Goal: Task Accomplishment & Management: Use online tool/utility

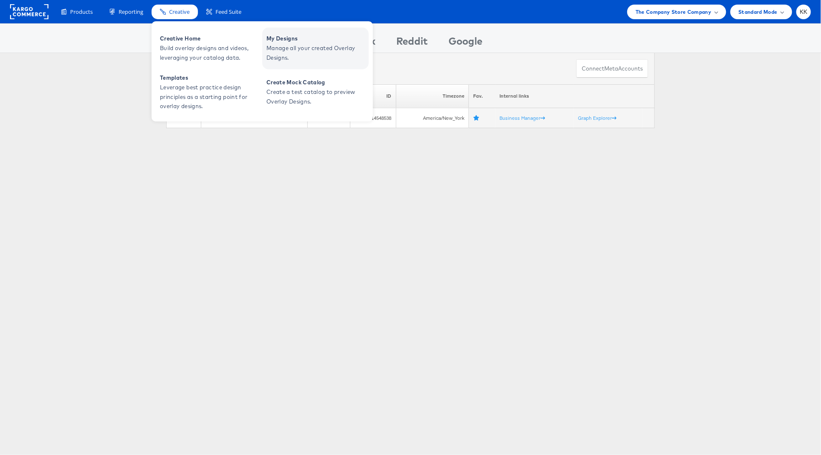
click at [289, 39] on span "My Designs" at bounding box center [316, 39] width 100 height 10
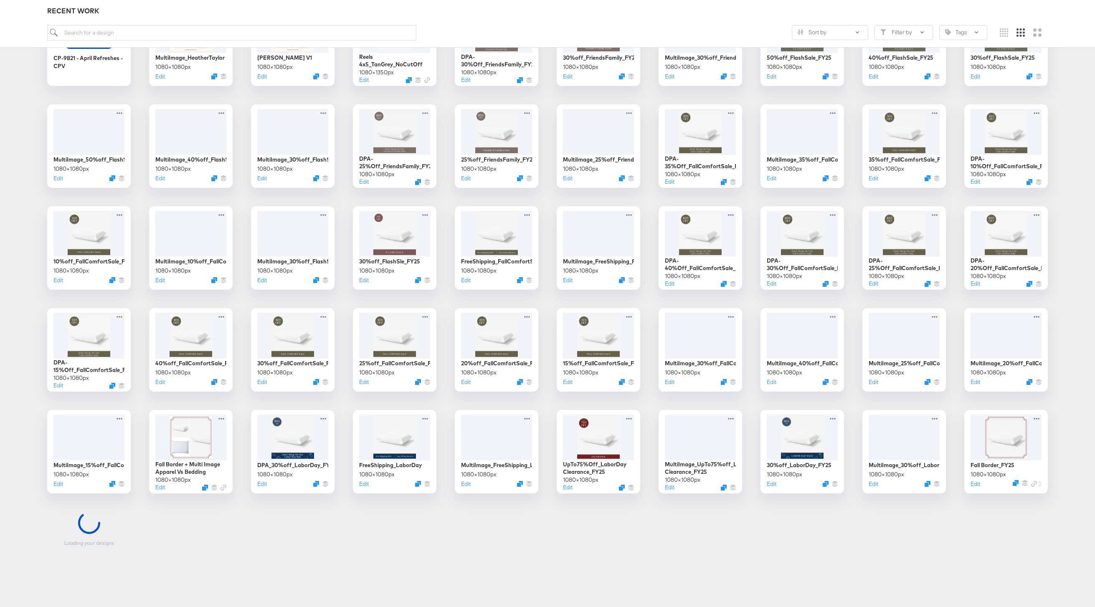
scroll to position [181, 0]
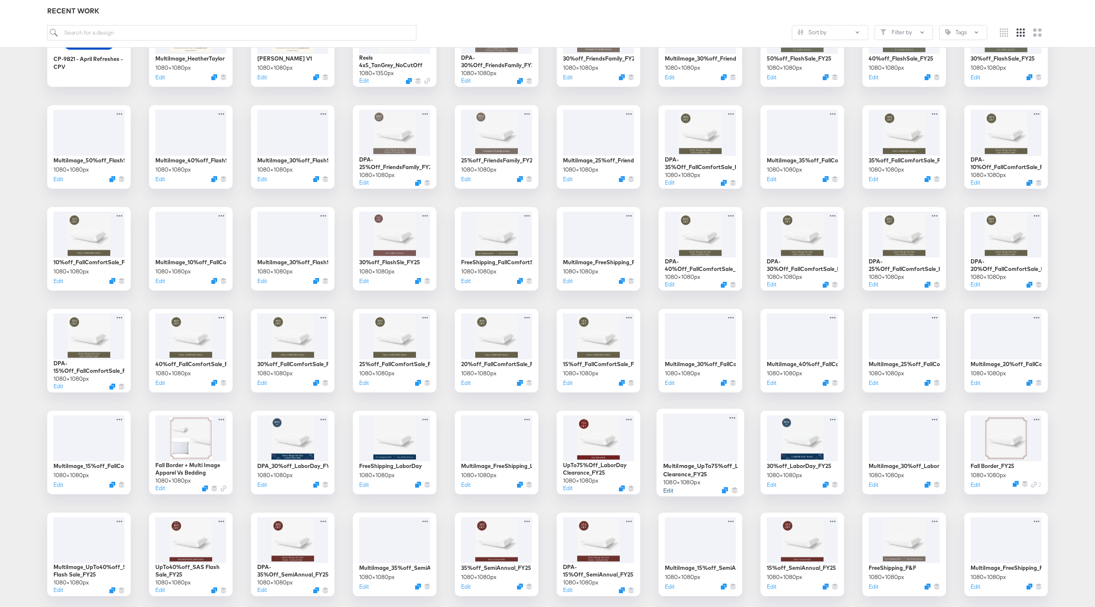
click at [670, 493] on button "Edit" at bounding box center [668, 490] width 10 height 8
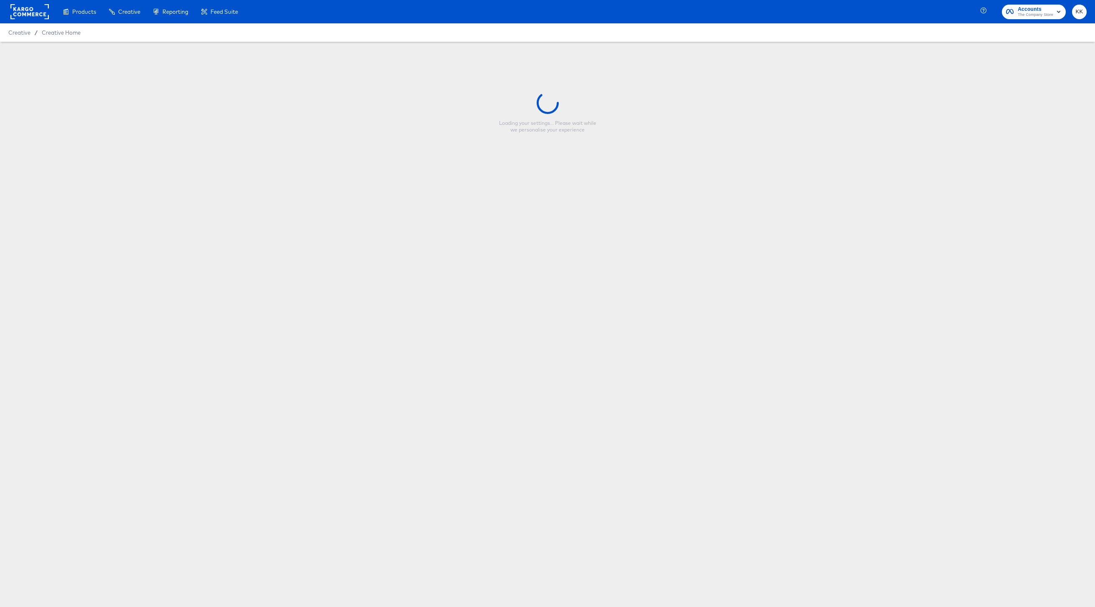
type input "MultiImage_UpTo75%off_LaborDay Clearance_FY25"
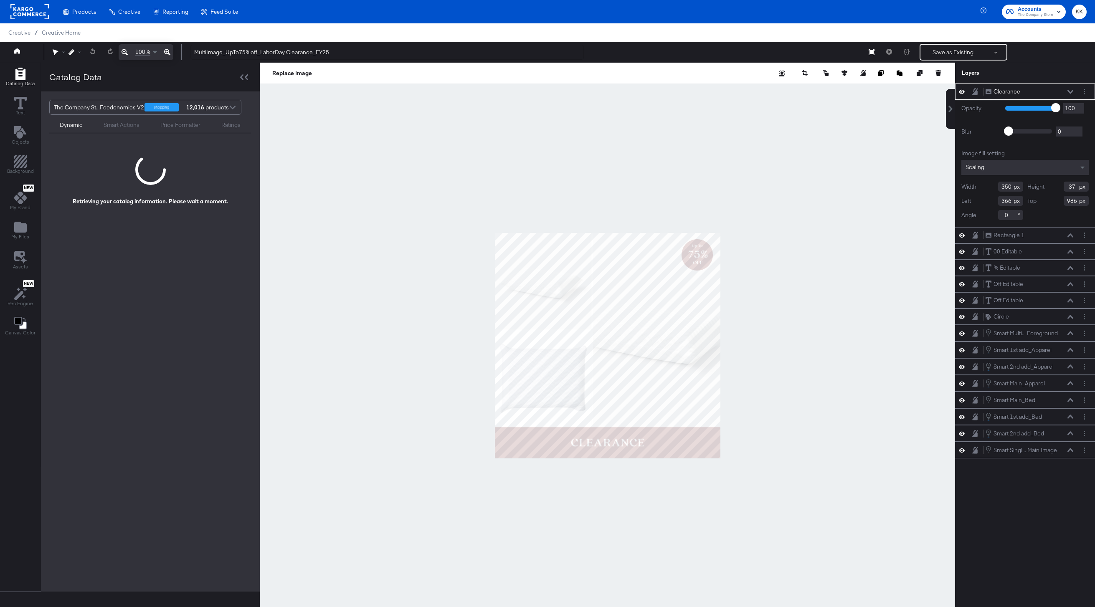
click at [670, 493] on div at bounding box center [607, 346] width 695 height 566
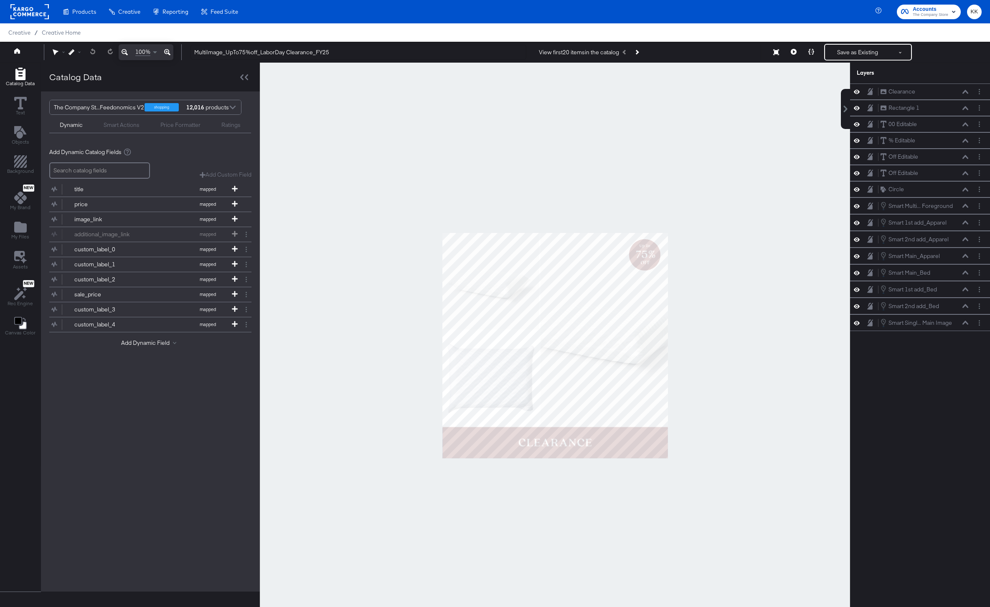
click at [168, 53] on icon at bounding box center [167, 52] width 6 height 6
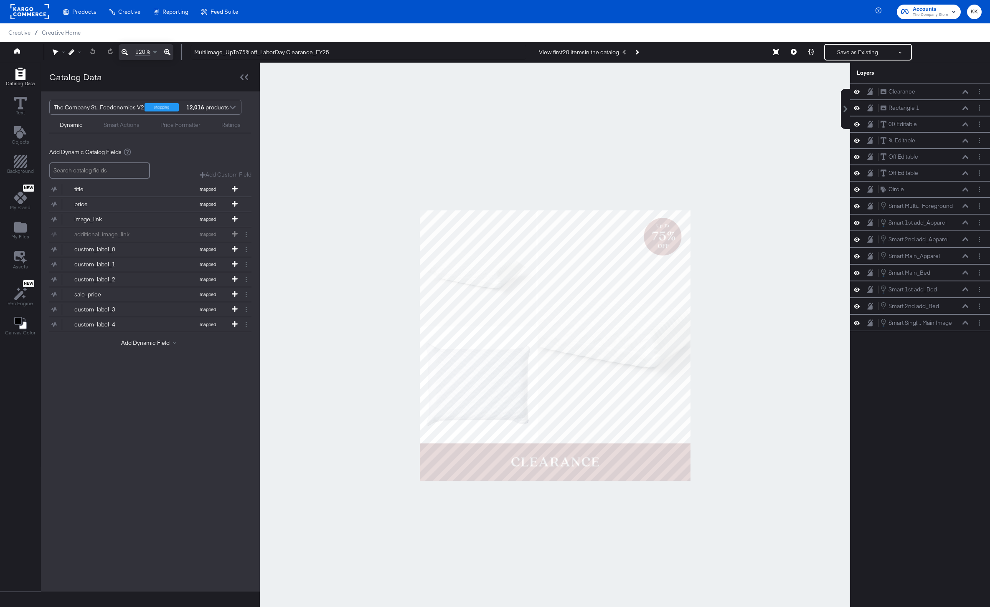
click at [168, 53] on icon at bounding box center [167, 52] width 6 height 6
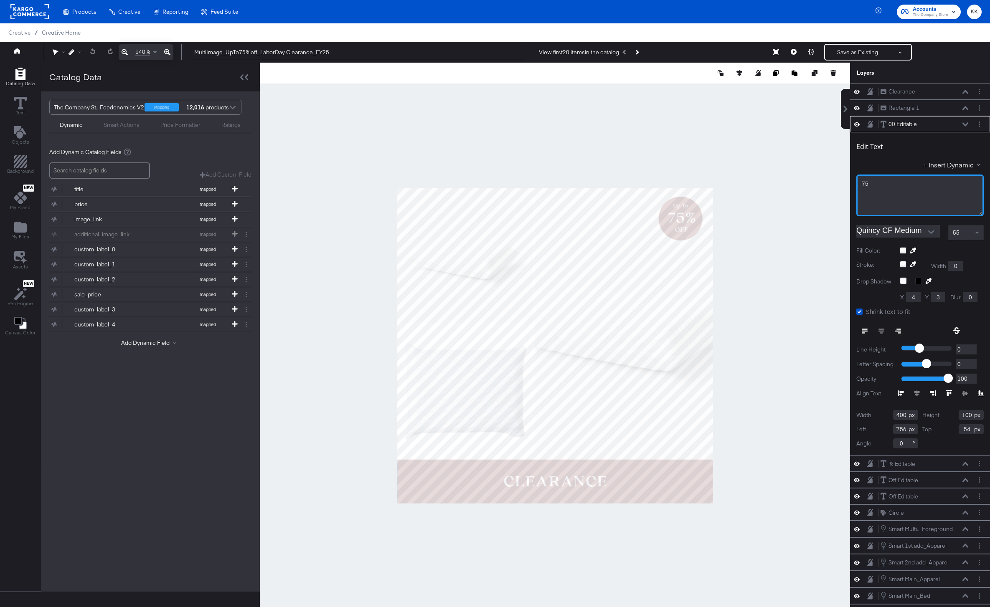
click at [886, 188] on div "75﻿" at bounding box center [919, 196] width 127 height 42
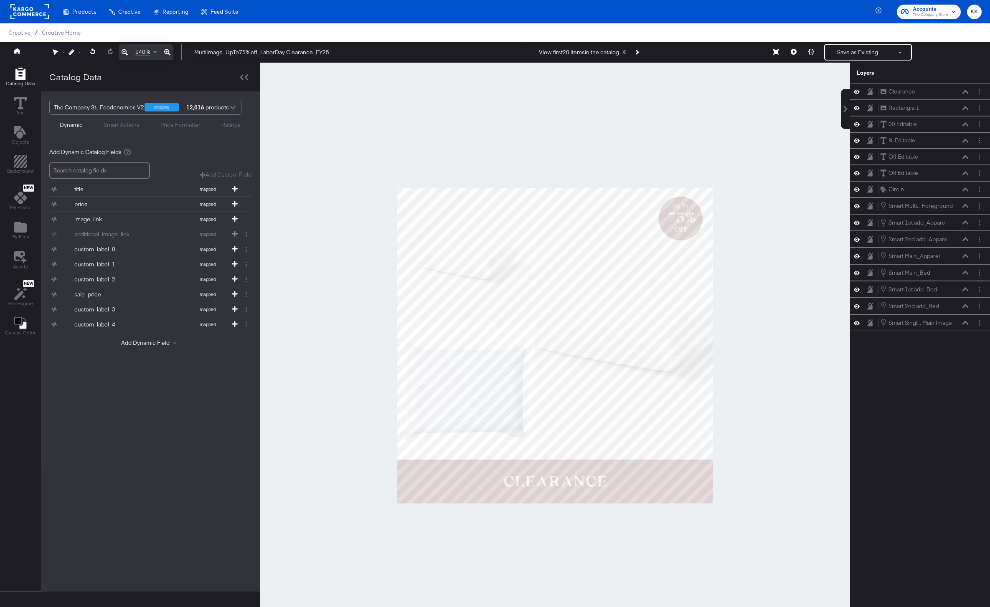
click at [705, 141] on div at bounding box center [555, 346] width 590 height 566
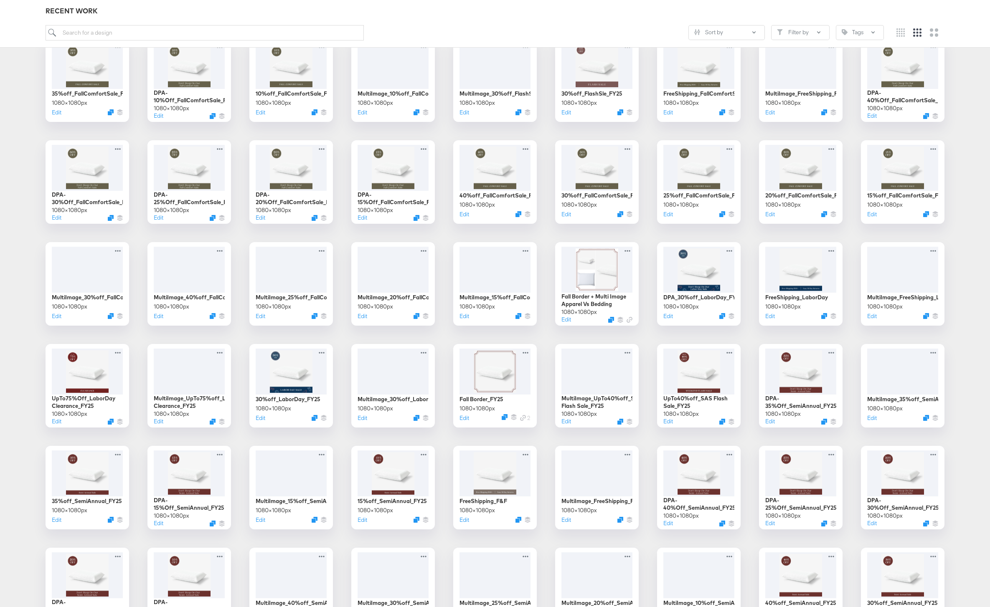
scroll to position [327, 0]
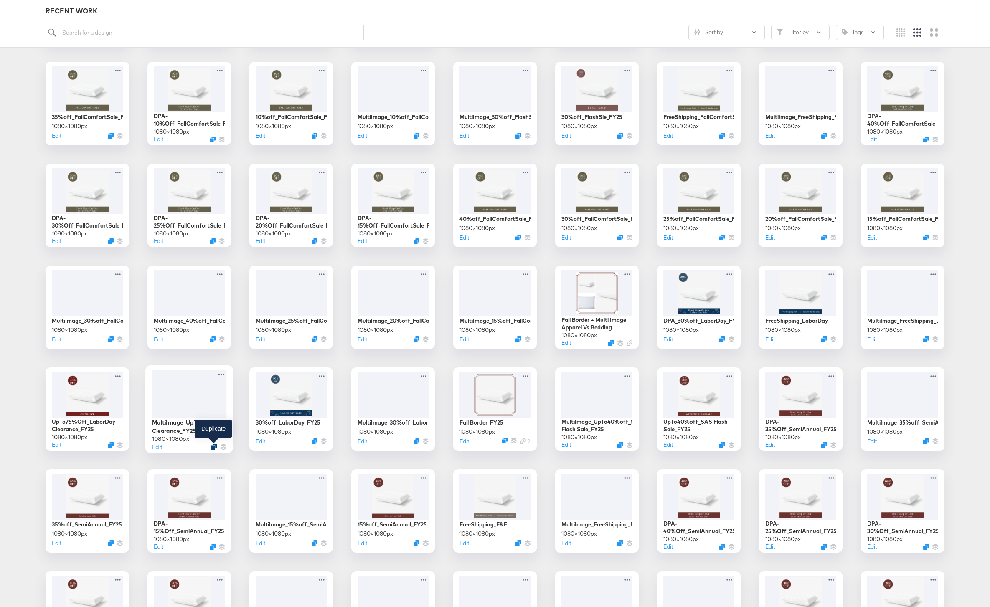
click at [215, 446] on icon "Duplicate" at bounding box center [214, 447] width 6 height 6
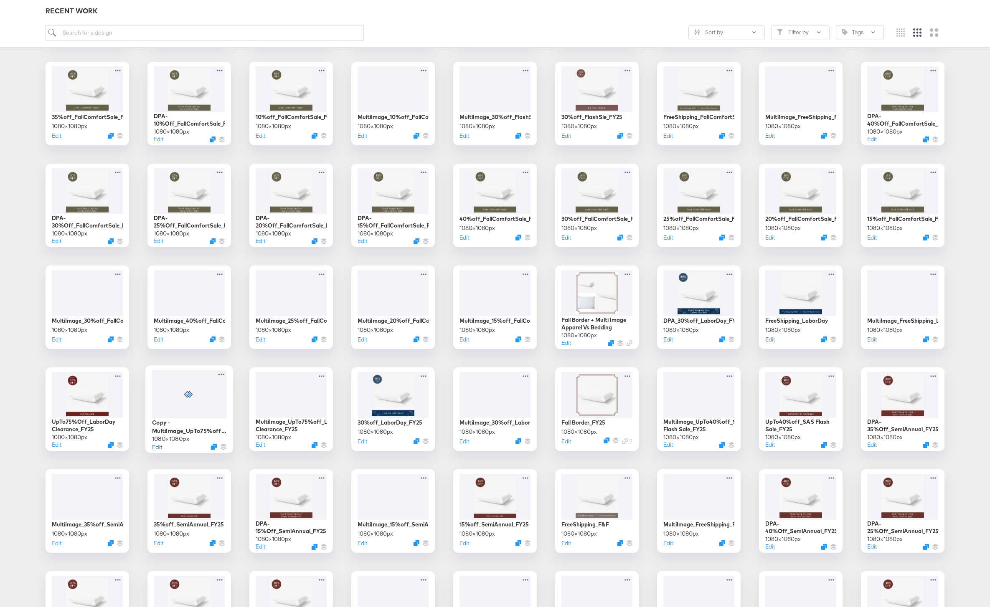
click at [155, 447] on button "Edit" at bounding box center [157, 447] width 10 height 8
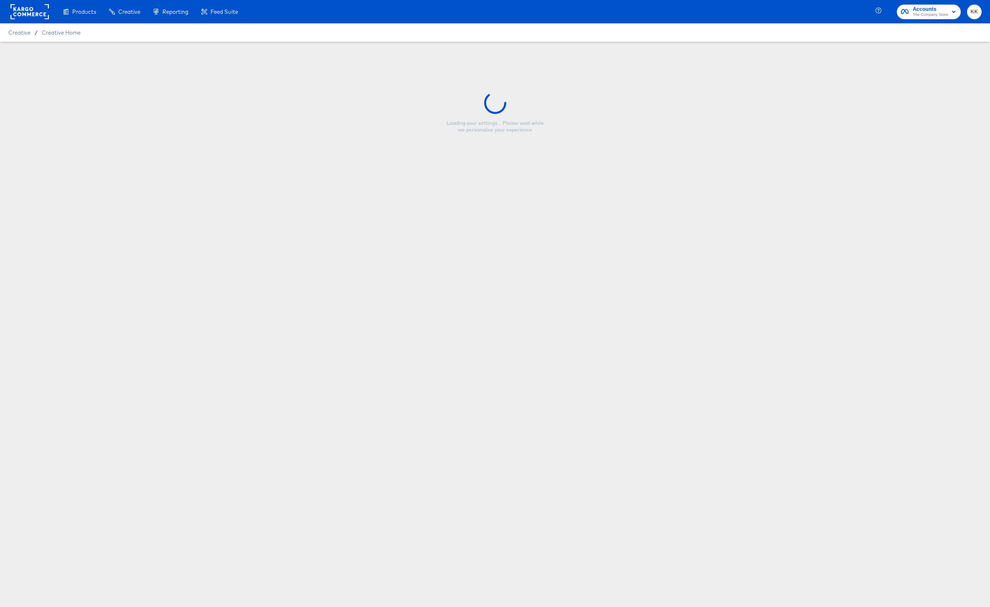
type input "Copy - MultiImage_UpTo75%off_LaborDay Clearance_FY25"
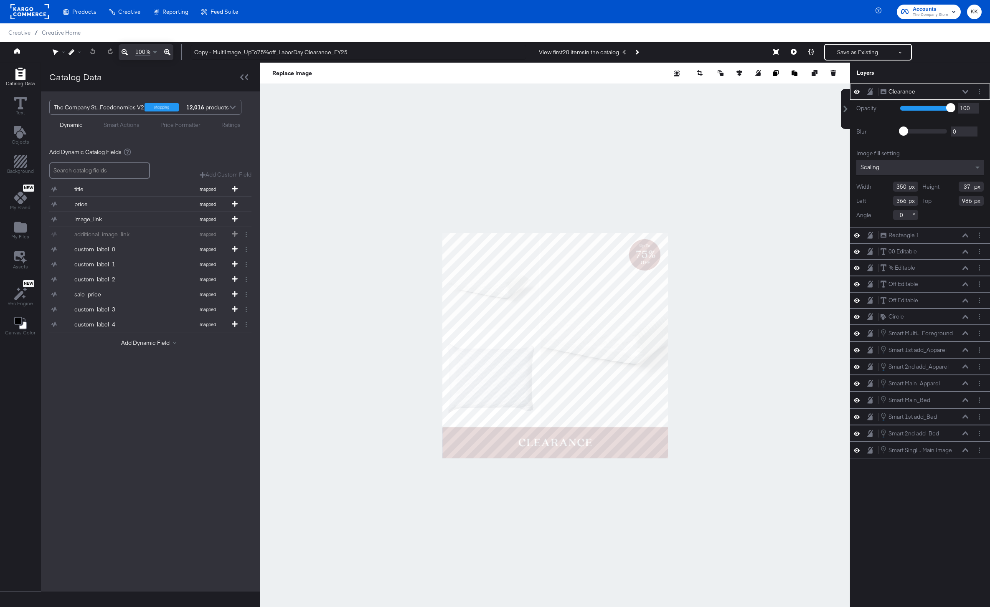
click at [167, 51] on icon at bounding box center [167, 52] width 6 height 10
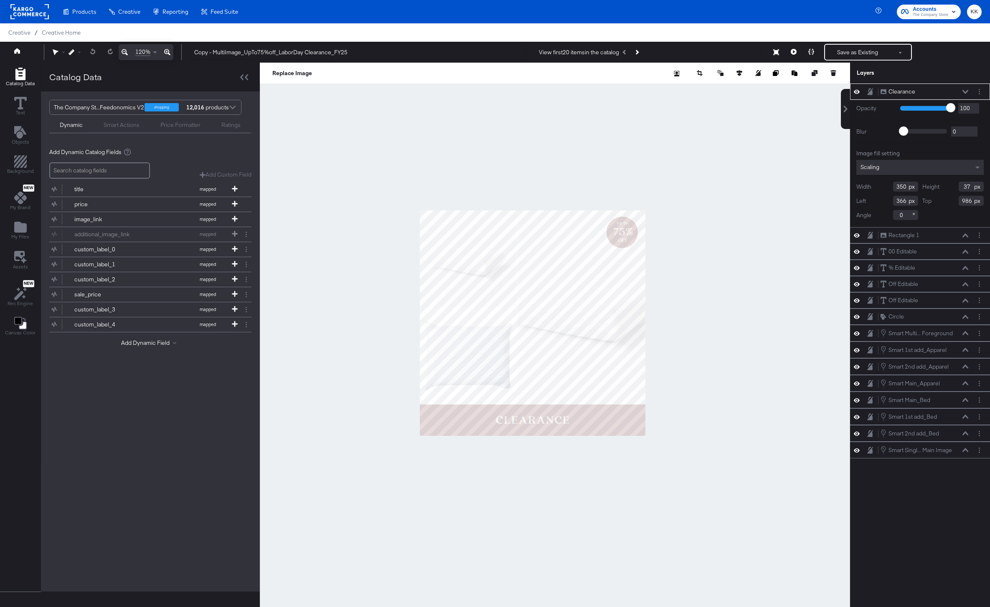
click at [167, 51] on icon at bounding box center [167, 52] width 6 height 10
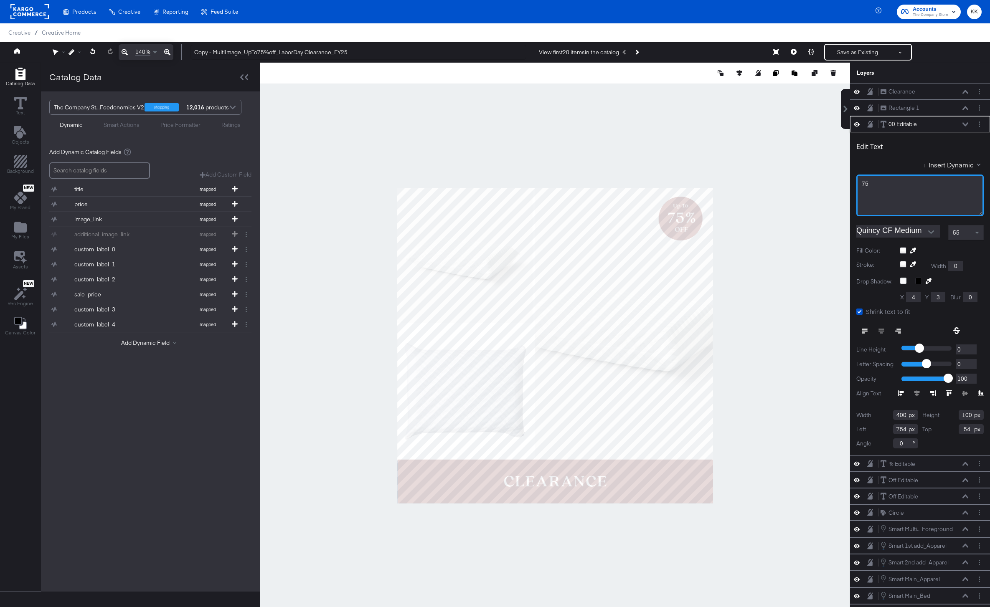
click at [871, 189] on div "75﻿" at bounding box center [919, 196] width 127 height 42
click at [759, 154] on div at bounding box center [555, 346] width 590 height 566
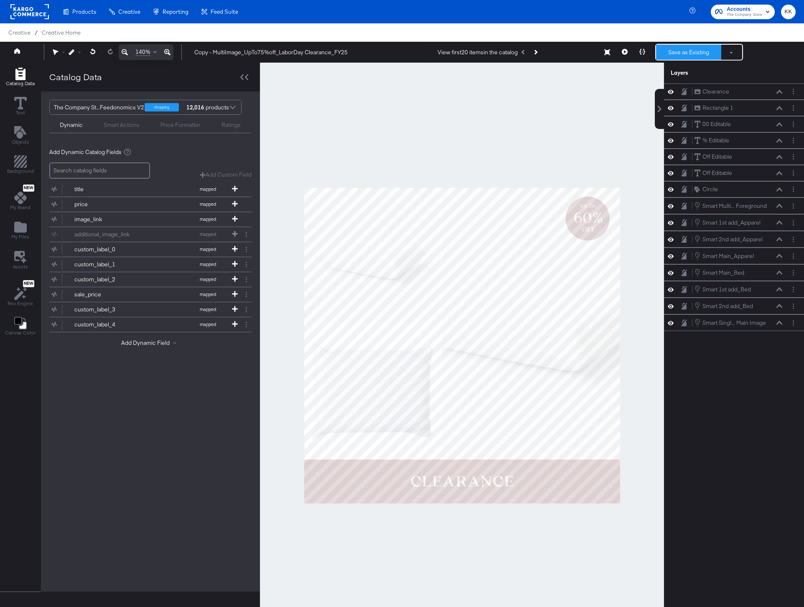
click at [685, 53] on button "Save as Existing" at bounding box center [688, 52] width 65 height 15
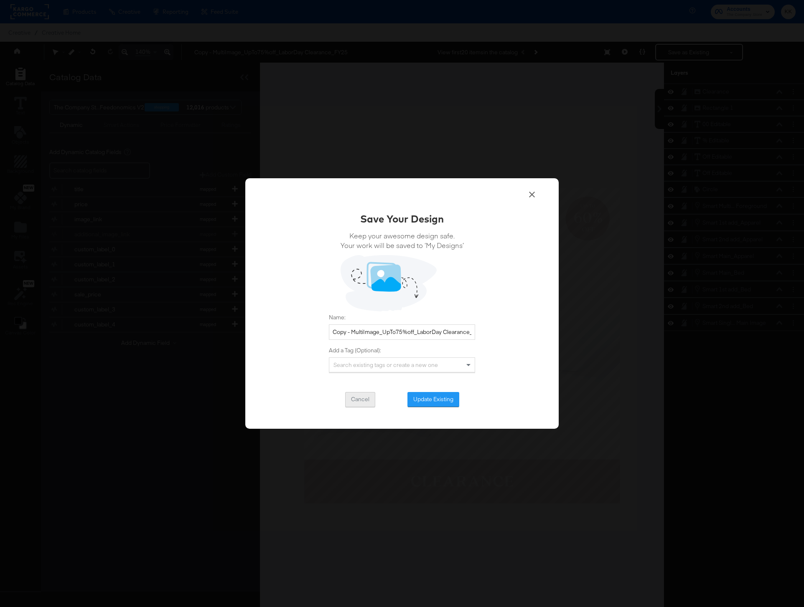
click at [361, 395] on button "Cancel" at bounding box center [360, 399] width 30 height 15
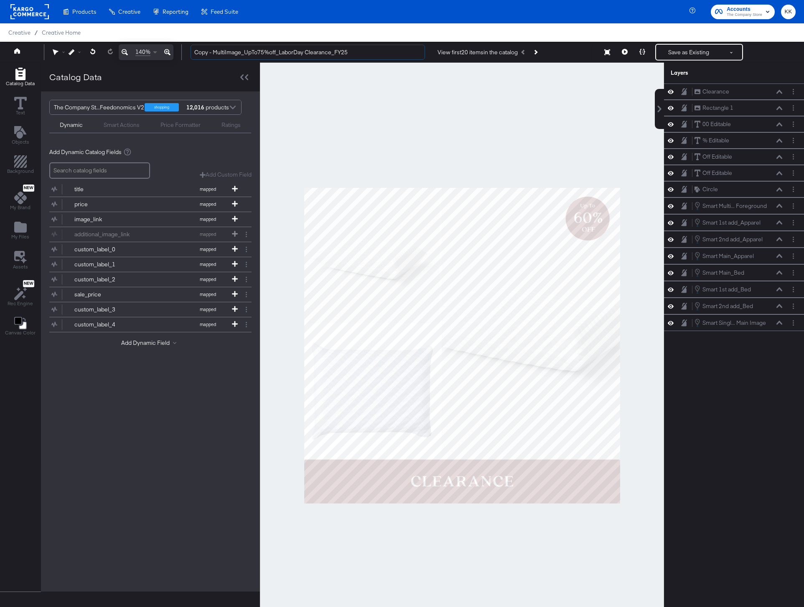
drag, startPoint x: 212, startPoint y: 53, endPoint x: 159, endPoint y: 53, distance: 53.5
click at [161, 53] on div "140% Copy - MultiImage_UpTo75%off_LaborDay Clearance_FY25 View first 20 items i…" at bounding box center [402, 52] width 804 height 21
drag, startPoint x: 244, startPoint y: 53, endPoint x: 251, endPoint y: 90, distance: 37.8
click at [244, 55] on input "MultiImage_UpTo75%off_LaborDay Clearance_FY25" at bounding box center [307, 52] width 234 height 15
drag, startPoint x: 331, startPoint y: 53, endPoint x: 316, endPoint y: 53, distance: 15.0
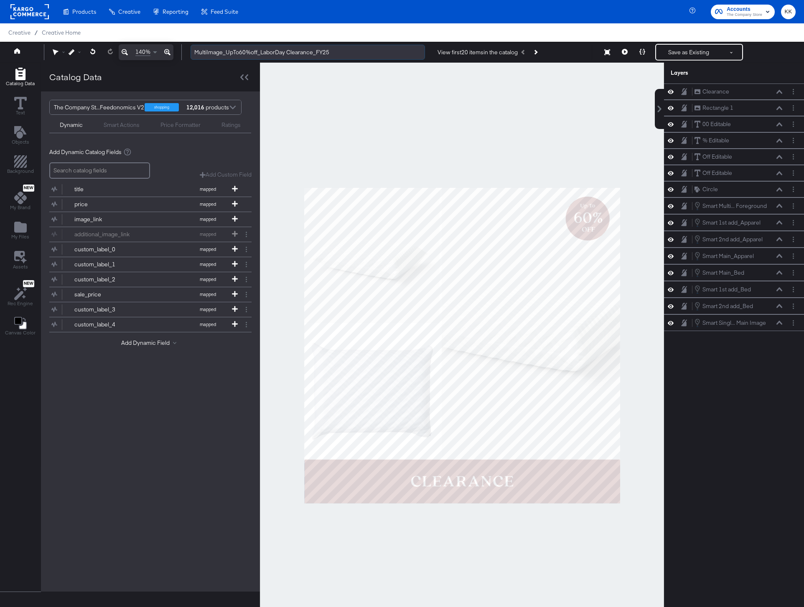
click at [316, 53] on input "MultiImage_UpTo60%off_LaborDay Clearance_FY25" at bounding box center [307, 52] width 234 height 15
click at [288, 53] on input "MultiImage_UpTo60%off_LaborDay Clearance_FY25" at bounding box center [307, 52] width 234 height 15
type input "MultiImage_UpTo60%off_Clearance_FY25"
click at [668, 46] on button "Save as Existing" at bounding box center [688, 52] width 65 height 15
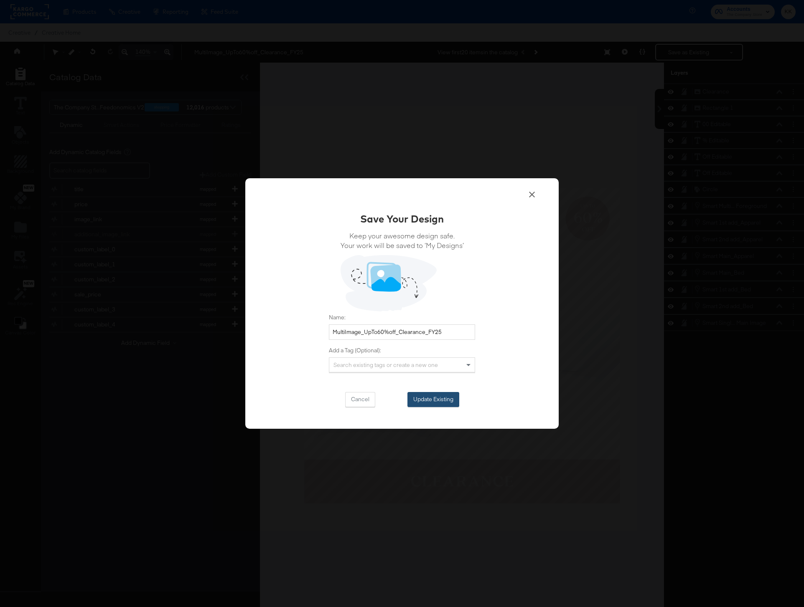
click at [427, 395] on button "Update Existing" at bounding box center [433, 399] width 52 height 15
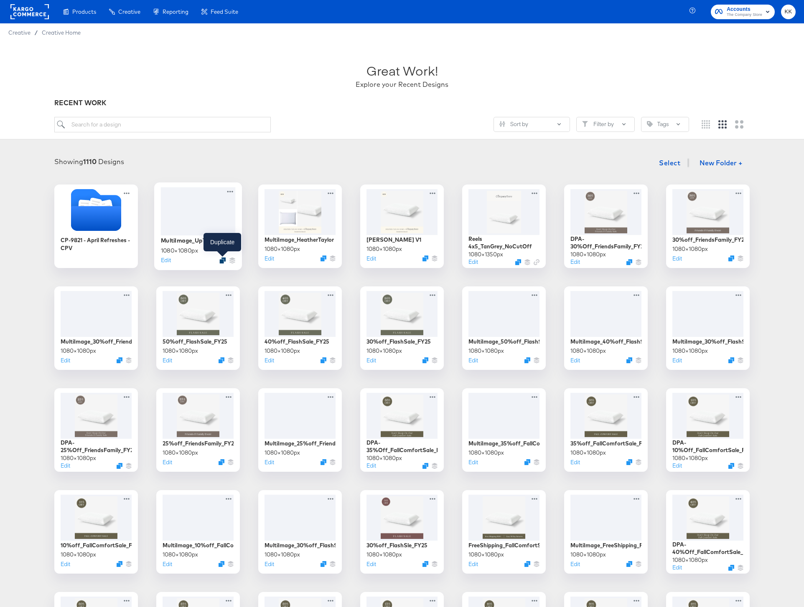
click at [223, 261] on icon "Duplicate" at bounding box center [222, 260] width 6 height 6
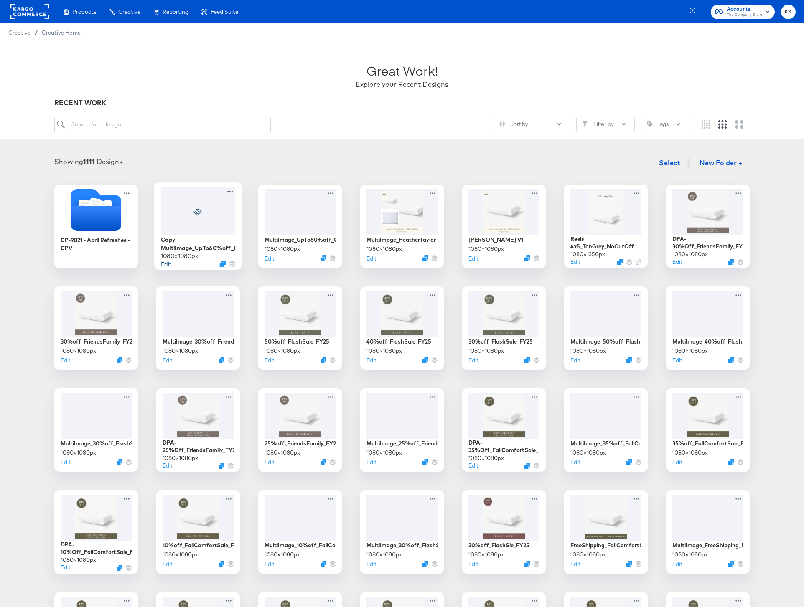
click at [166, 264] on button "Edit" at bounding box center [166, 264] width 10 height 8
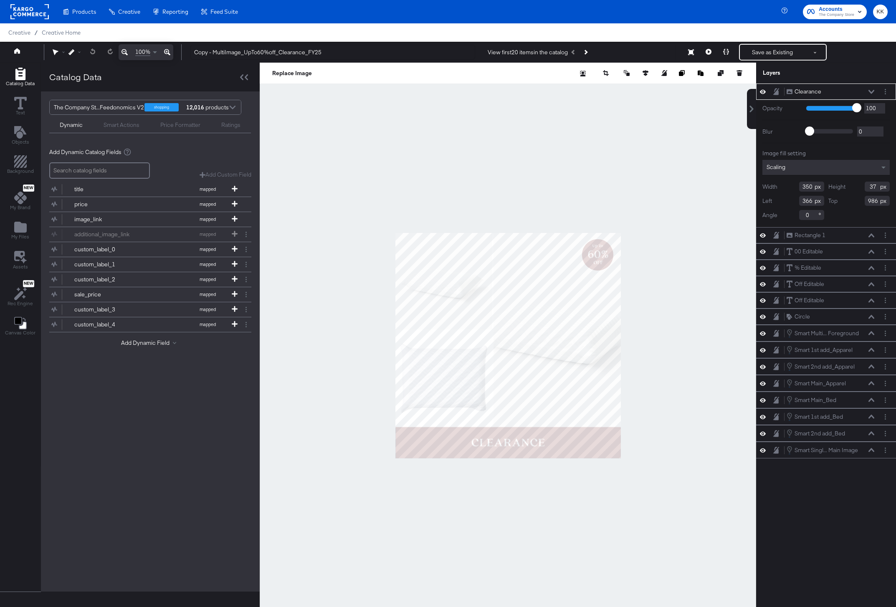
click at [364, 131] on div at bounding box center [508, 346] width 497 height 566
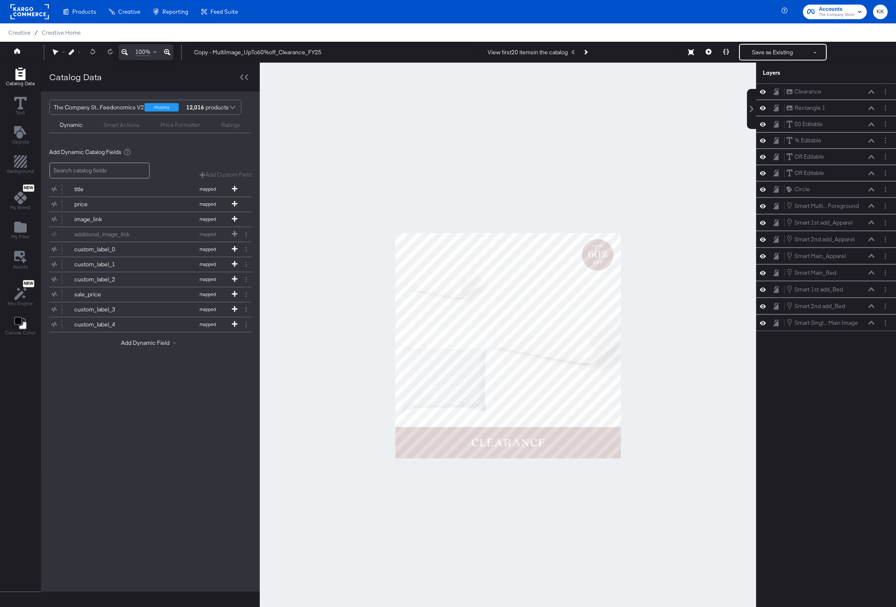
click at [169, 51] on icon at bounding box center [167, 52] width 6 height 10
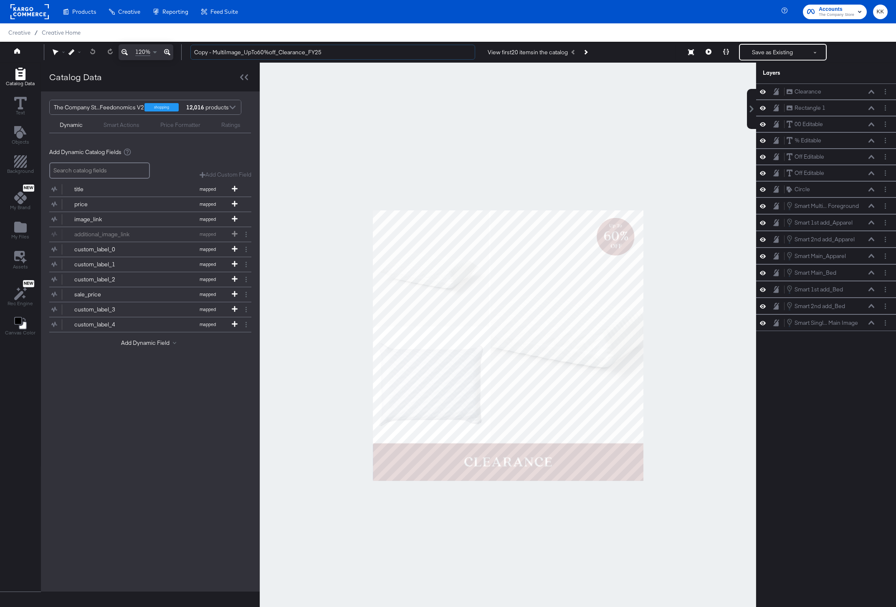
drag, startPoint x: 214, startPoint y: 51, endPoint x: 180, endPoint y: 50, distance: 33.4
click at [184, 51] on div "Copy - MultiImage_UpTo60%off_Clearance_FY25 View first 20 items in the catalog …" at bounding box center [536, 52] width 704 height 17
click at [243, 52] on input "MultiImage_UpTo60%off_Clearance_FY25" at bounding box center [332, 52] width 285 height 15
type input "MultiImage_35%off_Clearance_FY25"
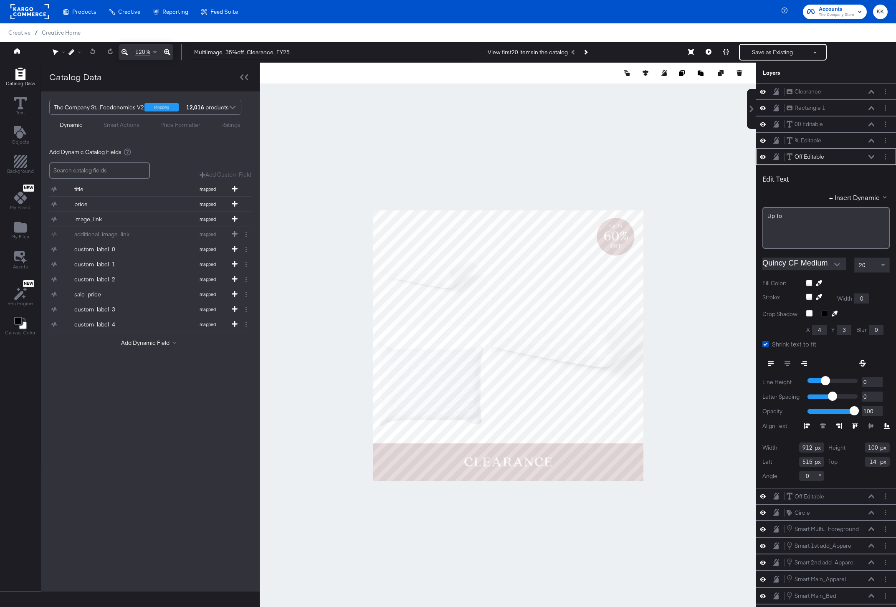
click at [762, 157] on icon at bounding box center [763, 156] width 6 height 7
click at [685, 222] on div at bounding box center [508, 346] width 497 height 566
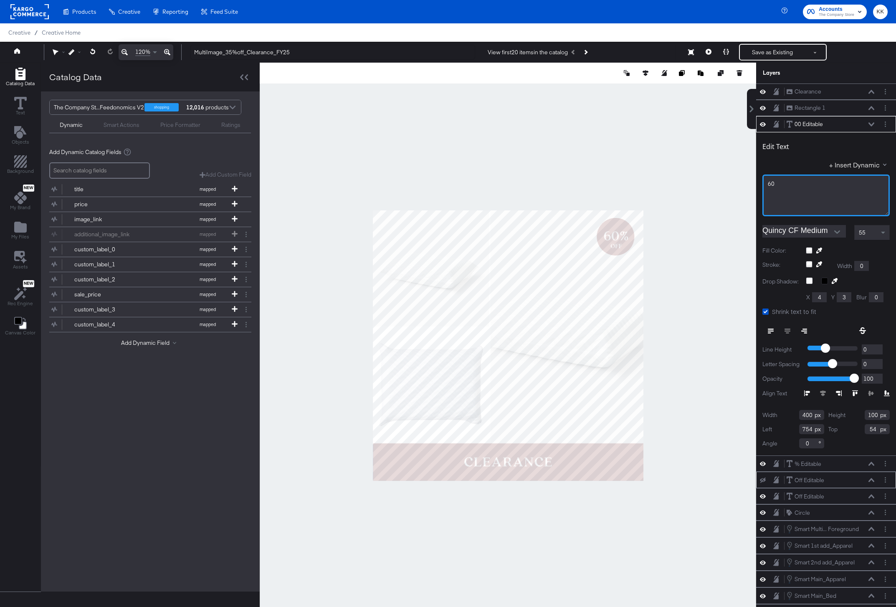
click at [805, 183] on div "60﻿" at bounding box center [826, 184] width 117 height 8
click at [687, 147] on div at bounding box center [508, 346] width 497 height 566
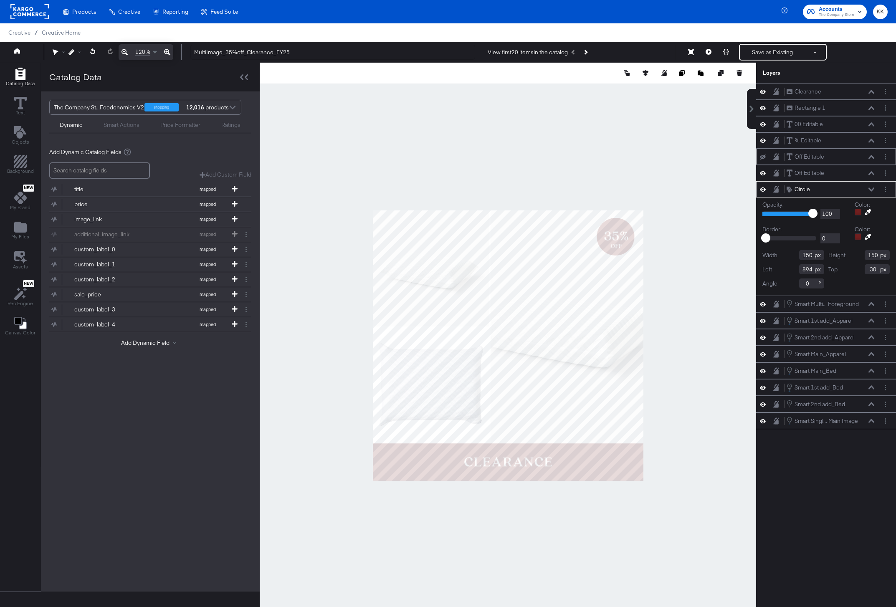
click at [659, 220] on div at bounding box center [508, 346] width 497 height 566
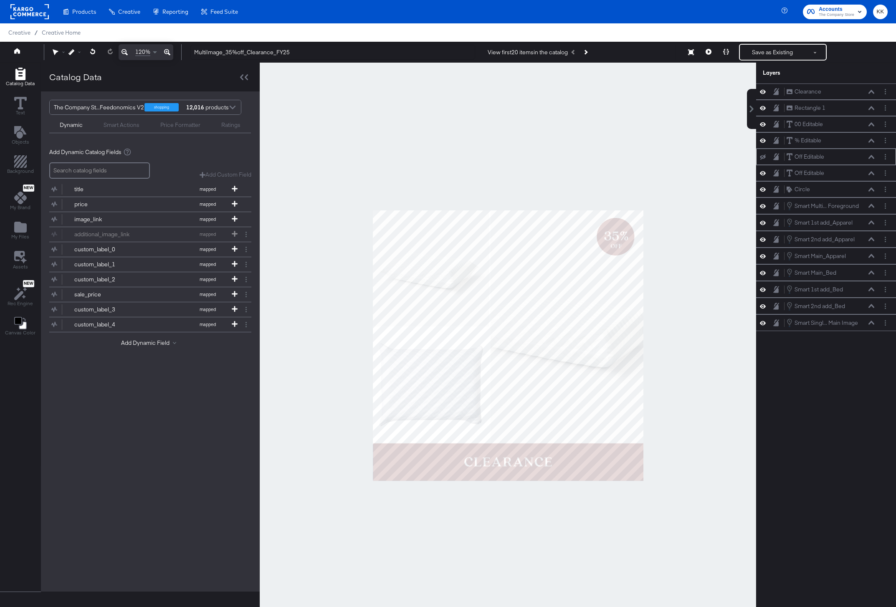
click at [763, 157] on icon at bounding box center [763, 156] width 6 height 5
click at [886, 156] on circle "Layer Options" at bounding box center [885, 156] width 1 height 1
click at [823, 217] on button "Delete" at bounding box center [820, 217] width 18 height 9
click at [656, 163] on div at bounding box center [508, 346] width 497 height 566
click at [167, 53] on icon at bounding box center [167, 52] width 6 height 10
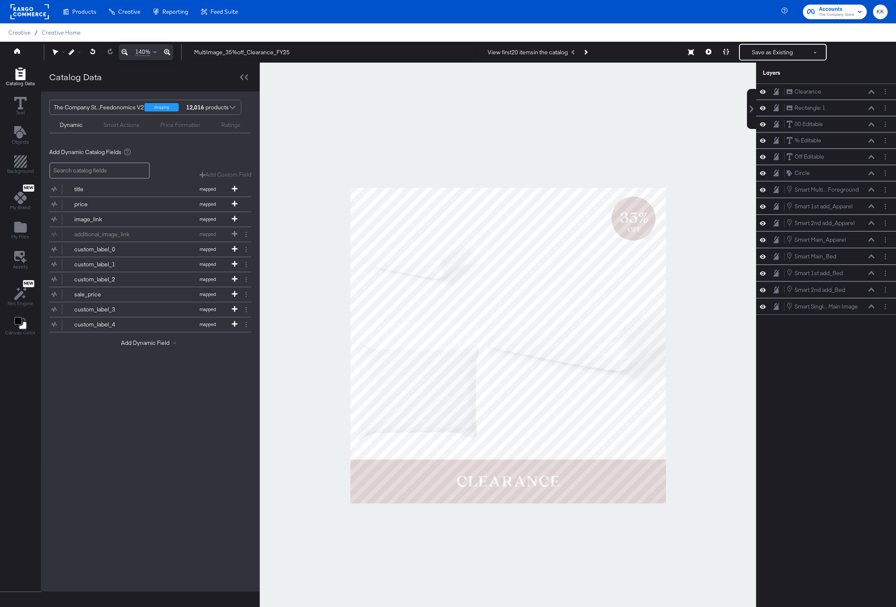
click at [167, 53] on icon at bounding box center [167, 52] width 6 height 10
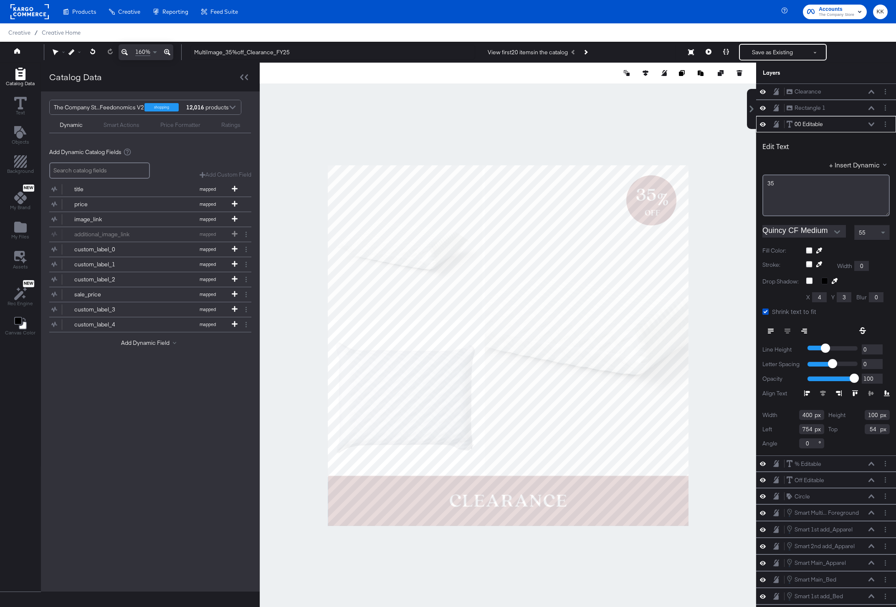
type input "40"
click at [680, 149] on div at bounding box center [508, 346] width 497 height 566
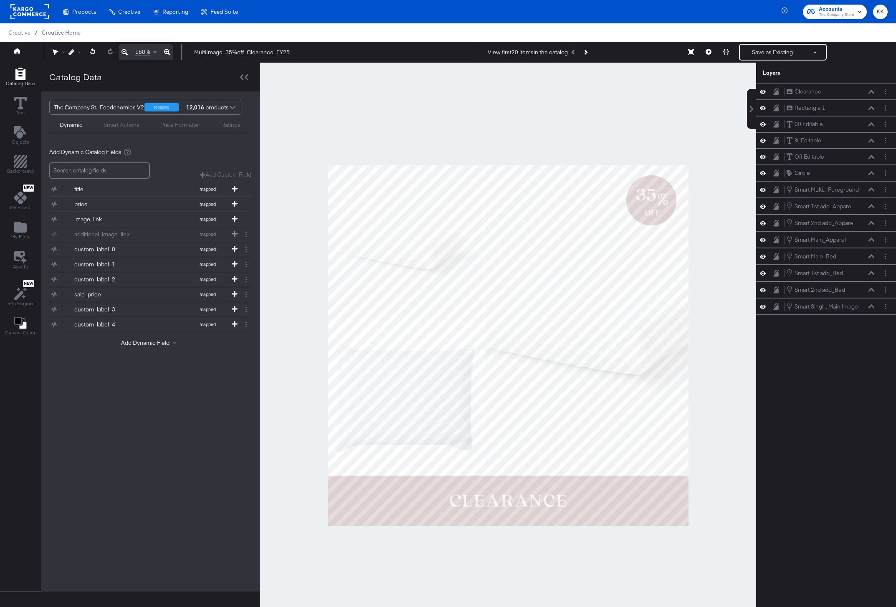
click at [709, 199] on div at bounding box center [508, 346] width 497 height 566
click at [870, 156] on icon at bounding box center [872, 157] width 6 height 4
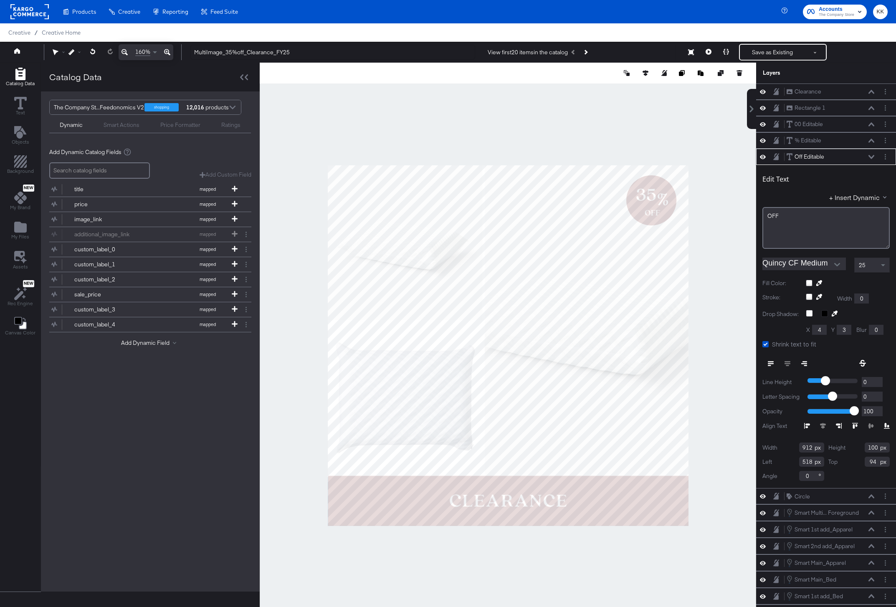
click at [870, 156] on icon at bounding box center [872, 157] width 6 height 4
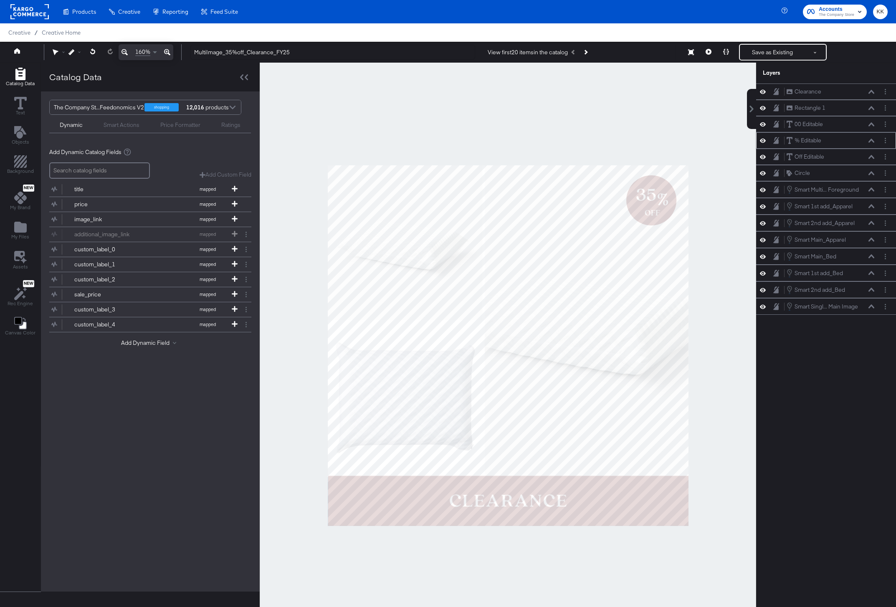
click at [870, 141] on icon at bounding box center [872, 141] width 6 height 4
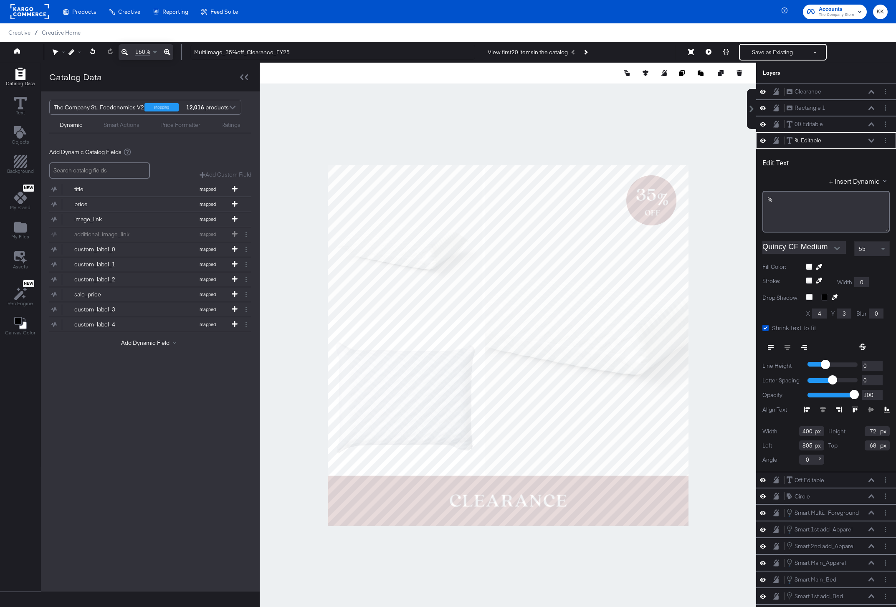
click at [871, 137] on div "% Editable % Editable" at bounding box center [831, 140] width 89 height 9
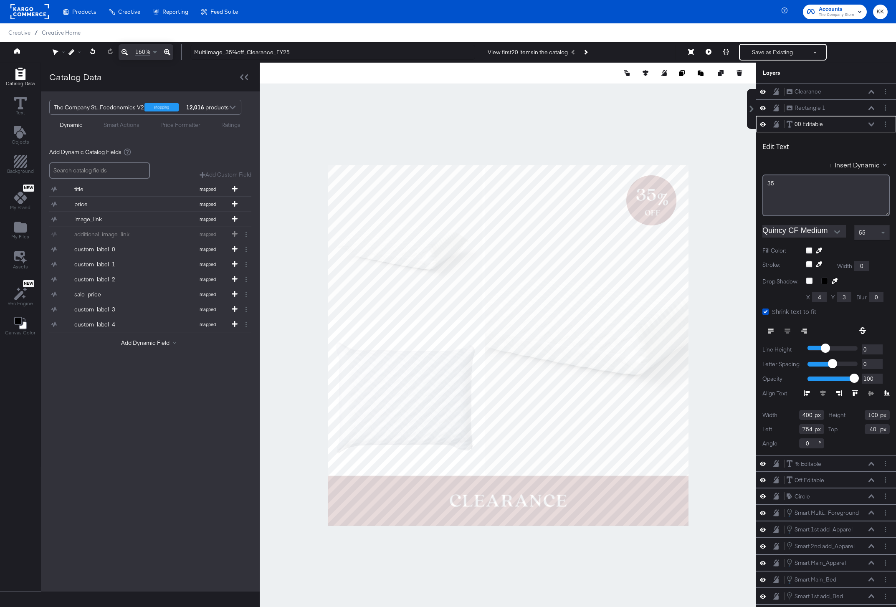
click at [867, 124] on div "00 Editable 00 Editable" at bounding box center [831, 124] width 89 height 9
click at [764, 126] on icon at bounding box center [763, 124] width 6 height 7
click at [763, 126] on icon at bounding box center [763, 124] width 6 height 5
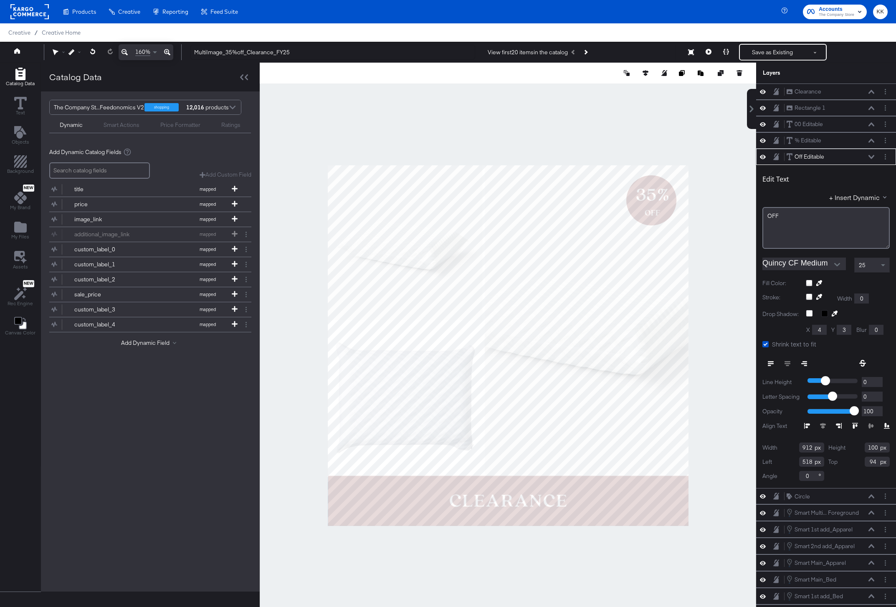
click at [877, 448] on input "100" at bounding box center [877, 448] width 25 height 10
type input "1"
type input "80"
click at [681, 137] on div at bounding box center [508, 346] width 497 height 566
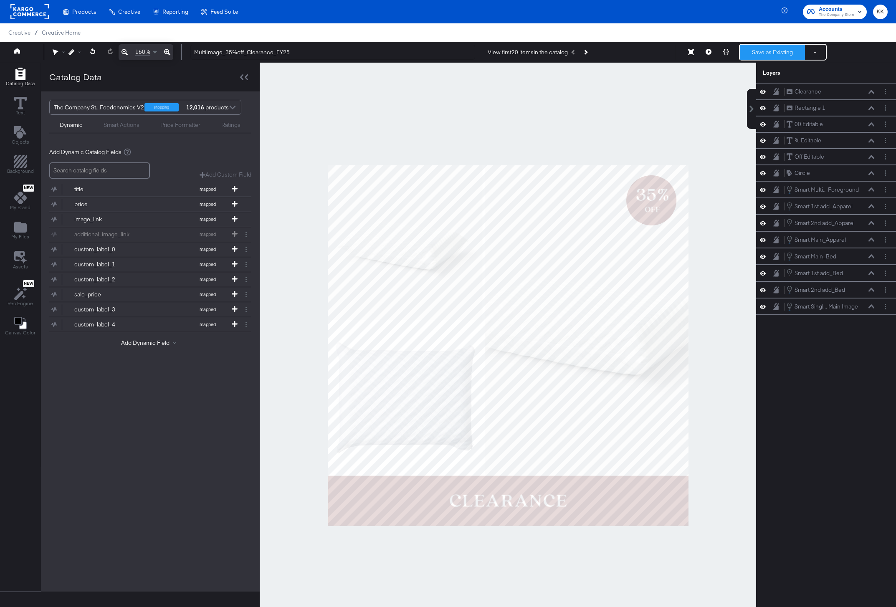
click at [774, 52] on button "Save as Existing" at bounding box center [772, 52] width 65 height 15
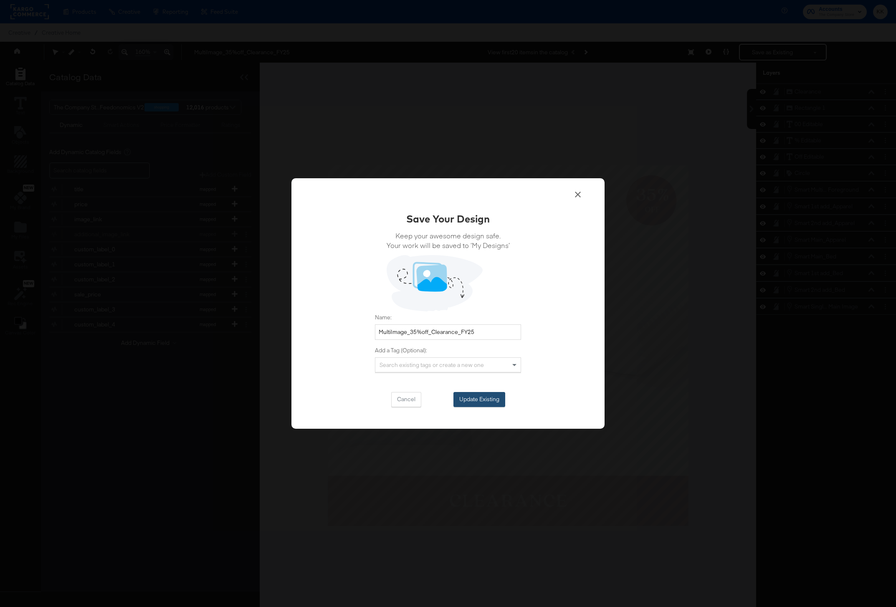
click at [482, 403] on button "Update Existing" at bounding box center [480, 399] width 52 height 15
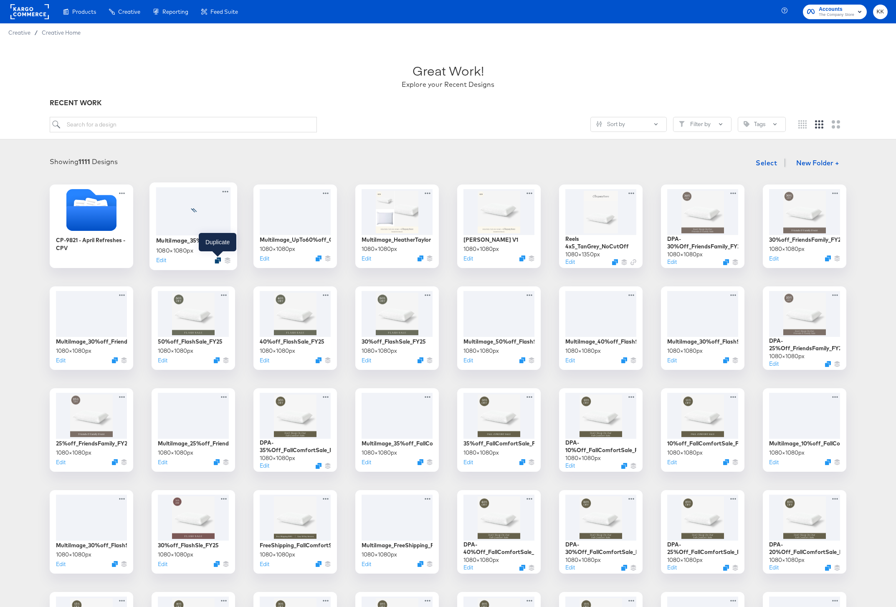
click at [217, 260] on icon "Duplicate" at bounding box center [218, 260] width 6 height 6
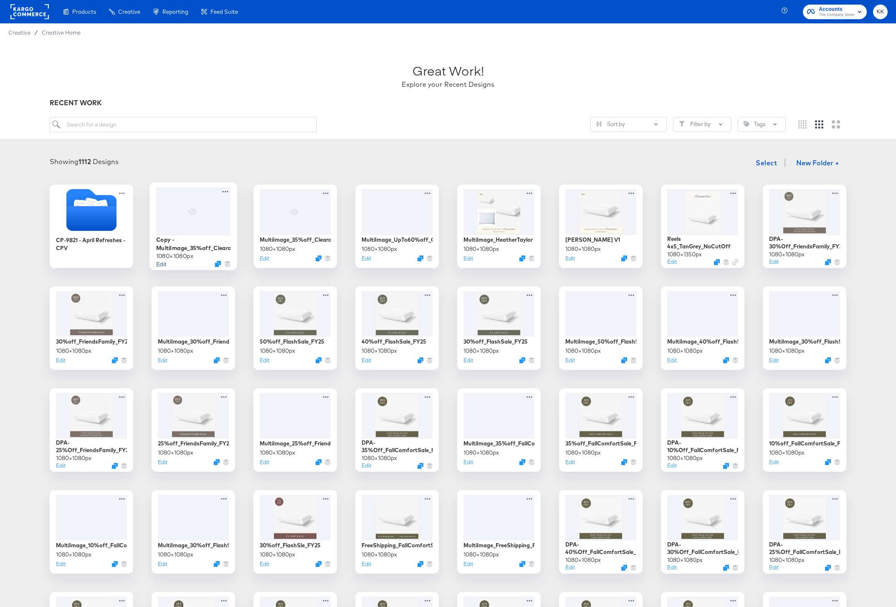
click at [160, 264] on button "Edit" at bounding box center [161, 264] width 10 height 8
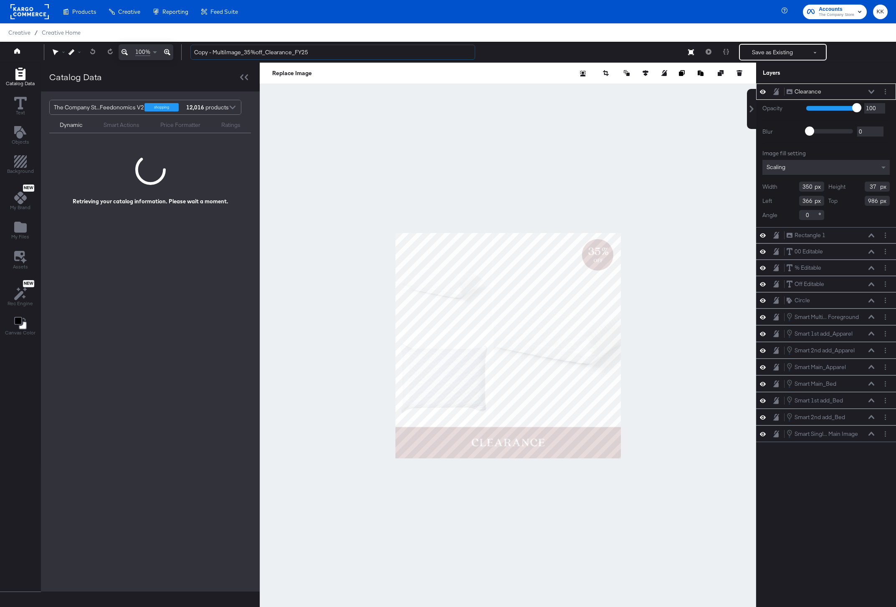
drag, startPoint x: 213, startPoint y: 51, endPoint x: 182, endPoint y: 51, distance: 31.7
click at [184, 51] on div "Copy - MultiImage_35%off_Clearance_FY25 Save as Existing See more options" at bounding box center [536, 52] width 704 height 17
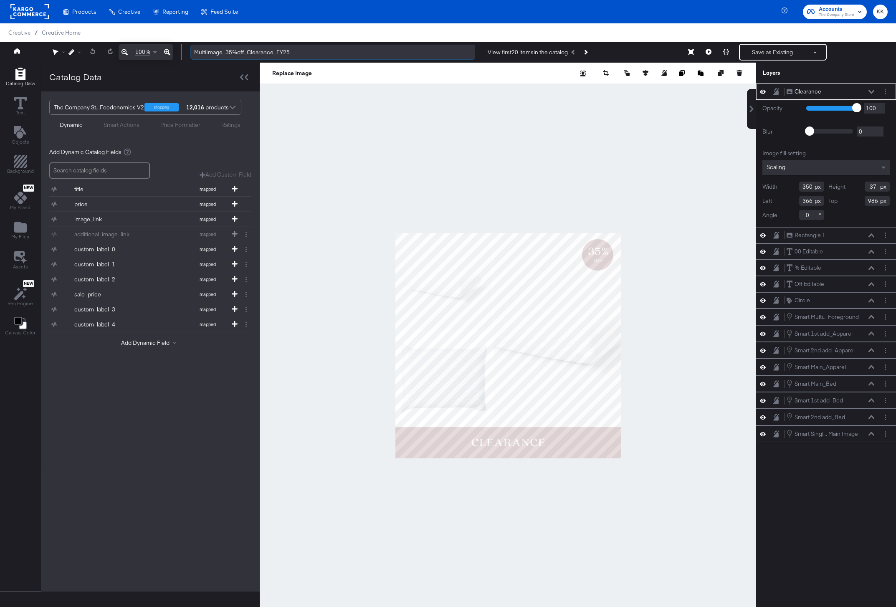
click at [233, 53] on input "MultiImage_35%off_Clearance_FY25" at bounding box center [332, 52] width 285 height 15
type input "MultiImage_40%off_Clearance_FY25"
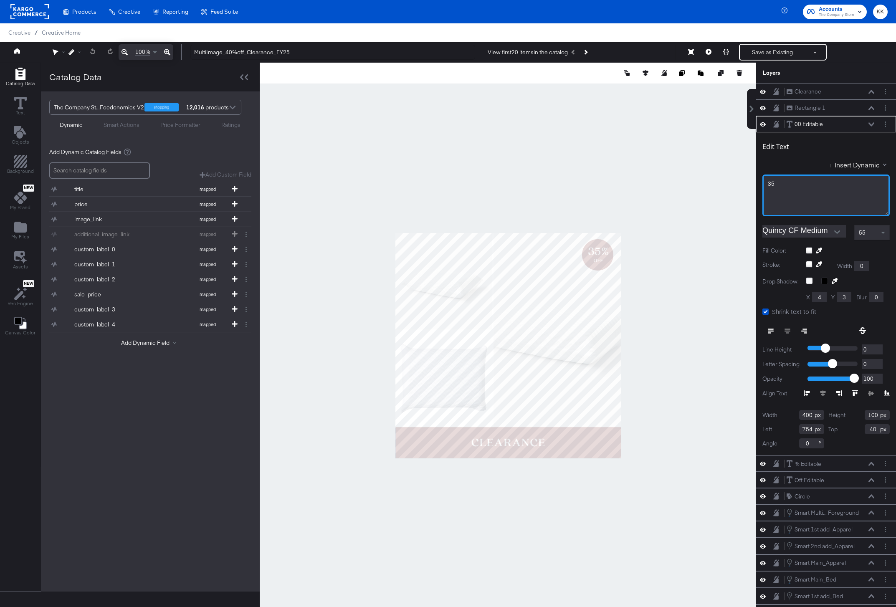
click at [787, 187] on div "35﻿" at bounding box center [826, 196] width 127 height 42
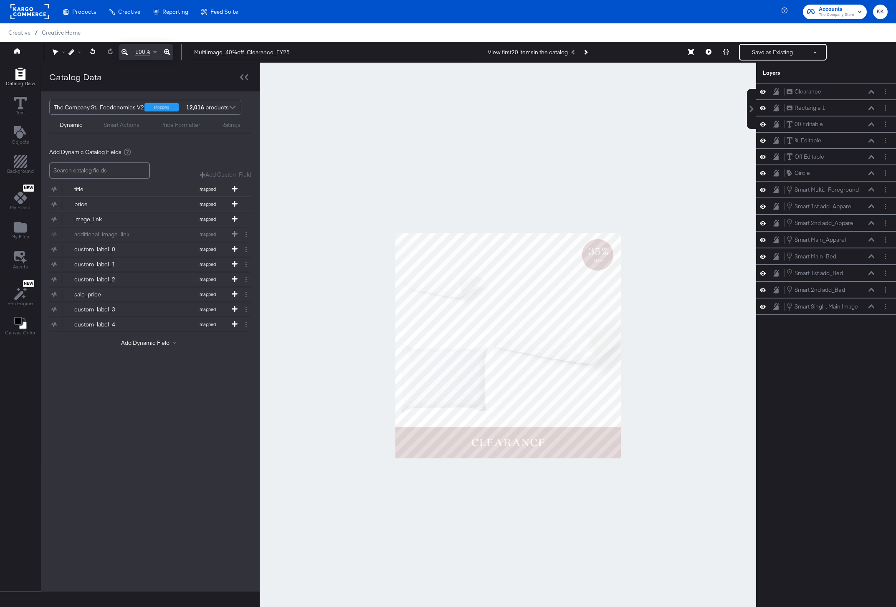
click at [651, 152] on div at bounding box center [508, 346] width 497 height 566
click at [167, 53] on icon at bounding box center [167, 52] width 6 height 10
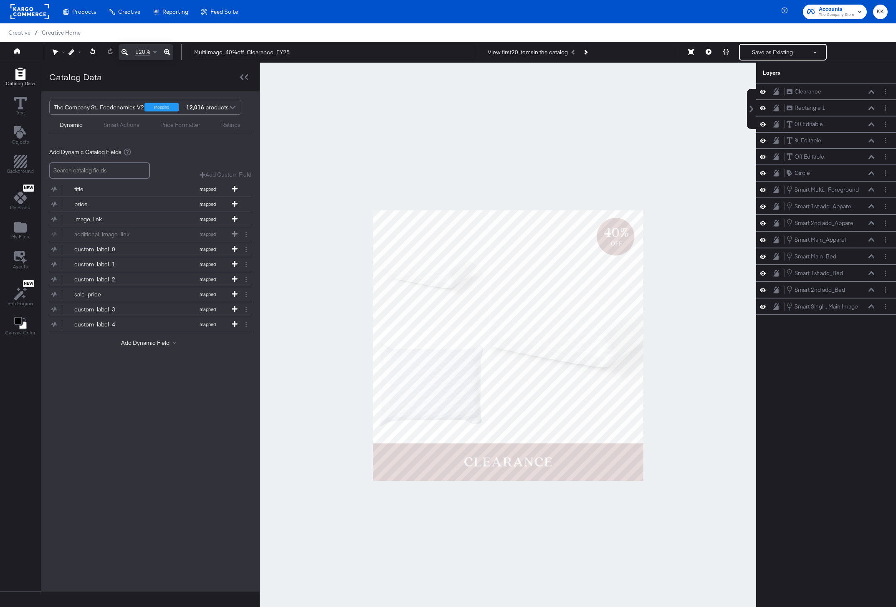
click at [167, 53] on icon at bounding box center [167, 52] width 6 height 10
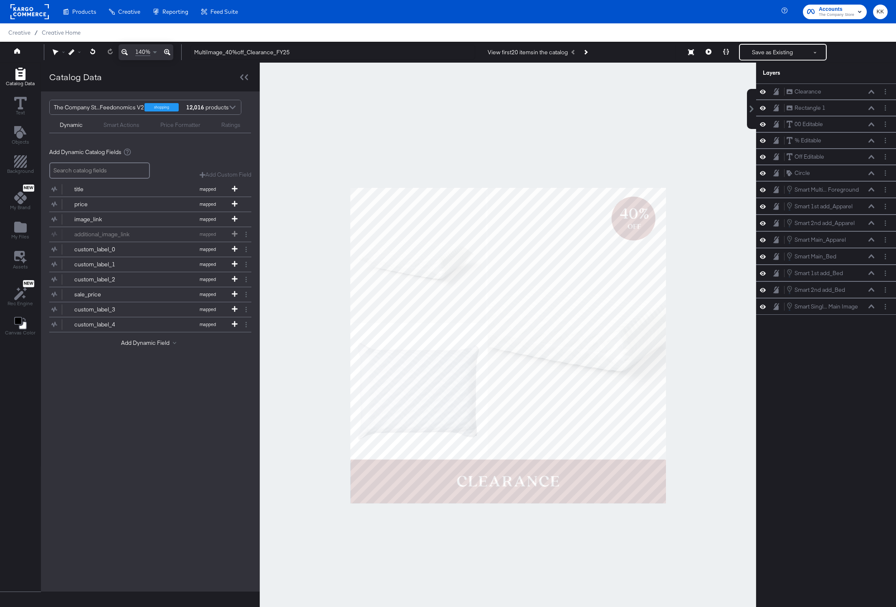
click at [509, 169] on div at bounding box center [508, 346] width 497 height 566
click at [775, 53] on button "Save as Existing" at bounding box center [772, 52] width 65 height 15
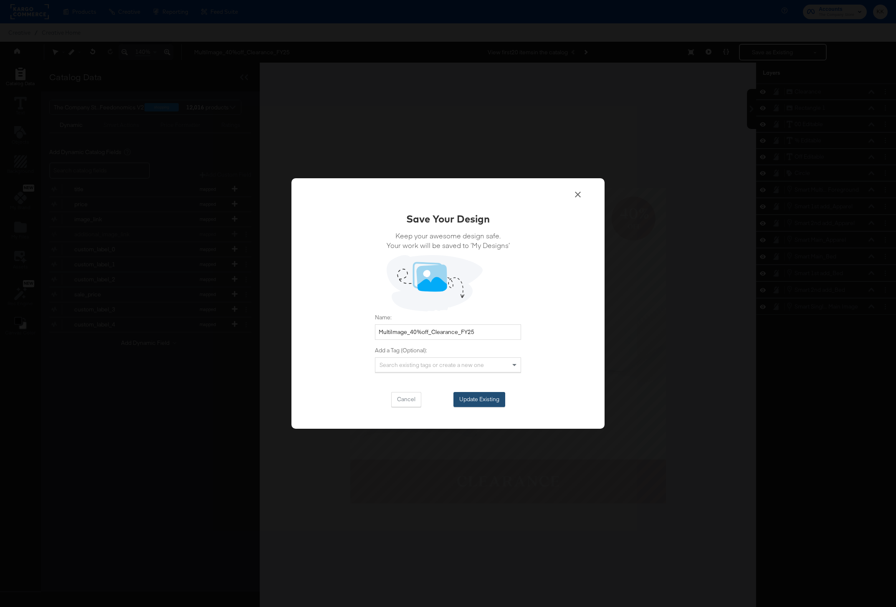
click at [485, 403] on button "Update Existing" at bounding box center [480, 399] width 52 height 15
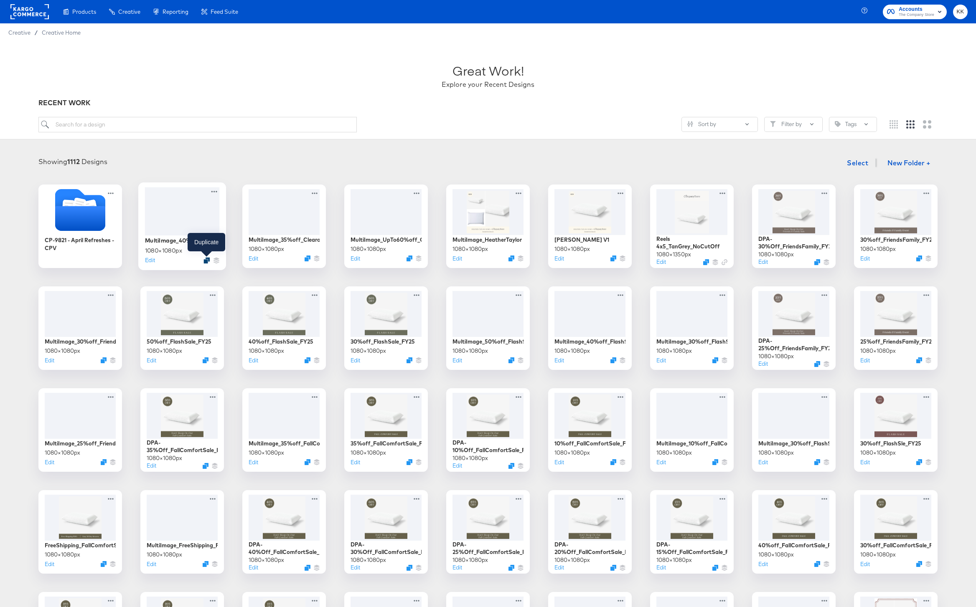
click at [206, 261] on icon "Duplicate" at bounding box center [206, 260] width 6 height 6
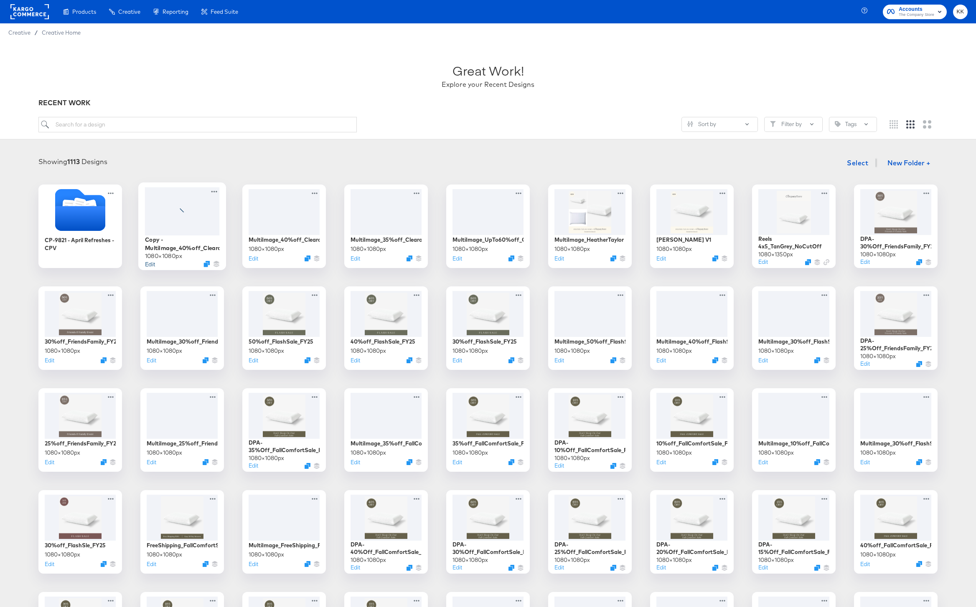
click at [147, 265] on button "Edit" at bounding box center [150, 264] width 10 height 8
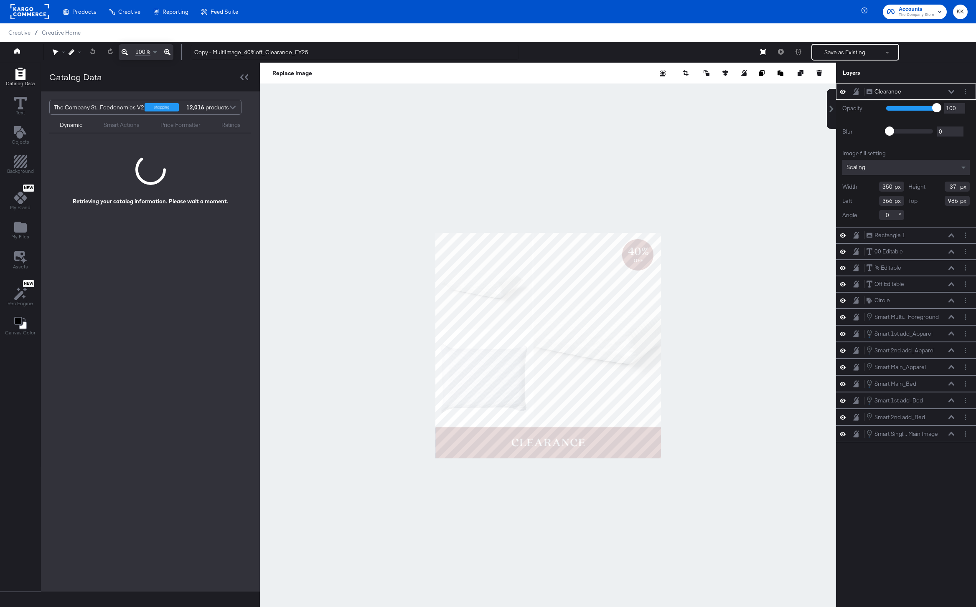
click at [167, 49] on icon at bounding box center [167, 52] width 6 height 10
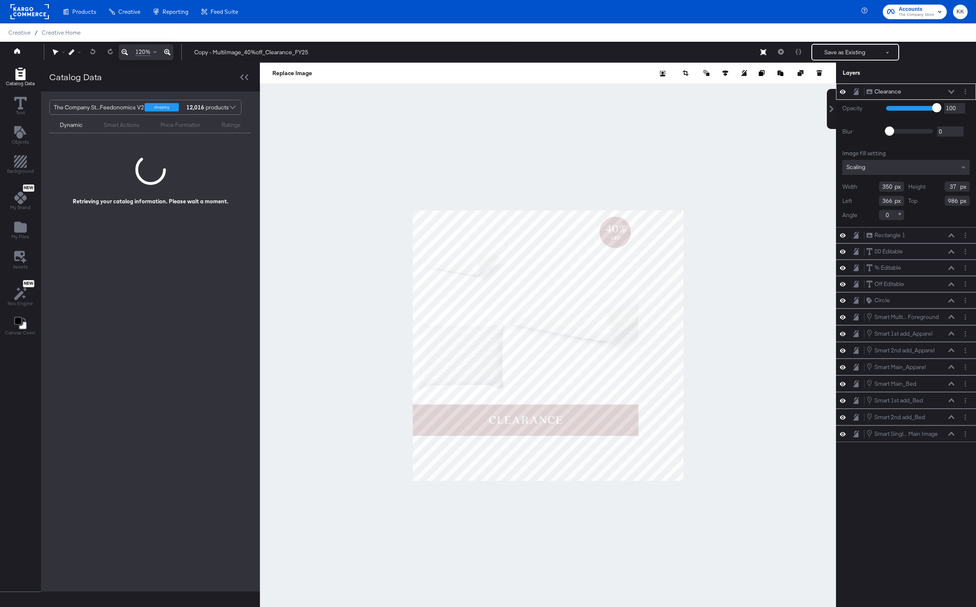
click at [167, 49] on icon at bounding box center [167, 52] width 6 height 10
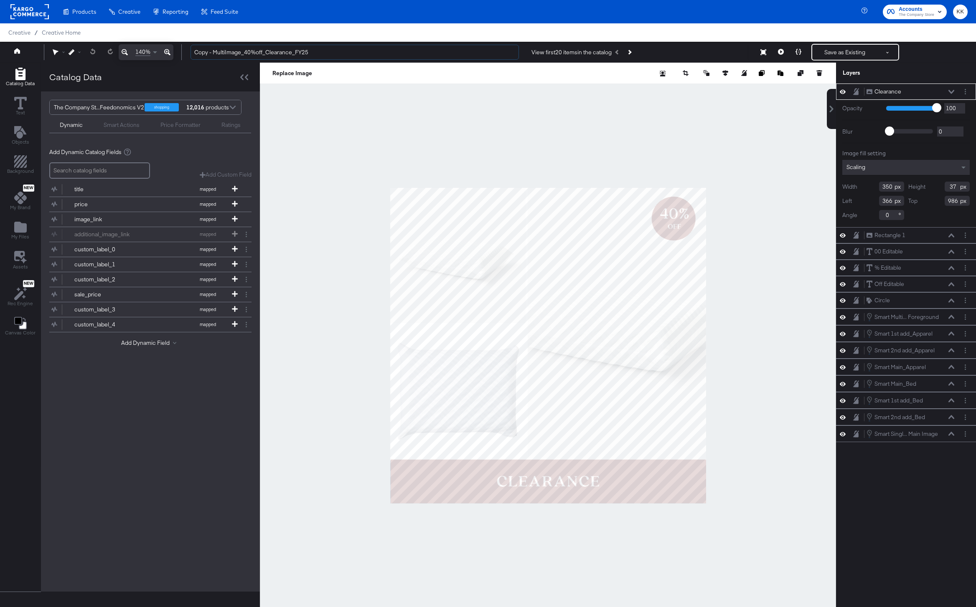
drag, startPoint x: 213, startPoint y: 51, endPoint x: 185, endPoint y: 51, distance: 28.4
click at [185, 51] on div "Copy - MultiImage_40%off_Clearance_FY25 View first 20 items in the catalog Save…" at bounding box center [576, 52] width 784 height 17
click at [232, 54] on input "MultiImage_40%off_Clearance_FY25" at bounding box center [354, 52] width 328 height 15
type input "MultiImage_45%off_Clearance_FY25"
click at [670, 143] on div at bounding box center [548, 346] width 576 height 566
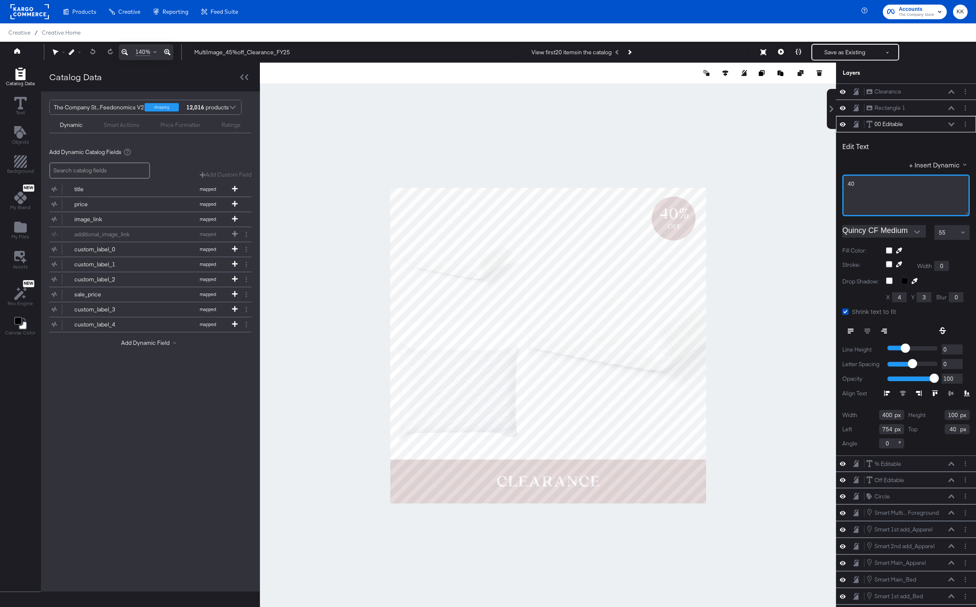
click at [891, 181] on div "40﻿" at bounding box center [905, 184] width 117 height 8
click at [720, 145] on div at bounding box center [548, 346] width 576 height 566
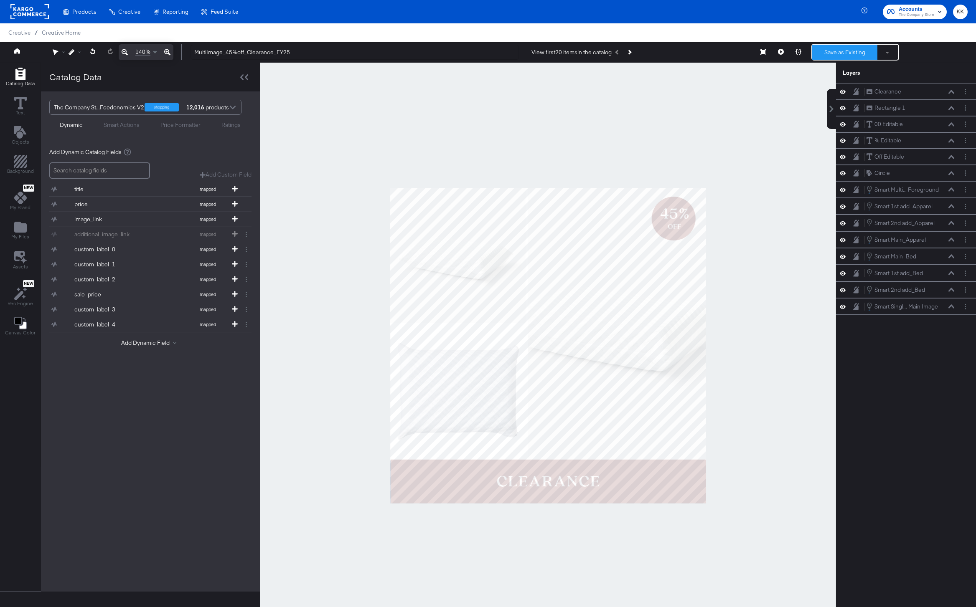
click at [844, 59] on button "Save as Existing" at bounding box center [844, 52] width 65 height 15
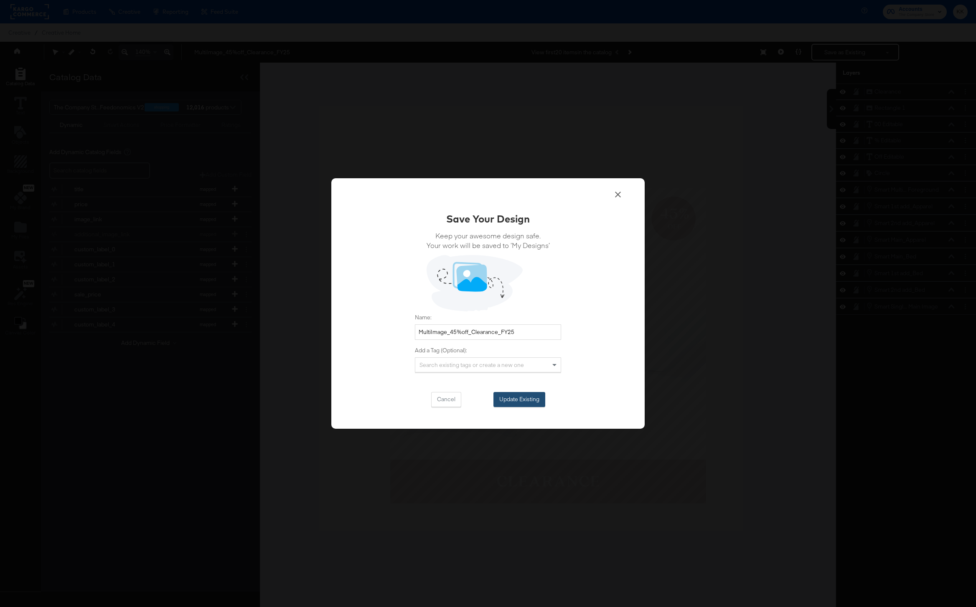
click at [518, 393] on button "Update Existing" at bounding box center [519, 399] width 52 height 15
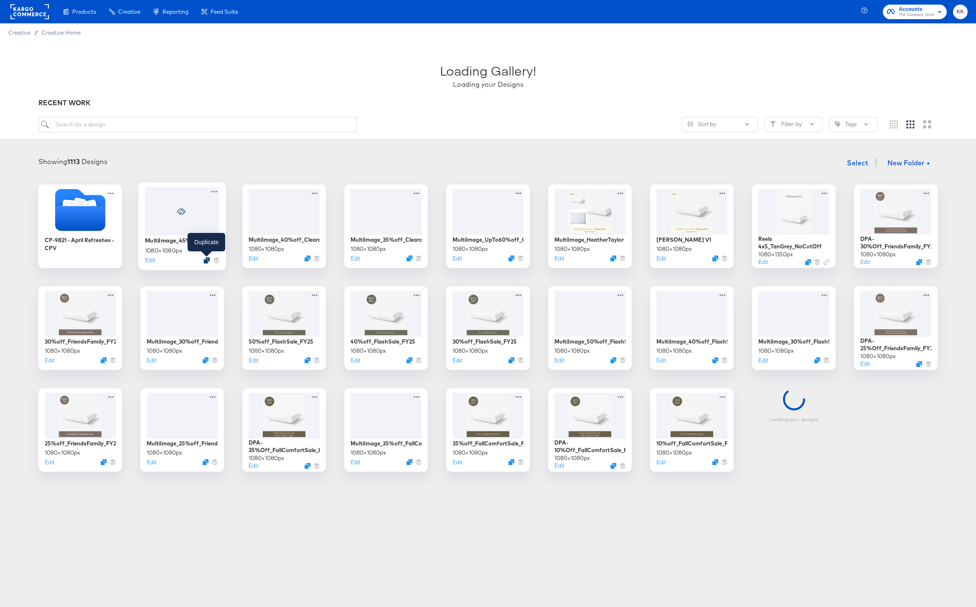
click at [206, 262] on icon "Duplicate" at bounding box center [206, 260] width 6 height 6
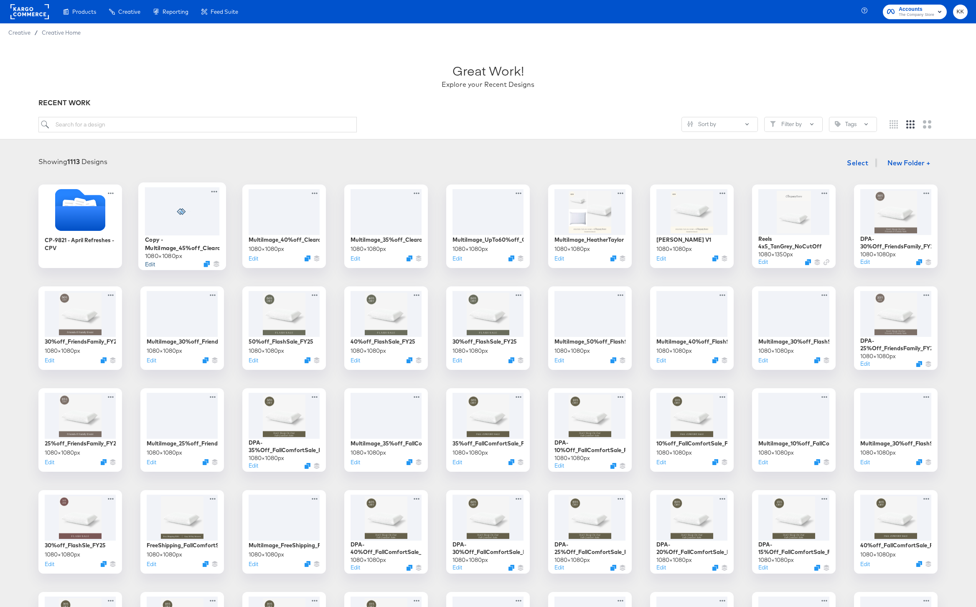
click at [149, 264] on button "Edit" at bounding box center [150, 264] width 10 height 8
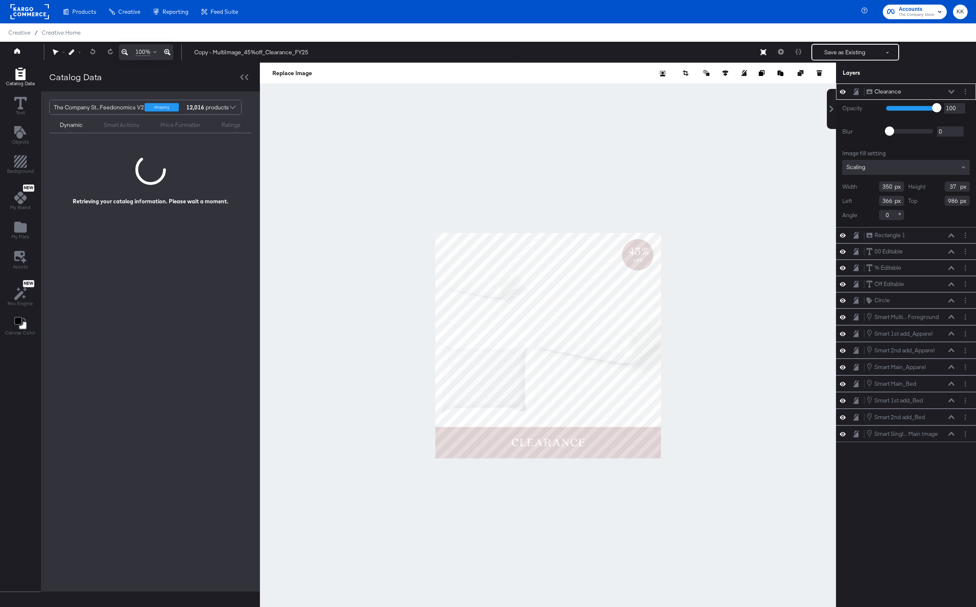
click at [166, 51] on icon at bounding box center [167, 52] width 6 height 10
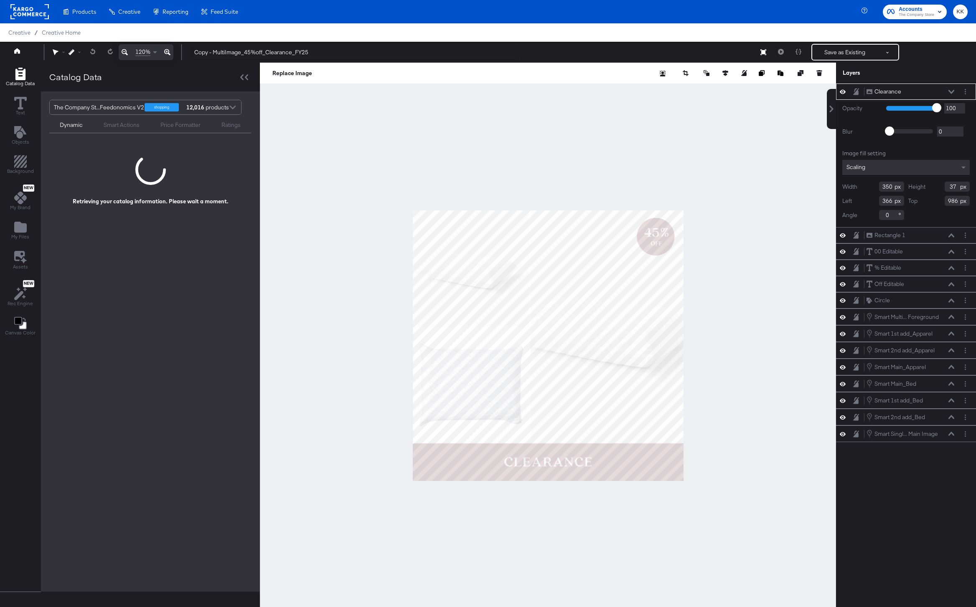
click at [166, 51] on icon at bounding box center [167, 52] width 6 height 10
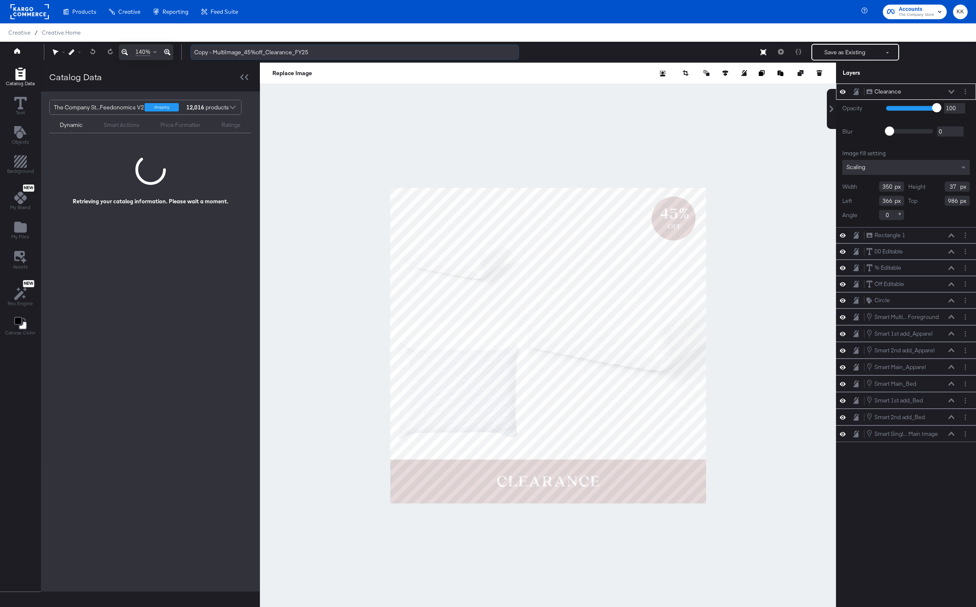
drag, startPoint x: 213, startPoint y: 53, endPoint x: 197, endPoint y: 53, distance: 16.3
click at [198, 53] on input "Copy - MultiImage_45%off_Clearance_FY25" at bounding box center [354, 52] width 328 height 15
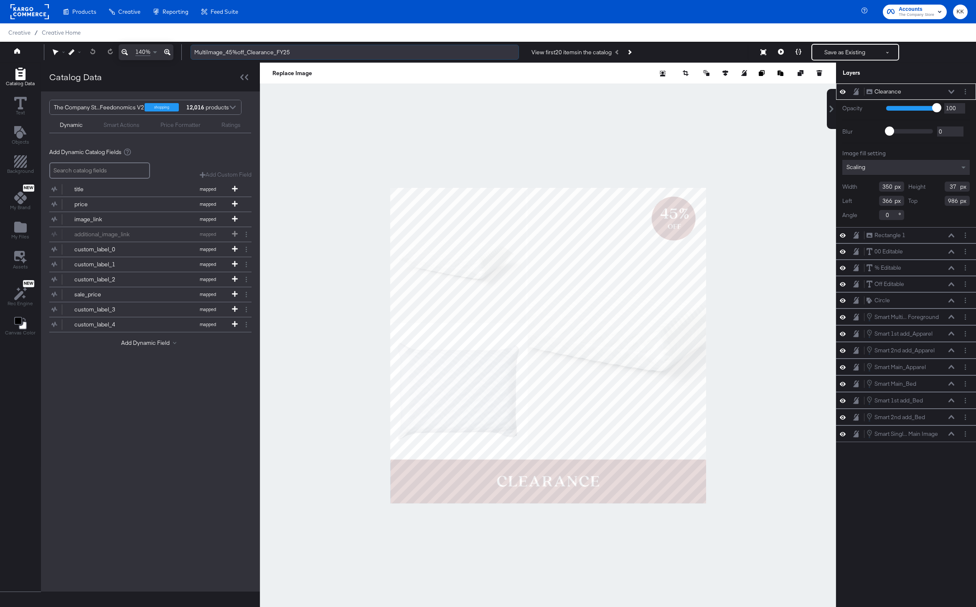
click at [232, 53] on input "MultiImage_45%off_Clearance_FY25" at bounding box center [354, 52] width 328 height 15
type input "MultiImage_50%off_Clearance_FY25"
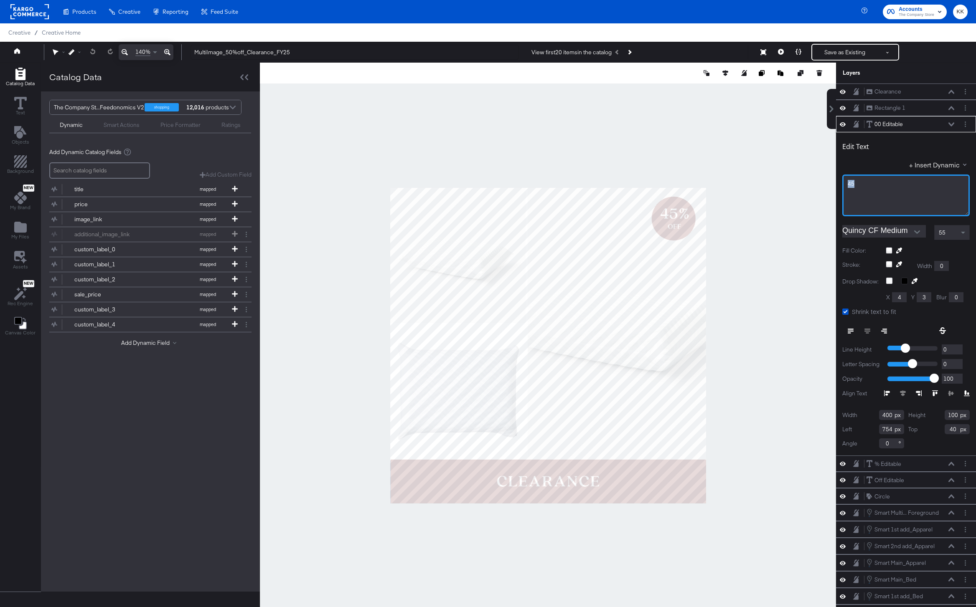
drag, startPoint x: 866, startPoint y: 185, endPoint x: 825, endPoint y: 185, distance: 41.4
click at [825, 84] on div "Catalog Data Text Objects Background New My Brand My Files Assets New Rec Engin…" at bounding box center [488, 73] width 976 height 21
click at [630, 121] on div at bounding box center [548, 346] width 576 height 566
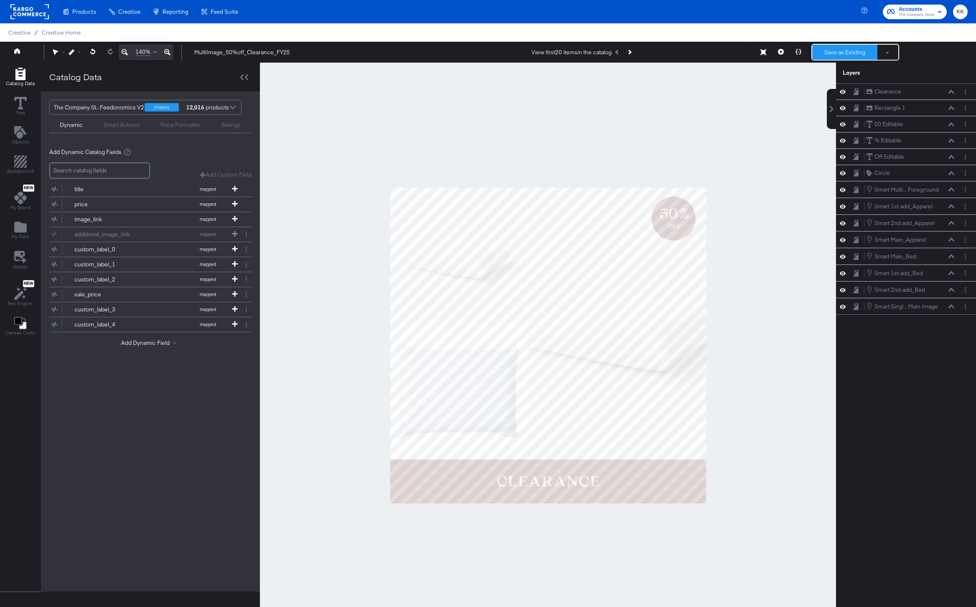
click at [853, 54] on button "Save as Existing" at bounding box center [844, 52] width 65 height 15
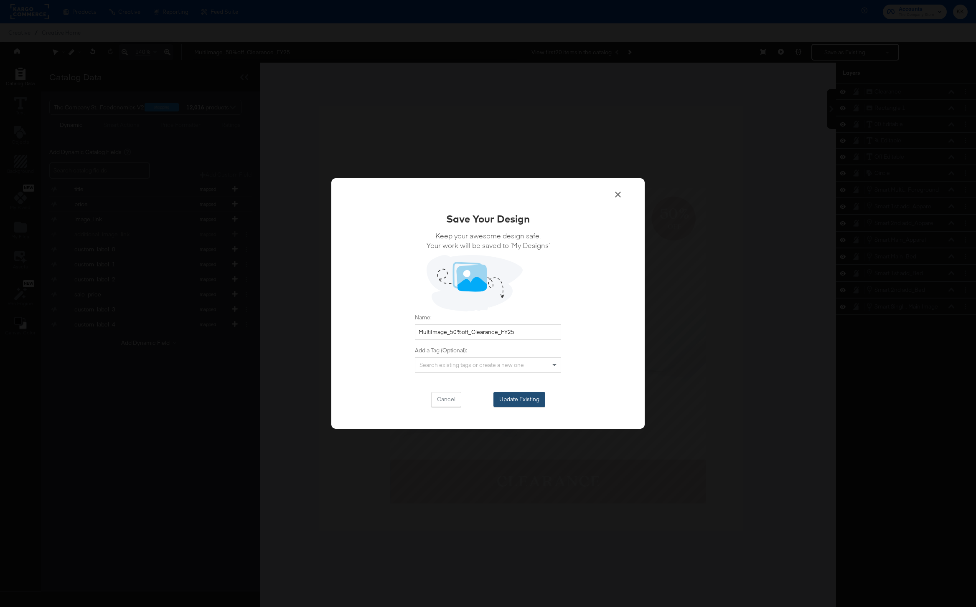
click at [528, 398] on button "Update Existing" at bounding box center [519, 399] width 52 height 15
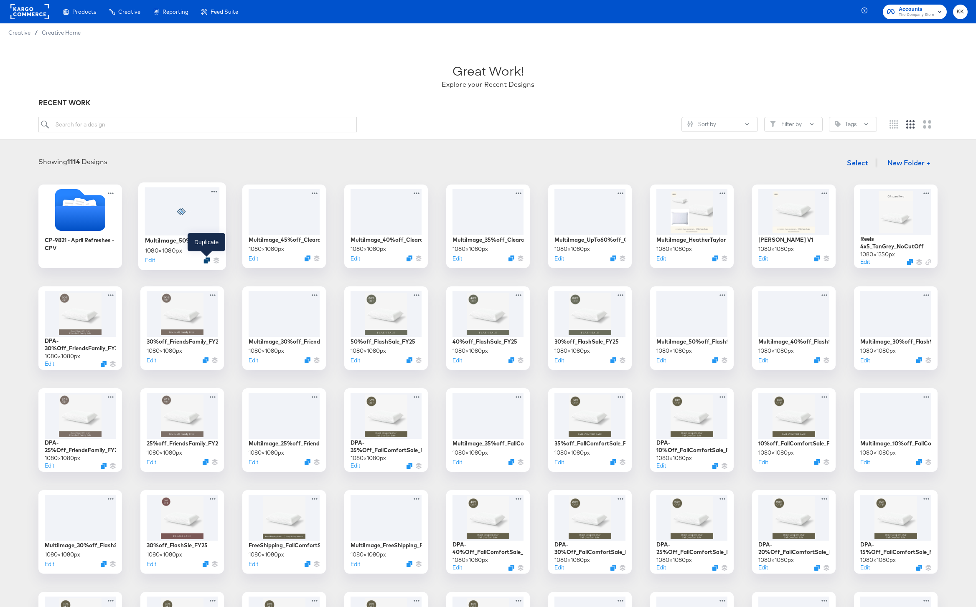
click at [208, 261] on icon "Duplicate" at bounding box center [206, 260] width 6 height 6
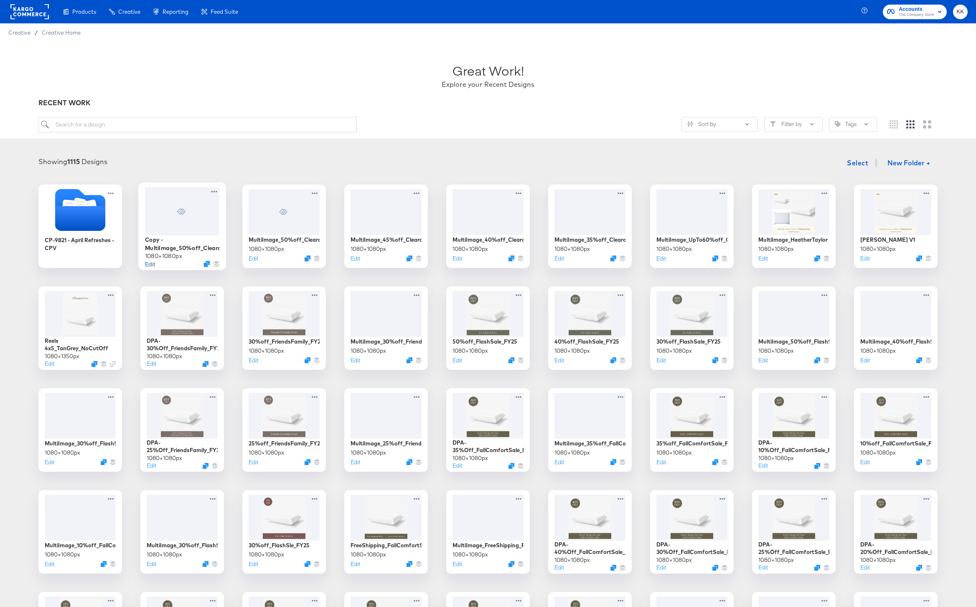
click at [149, 263] on button "Edit" at bounding box center [150, 264] width 10 height 8
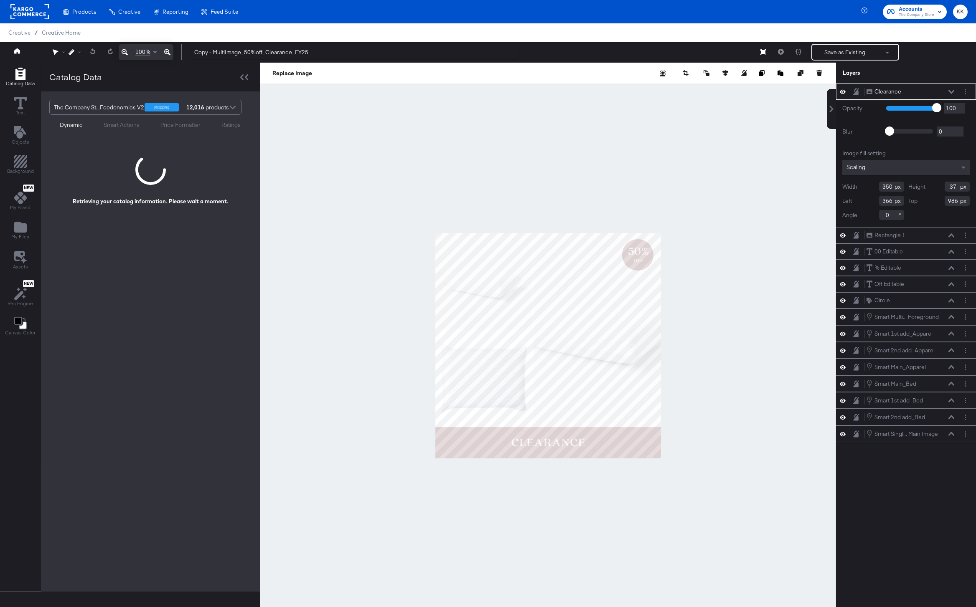
click at [165, 53] on icon at bounding box center [167, 52] width 6 height 10
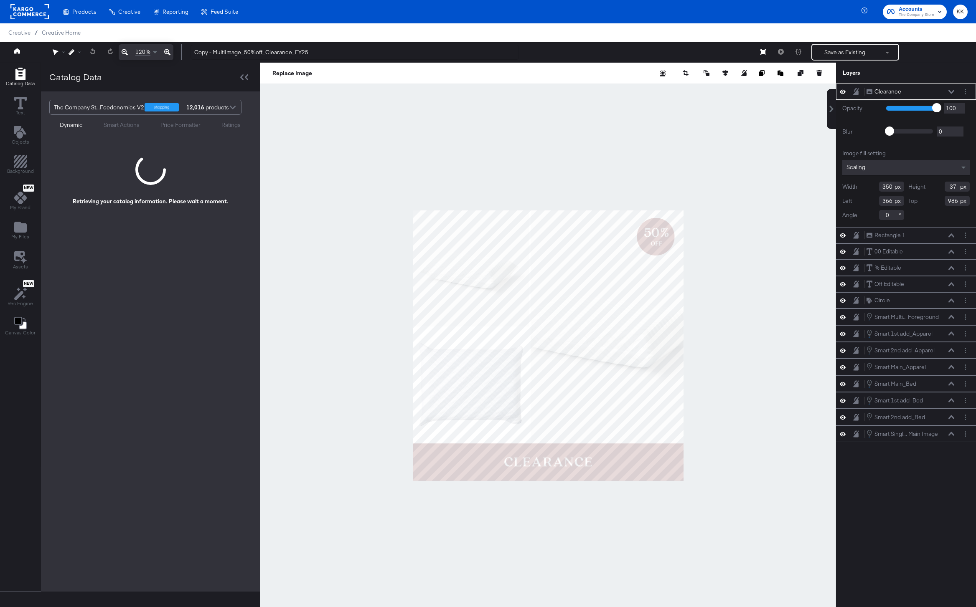
click at [165, 53] on icon at bounding box center [167, 52] width 6 height 10
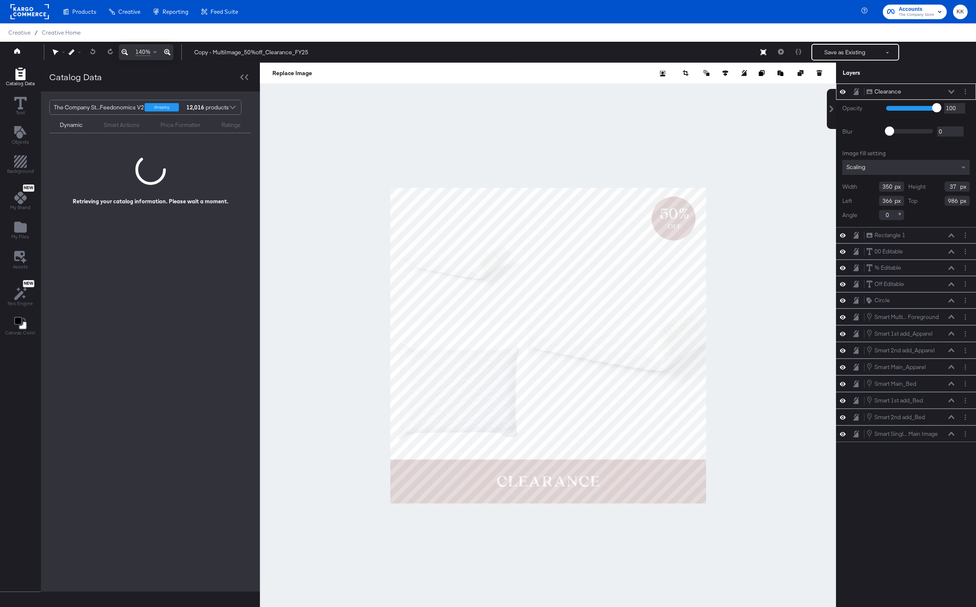
click at [165, 53] on icon at bounding box center [167, 52] width 6 height 10
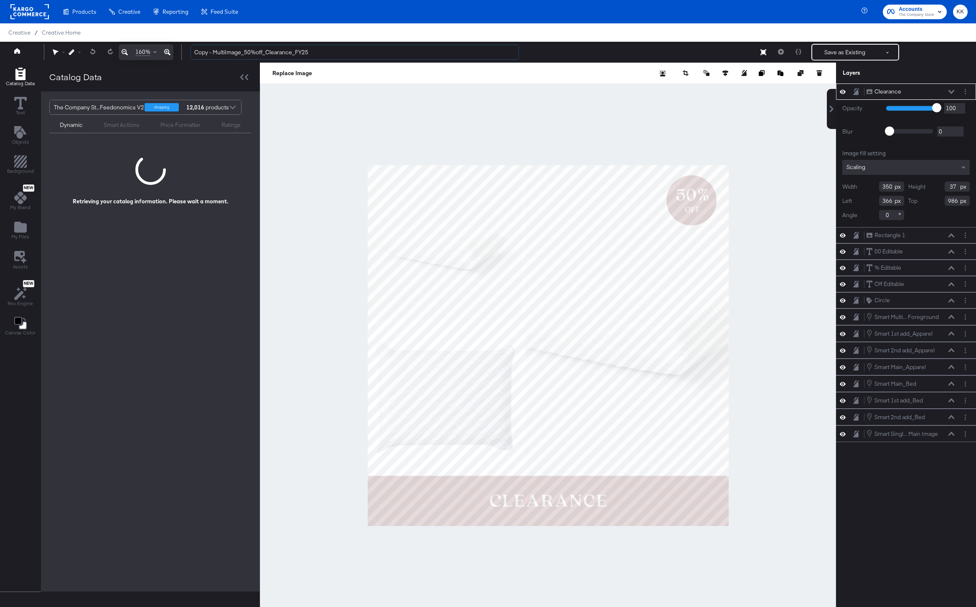
drag, startPoint x: 211, startPoint y: 53, endPoint x: 183, endPoint y: 53, distance: 27.6
click at [185, 53] on div "Copy - MultiImage_50%off_Clearance_FY25 Save as Existing See more options" at bounding box center [576, 52] width 784 height 17
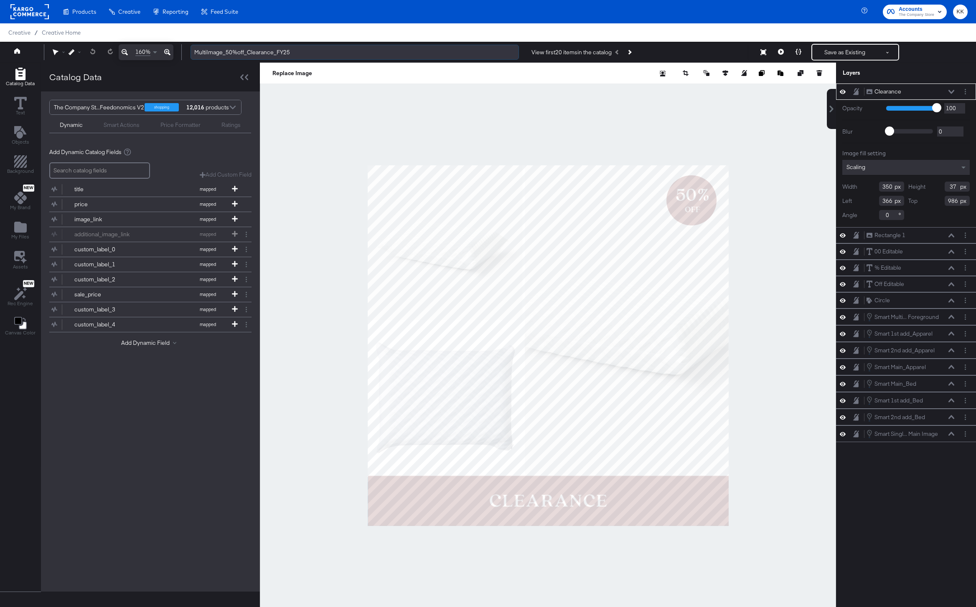
click at [231, 52] on input "MultiImage_50%off_Clearance_FY25" at bounding box center [354, 52] width 328 height 15
type input "MultiImage_55%off_Clearance_FY25"
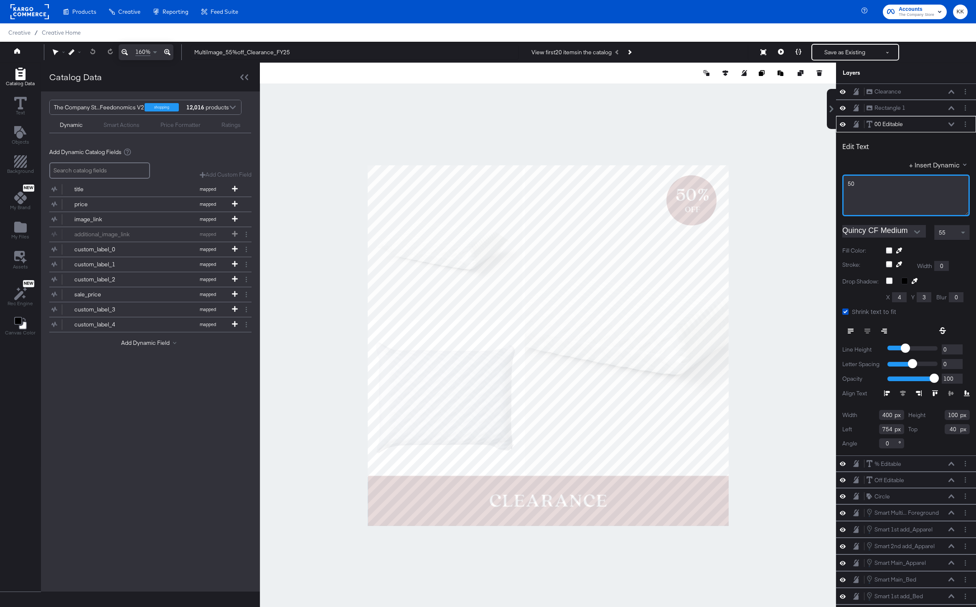
click at [879, 184] on div "50" at bounding box center [905, 184] width 117 height 8
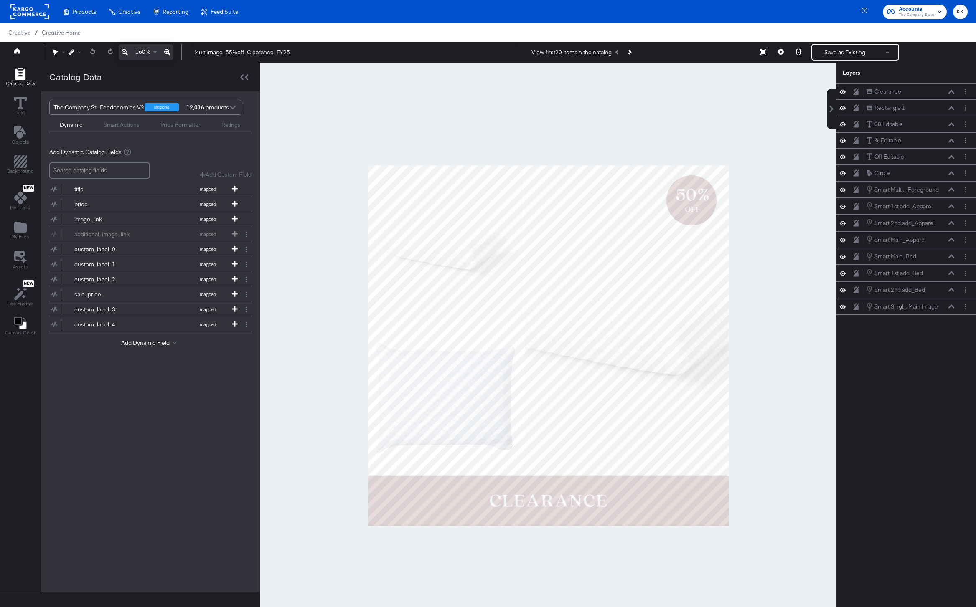
click at [761, 130] on div at bounding box center [548, 346] width 576 height 566
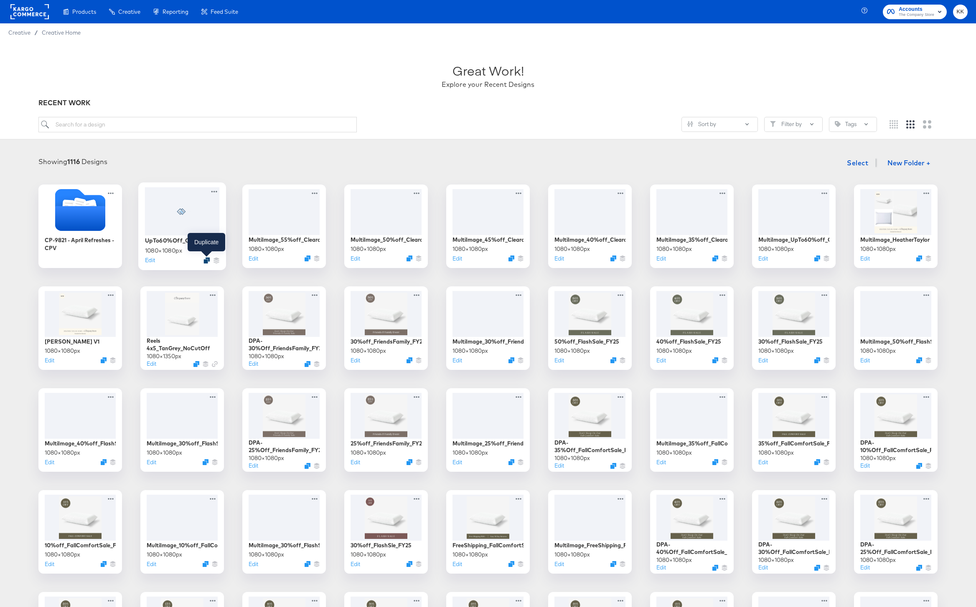
click at [208, 261] on icon "Duplicate" at bounding box center [206, 260] width 6 height 6
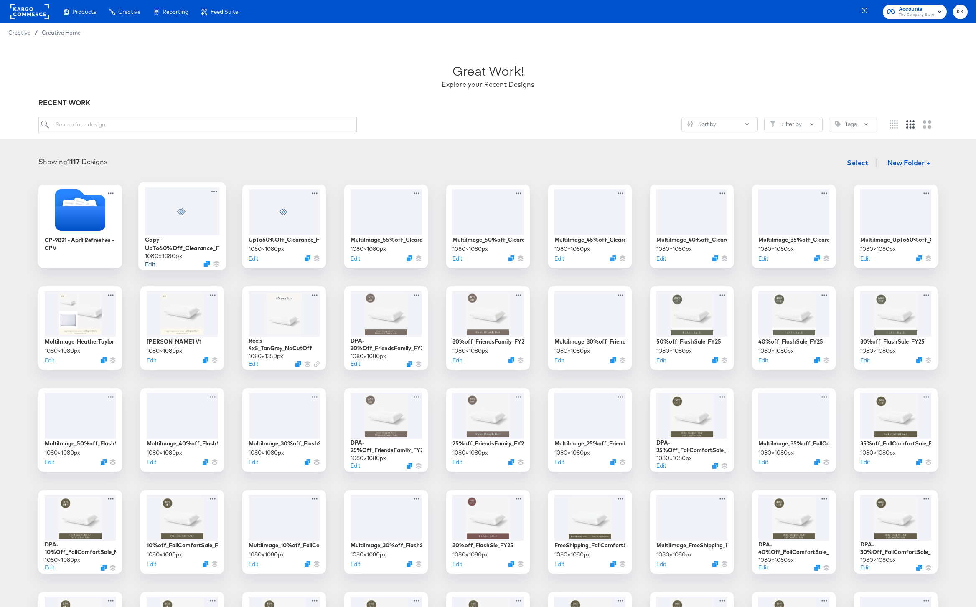
click at [153, 264] on button "Edit" at bounding box center [150, 264] width 10 height 8
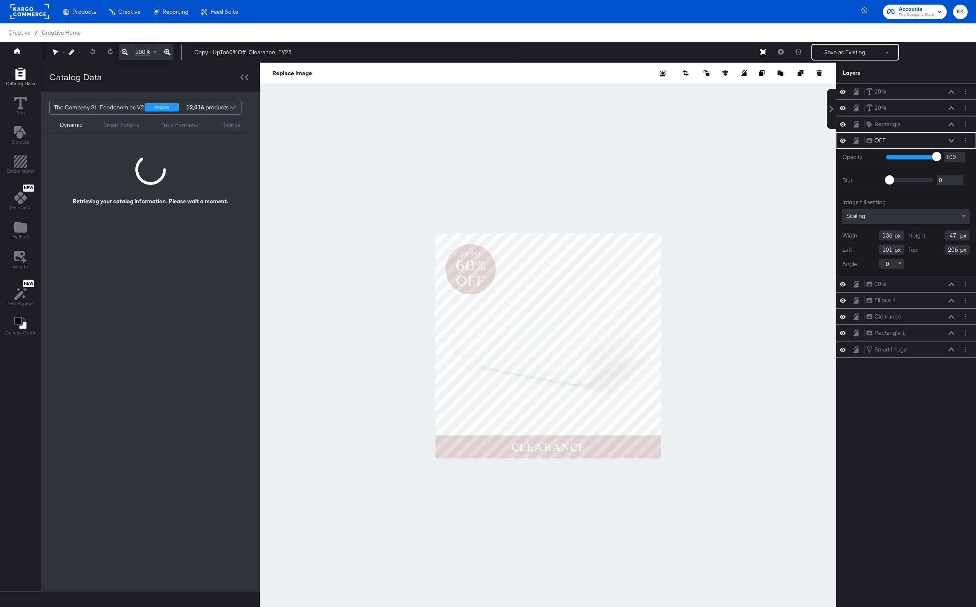
click at [166, 53] on icon at bounding box center [167, 52] width 6 height 10
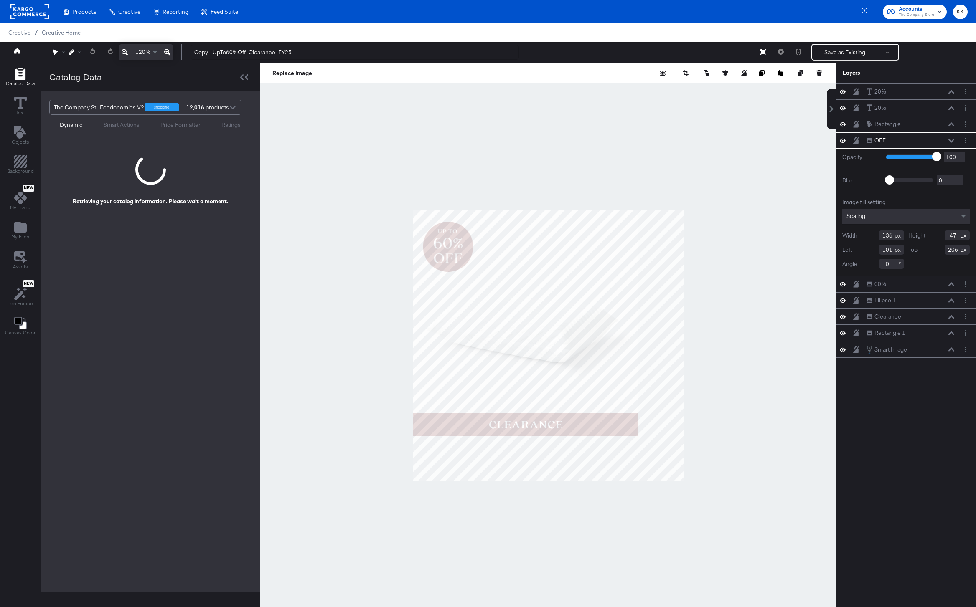
click at [166, 53] on icon at bounding box center [167, 52] width 6 height 10
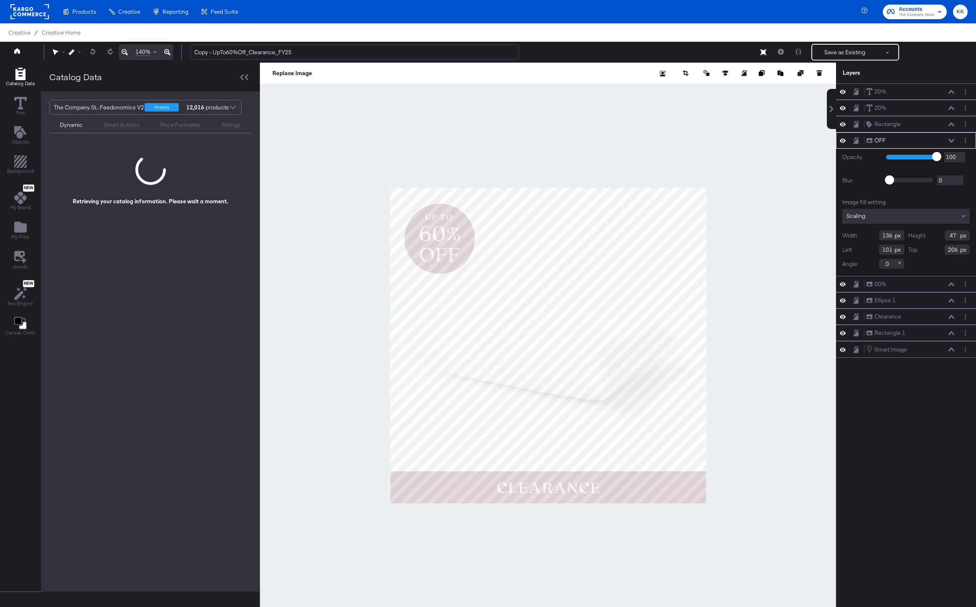
drag, startPoint x: 232, startPoint y: 52, endPoint x: 173, endPoint y: 52, distance: 58.5
click at [173, 52] on div "140% Copy - UpTo60%Off_Clearance_FY25 Save as Existing See more options" at bounding box center [488, 52] width 976 height 21
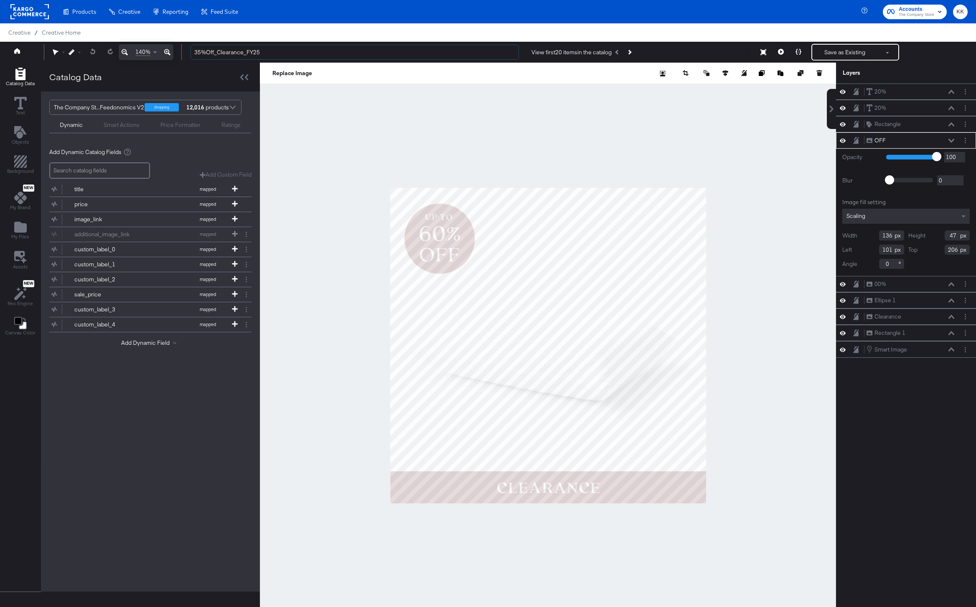
type input "35%Off_Clearance_FY25"
click at [449, 164] on div at bounding box center [548, 346] width 576 height 566
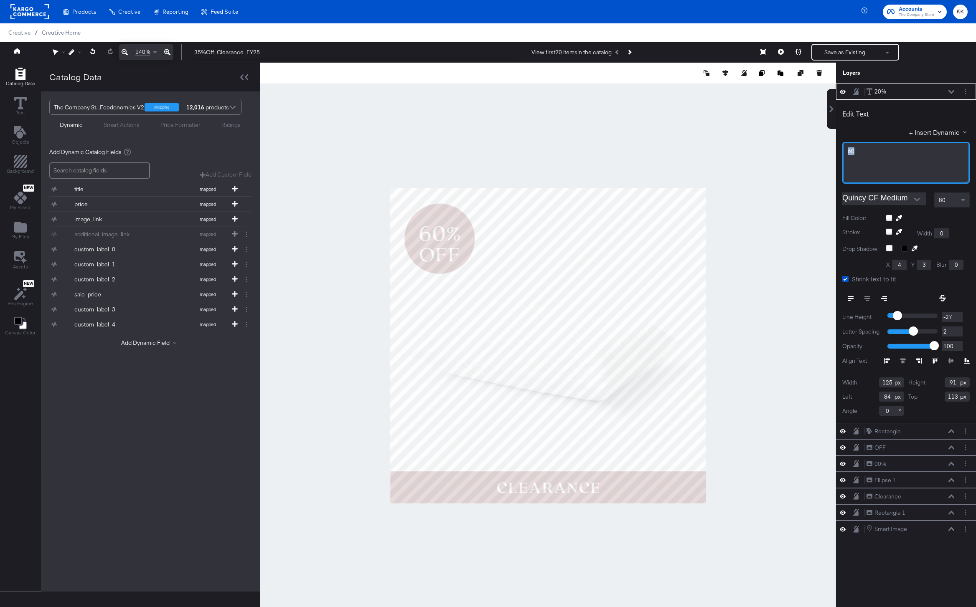
drag, startPoint x: 862, startPoint y: 150, endPoint x: 816, endPoint y: 148, distance: 46.0
click at [816, 84] on div "Catalog Data Text Objects Background New My Brand My Files Assets New Rec Engin…" at bounding box center [488, 73] width 976 height 21
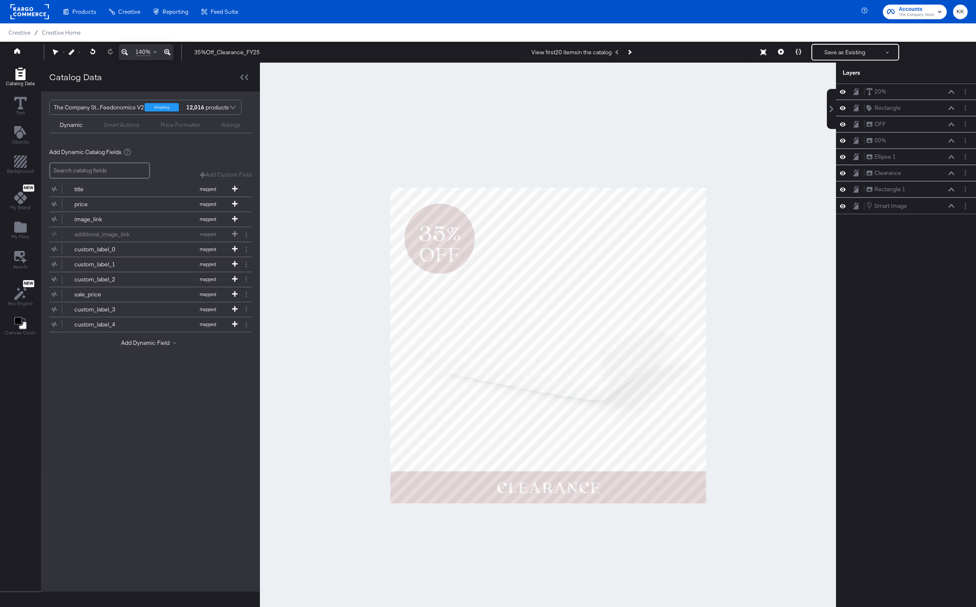
click at [726, 157] on div at bounding box center [548, 346] width 576 height 566
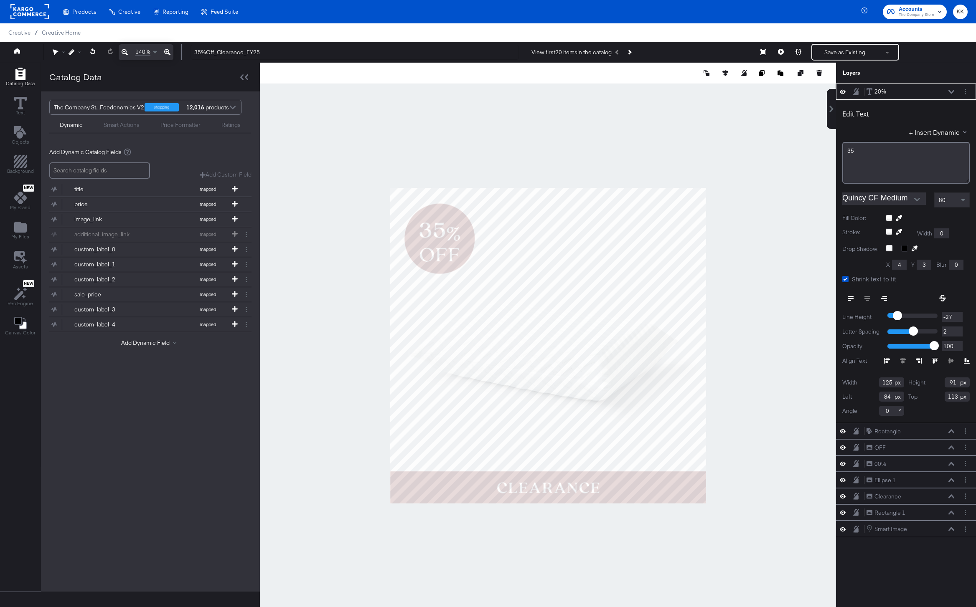
type input "101"
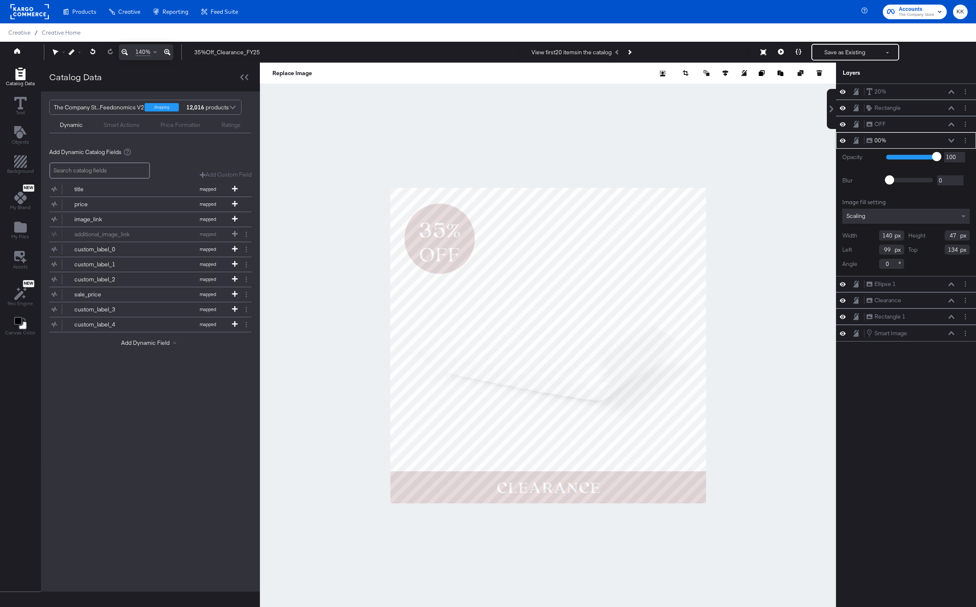
type input "123"
click at [388, 257] on div at bounding box center [548, 346] width 576 height 566
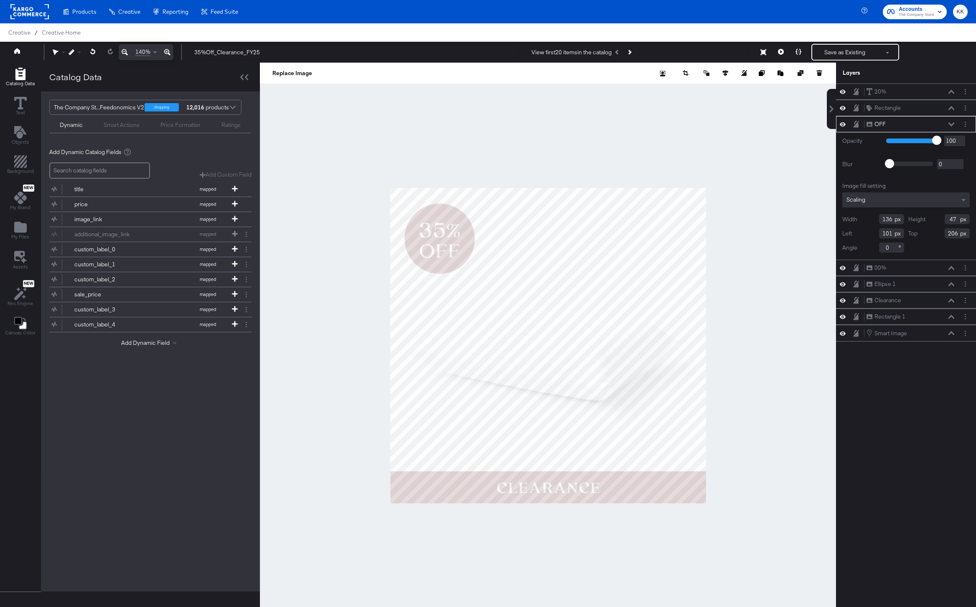
type input "192"
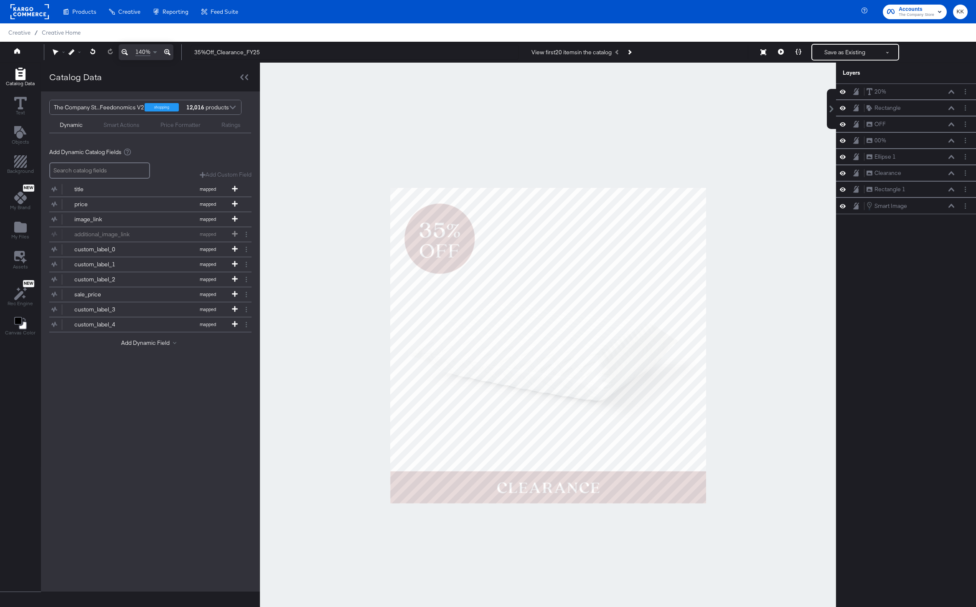
click at [363, 280] on div at bounding box center [548, 346] width 576 height 566
click at [840, 42] on div "140% 35%Off_Clearance_FY25 View first 20 items in the catalog Save as Existing …" at bounding box center [488, 52] width 976 height 21
click at [842, 46] on button "Save as Existing" at bounding box center [844, 52] width 65 height 15
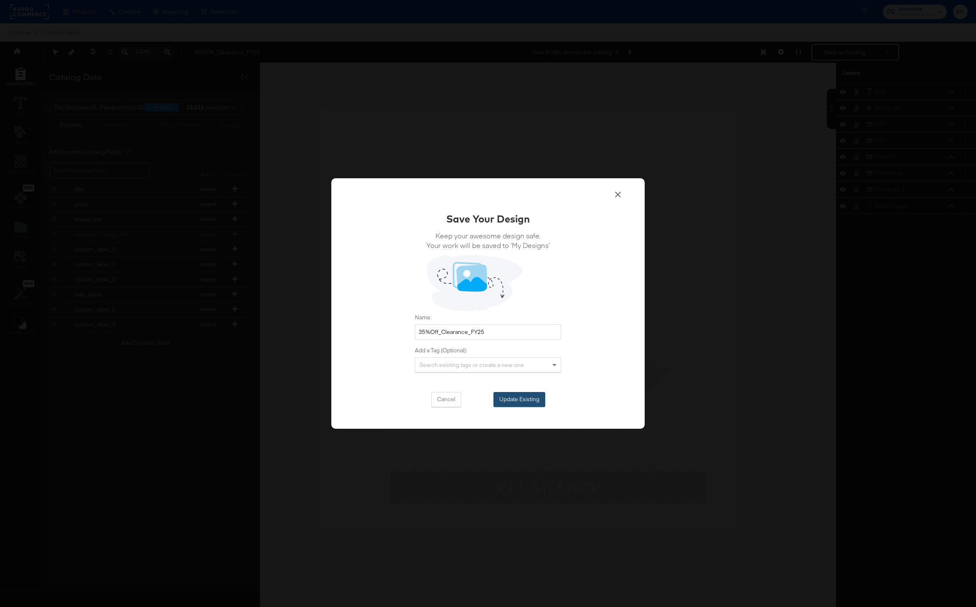
click at [533, 402] on button "Update Existing" at bounding box center [519, 399] width 52 height 15
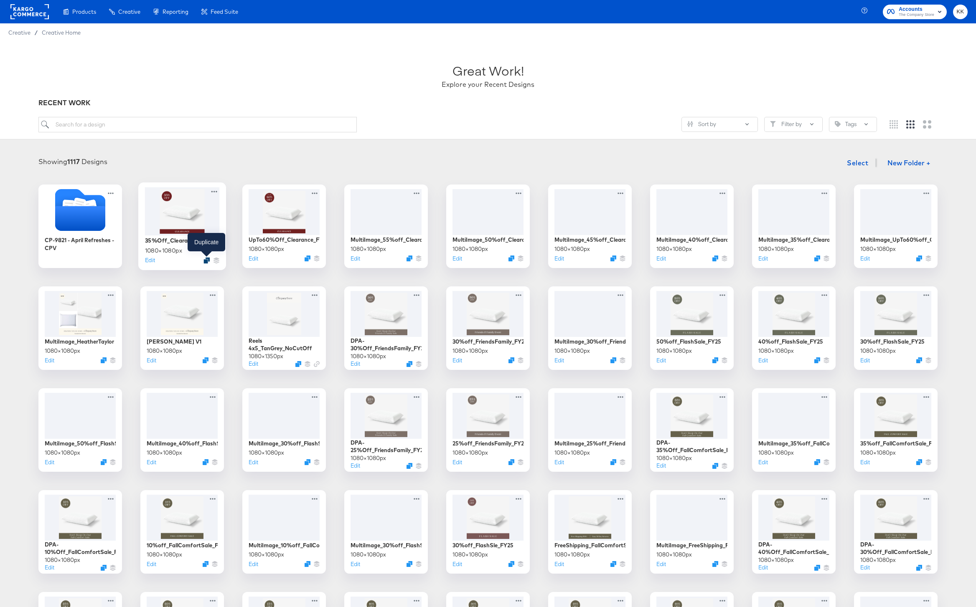
click at [208, 260] on icon "Duplicate" at bounding box center [206, 260] width 6 height 6
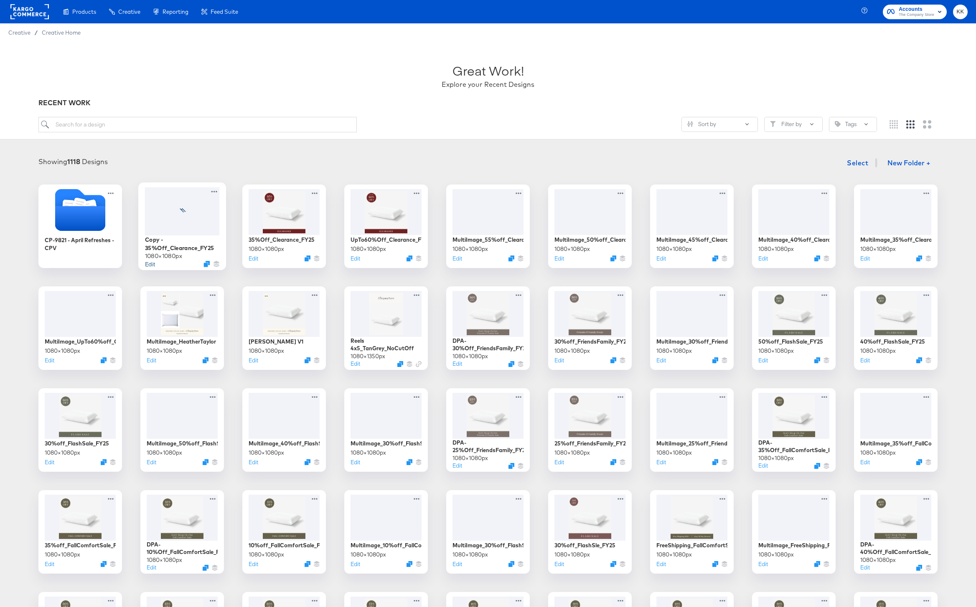
click at [152, 264] on button "Edit" at bounding box center [150, 264] width 10 height 8
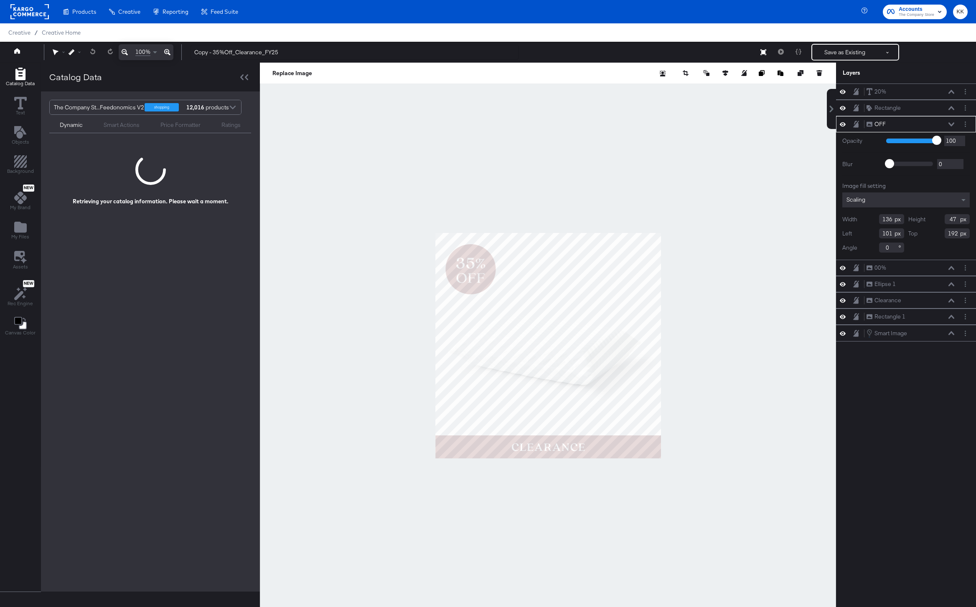
click at [169, 54] on icon at bounding box center [167, 52] width 6 height 6
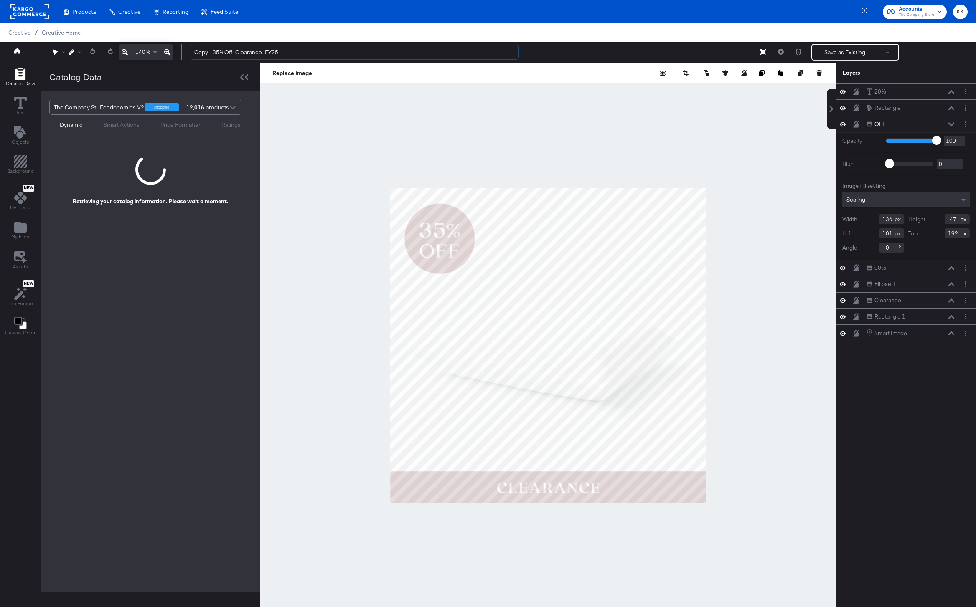
drag, startPoint x: 221, startPoint y: 53, endPoint x: 166, endPoint y: 53, distance: 54.7
click at [166, 53] on div "140% Copy - 35%Off_Clearance_FY25 Save as Existing See more options" at bounding box center [488, 52] width 976 height 21
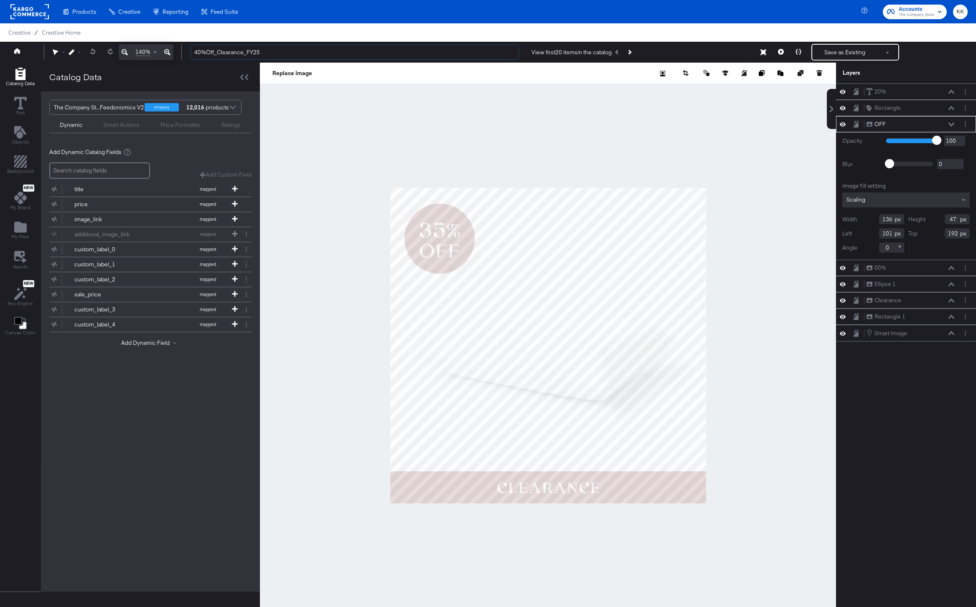
type input "40%Off_Clearance_FY25"
click at [361, 129] on div at bounding box center [548, 346] width 576 height 566
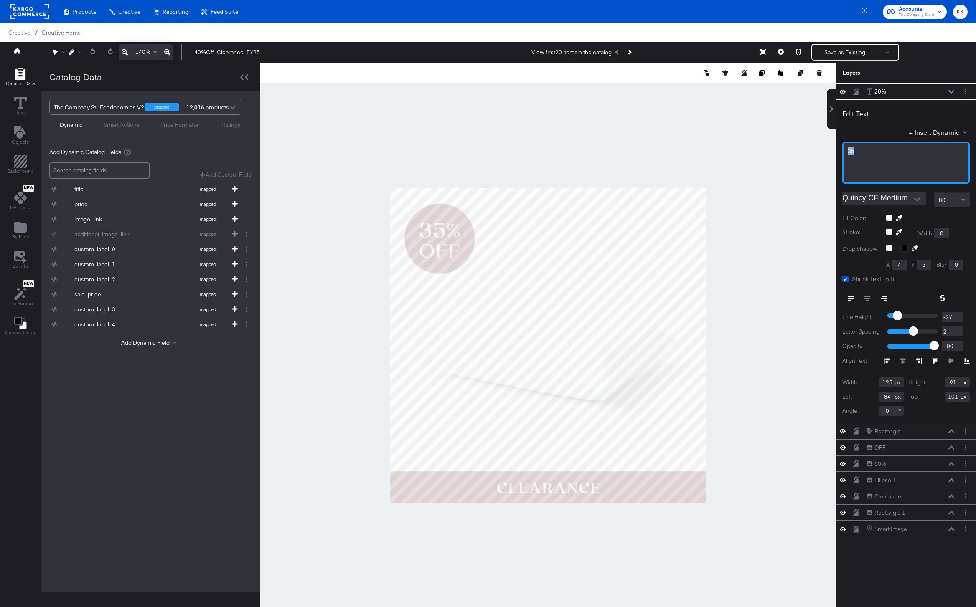
drag, startPoint x: 876, startPoint y: 155, endPoint x: 811, endPoint y: 154, distance: 65.6
click at [811, 84] on div "Catalog Data Text Objects Background New My Brand My Files Assets New Rec Engin…" at bounding box center [488, 73] width 976 height 21
click at [678, 167] on div at bounding box center [548, 346] width 576 height 566
type input "74"
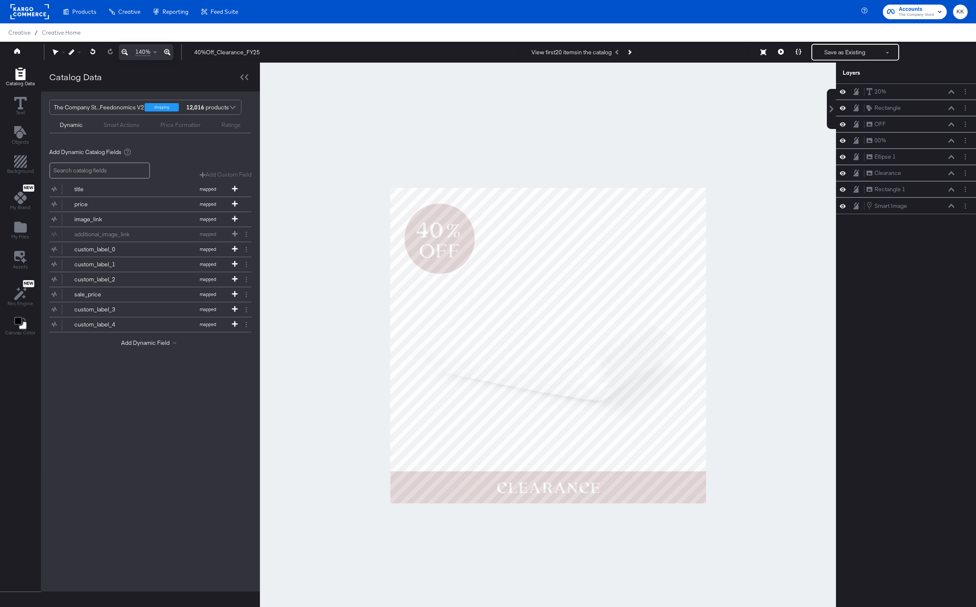
click at [458, 174] on div at bounding box center [548, 346] width 576 height 566
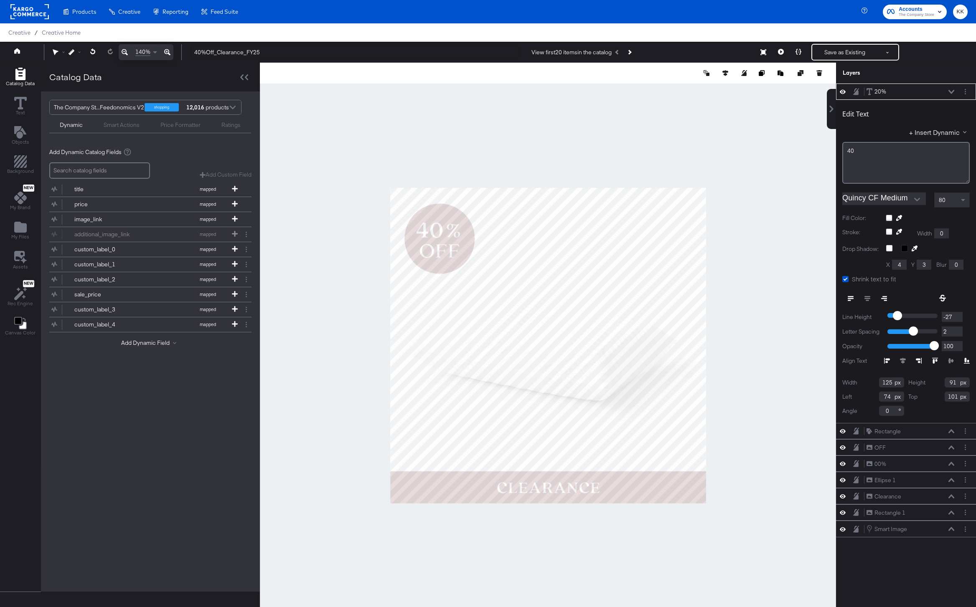
click at [891, 396] on input "74" at bounding box center [891, 397] width 25 height 10
type input "79"
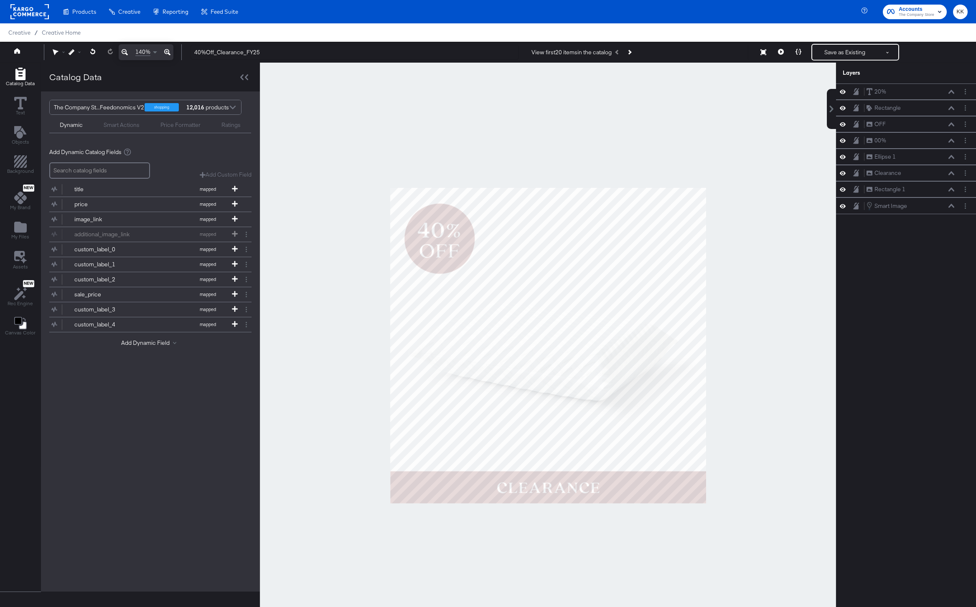
click at [721, 228] on div at bounding box center [548, 346] width 576 height 566
click at [833, 51] on button "Save as Existing" at bounding box center [844, 52] width 65 height 15
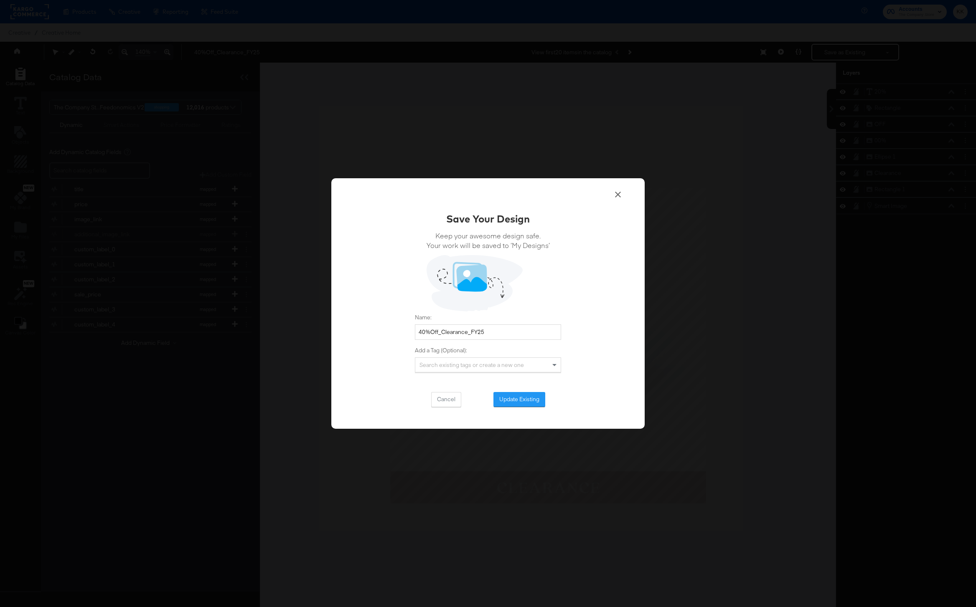
click at [521, 390] on div "Save Your Design Keep your awesome design safe. Your work will be saved to ‘My …" at bounding box center [488, 309] width 146 height 195
click at [521, 396] on button "Update Existing" at bounding box center [519, 399] width 52 height 15
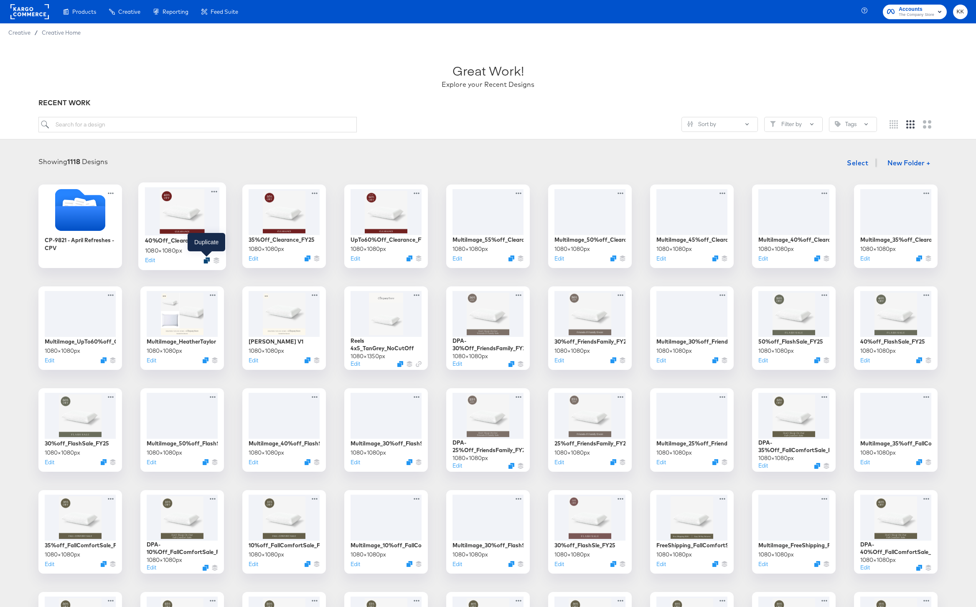
click at [207, 261] on icon "Duplicate" at bounding box center [206, 260] width 6 height 6
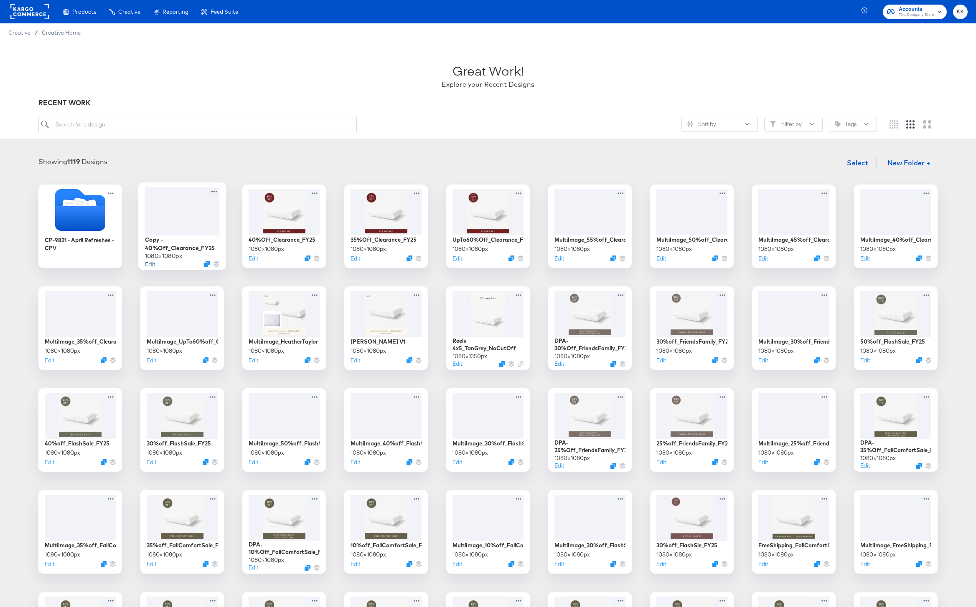
click at [150, 262] on button "Edit" at bounding box center [150, 264] width 10 height 8
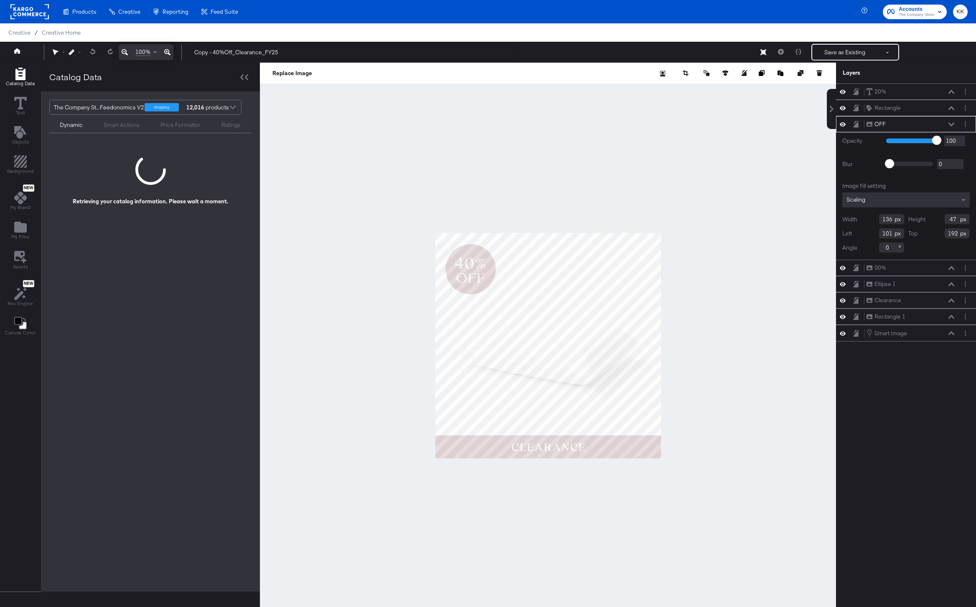
click at [169, 53] on icon at bounding box center [167, 52] width 6 height 10
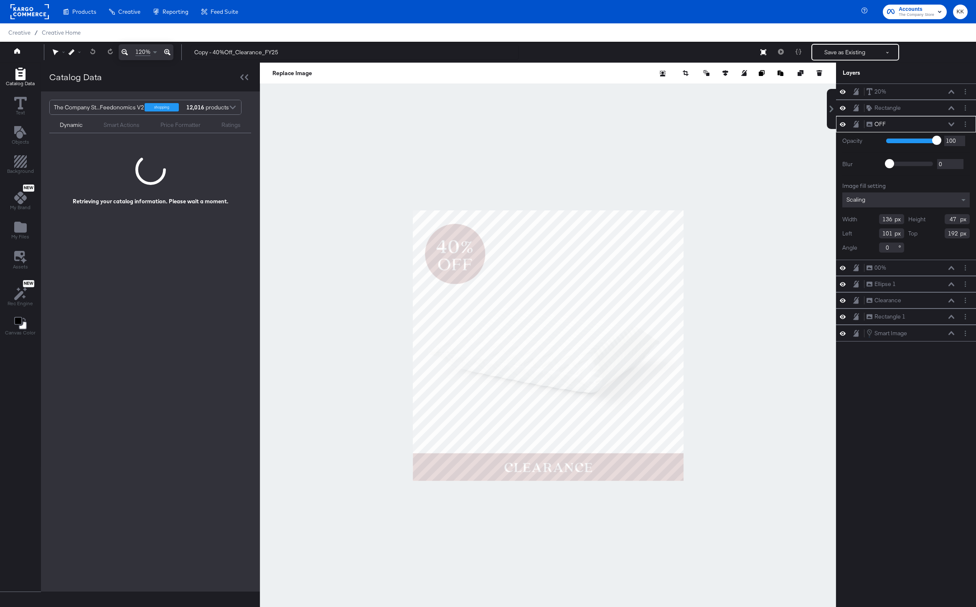
click at [169, 53] on icon at bounding box center [167, 52] width 6 height 10
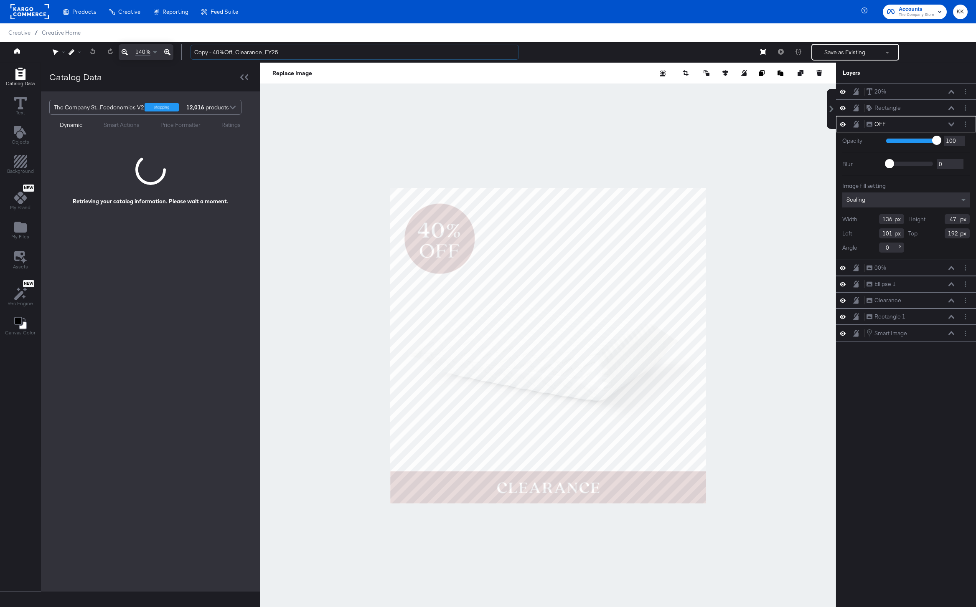
drag, startPoint x: 221, startPoint y: 52, endPoint x: 165, endPoint y: 52, distance: 55.6
click at [165, 52] on div "140% Copy - 40%Off_Clearance_FY25 Save as Existing See more options" at bounding box center [488, 52] width 976 height 21
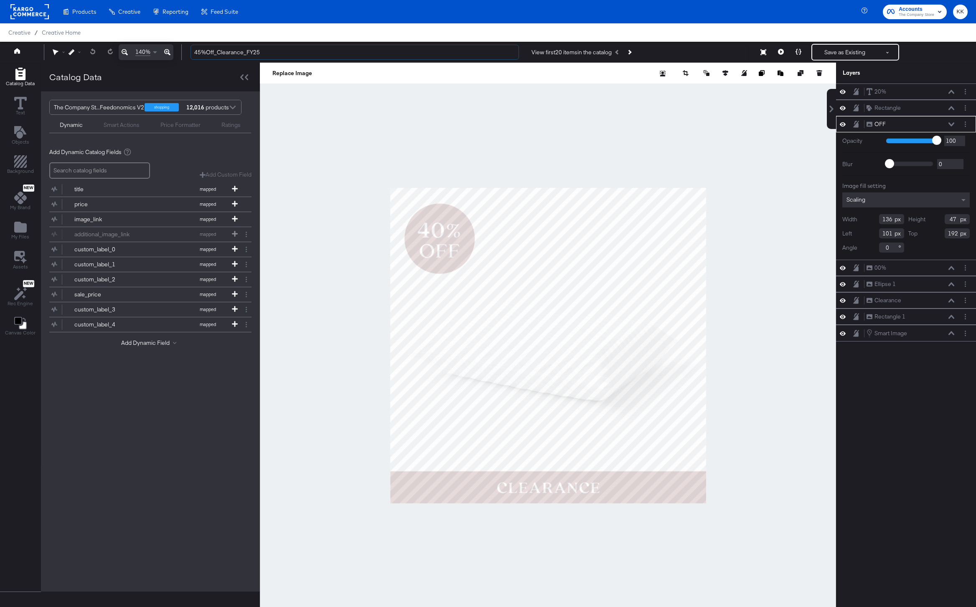
type input "45%Off_Clearance_FY25"
click at [390, 134] on div at bounding box center [548, 346] width 576 height 566
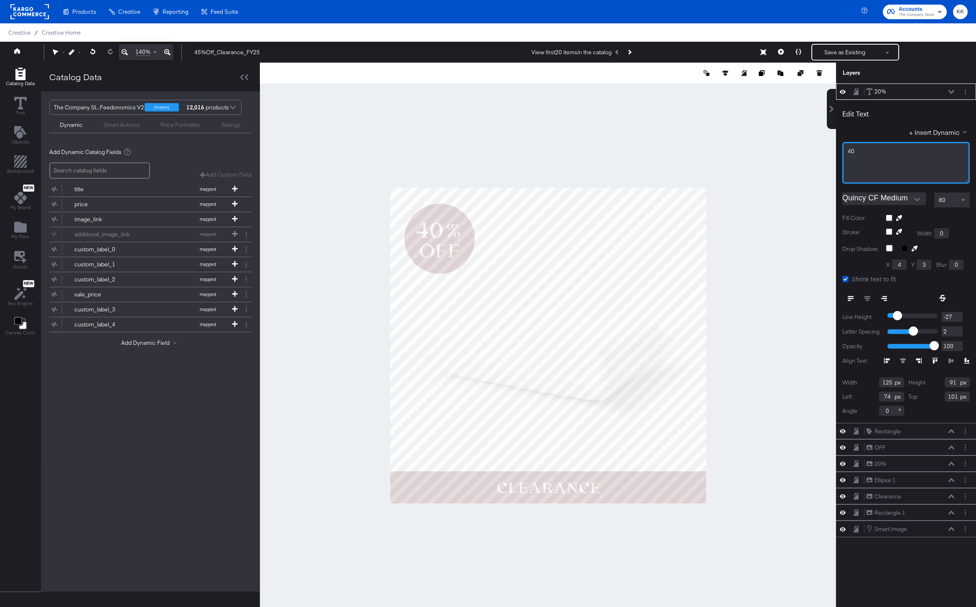
click at [864, 153] on div "40" at bounding box center [905, 151] width 117 height 8
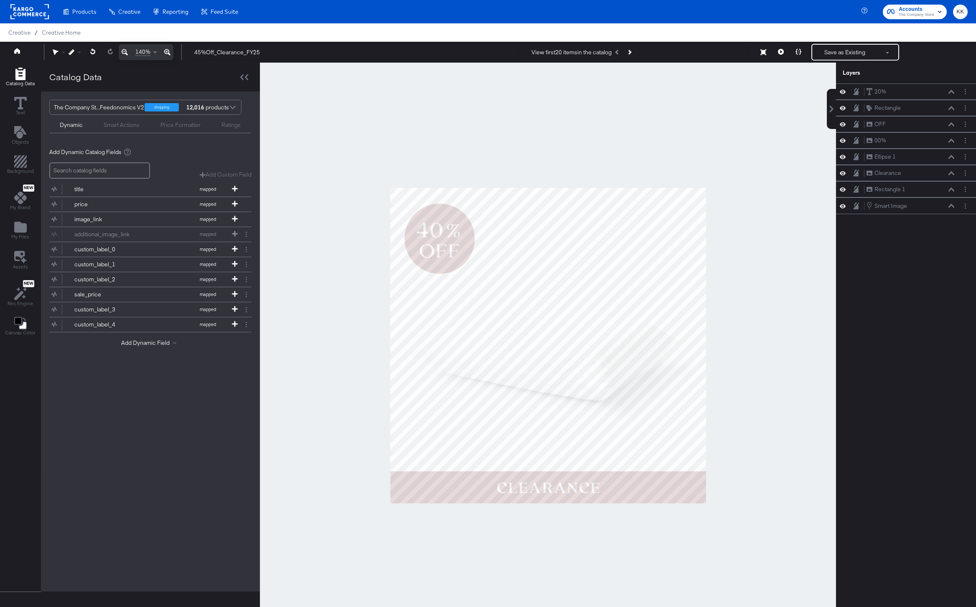
click at [638, 144] on div at bounding box center [548, 346] width 576 height 566
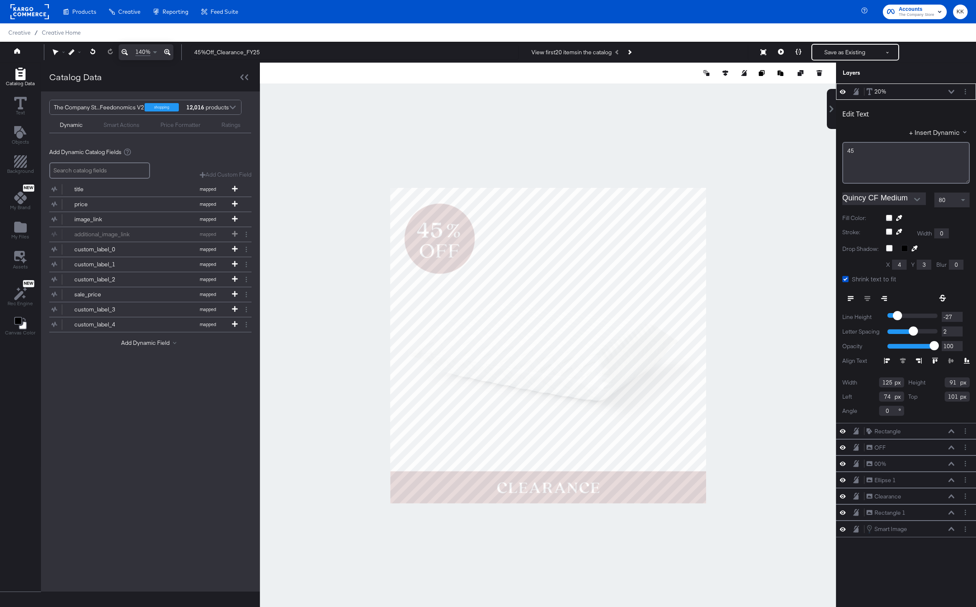
click at [892, 400] on input "74" at bounding box center [891, 397] width 25 height 10
type input "79"
click at [671, 178] on div at bounding box center [548, 346] width 576 height 566
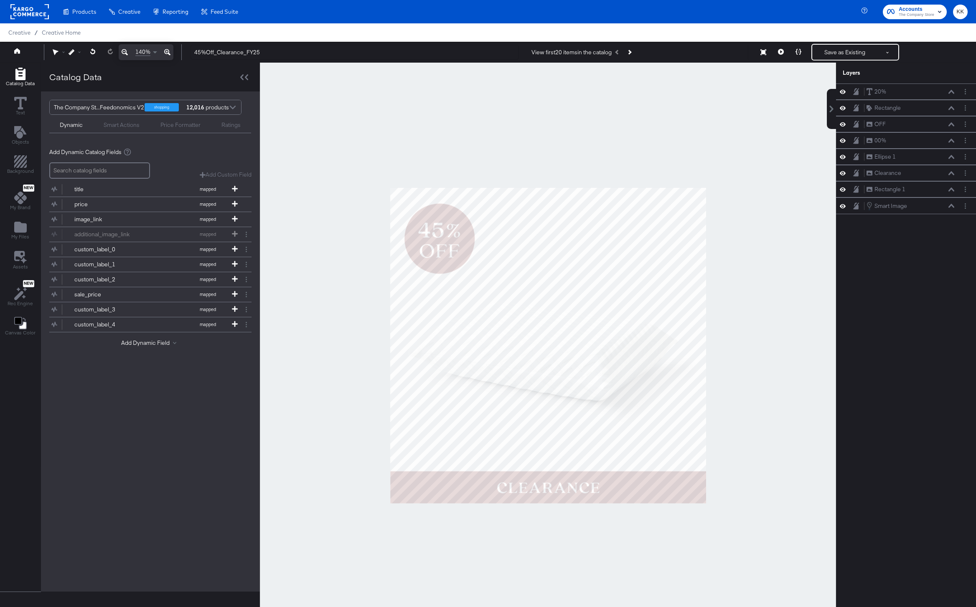
click at [672, 111] on div at bounding box center [548, 346] width 576 height 566
click at [832, 55] on button "Save as Existing" at bounding box center [844, 52] width 65 height 15
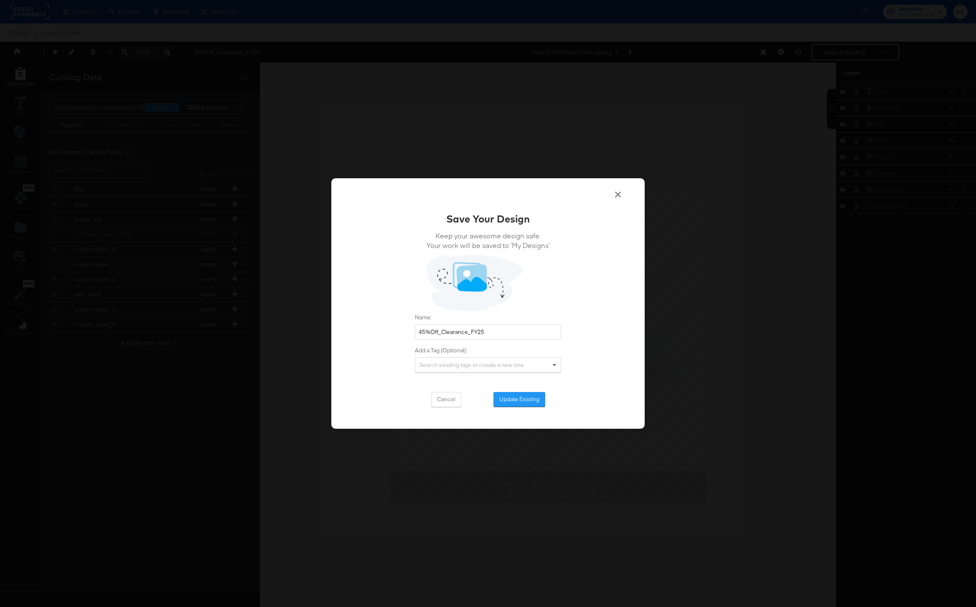
click at [506, 391] on div "Save Your Design Keep your awesome design safe. Your work will be saved to ‘My …" at bounding box center [488, 309] width 146 height 195
click at [507, 394] on button "Update Existing" at bounding box center [519, 399] width 52 height 15
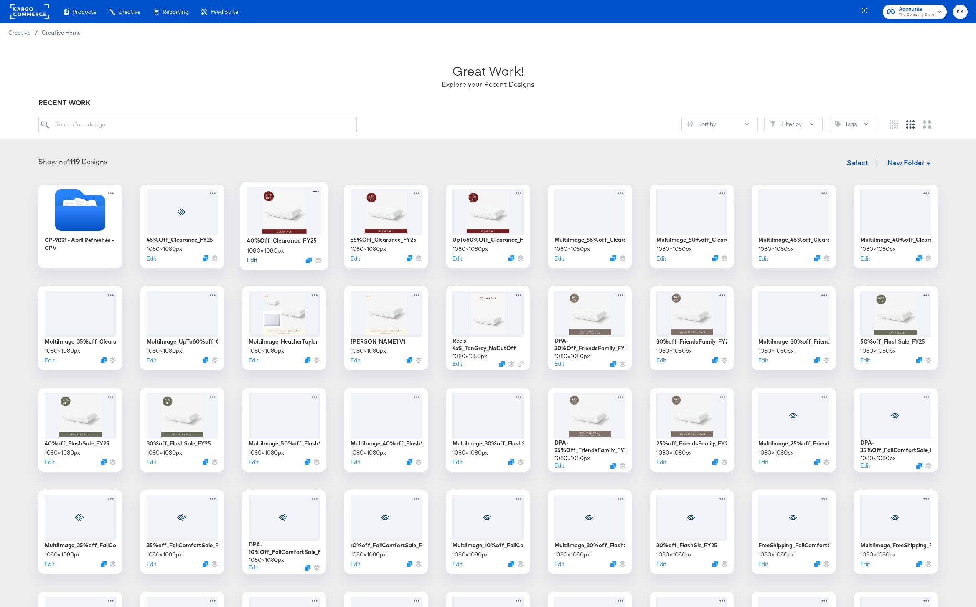
click at [253, 261] on button "Edit" at bounding box center [252, 260] width 10 height 8
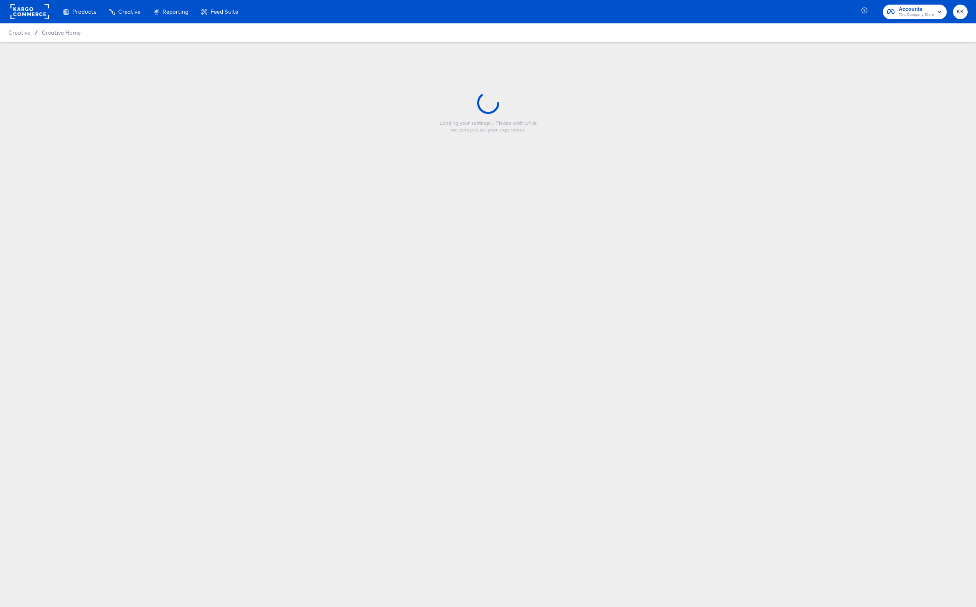
type input "40%Off_Clearance_FY25"
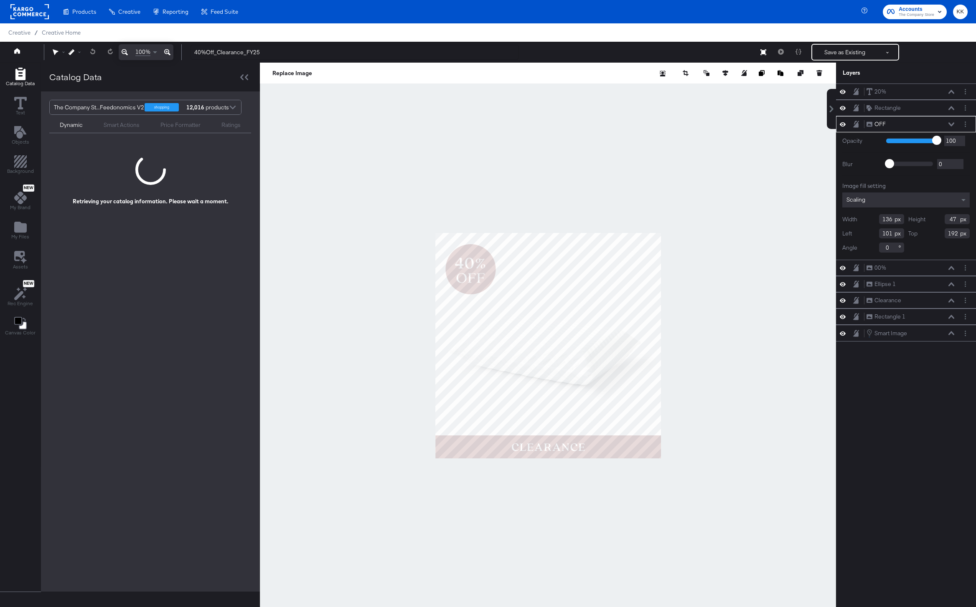
click at [413, 271] on div at bounding box center [548, 346] width 576 height 566
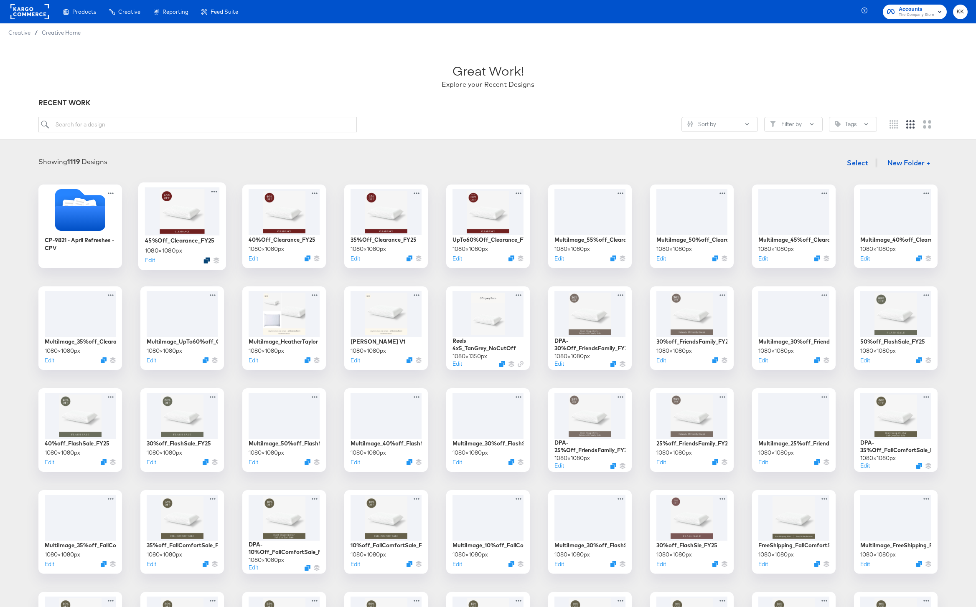
click at [206, 263] on icon "Duplicate" at bounding box center [206, 260] width 6 height 6
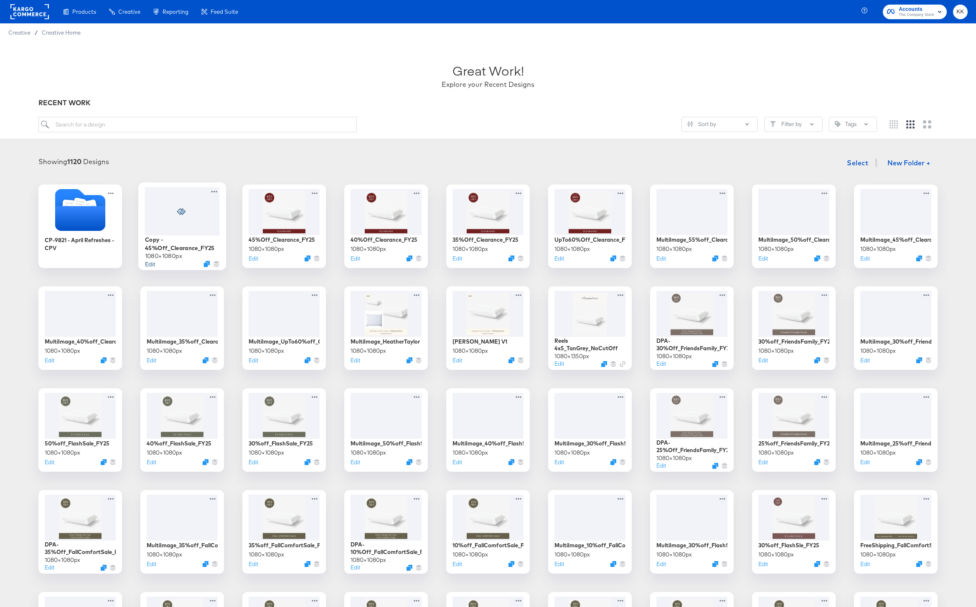
click at [150, 265] on button "Edit" at bounding box center [150, 264] width 10 height 8
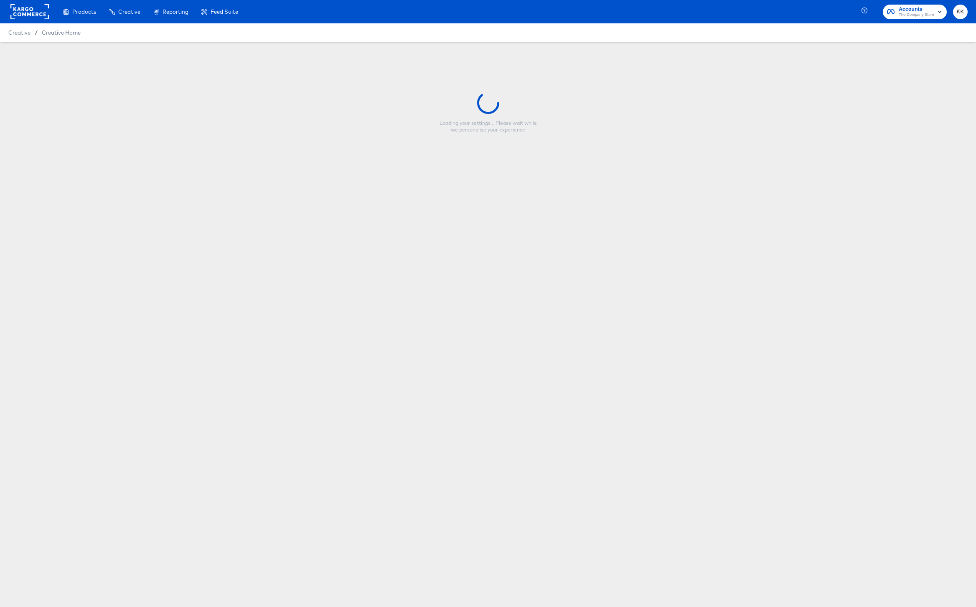
type input "Copy - 45%Off_Clearance_FY25"
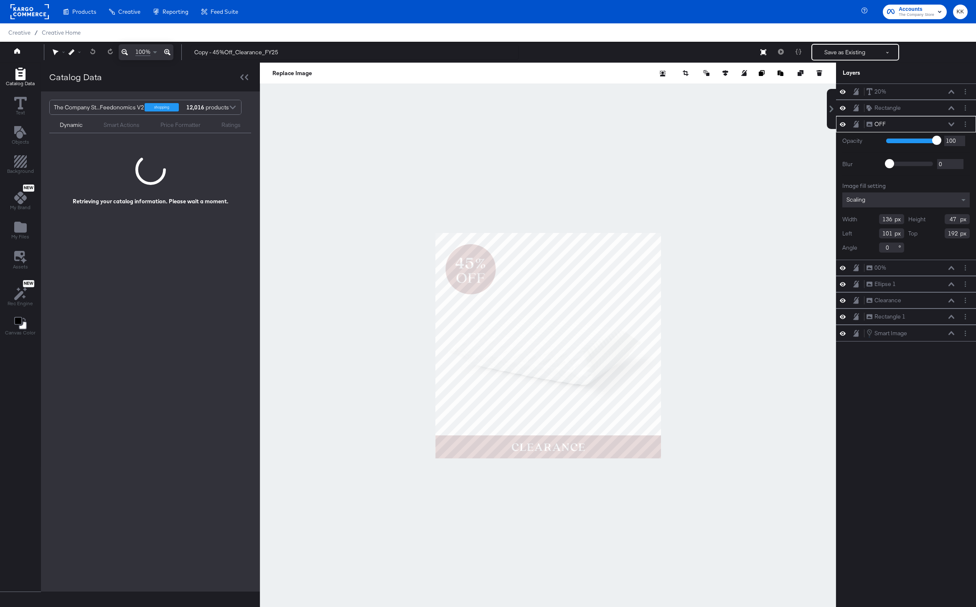
click at [167, 54] on icon at bounding box center [167, 52] width 6 height 10
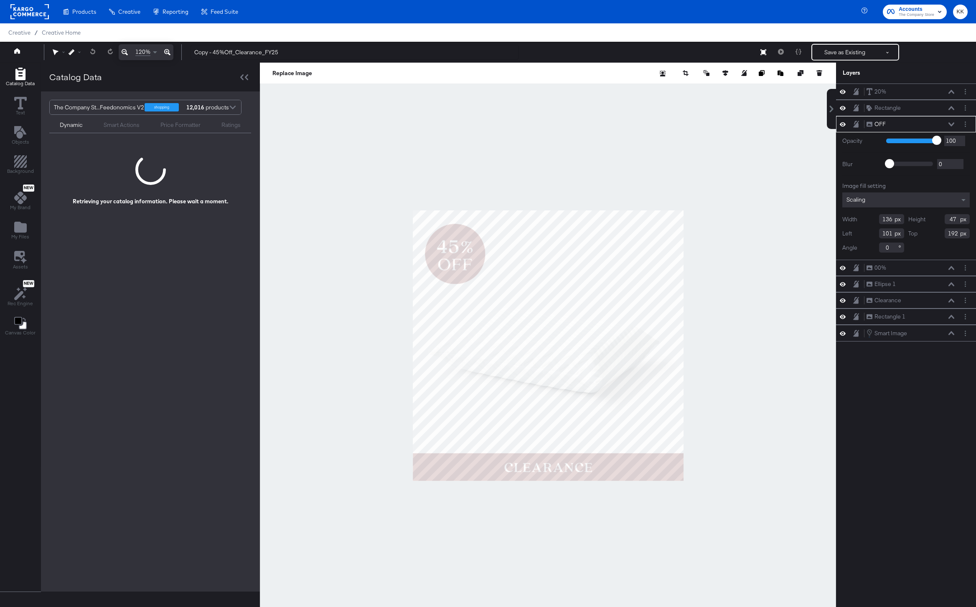
click at [167, 54] on icon at bounding box center [167, 52] width 6 height 10
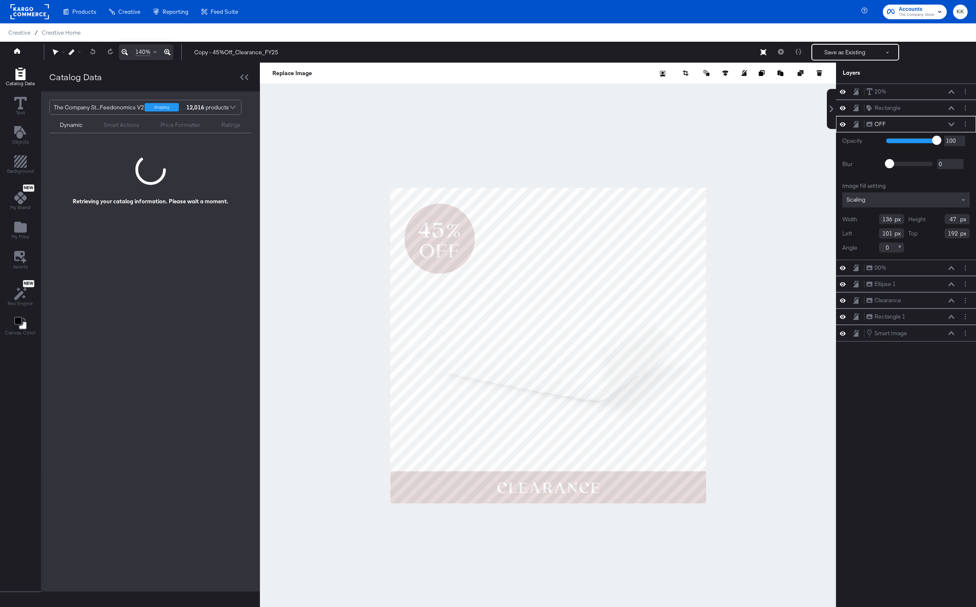
click at [392, 142] on div at bounding box center [548, 346] width 576 height 566
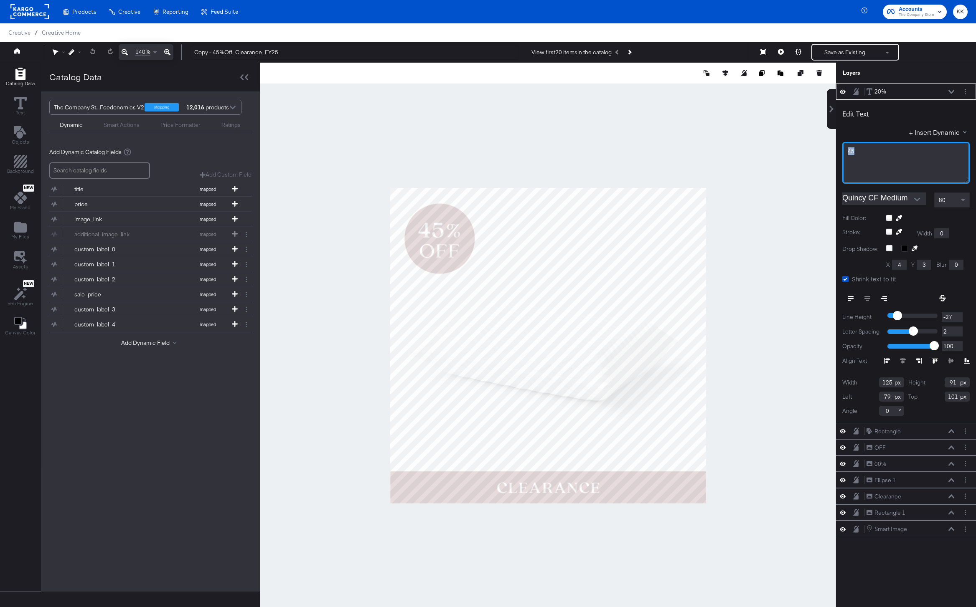
drag, startPoint x: 858, startPoint y: 153, endPoint x: 823, endPoint y: 152, distance: 34.3
click at [823, 84] on div "Catalog Data Text Objects Background New My Brand My Files Assets New Rec Engin…" at bounding box center [488, 73] width 976 height 21
click at [717, 132] on div at bounding box center [548, 346] width 576 height 566
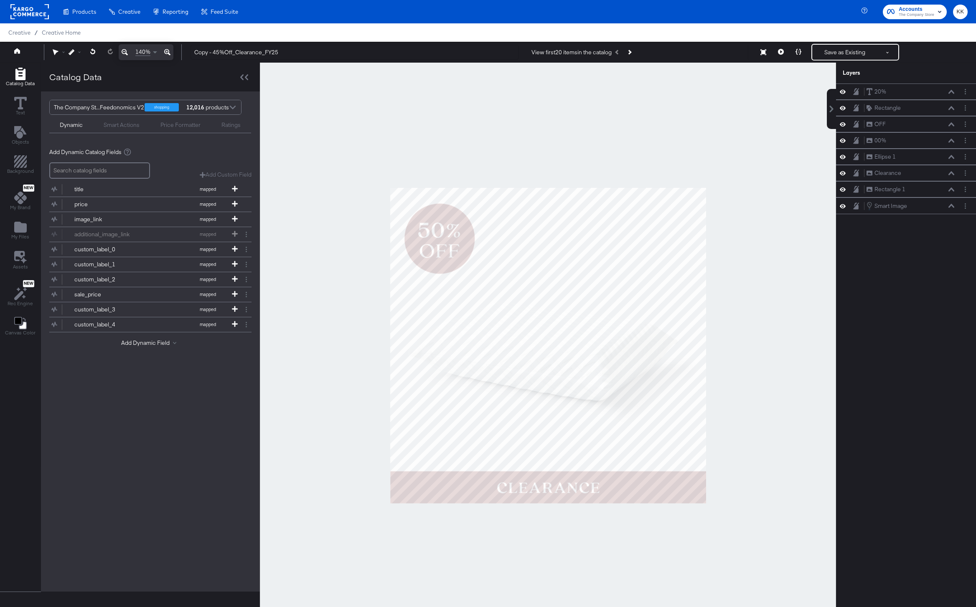
click at [690, 136] on div at bounding box center [548, 346] width 576 height 566
click at [840, 50] on button "Save as Existing" at bounding box center [844, 52] width 65 height 15
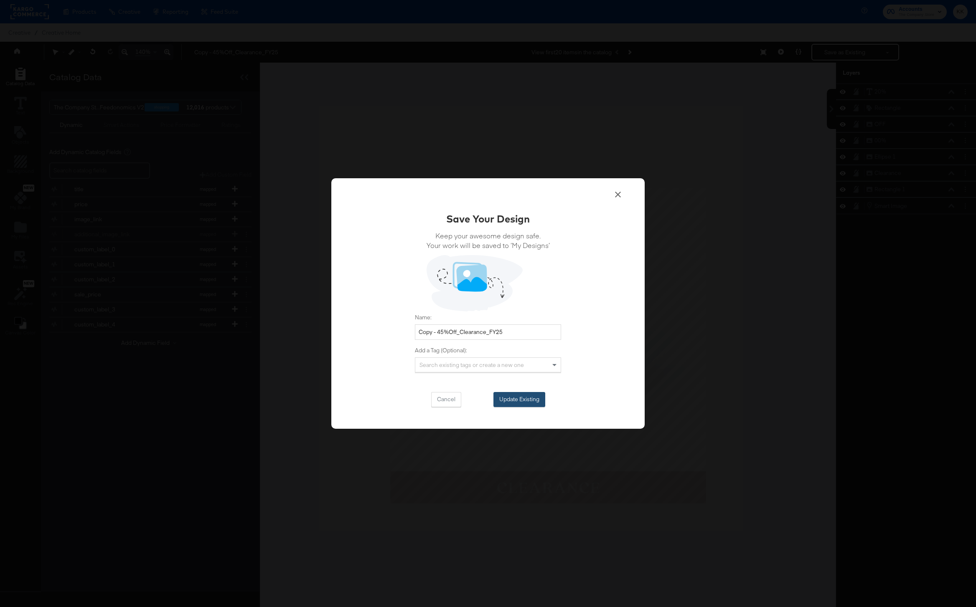
click at [524, 399] on button "Update Existing" at bounding box center [519, 399] width 52 height 15
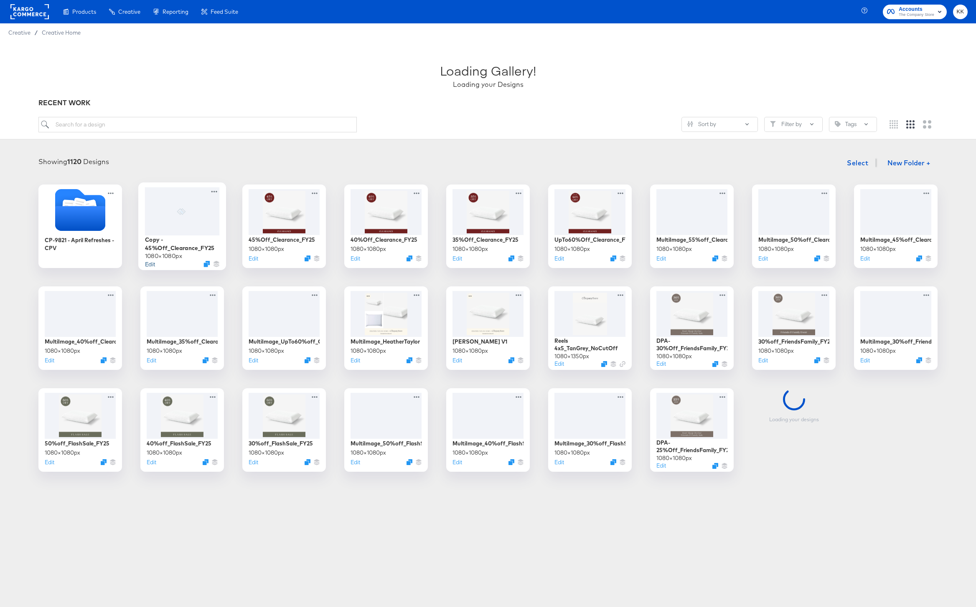
click at [151, 261] on button "Edit" at bounding box center [150, 264] width 10 height 8
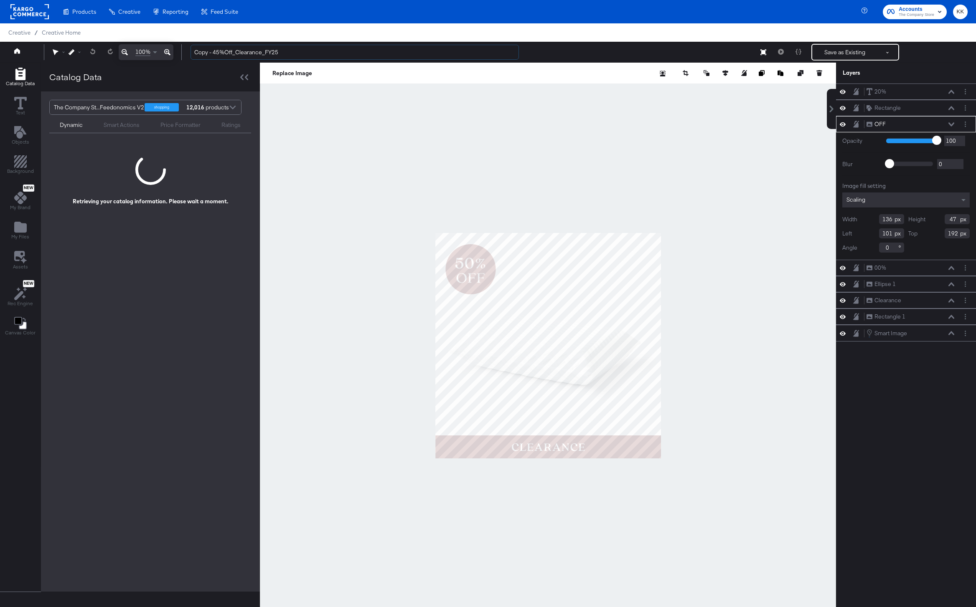
drag, startPoint x: 221, startPoint y: 53, endPoint x: 161, endPoint y: 53, distance: 59.7
click at [161, 53] on div "100% Copy - 45%Off_Clearance_FY25 Save as Existing See more options" at bounding box center [488, 52] width 976 height 21
type input "50%Off_Clearance_FY25"
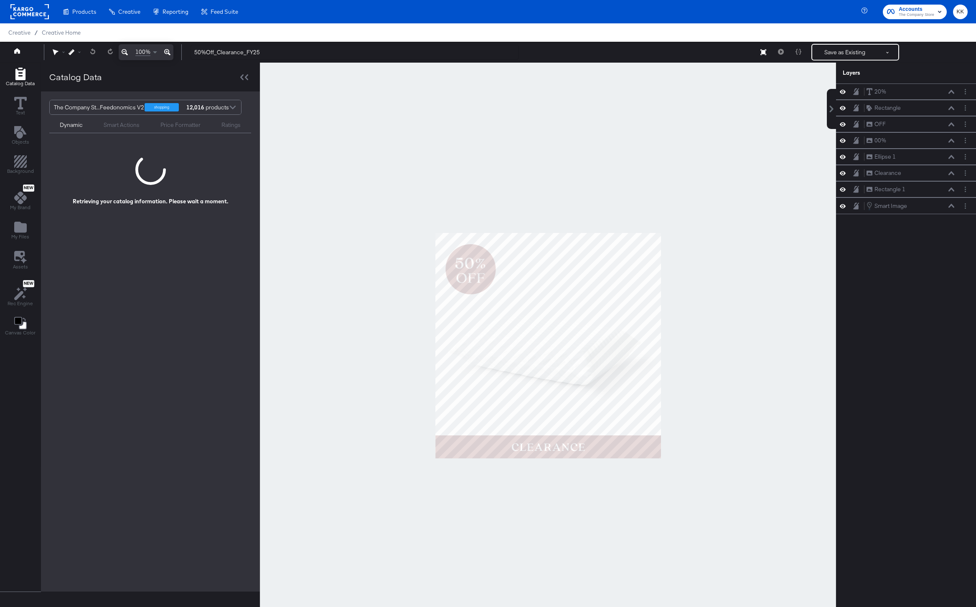
click at [341, 155] on div at bounding box center [548, 346] width 576 height 566
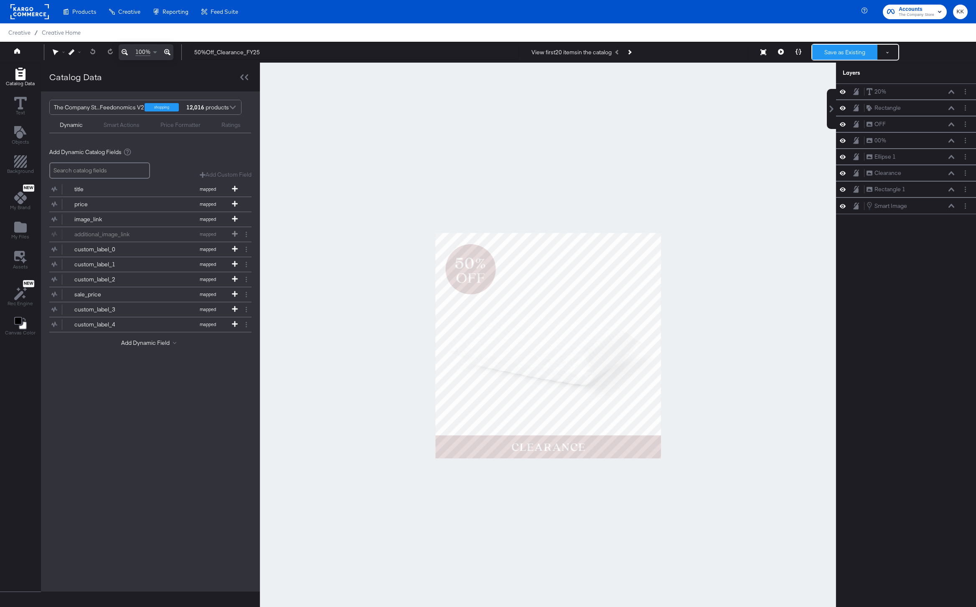
click at [845, 51] on button "Save as Existing" at bounding box center [844, 52] width 65 height 15
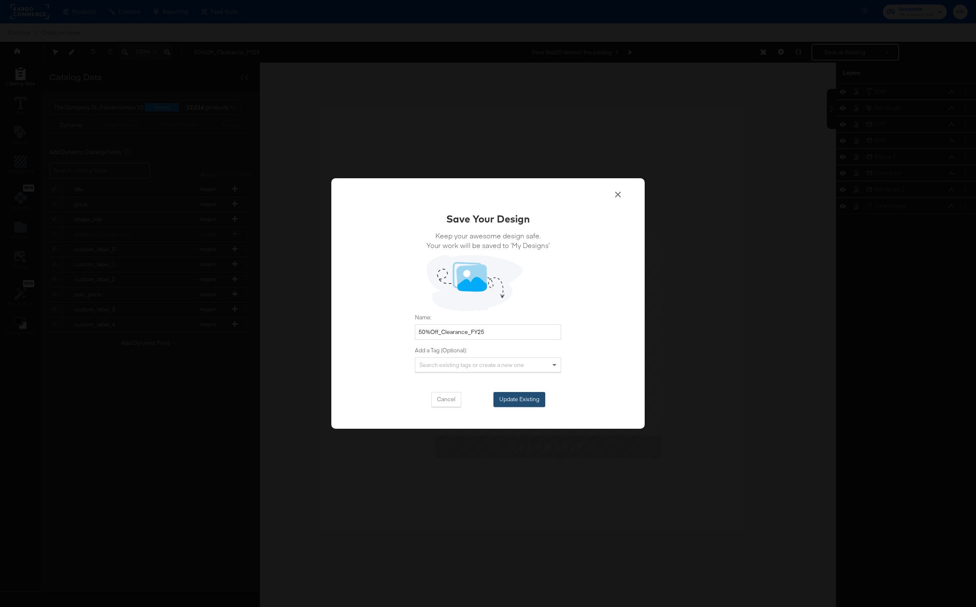
click at [513, 405] on button "Update Existing" at bounding box center [519, 399] width 52 height 15
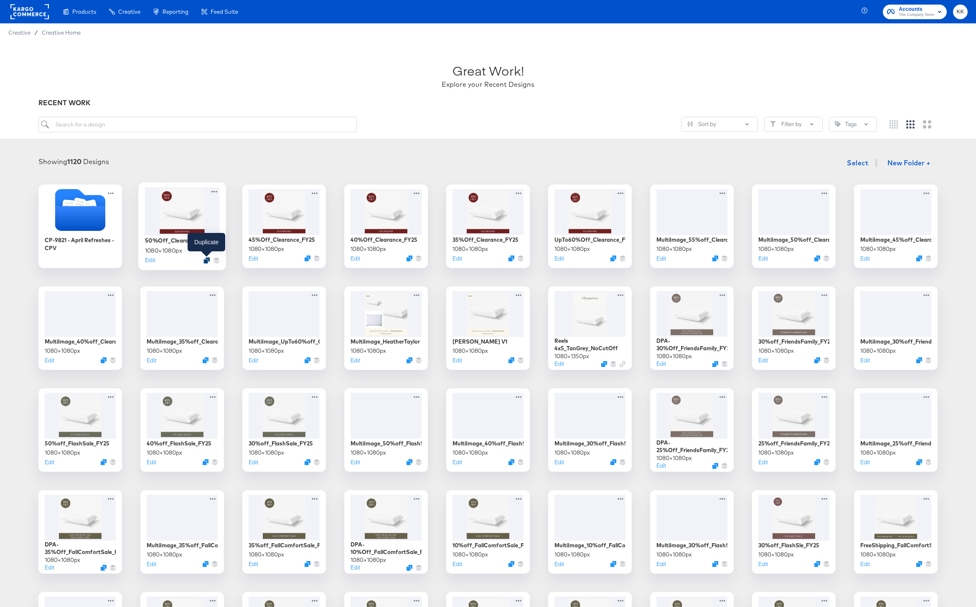
click at [207, 262] on icon "Duplicate" at bounding box center [206, 260] width 6 height 6
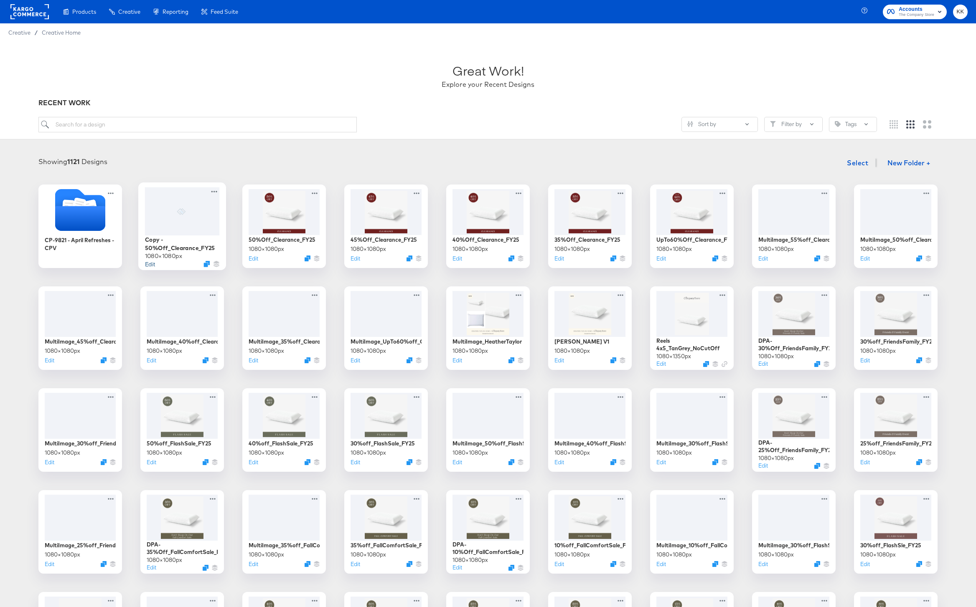
click at [149, 264] on button "Edit" at bounding box center [150, 264] width 10 height 8
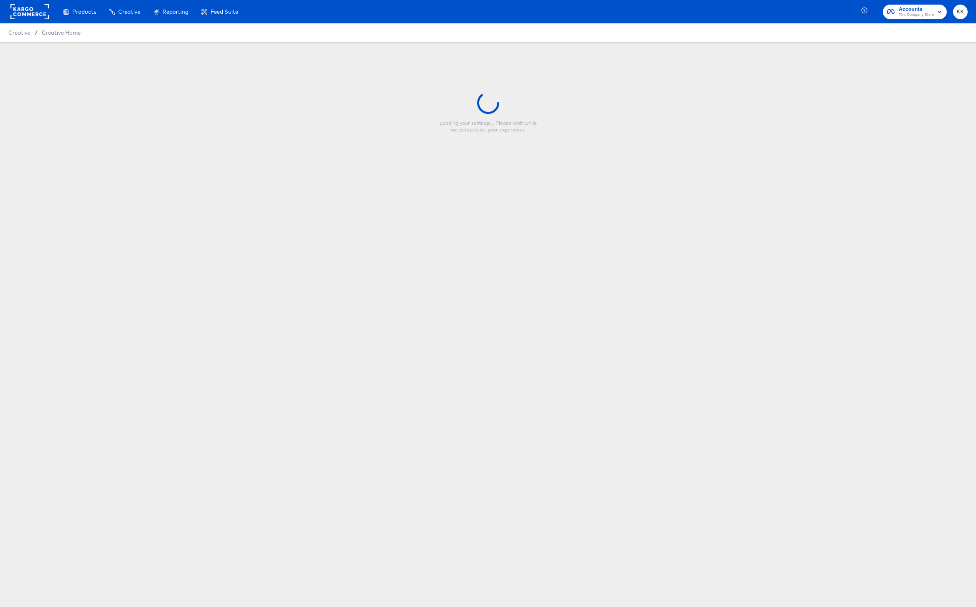
type input "Copy - 50%Off_Clearance_FY25"
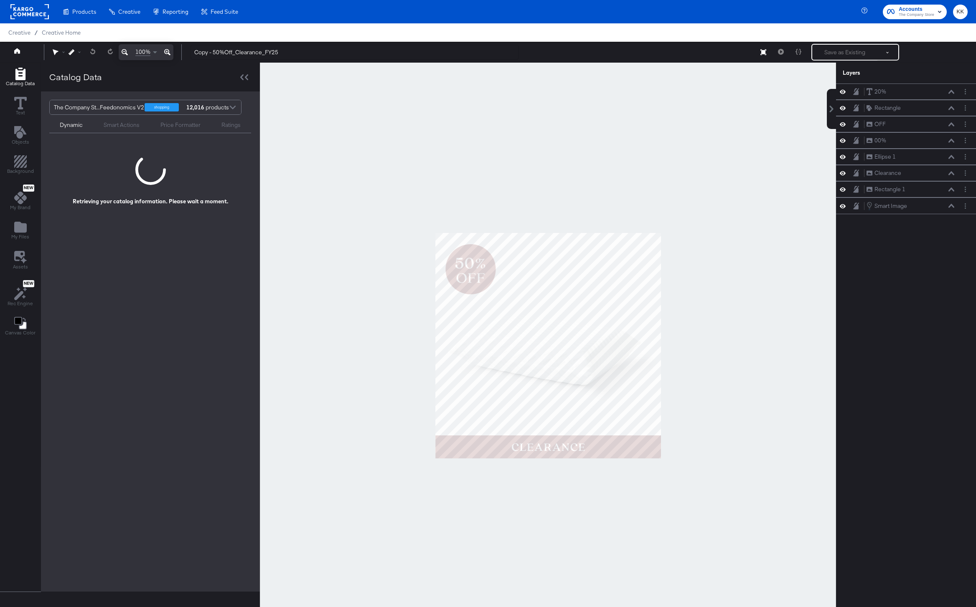
click at [425, 190] on div at bounding box center [548, 346] width 576 height 566
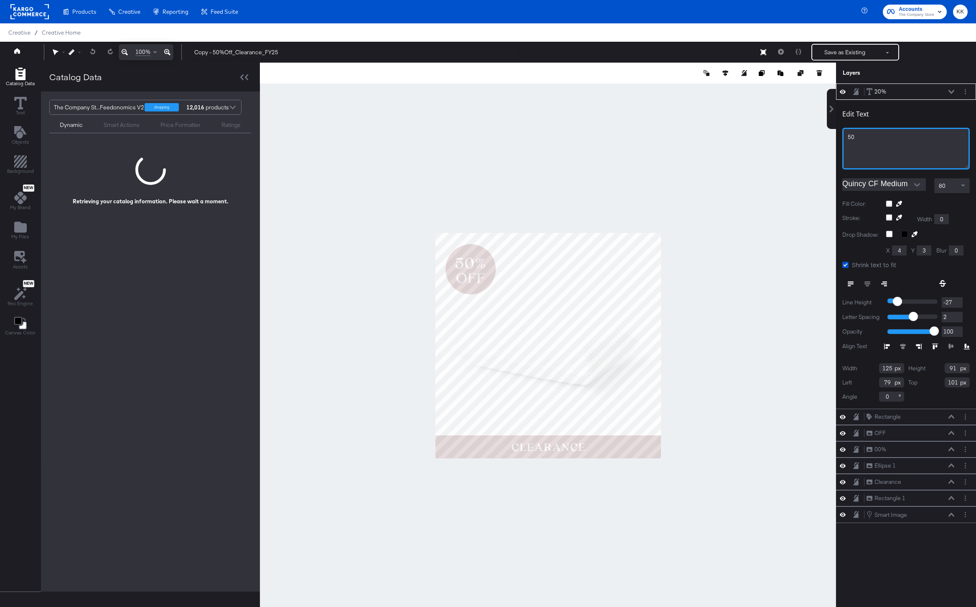
click at [864, 137] on div "50" at bounding box center [905, 137] width 117 height 8
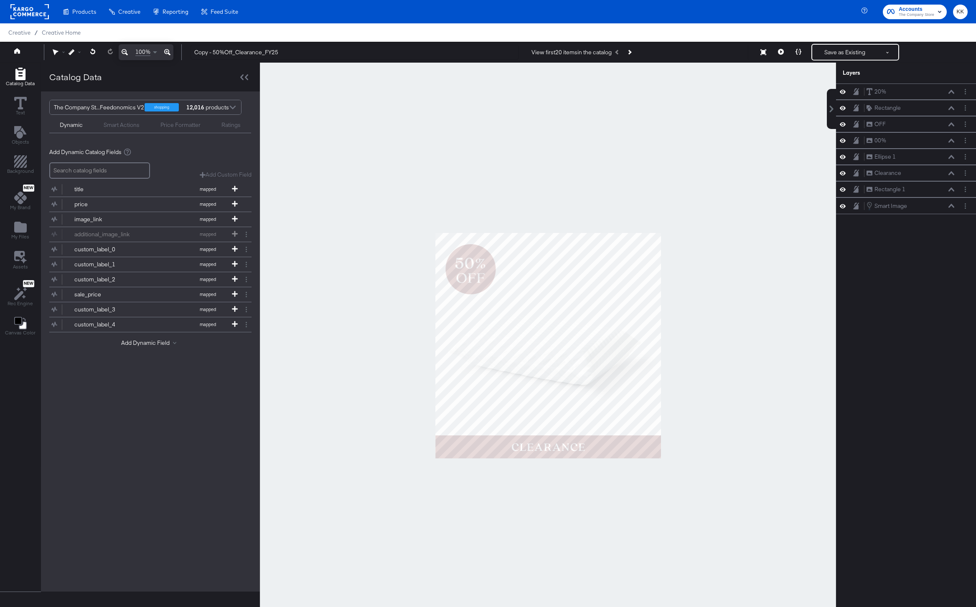
click at [695, 101] on div at bounding box center [548, 346] width 576 height 566
drag, startPoint x: 219, startPoint y: 55, endPoint x: 176, endPoint y: 54, distance: 43.4
click at [176, 54] on div "100% Copy - 50%Off_Clearance_FY25 View first 20 items in the catalog Save as Ex…" at bounding box center [488, 52] width 976 height 21
type input "55%Off_Clearance_FY25"
click at [400, 130] on div at bounding box center [548, 346] width 576 height 566
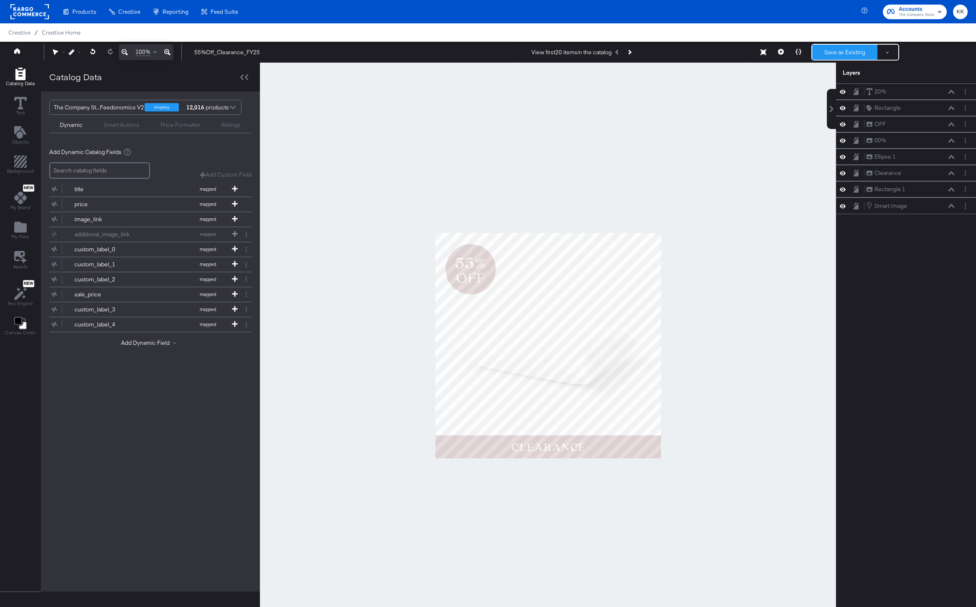
click at [845, 52] on button "Save as Existing" at bounding box center [844, 52] width 65 height 15
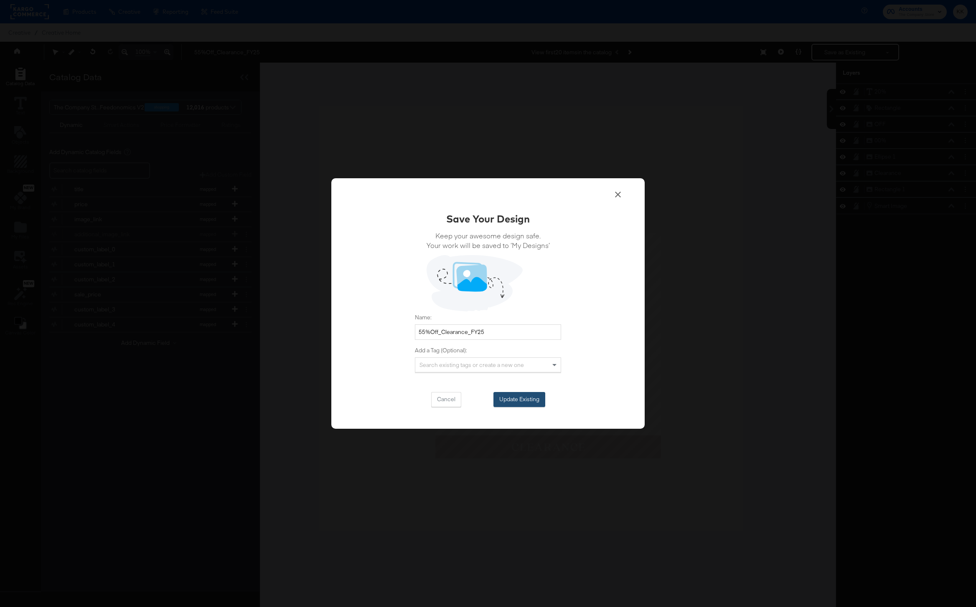
click at [499, 403] on button "Update Existing" at bounding box center [519, 399] width 52 height 15
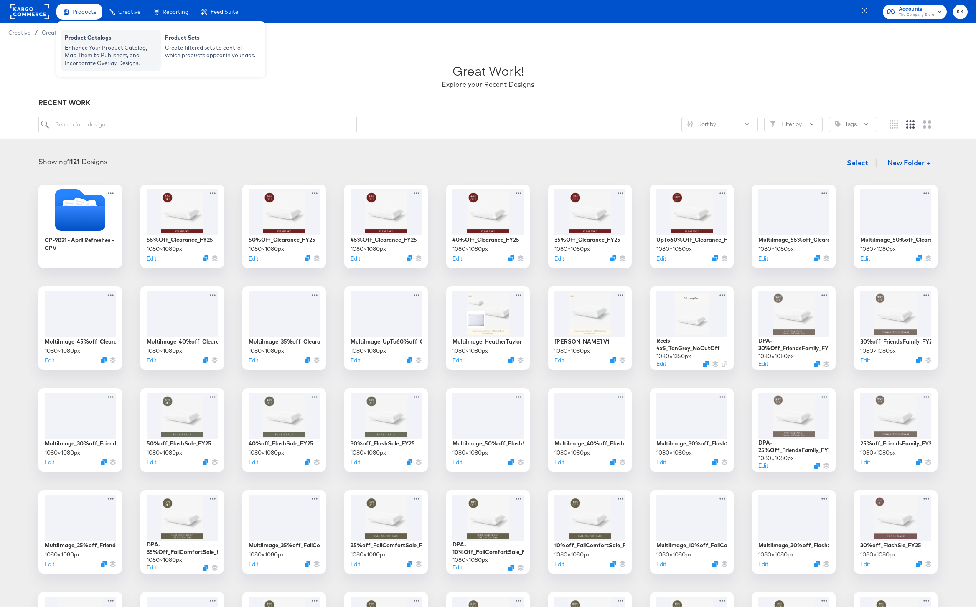
click at [80, 44] on div "Enhance Your Product Catalog, Map Them to Publishers, and Incorporate Overlay D…" at bounding box center [111, 55] width 92 height 23
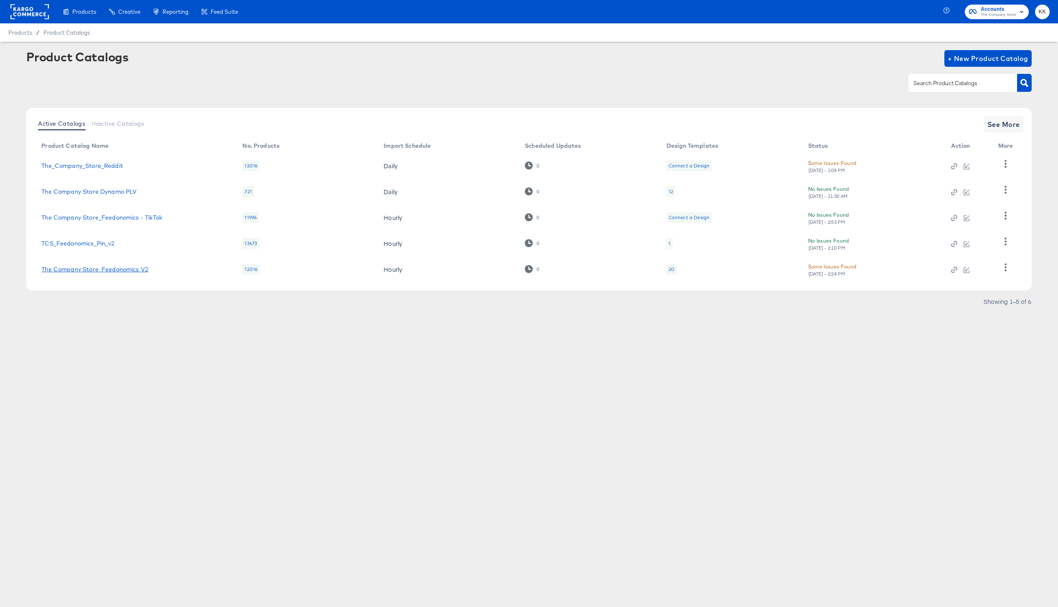
click at [109, 271] on link "The Company Store_Feedonomics V2" at bounding box center [94, 269] width 107 height 7
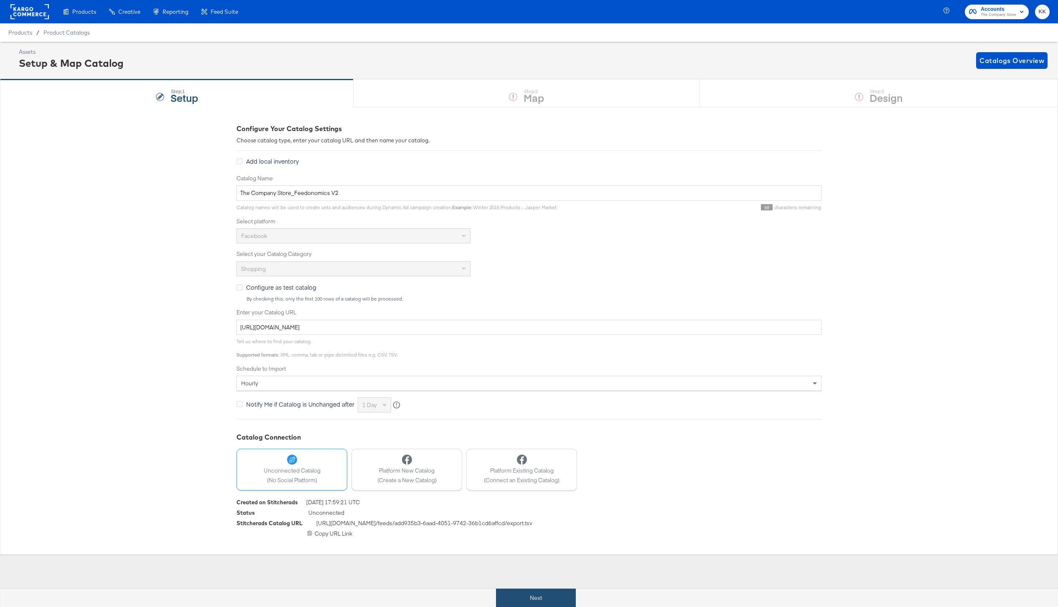
click at [517, 592] on button "Next" at bounding box center [536, 598] width 80 height 19
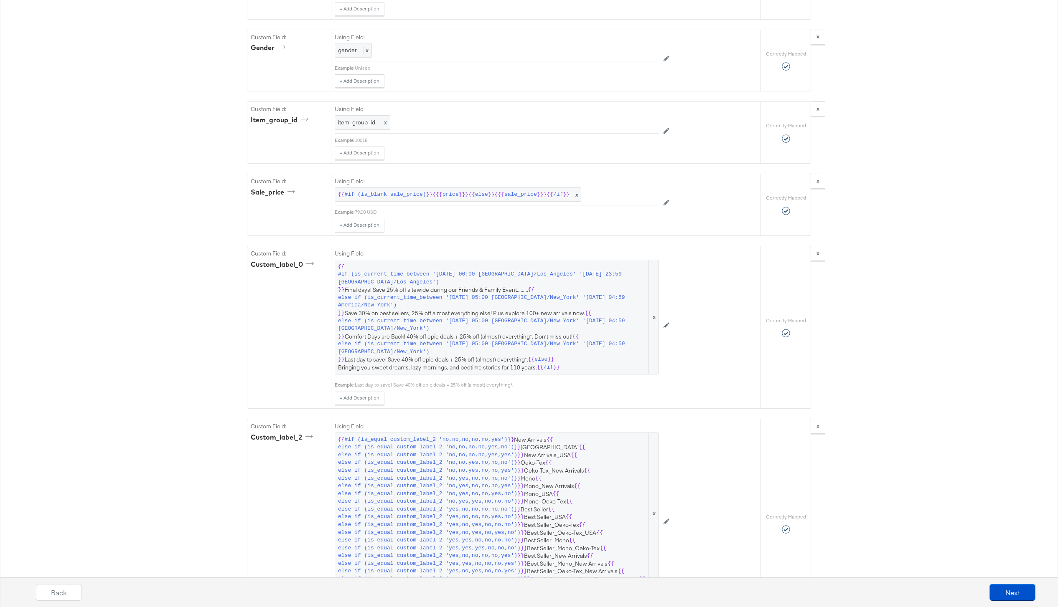
scroll to position [1506, 0]
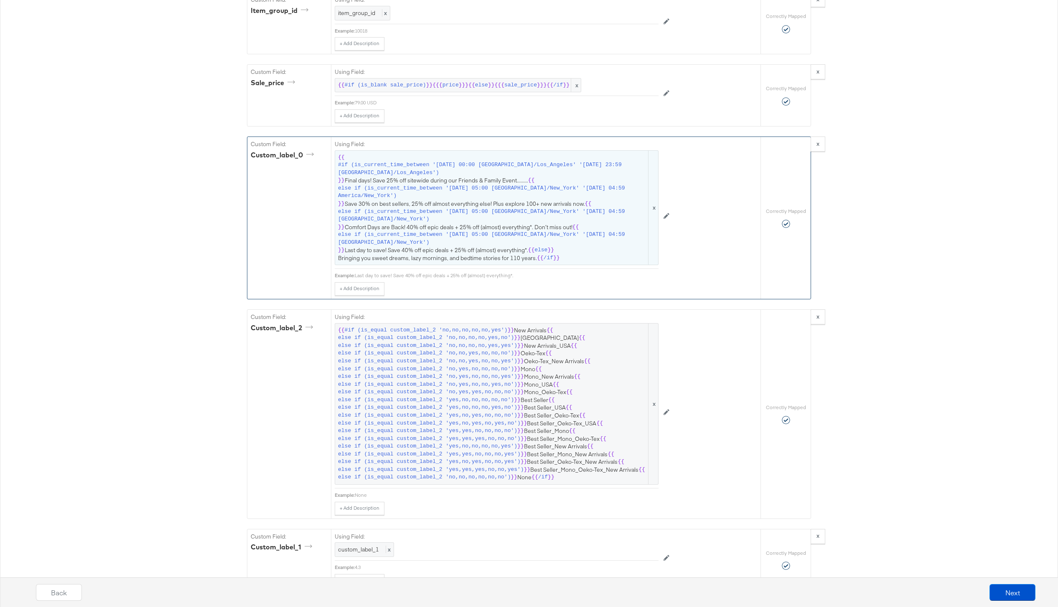
click at [478, 221] on span "else if (is_current_time_between '[DATE] 05:00 [GEOGRAPHIC_DATA]/New_York' '[DA…" at bounding box center [492, 215] width 309 height 15
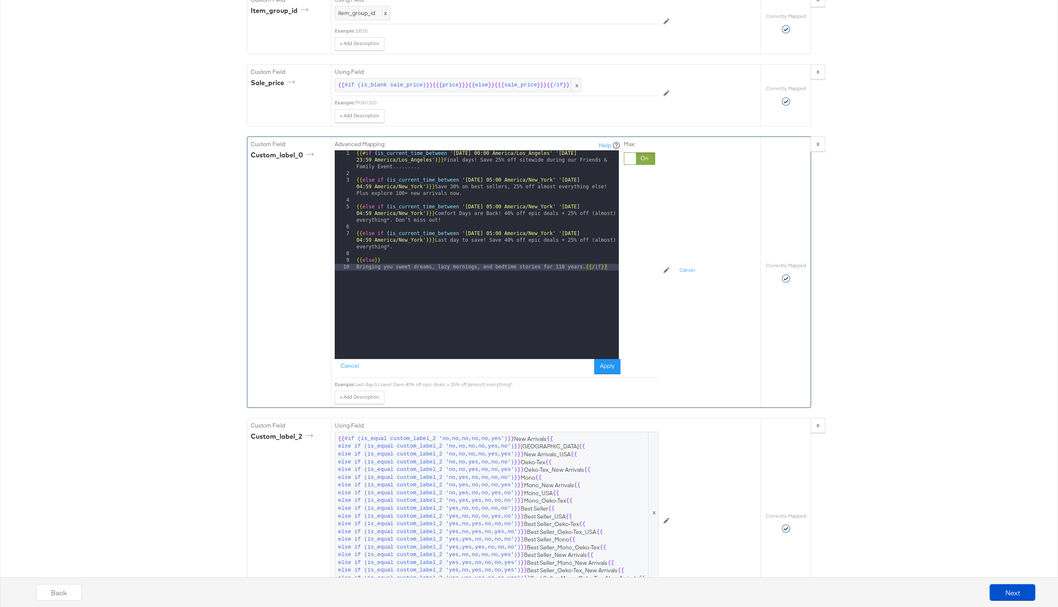
click at [425, 166] on div "{{# if ( is_current_time_between '[DATE] 00:00 America/Los_Angeles' '[DATE] 23:…" at bounding box center [487, 268] width 264 height 236
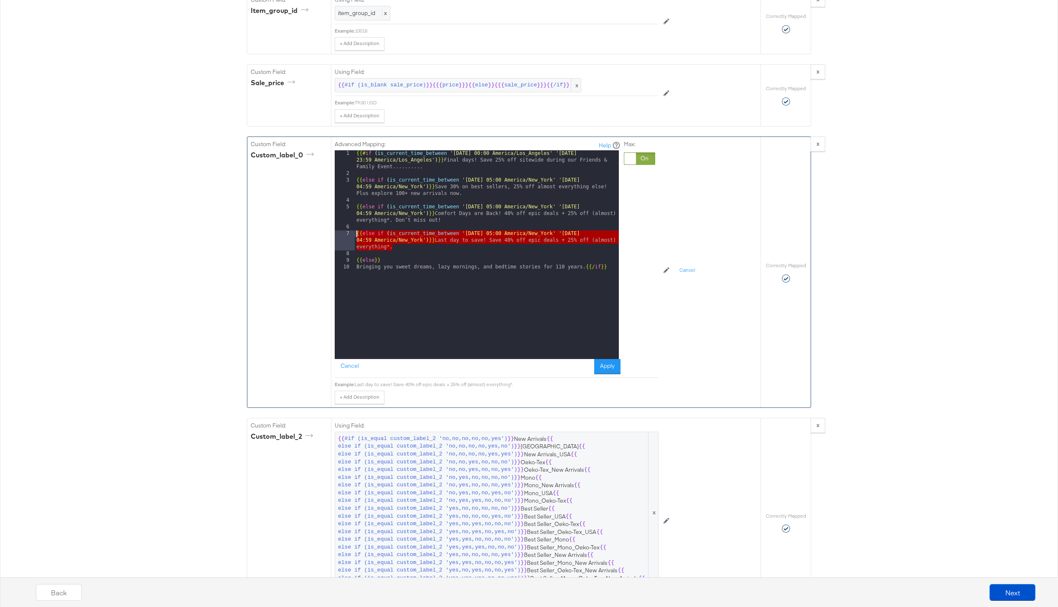
drag, startPoint x: 399, startPoint y: 248, endPoint x: 343, endPoint y: 234, distance: 58.5
click at [343, 234] on div "1 2 3 4 5 6 7 8 9 10 {{# if ( is_current_time_between '[DATE] 00:00 America/Los…" at bounding box center [477, 254] width 284 height 209
click at [401, 246] on div "{{# if ( is_current_time_between '[DATE] 00:00 America/Los_Angeles' '[DATE] 23:…" at bounding box center [487, 268] width 264 height 236
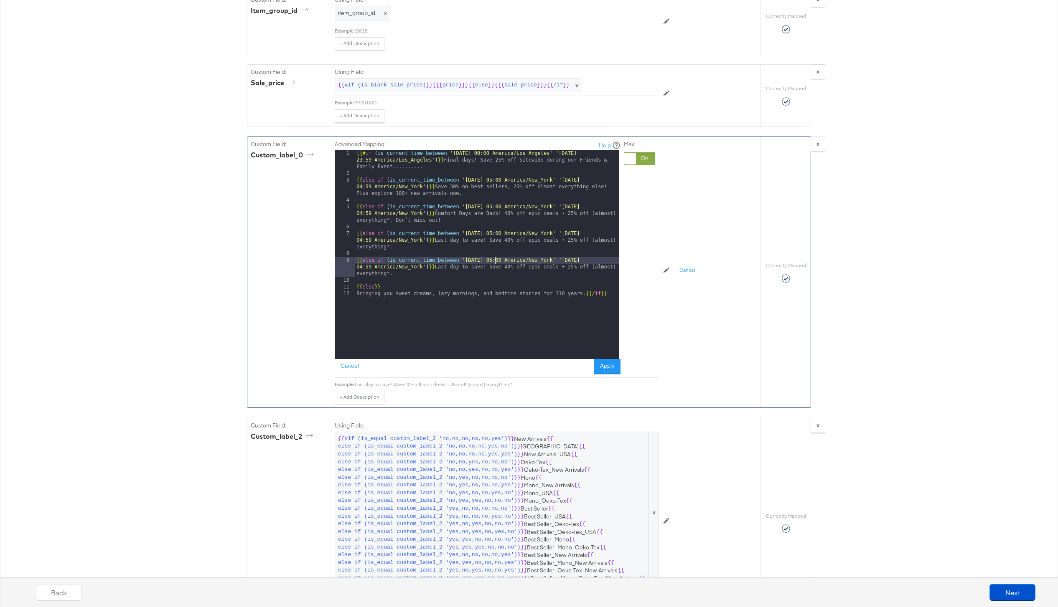
click at [495, 261] on div "{{# if ( is_current_time_between '[DATE] 00:00 America/Los_Angeles' '[DATE] 23:…" at bounding box center [487, 268] width 264 height 236
drag, startPoint x: 413, startPoint y: 273, endPoint x: 451, endPoint y: 267, distance: 38.0
click at [451, 267] on div "{{# if ( is_current_time_between '[DATE] 00:00 America/Los_Angeles' '[DATE] 23:…" at bounding box center [487, 268] width 264 height 236
drag, startPoint x: 494, startPoint y: 281, endPoint x: 441, endPoint y: 267, distance: 55.2
click at [441, 267] on div "{{# if ( is_current_time_between '[DATE] 00:00 America/Los_Angeles' '[DATE] 23:…" at bounding box center [487, 268] width 264 height 236
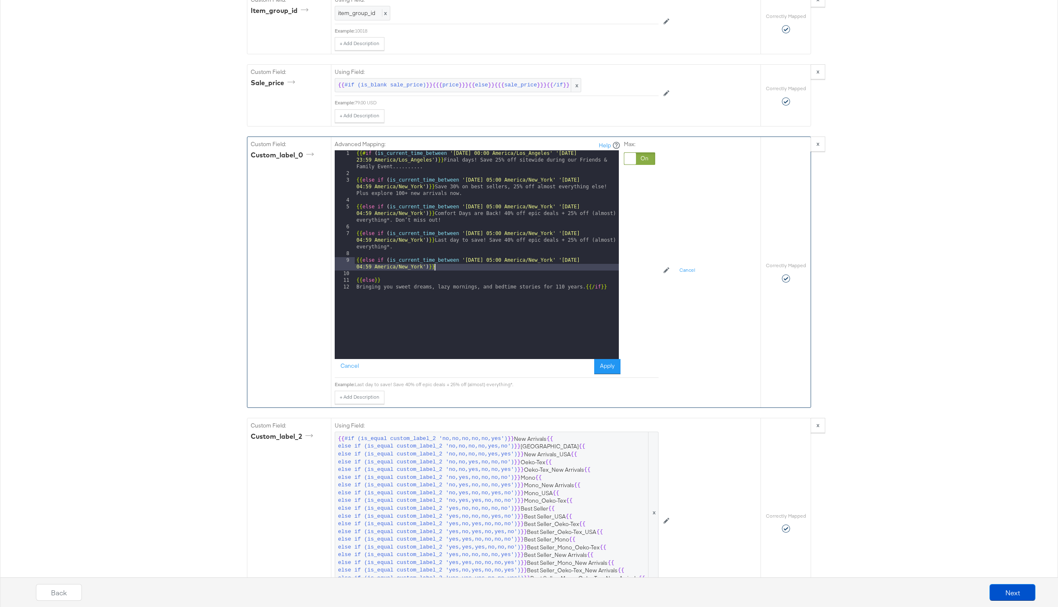
click at [602, 262] on div "{{# if ( is_current_time_between '[DATE] 00:00 America/Los_Angeles' '[DATE] 23:…" at bounding box center [487, 268] width 264 height 236
click at [451, 268] on div "{{# if ( is_current_time_between '[DATE] 00:00 America/Los_Angeles' '[DATE] 23:…" at bounding box center [487, 268] width 264 height 236
click at [435, 328] on div "{{# if ( is_current_time_between '[DATE] 00:00 America/Los_Angeles' '[DATE] 23:…" at bounding box center [487, 268] width 264 height 236
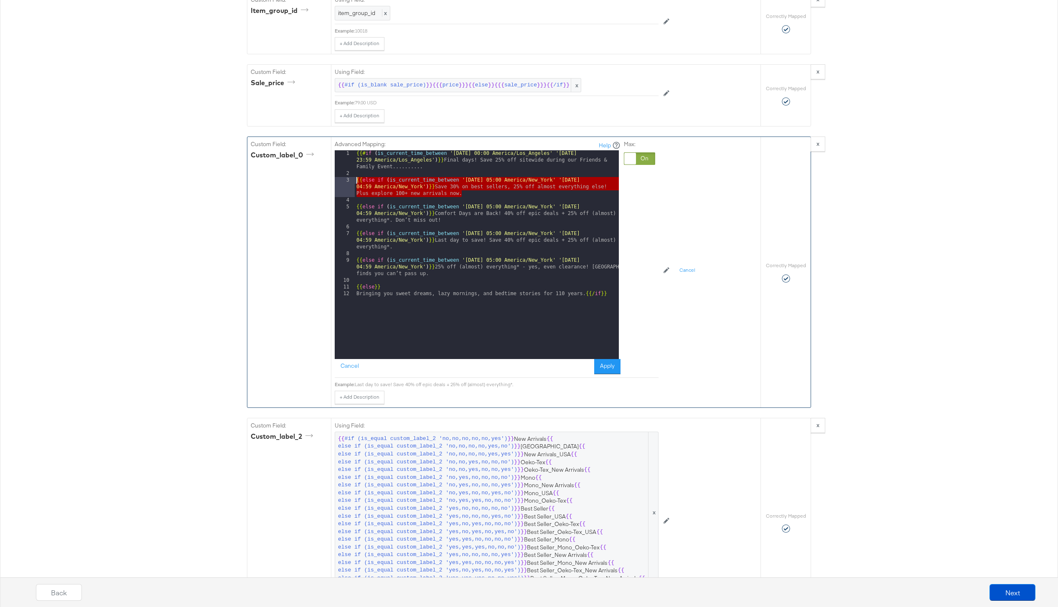
drag, startPoint x: 467, startPoint y: 195, endPoint x: 338, endPoint y: 183, distance: 129.2
click at [338, 183] on div "1 2 3 4 5 6 7 8 9 10 11 12 {{# if ( is_current_time_between '[DATE] 00:00 Ameri…" at bounding box center [477, 254] width 284 height 209
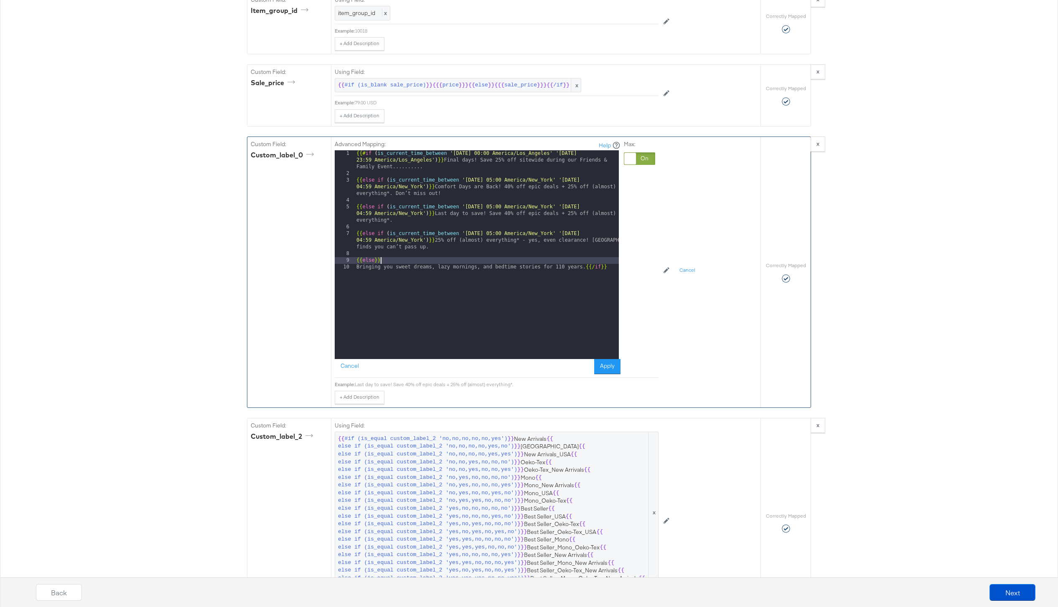
click at [466, 260] on div "{{# if ( is_current_time_between '[DATE] 00:00 America/Los_Angeles' '[DATE] 23:…" at bounding box center [487, 268] width 264 height 236
click at [601, 368] on button "Apply" at bounding box center [607, 366] width 26 height 15
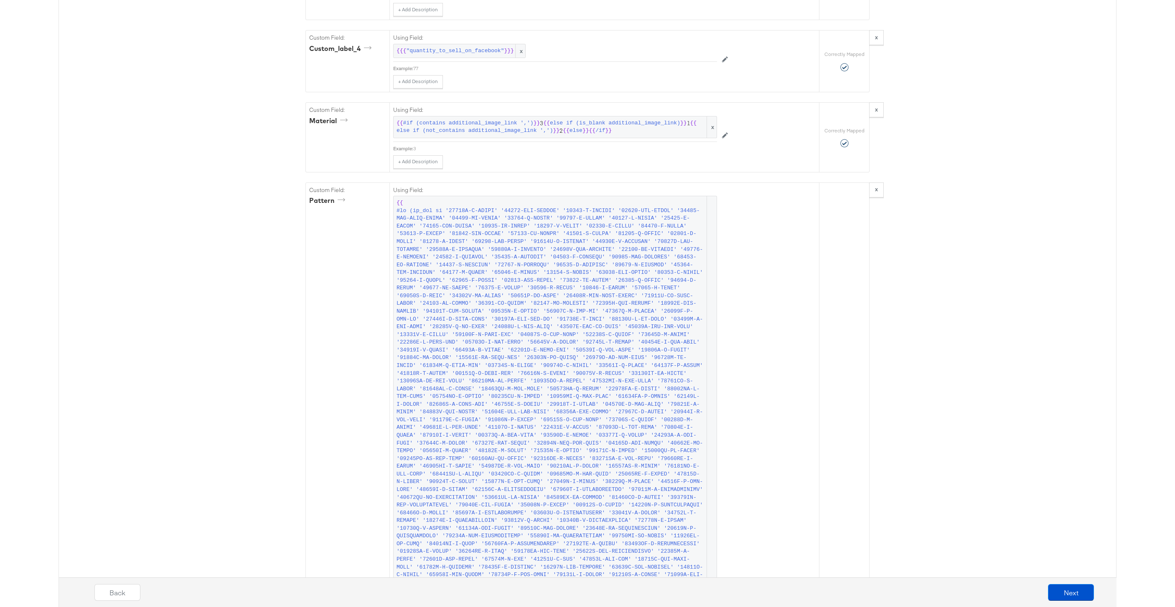
scroll to position [2159, 0]
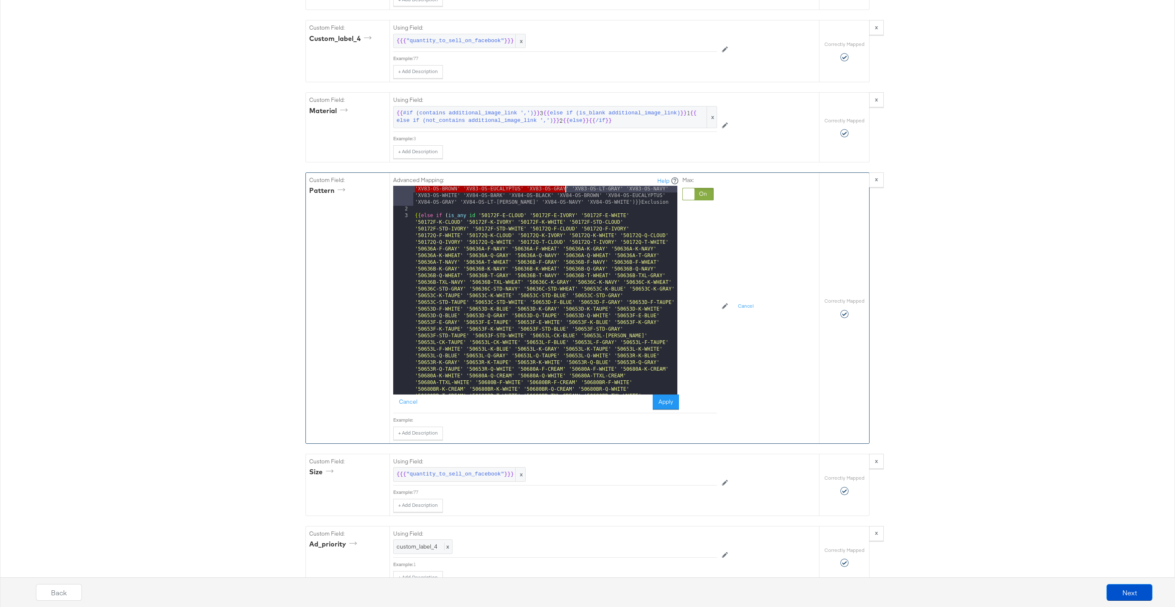
scroll to position [7024, 0]
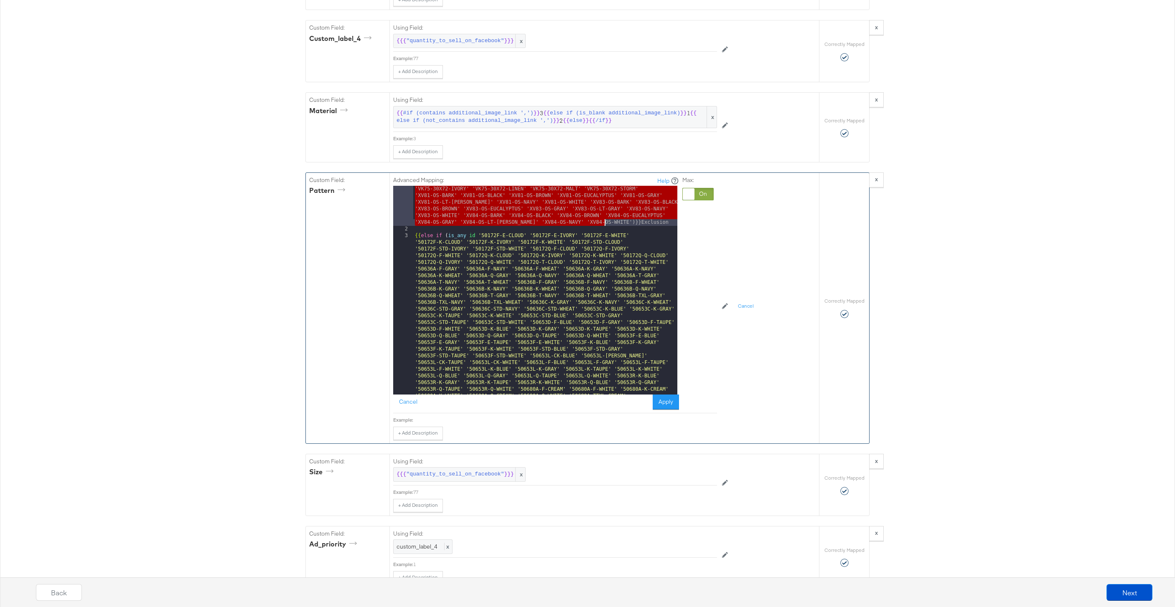
drag, startPoint x: 467, startPoint y: 190, endPoint x: 605, endPoint y: 220, distance: 141.0
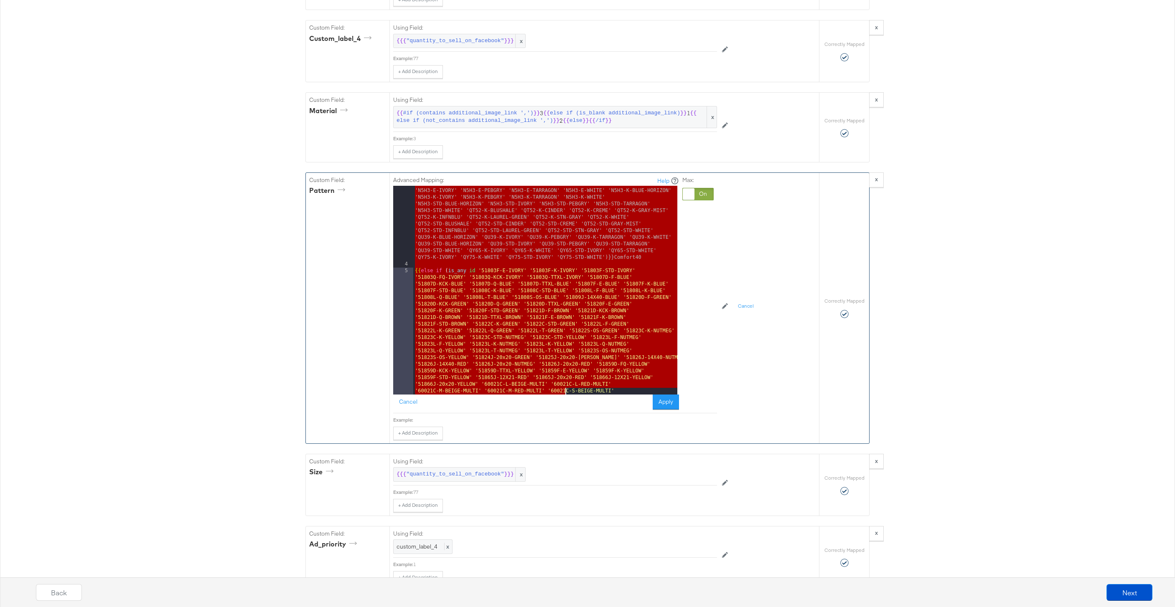
scroll to position [7991, 0]
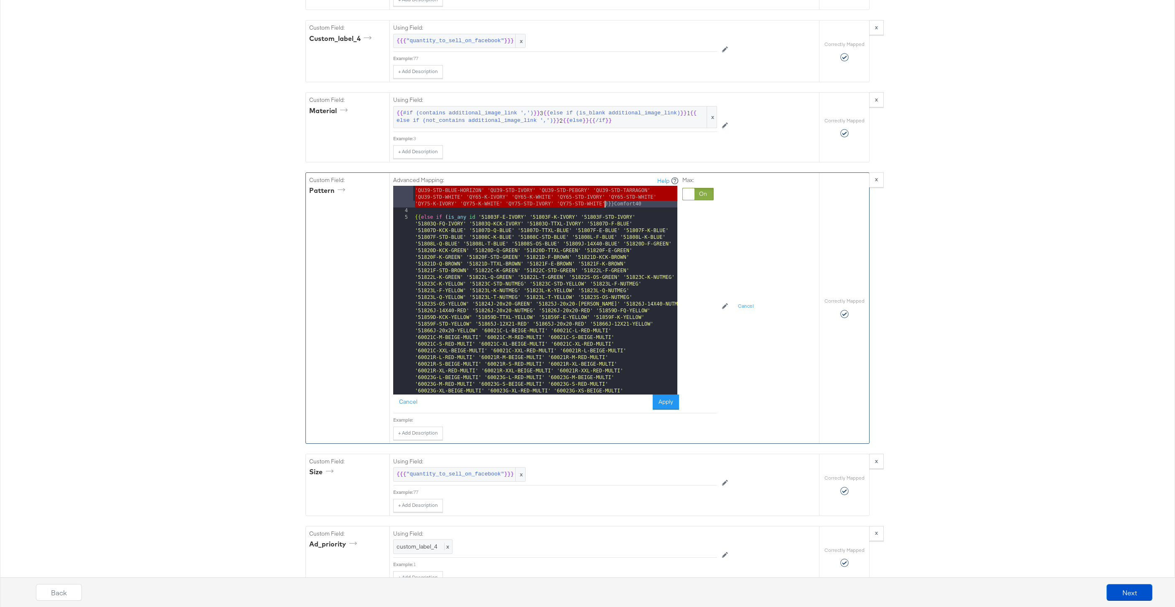
drag, startPoint x: 479, startPoint y: 222, endPoint x: 605, endPoint y: 205, distance: 127.8
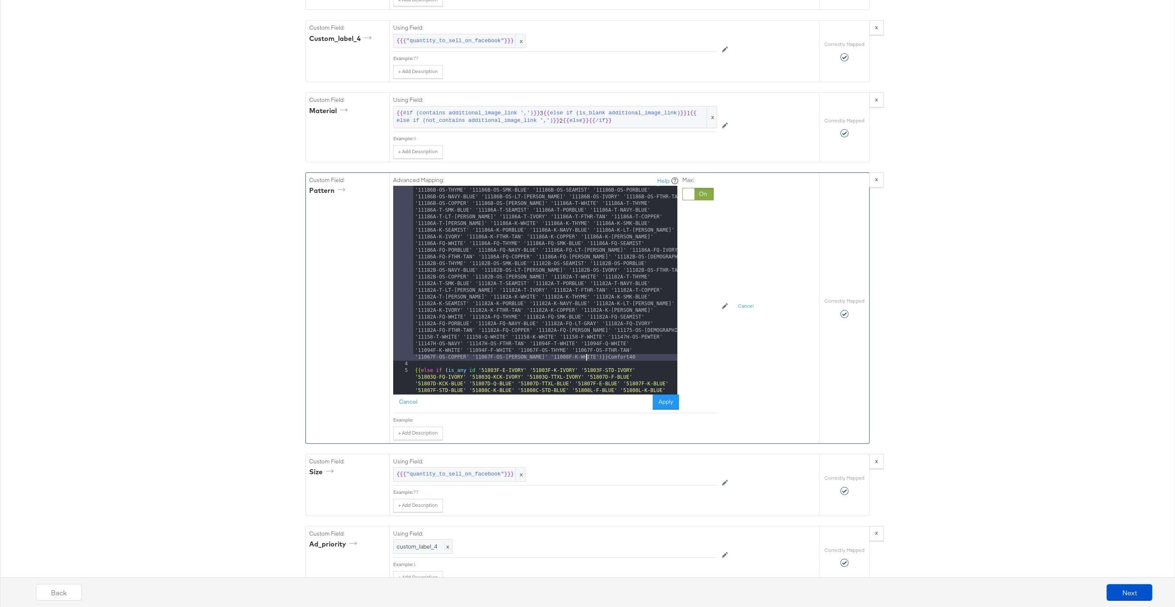
scroll to position [11512, 0]
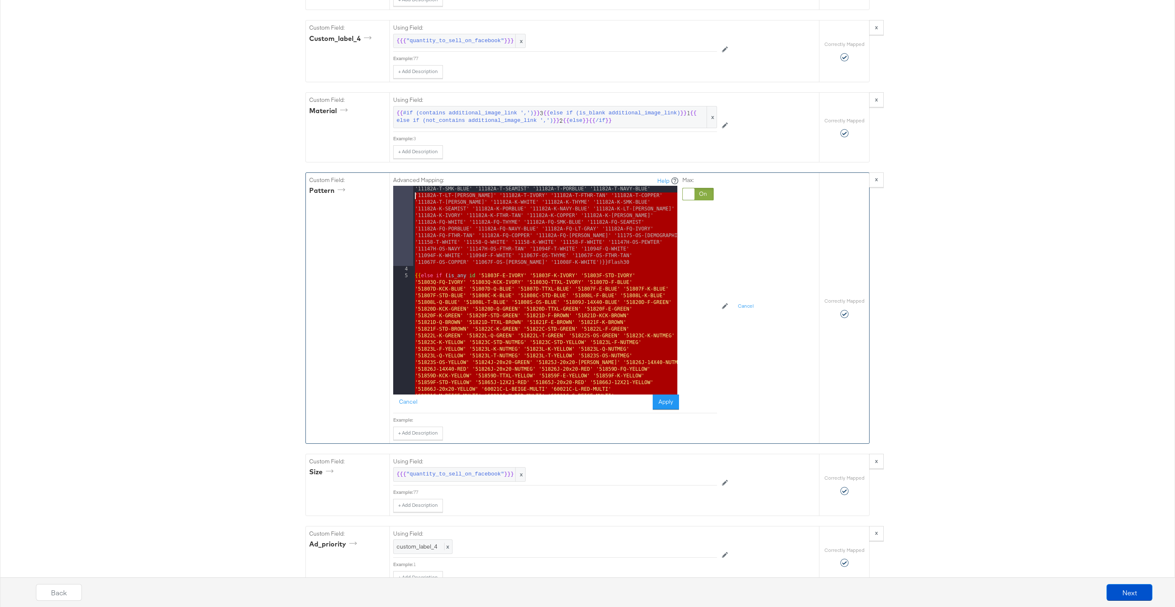
scroll to position [11572, 0]
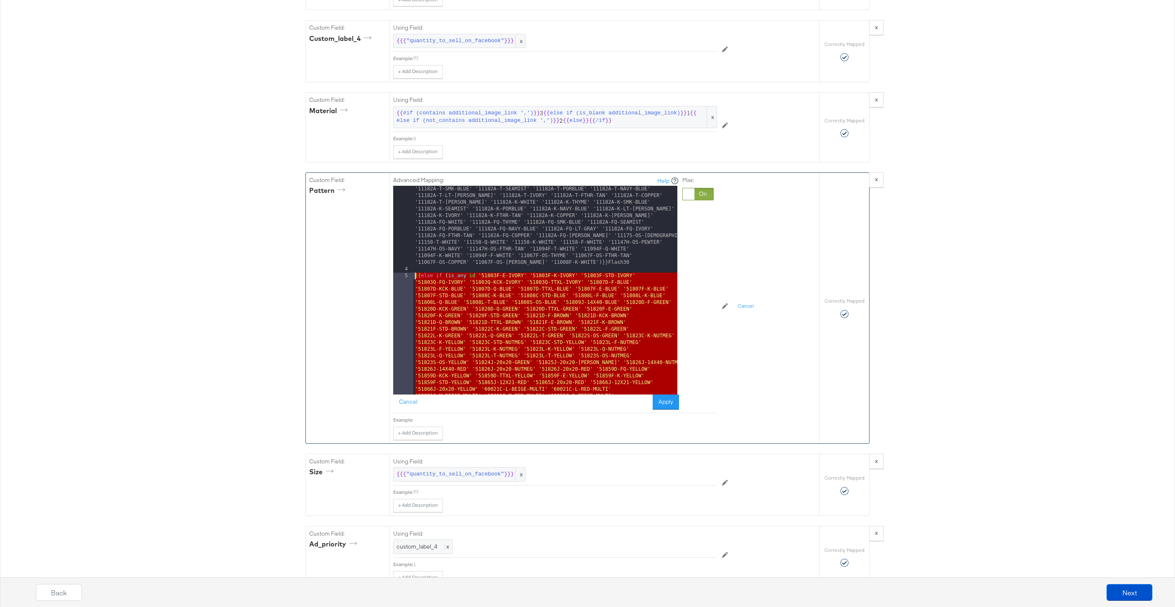
drag, startPoint x: 571, startPoint y: 353, endPoint x: 398, endPoint y: 277, distance: 188.7
click at [398, 277] on div "3 4 5 6 7 8 9 10 11 12 13 {{ else if ( is_any id 'QY75-STD-WHITE' 'QY75-STD-IVO…" at bounding box center [535, 290] width 284 height 209
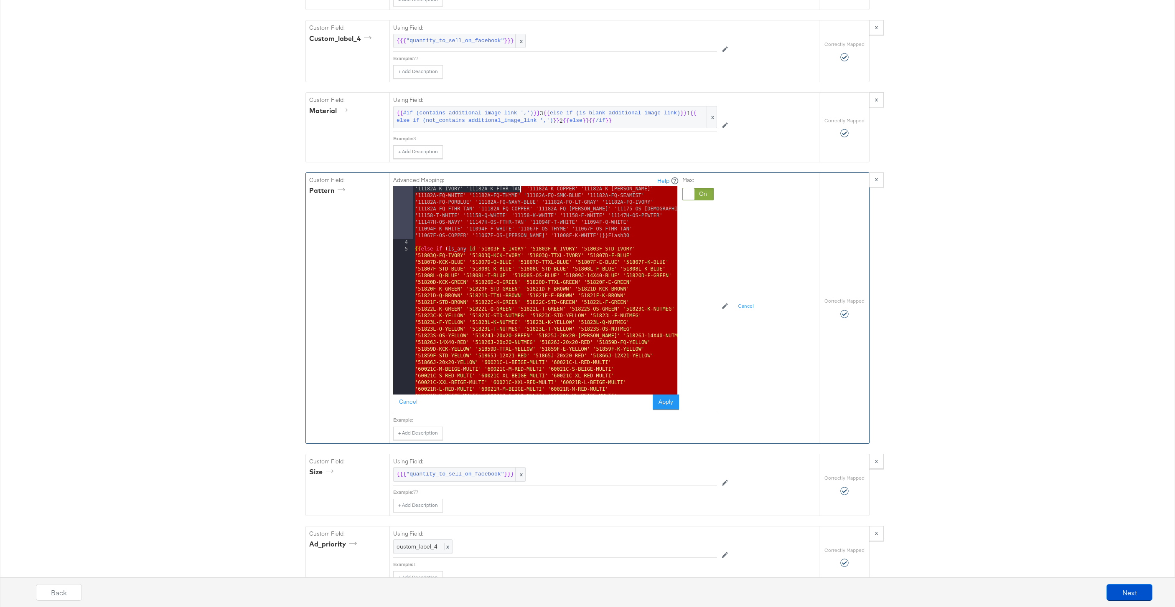
scroll to position [11328, 0]
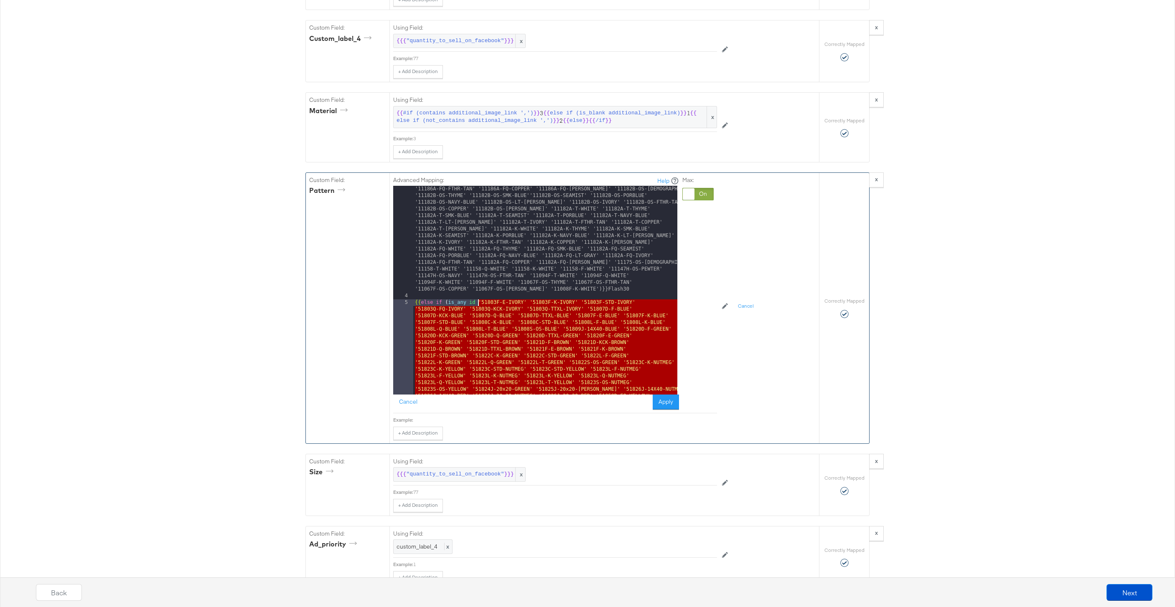
drag, startPoint x: 515, startPoint y: 391, endPoint x: 478, endPoint y: 303, distance: 95.3
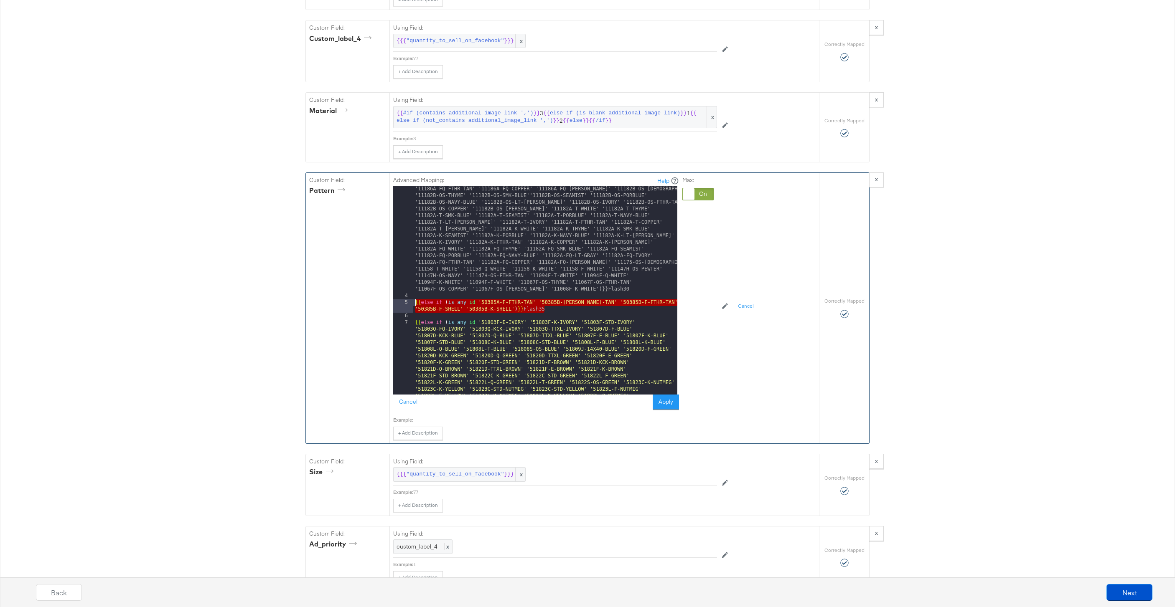
drag, startPoint x: 552, startPoint y: 309, endPoint x: 410, endPoint y: 301, distance: 142.2
click at [410, 301] on div "3 4 5 6 7 8 9 10 11 12 13 14 15 {{ else if ( is_any id 'QY75-STD-WHITE' 'QY75-S…" at bounding box center [535, 290] width 284 height 209
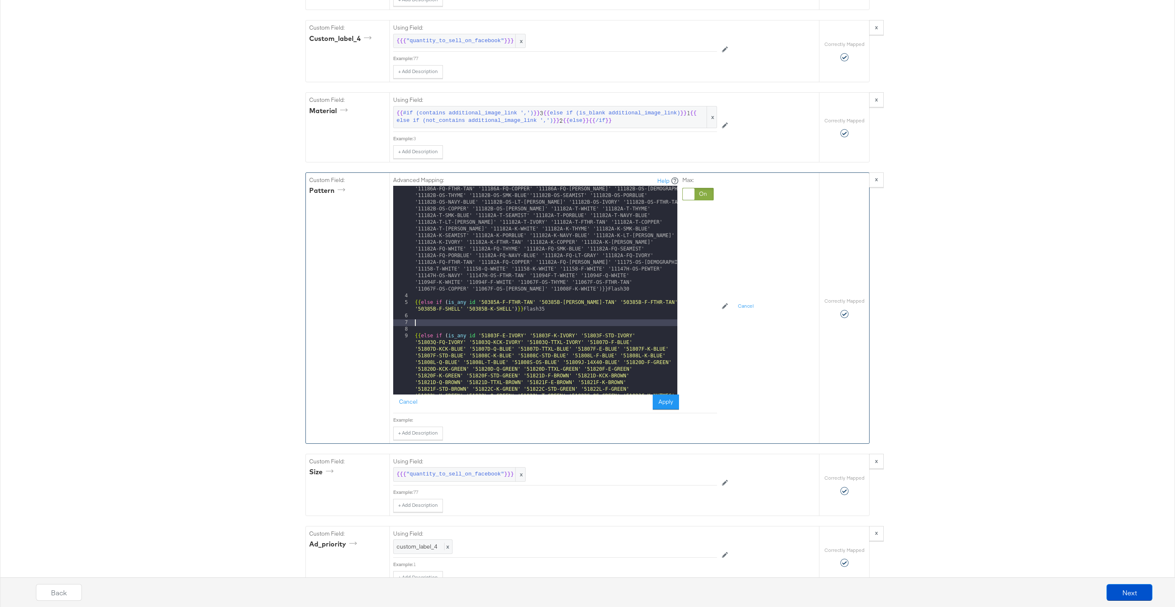
paste textarea
drag, startPoint x: 513, startPoint y: 329, endPoint x: 478, endPoint y: 323, distance: 35.5
drag, startPoint x: 637, startPoint y: 328, endPoint x: 398, endPoint y: 323, distance: 238.1
click at [398, 323] on div "3 4 5 6 7 8 9 10 11 12 13 14 15 16 17 {{ else if ( is_any id 'QY75-STD-WHITE' '…" at bounding box center [535, 290] width 284 height 209
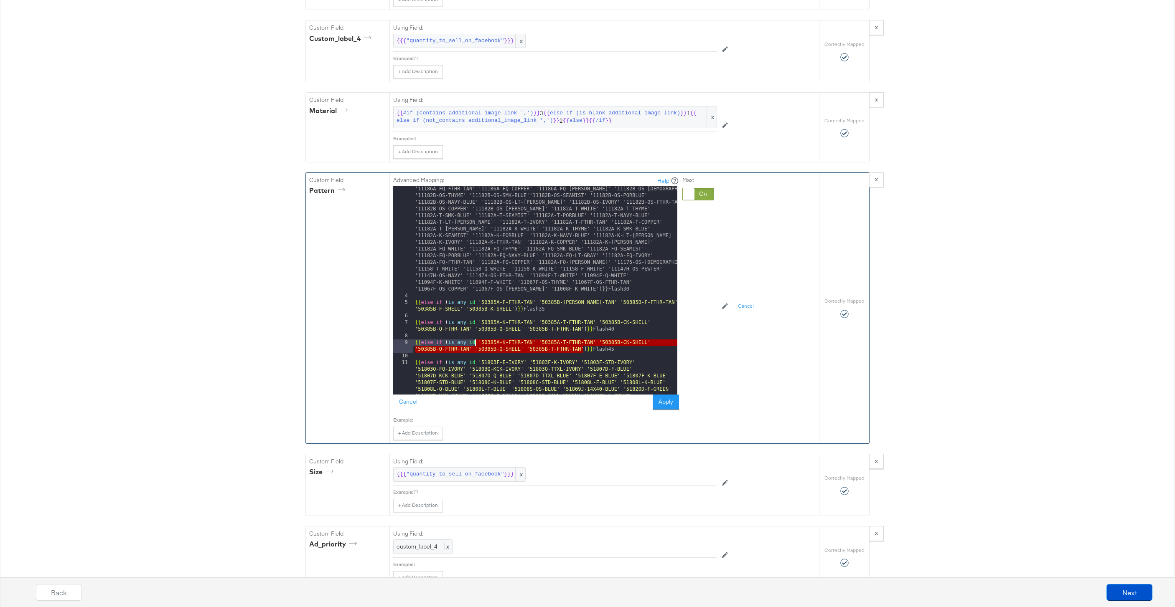
drag, startPoint x: 584, startPoint y: 348, endPoint x: 476, endPoint y: 345, distance: 107.4
drag, startPoint x: 582, startPoint y: 348, endPoint x: 480, endPoint y: 343, distance: 102.0
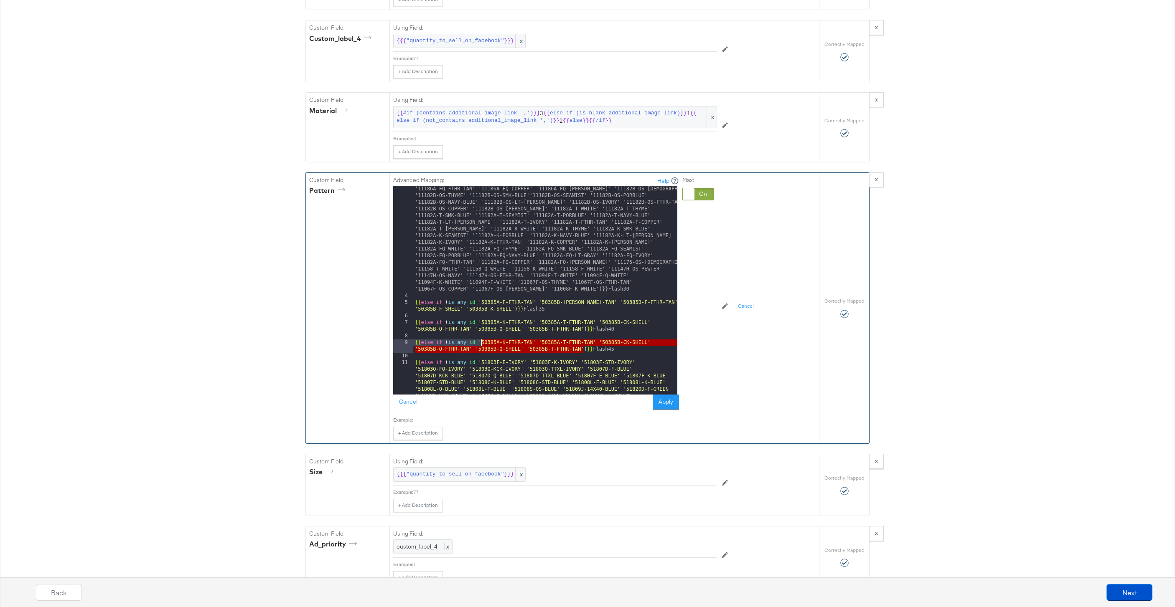
drag, startPoint x: 582, startPoint y: 349, endPoint x: 479, endPoint y: 344, distance: 103.3
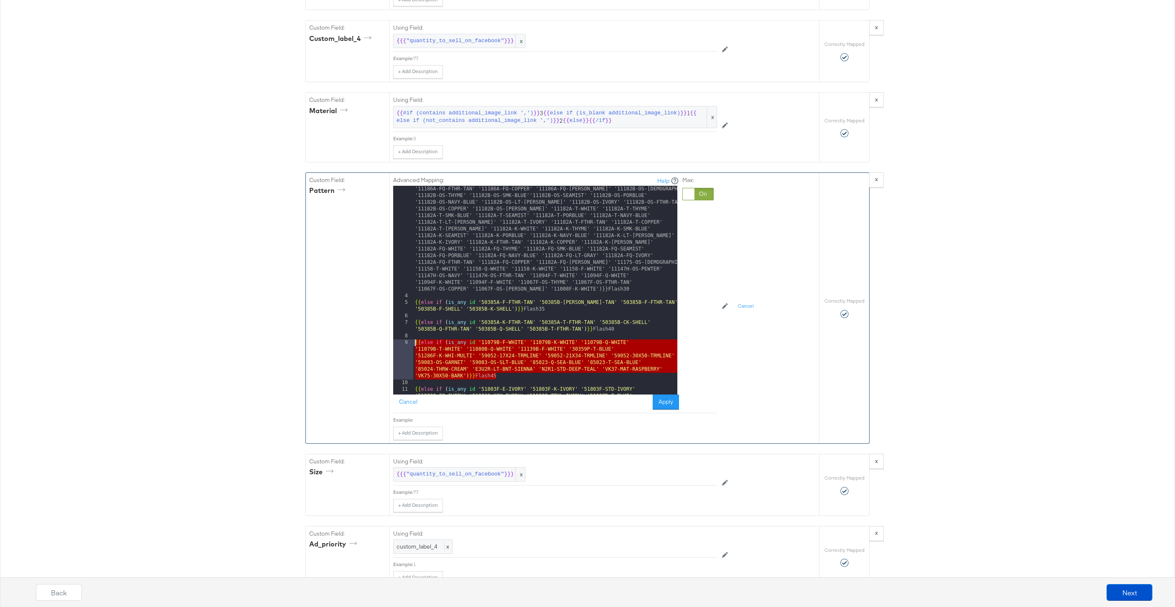
drag, startPoint x: 498, startPoint y: 374, endPoint x: 409, endPoint y: 345, distance: 94.2
click at [409, 345] on div "3 4 5 6 7 8 9 10 11 12 13 14 15 16 17 18 19 {{ else if ( is_any id 'QY75-STD-WH…" at bounding box center [535, 290] width 284 height 209
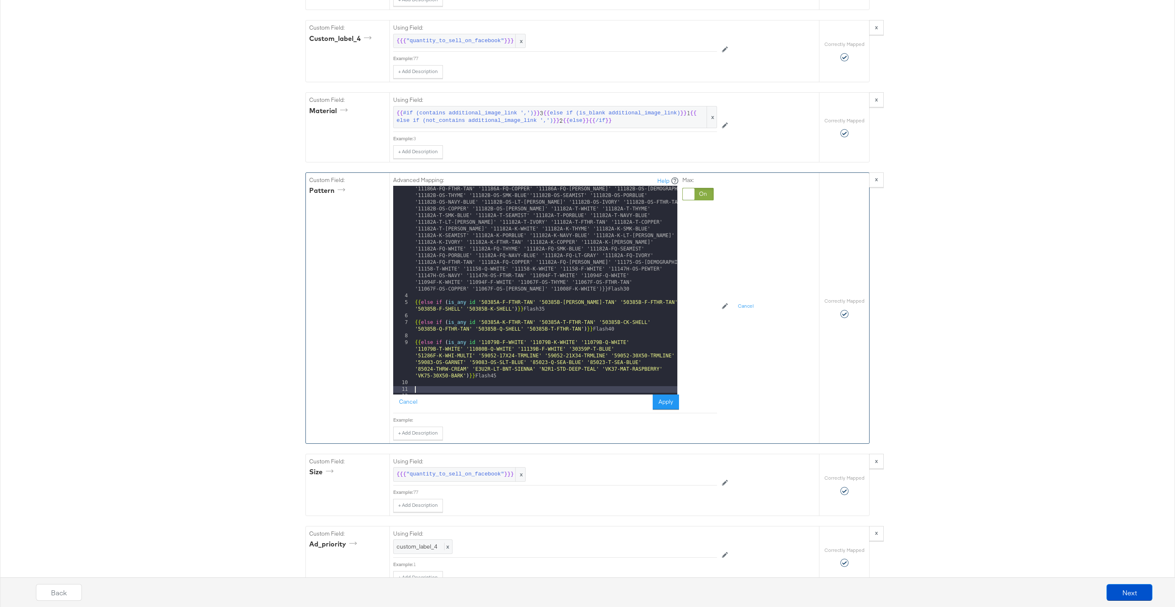
paste textarea
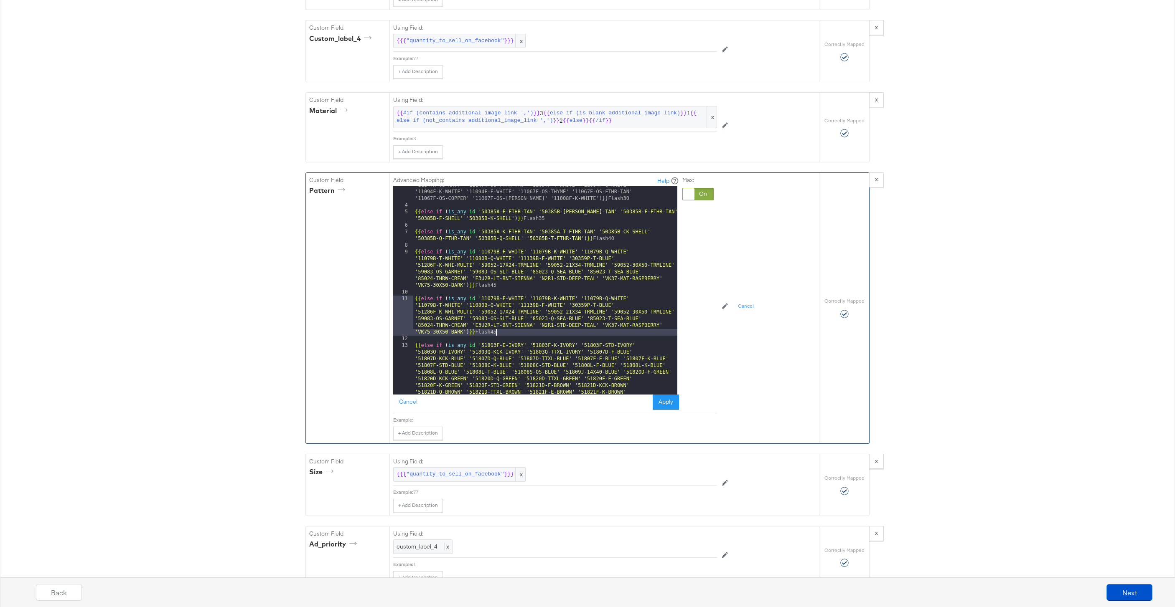
scroll to position [11550, 0]
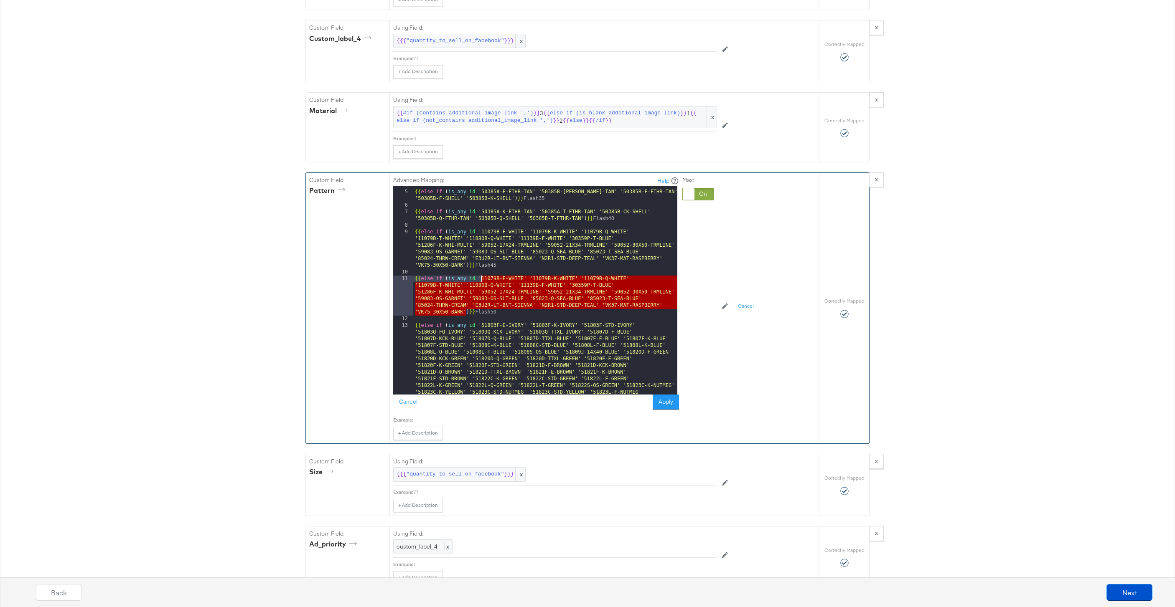
drag, startPoint x: 466, startPoint y: 311, endPoint x: 480, endPoint y: 282, distance: 32.5
click at [480, 282] on div "{{ else if ( is_any id '50385A-F-FTHR-TAN' '50385B-CK-FTHR-TAN' '50385B-F-FTHR-…" at bounding box center [545, 467] width 264 height 570
click at [498, 287] on div "{{ else if ( is_any id '50385A-F-FTHR-TAN' '50385B-CK-FTHR-TAN' '50385B-F-FTHR-…" at bounding box center [545, 467] width 264 height 570
drag, startPoint x: 466, startPoint y: 311, endPoint x: 479, endPoint y: 280, distance: 33.5
click at [479, 280] on div "{{ else if ( is_any id '50385A-F-FTHR-TAN' '50385B-CK-FTHR-TAN' '50385B-F-FTHR-…" at bounding box center [545, 467] width 264 height 570
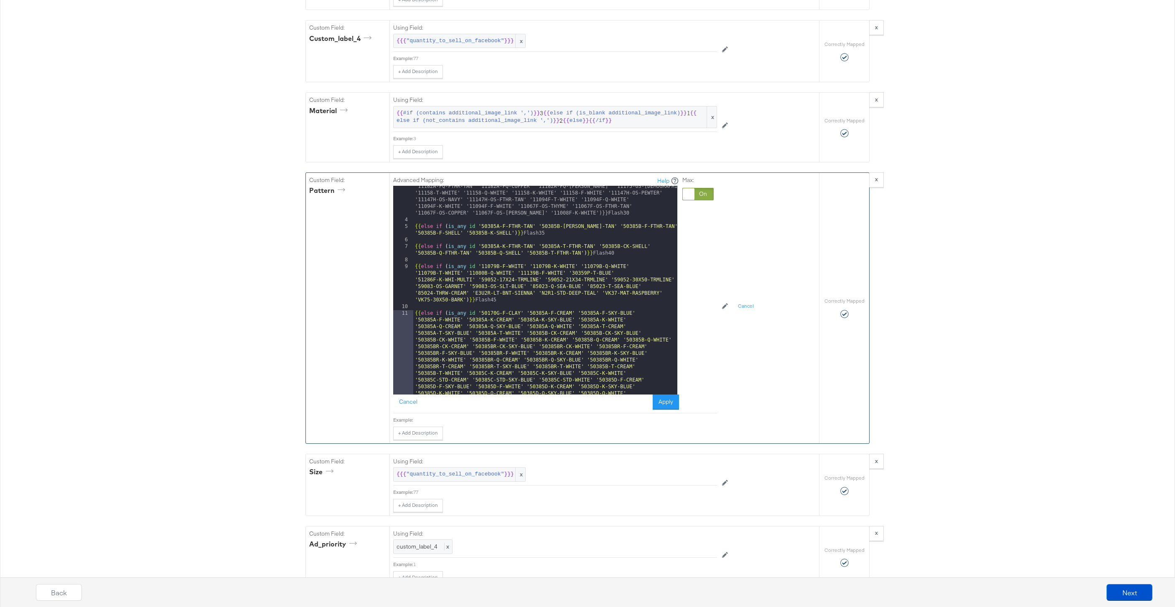
scroll to position [11232, 0]
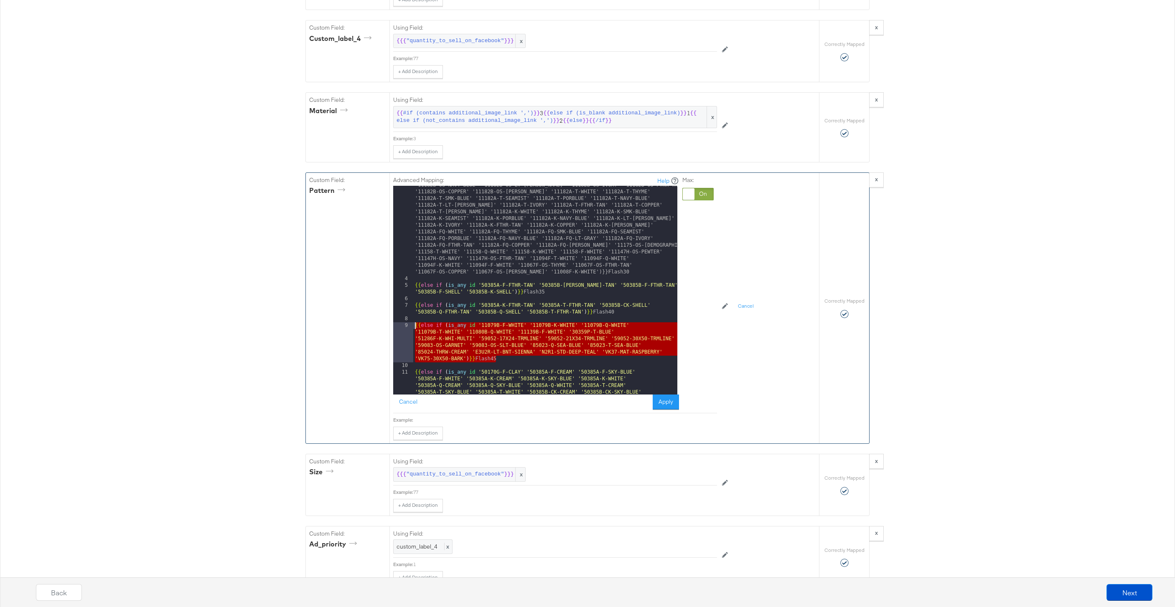
drag, startPoint x: 498, startPoint y: 358, endPoint x: 410, endPoint y: 327, distance: 93.3
click at [410, 327] on div "3 4 5 6 7 8 9 10 11 12 13 14 15 16 17 18 19 20 21 {{ else if ( is_any id 'QY75-…" at bounding box center [535, 290] width 284 height 209
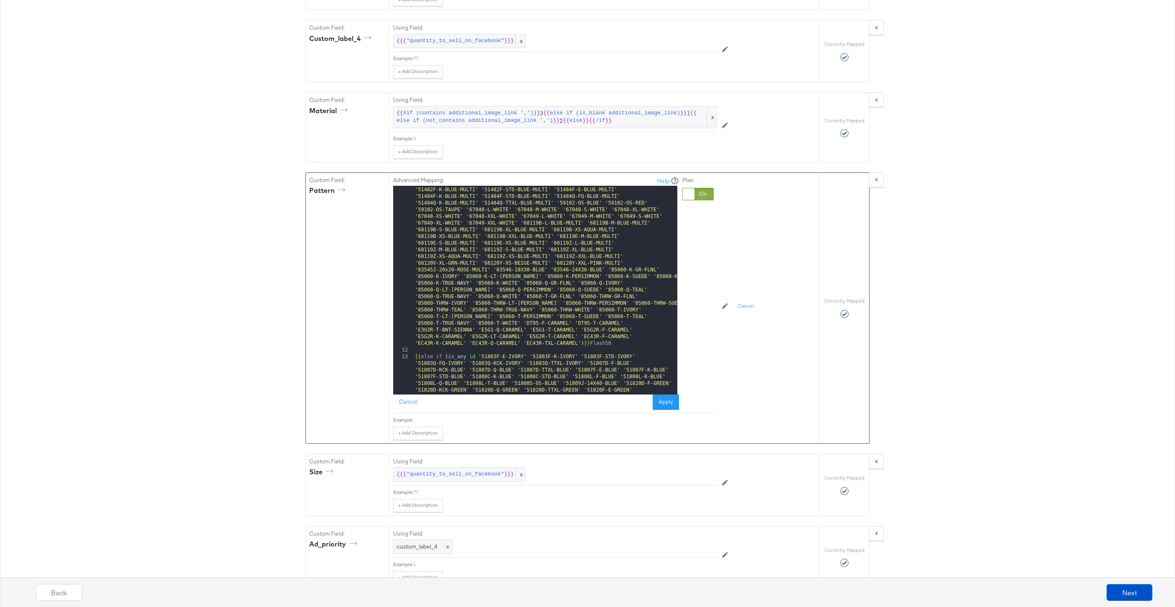
scroll to position [11579, 0]
click at [614, 337] on div "{{ else if ( is_any id '50170G-F-CLAY' '50385A-F-CREAM' '50385A-F-SKY-BLUE' '50…" at bounding box center [545, 397] width 264 height 1011
paste textarea
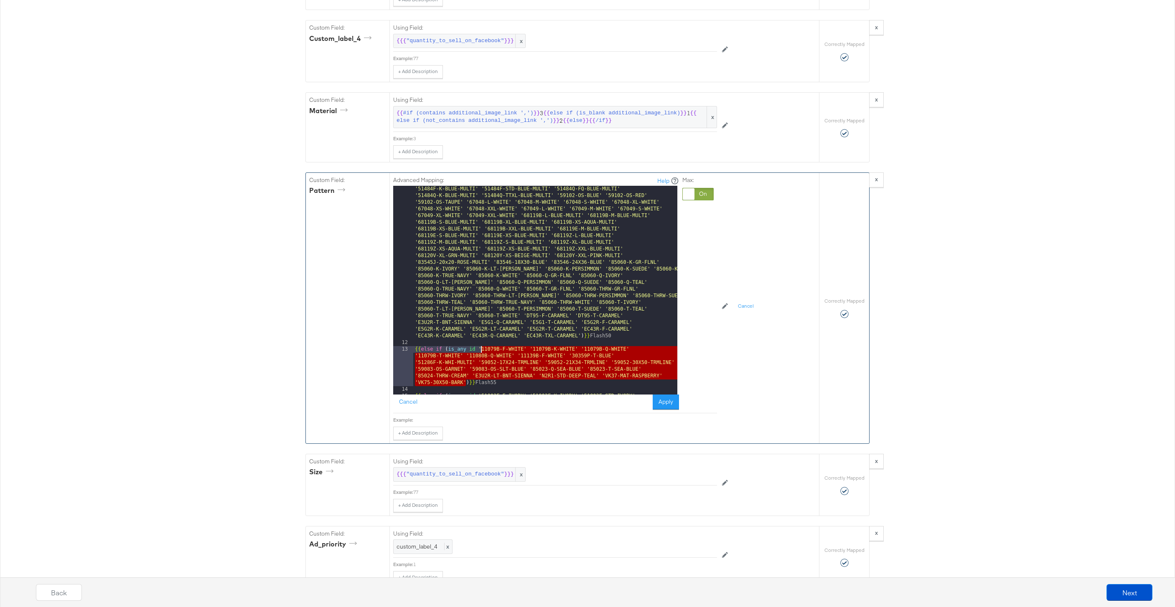
drag, startPoint x: 467, startPoint y: 382, endPoint x: 479, endPoint y: 351, distance: 32.7
click at [479, 351] on div "{{ else if ( is_any id '50170G-F-CLAY' '50385A-F-CREAM' '50385A-F-SKY-BLUE' '50…" at bounding box center [545, 397] width 264 height 1011
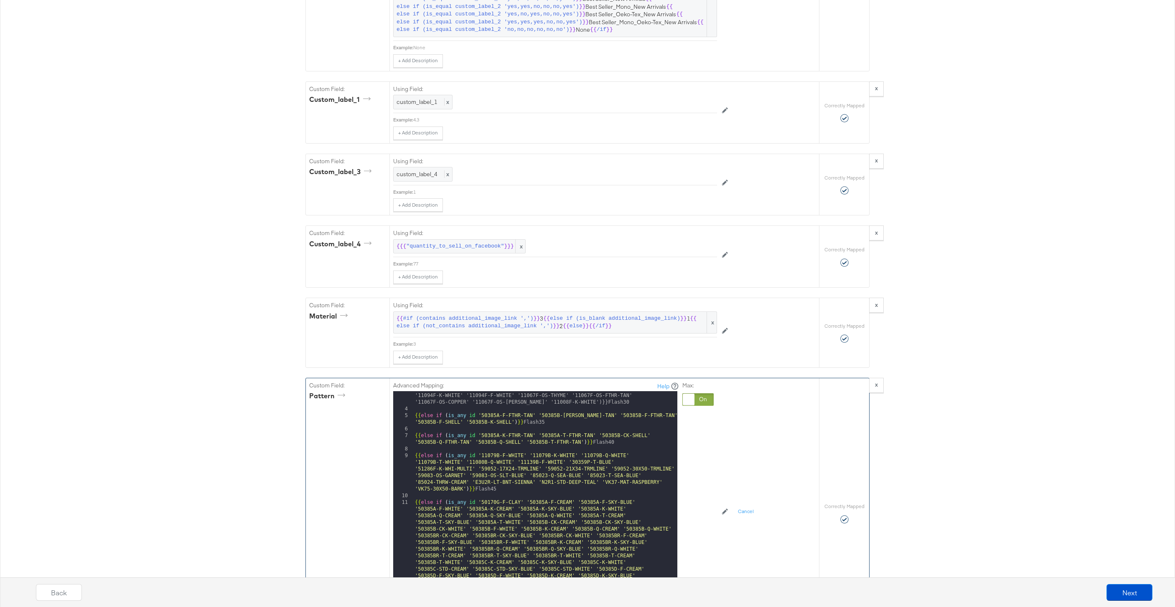
scroll to position [10952, 0]
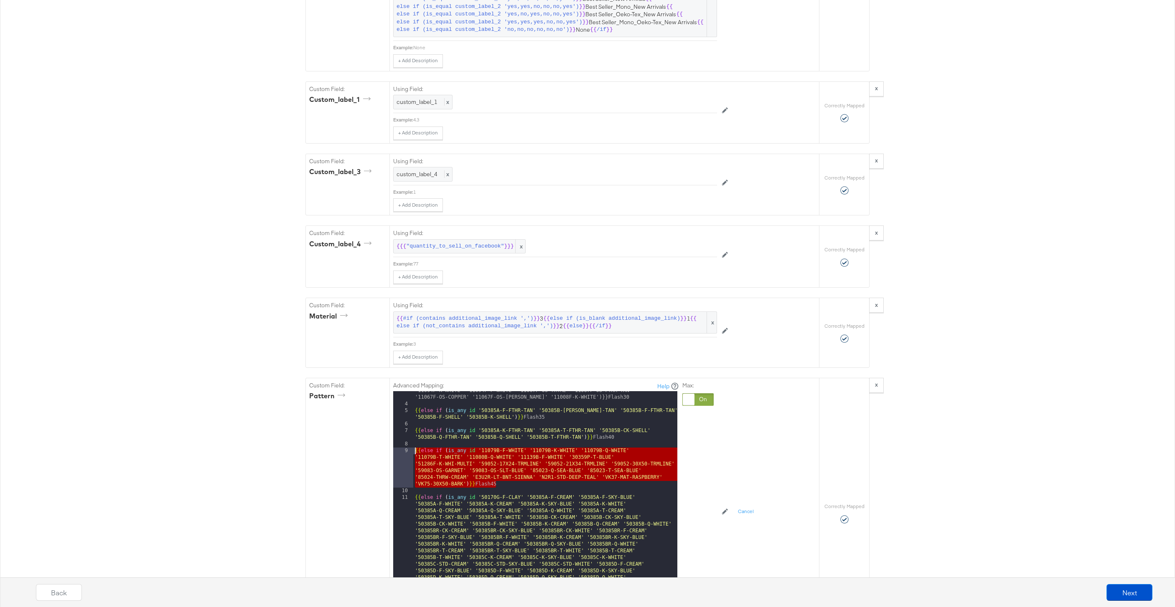
drag, startPoint x: 503, startPoint y: 484, endPoint x: 397, endPoint y: 453, distance: 110.2
click at [397, 453] on div "3 4 5 6 7 8 9 10 11 12 13 14 15 16 17 18 19 20 21 22 23 {{ else if ( is_any id …" at bounding box center [535, 495] width 284 height 209
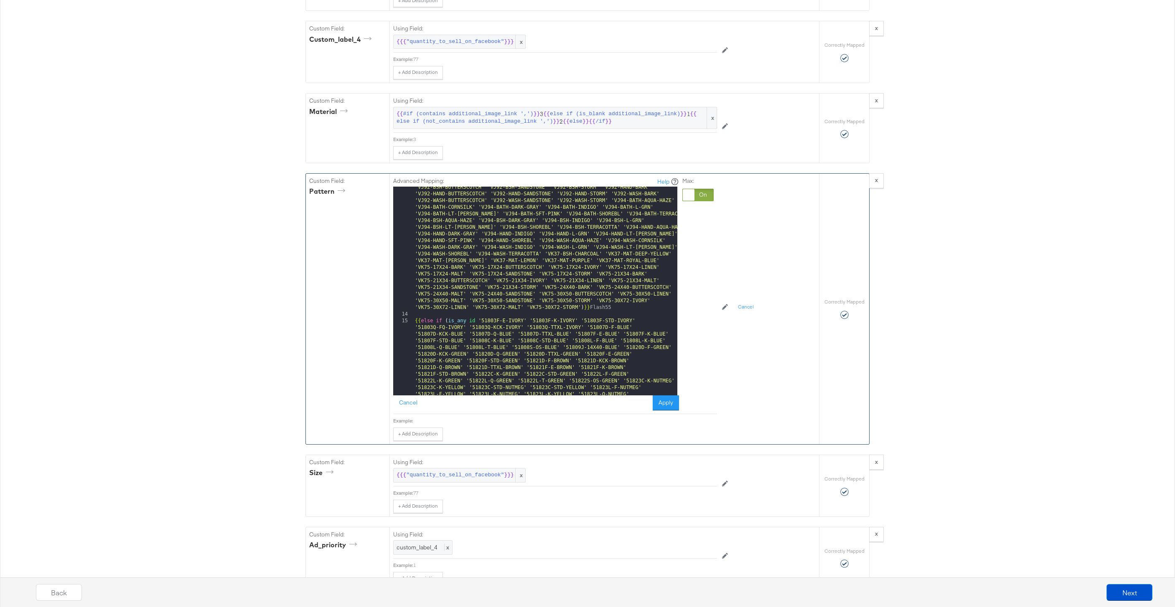
scroll to position [11663, 0]
click at [621, 305] on div "{{ else if ( is_any id '50851LR-K-BNT-SIENNA' '50851LR-Q-BNT-SIENNA' '51090D-F-…" at bounding box center [545, 305] width 264 height 1138
paste textarea
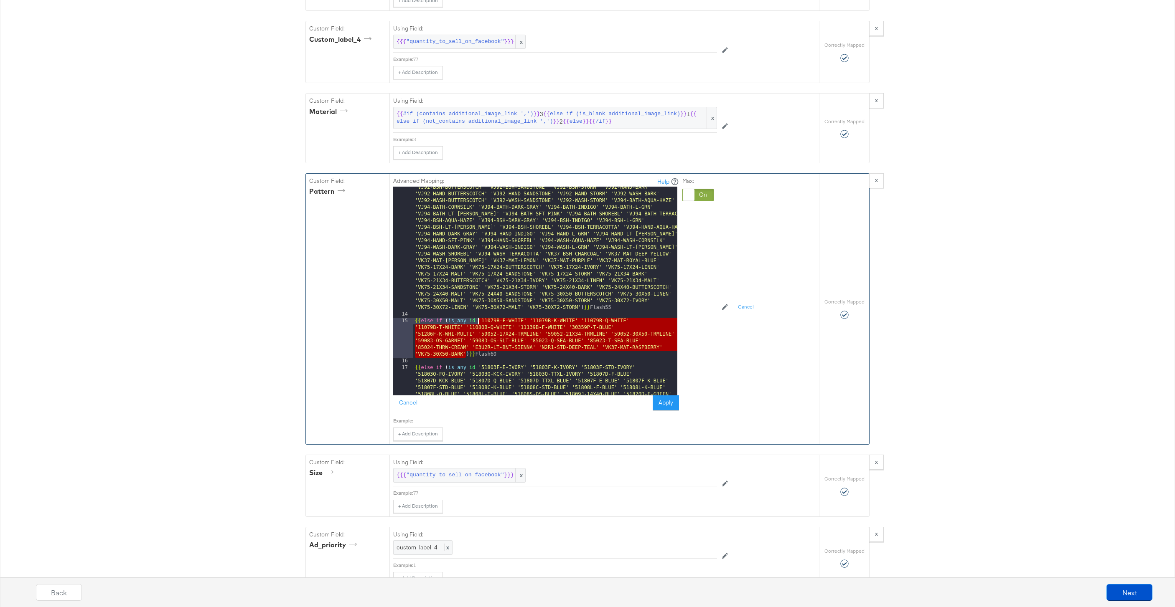
drag, startPoint x: 467, startPoint y: 354, endPoint x: 478, endPoint y: 322, distance: 33.4
click at [478, 322] on div "{{ else if ( is_any id '50851LR-K-BNT-SIENNA' '50851LR-Q-BNT-SIENNA' '51090D-F-…" at bounding box center [545, 305] width 264 height 1138
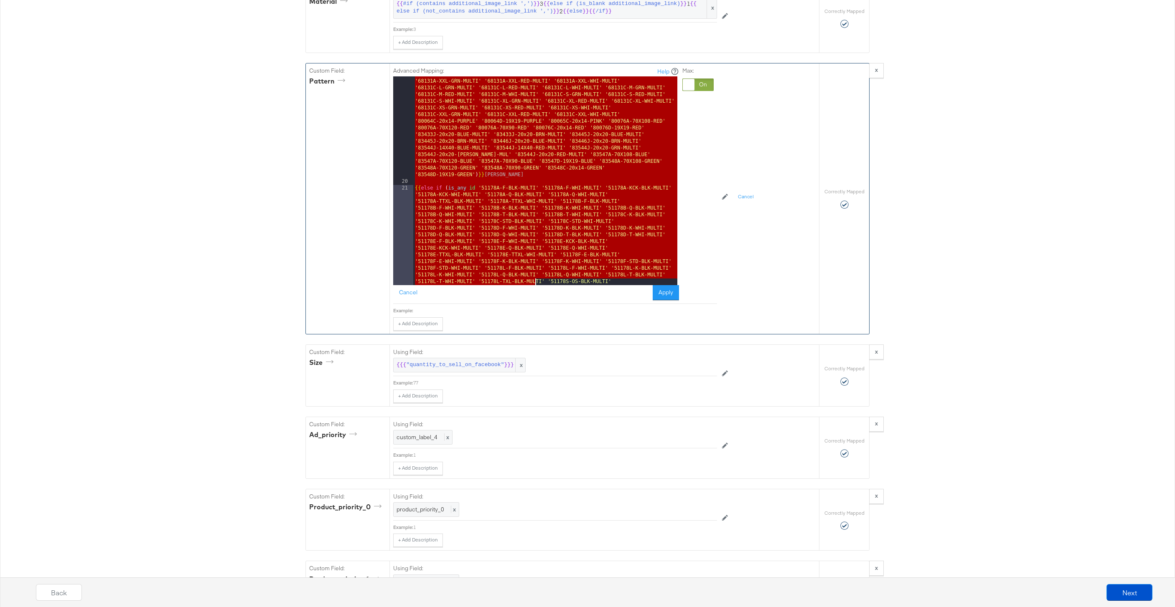
scroll to position [12338, 0]
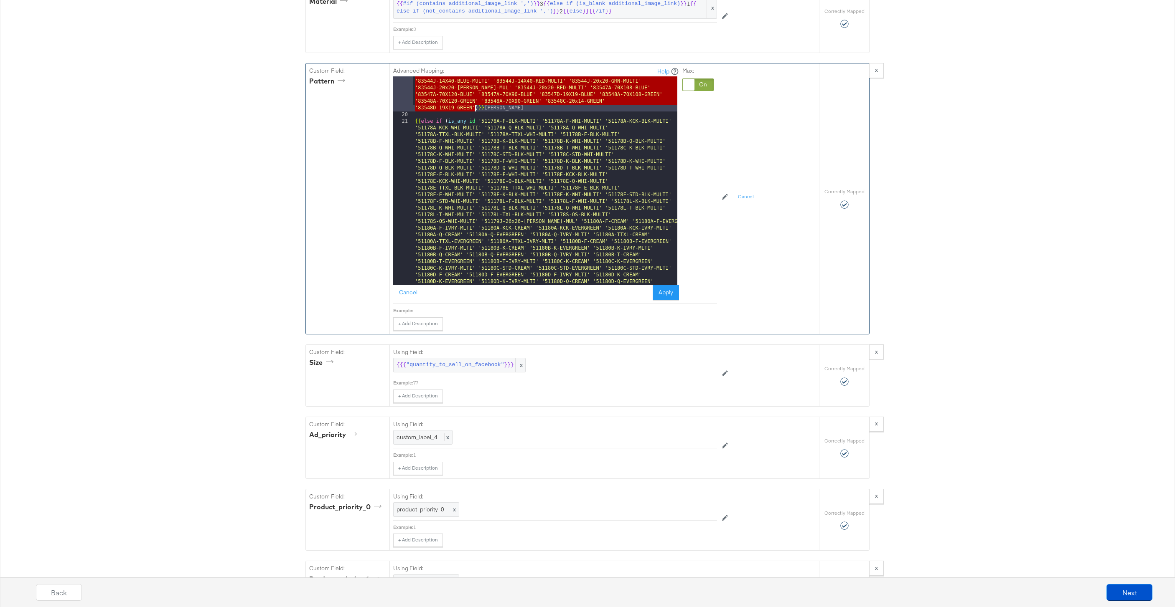
drag, startPoint x: 479, startPoint y: 163, endPoint x: 474, endPoint y: 106, distance: 57.0
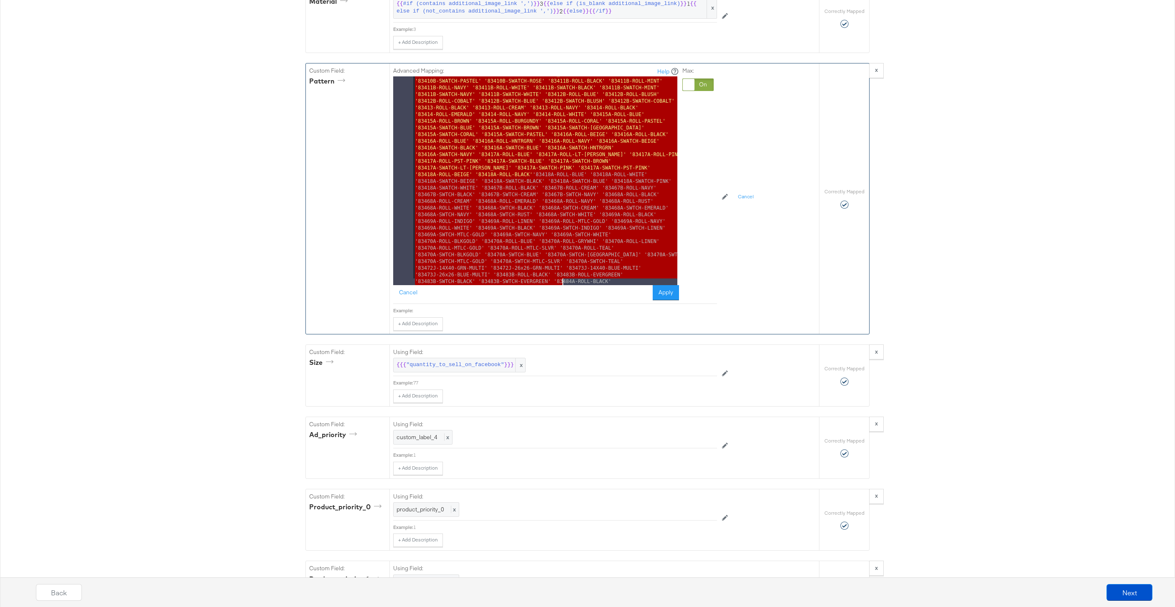
scroll to position [13478, 0]
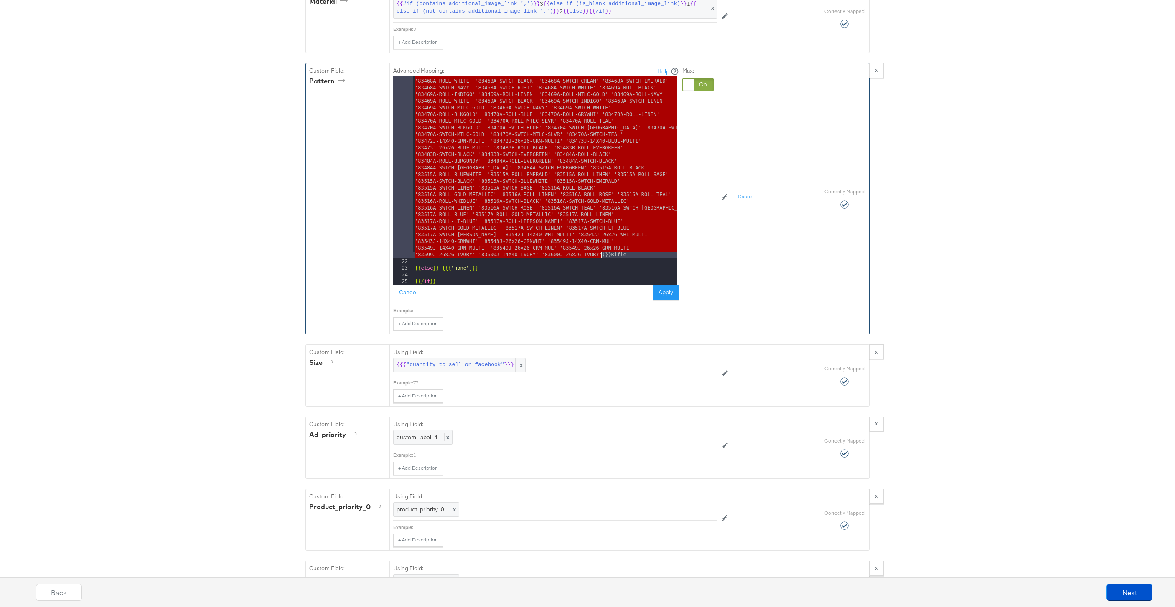
drag, startPoint x: 478, startPoint y: 115, endPoint x: 601, endPoint y: 254, distance: 185.2
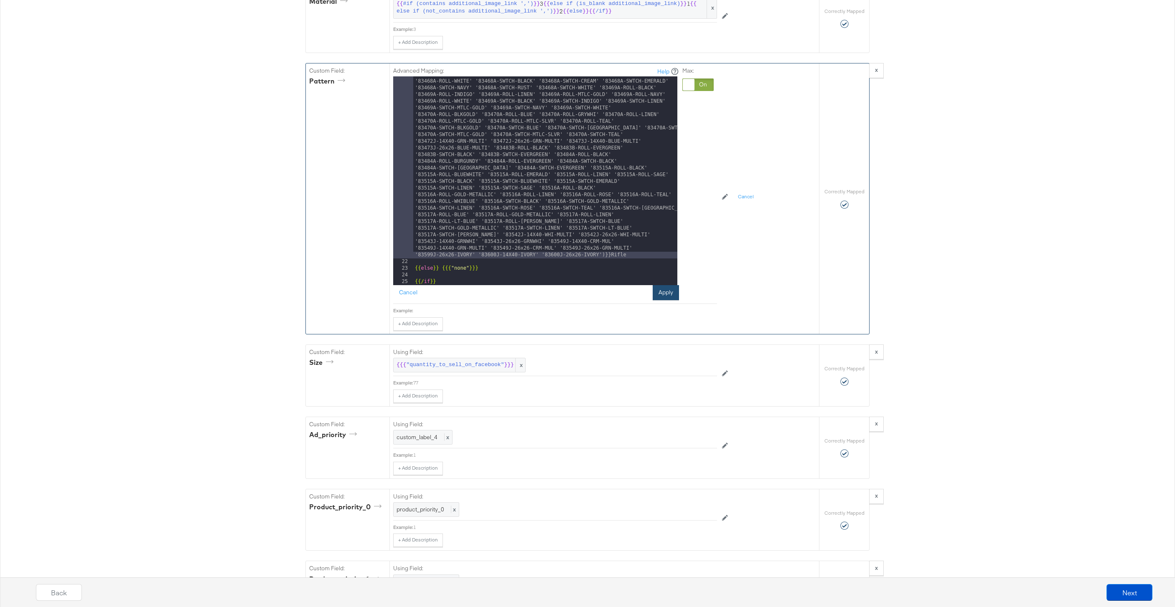
click at [660, 293] on button "Apply" at bounding box center [665, 292] width 26 height 15
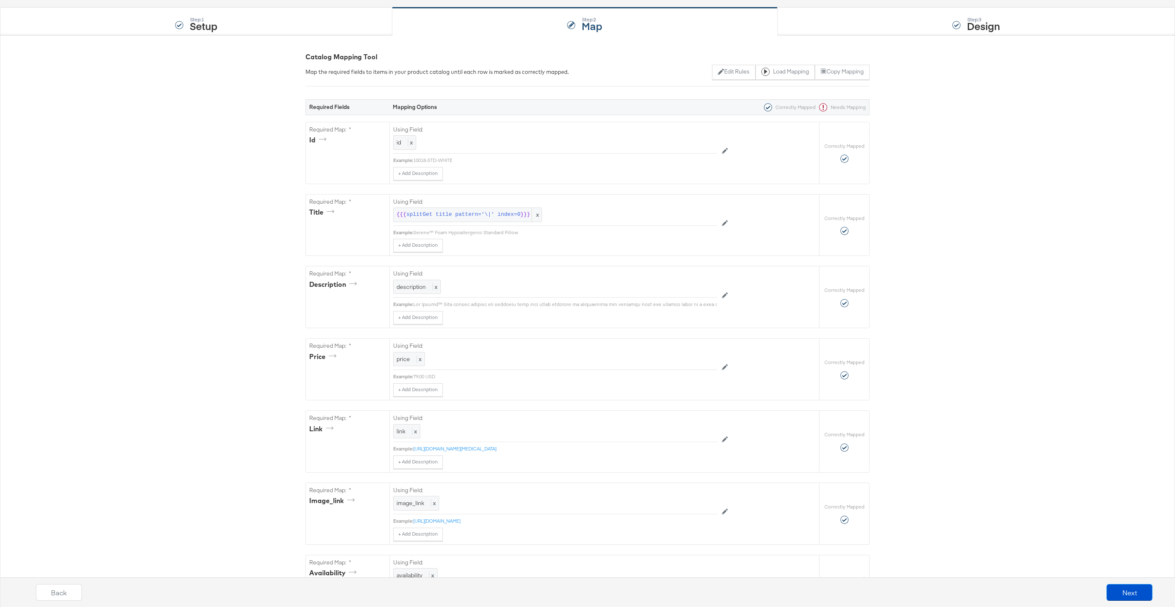
scroll to position [0, 0]
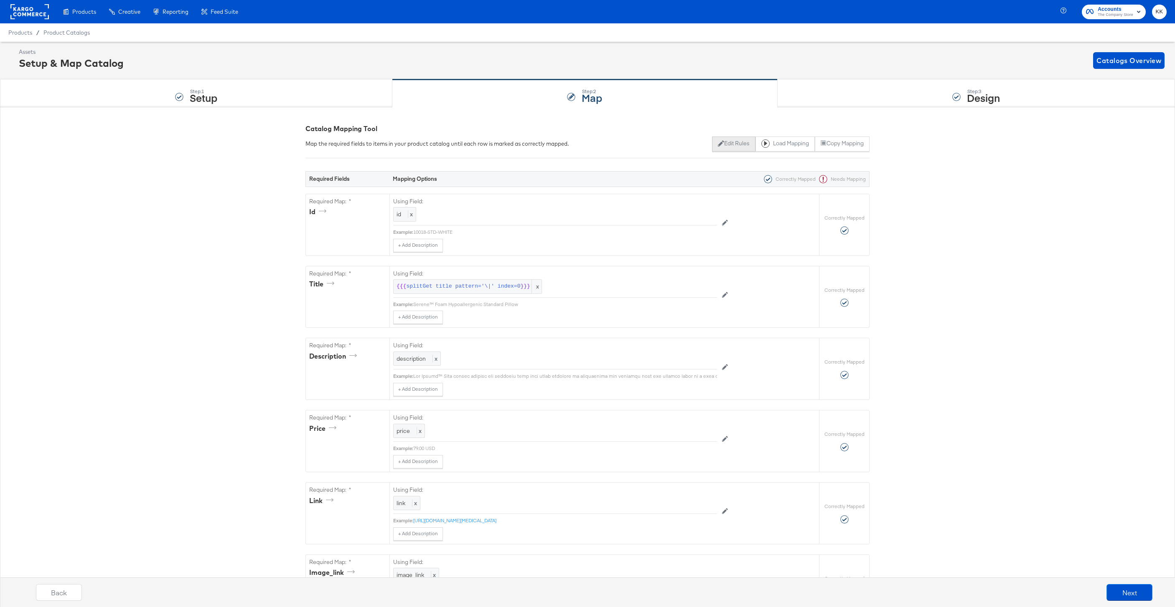
click at [720, 145] on button "Edit Rules" at bounding box center [733, 144] width 43 height 15
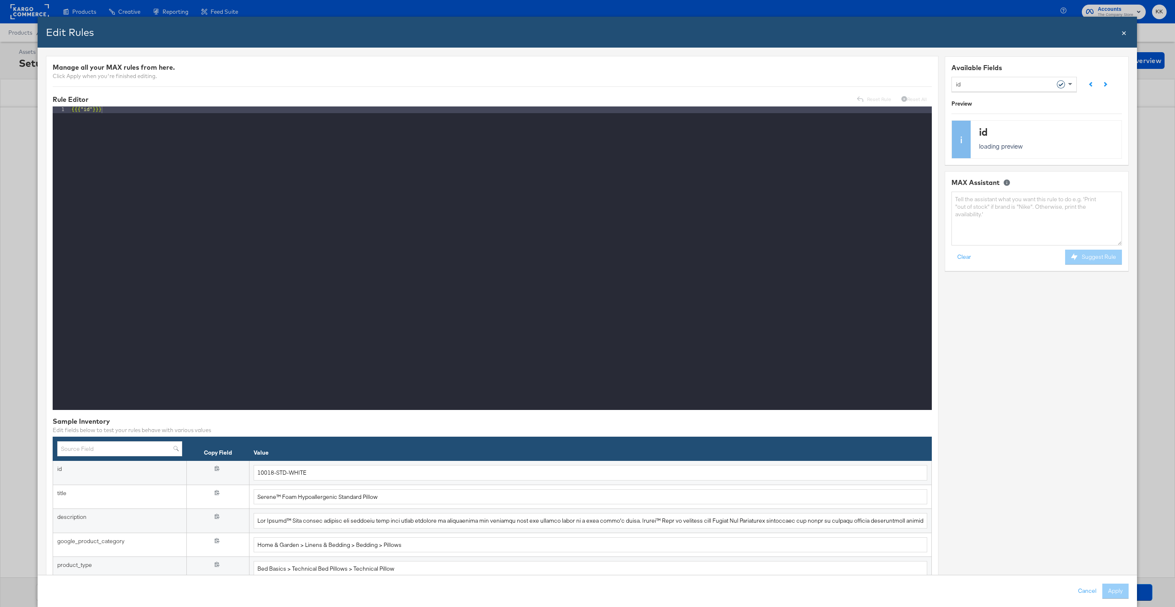
click at [1007, 85] on div "id" at bounding box center [1011, 84] width 110 height 14
type input "patt"
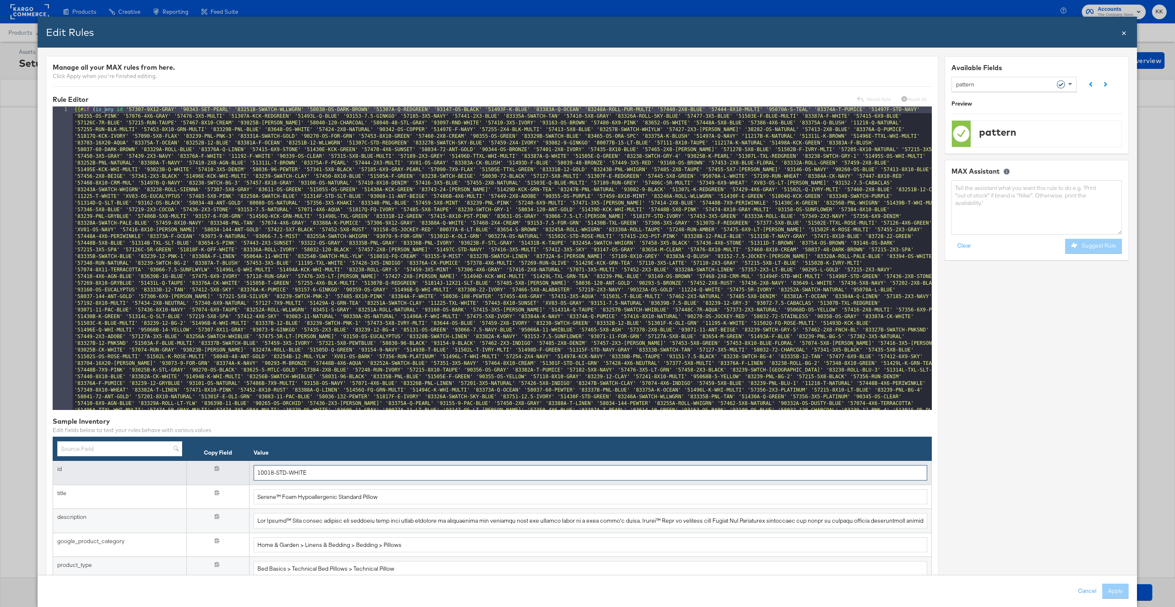
drag, startPoint x: 312, startPoint y: 471, endPoint x: 300, endPoint y: 471, distance: 11.7
click at [300, 471] on input "10018-STD-WHITE" at bounding box center [590, 472] width 673 height 15
drag, startPoint x: 317, startPoint y: 471, endPoint x: 231, endPoint y: 471, distance: 86.0
click at [231, 471] on tr "id {{{ id }}} 10018-STD-WHITE" at bounding box center [492, 473] width 878 height 24
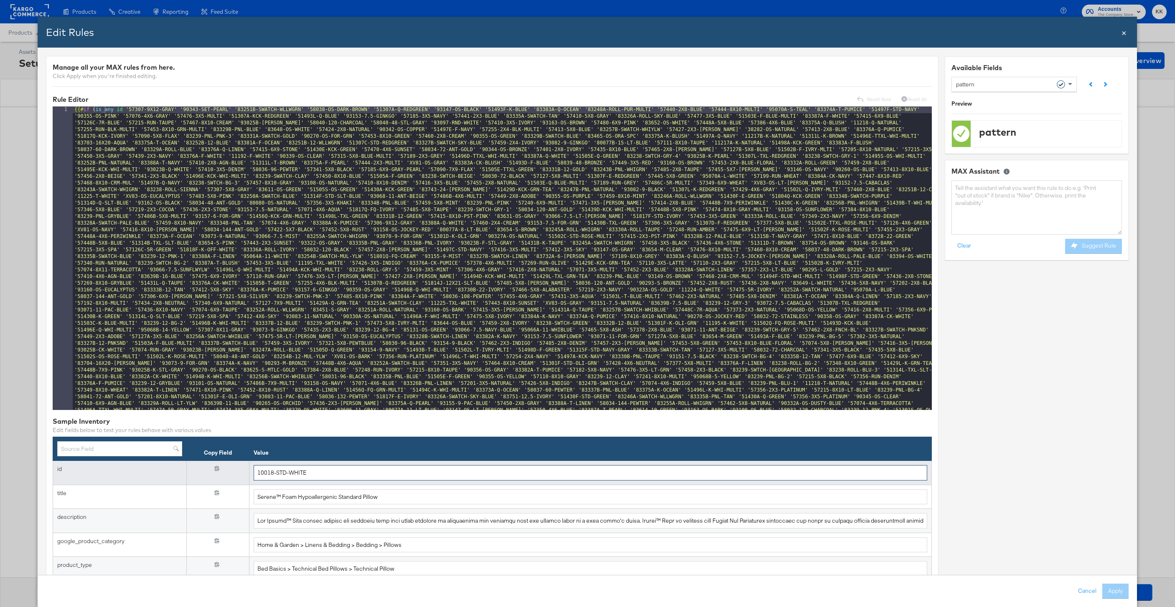
paste input "QY75-K-IVORY"
type input "QY75-K-IVORY"
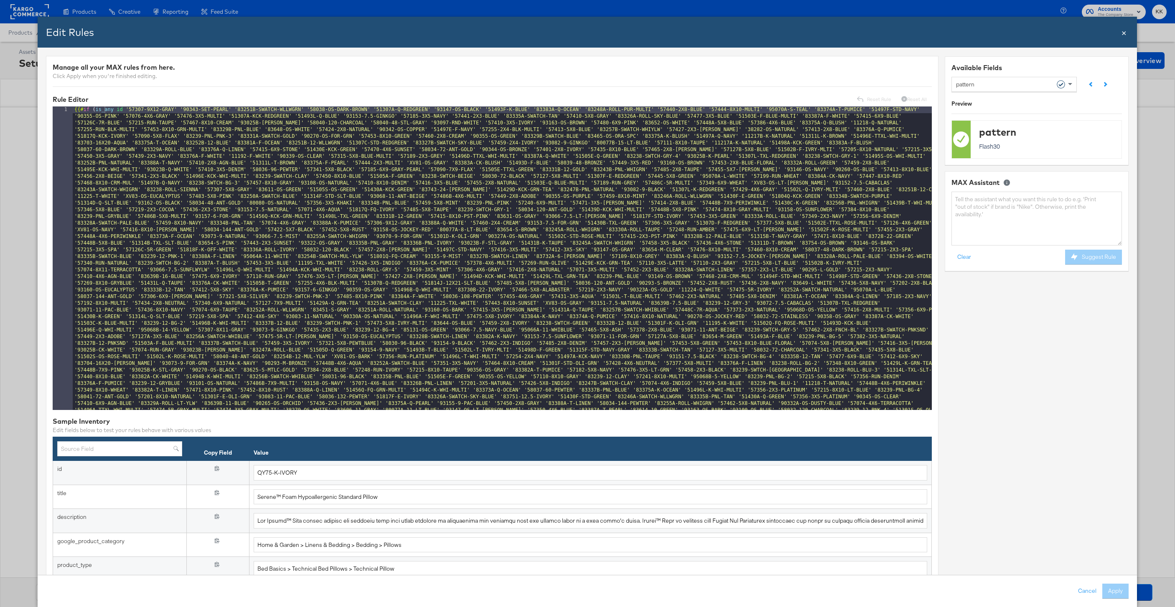
click at [1095, 31] on span "×" at bounding box center [1123, 31] width 5 height 11
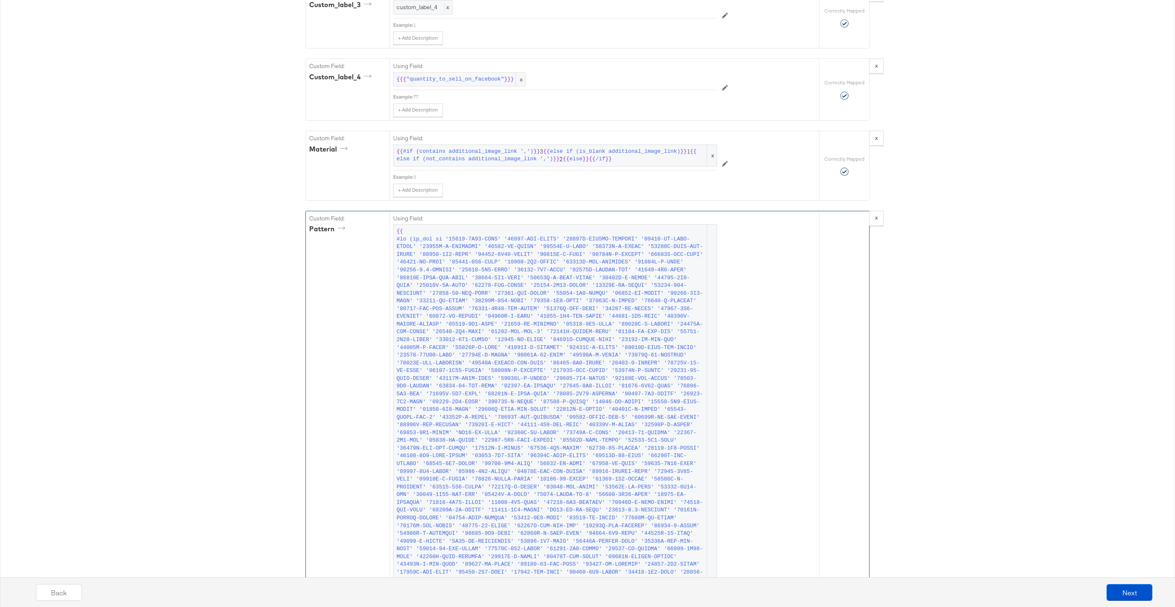
scroll to position [2199, 0]
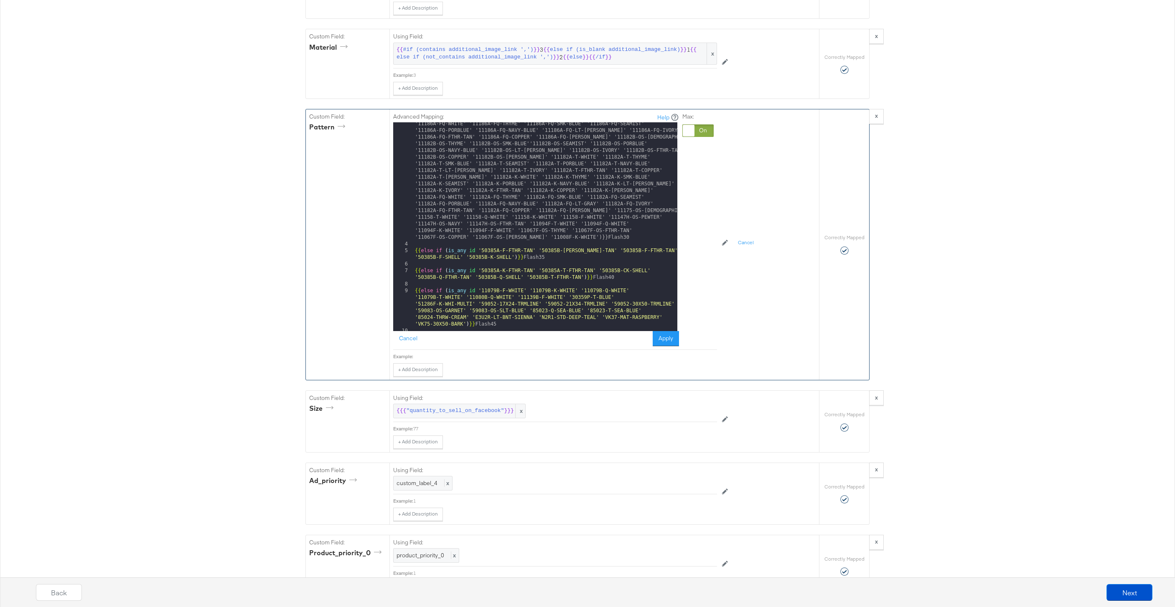
scroll to position [10514, 0]
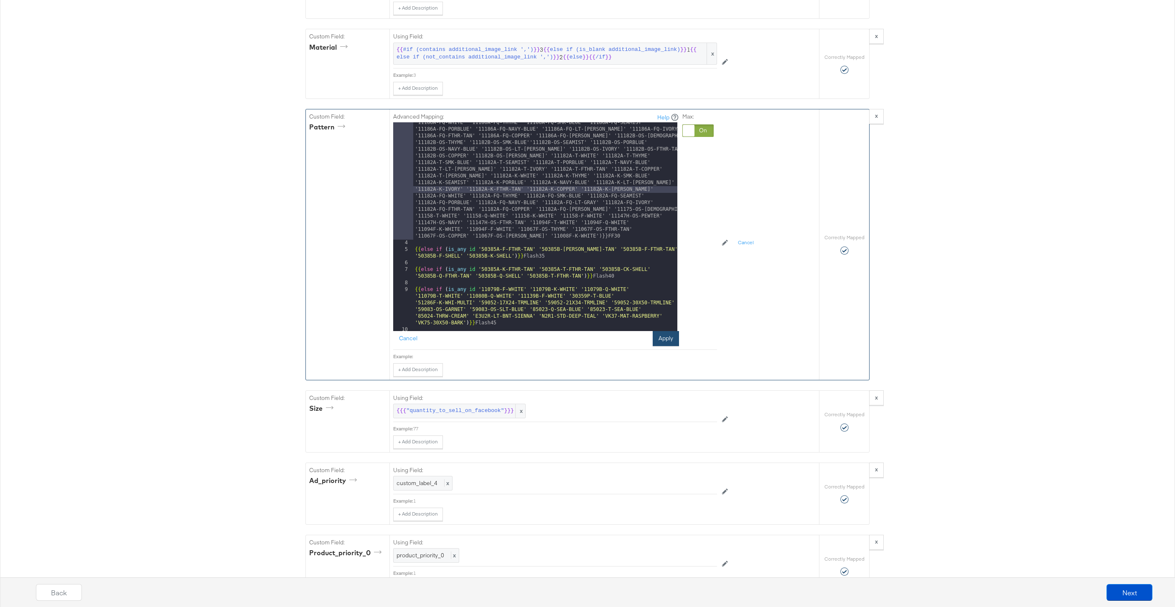
click at [664, 336] on button "Apply" at bounding box center [665, 338] width 26 height 15
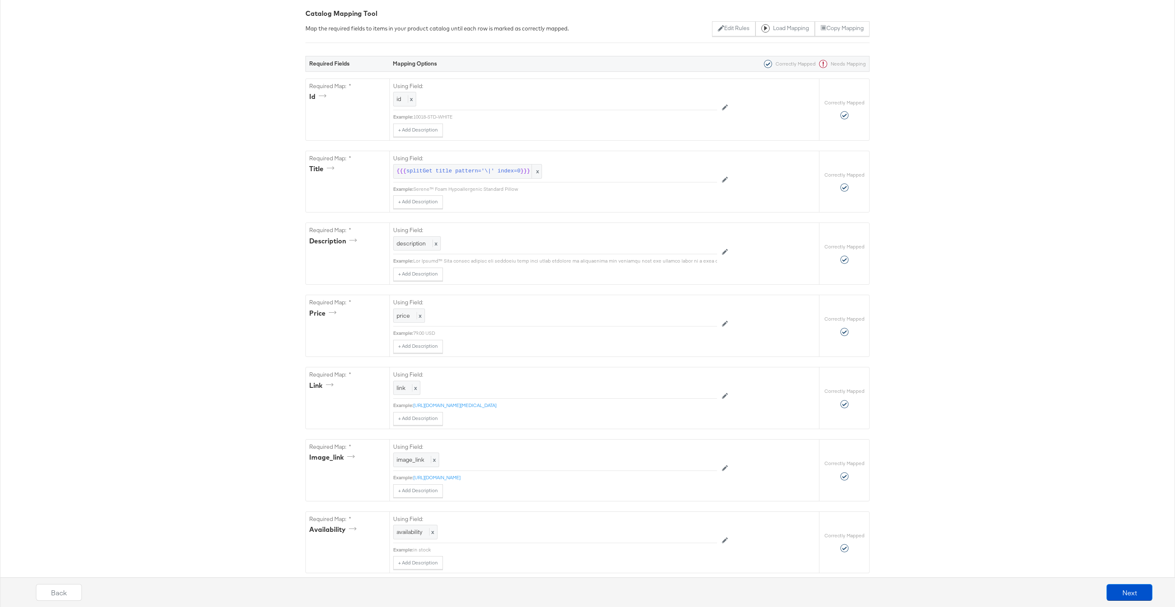
scroll to position [0, 0]
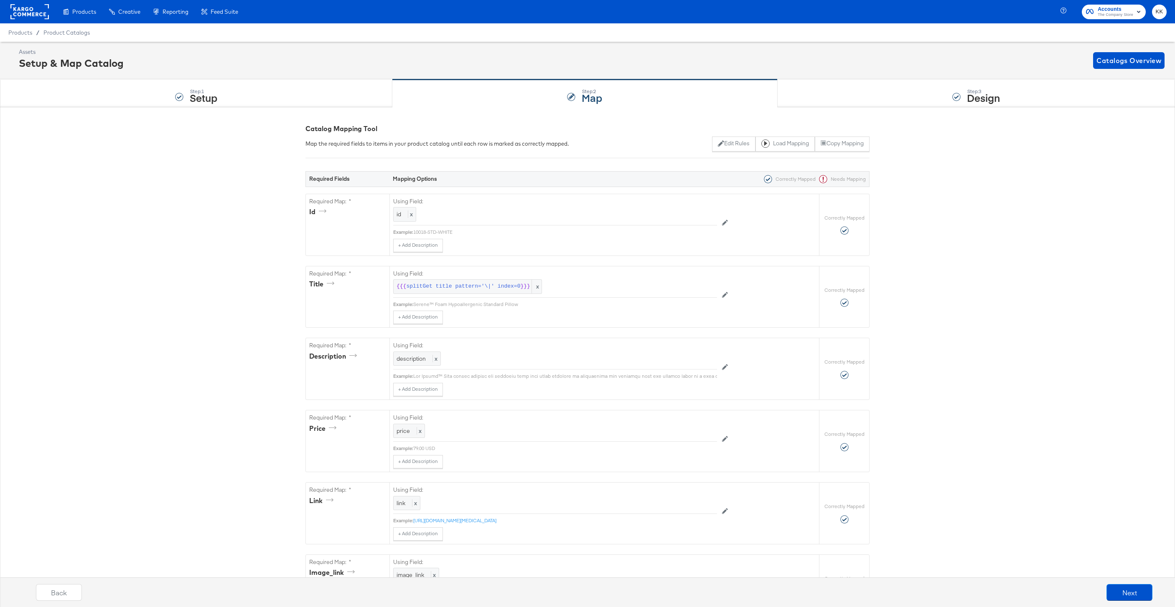
click at [710, 135] on div "Catalog Mapping Tool Map the required fields to items in your product catalog u…" at bounding box center [587, 137] width 564 height 27
click at [731, 139] on button "Edit Rules" at bounding box center [733, 144] width 43 height 15
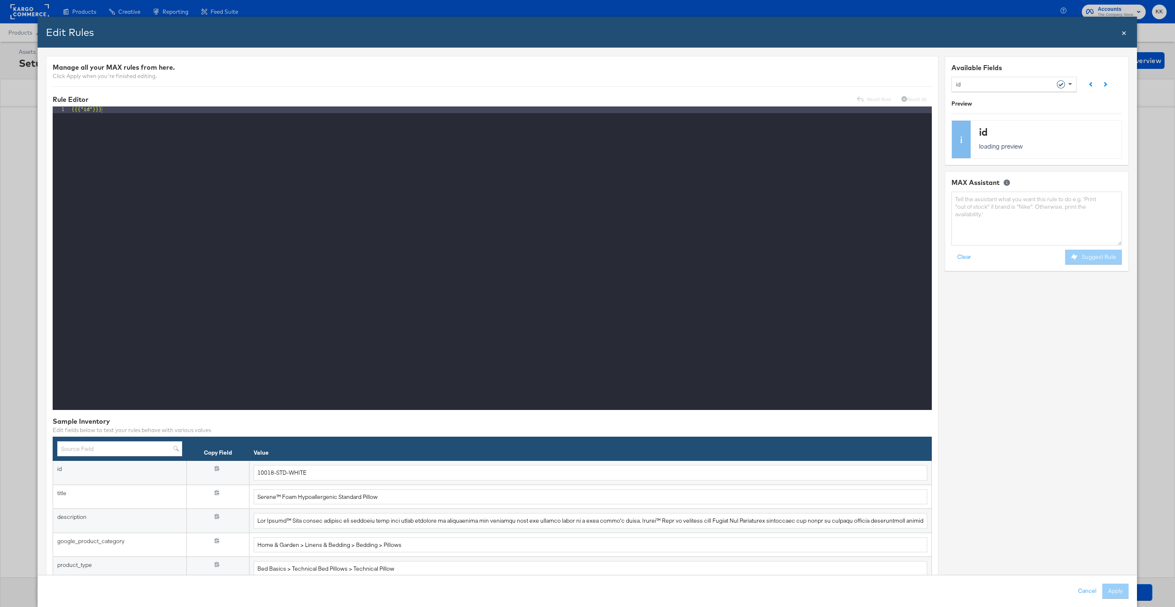
click at [988, 84] on div "id" at bounding box center [1011, 84] width 110 height 14
type input "patt"
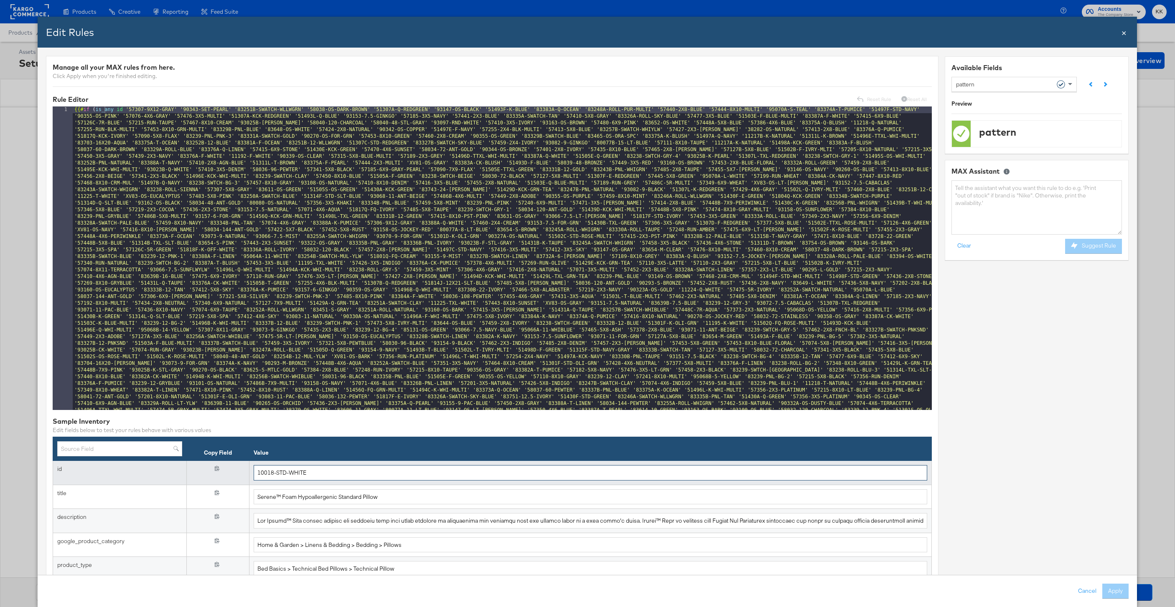
drag, startPoint x: 310, startPoint y: 472, endPoint x: 226, endPoint y: 472, distance: 84.0
click at [226, 472] on tr "id {{{ id }}} 10018-STD-WHITE" at bounding box center [492, 473] width 878 height 24
paste input "50385B-[PERSON_NAME]-TAN"
drag, startPoint x: 331, startPoint y: 473, endPoint x: 233, endPoint y: 473, distance: 97.7
click at [233, 473] on tr "id {{{ id }}} 50385B-[PERSON_NAME]-TAN" at bounding box center [492, 473] width 878 height 24
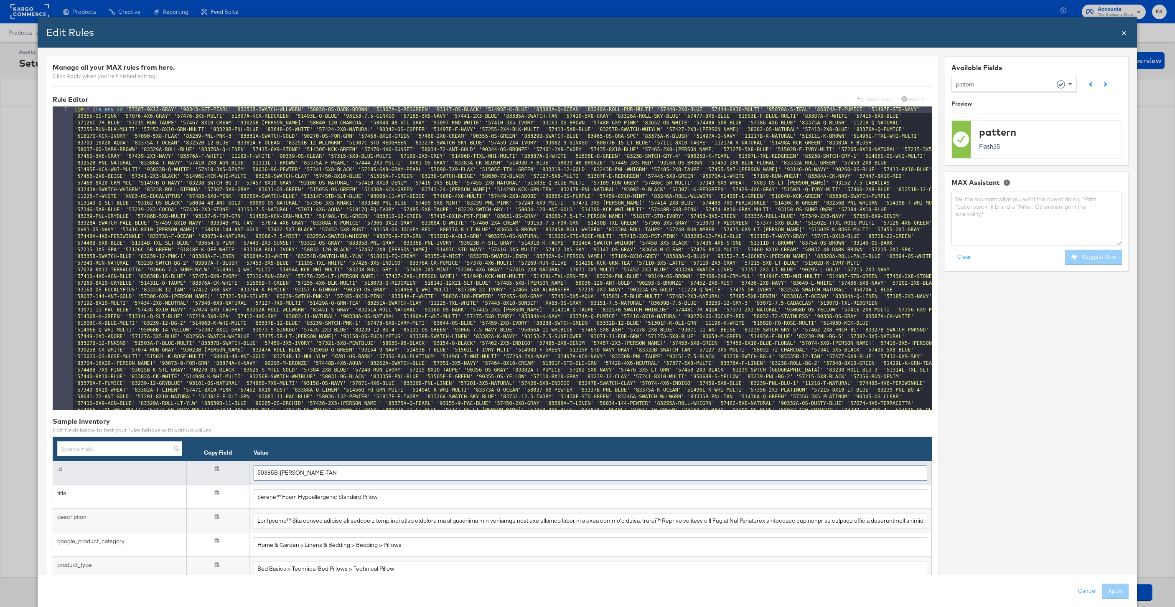
paste input "QY65-STD-WHITE"
drag, startPoint x: 311, startPoint y: 468, endPoint x: 226, endPoint y: 468, distance: 85.2
click at [225, 468] on tr "id {{{ id }}} QY65-STD-WHITE" at bounding box center [492, 473] width 878 height 24
drag, startPoint x: 320, startPoint y: 471, endPoint x: 215, endPoint y: 471, distance: 104.8
click at [215, 471] on tr "id {{{ id }}} QY65-STD-WHITE" at bounding box center [492, 473] width 878 height 24
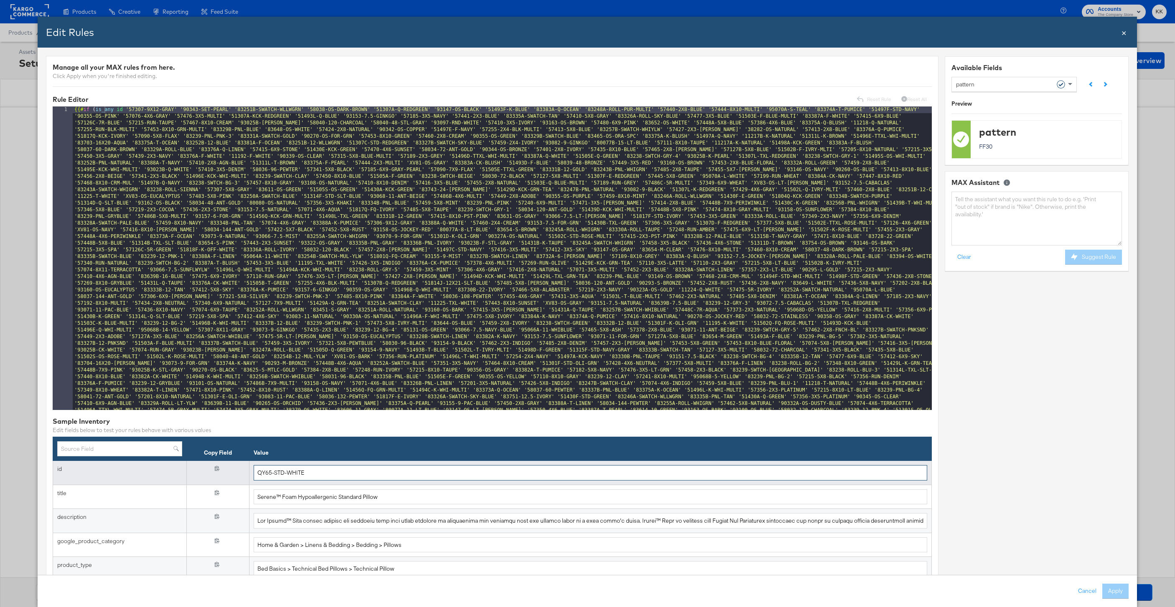
paste input "50385B-CK-SHELL"
drag, startPoint x: 315, startPoint y: 473, endPoint x: 224, endPoint y: 473, distance: 90.2
click at [224, 473] on tr "id {{{ id }}} 50385B-CK-SHELL" at bounding box center [492, 473] width 878 height 24
paste input "11080B-Q-WHITE"
drag, startPoint x: 332, startPoint y: 469, endPoint x: 218, endPoint y: 469, distance: 113.6
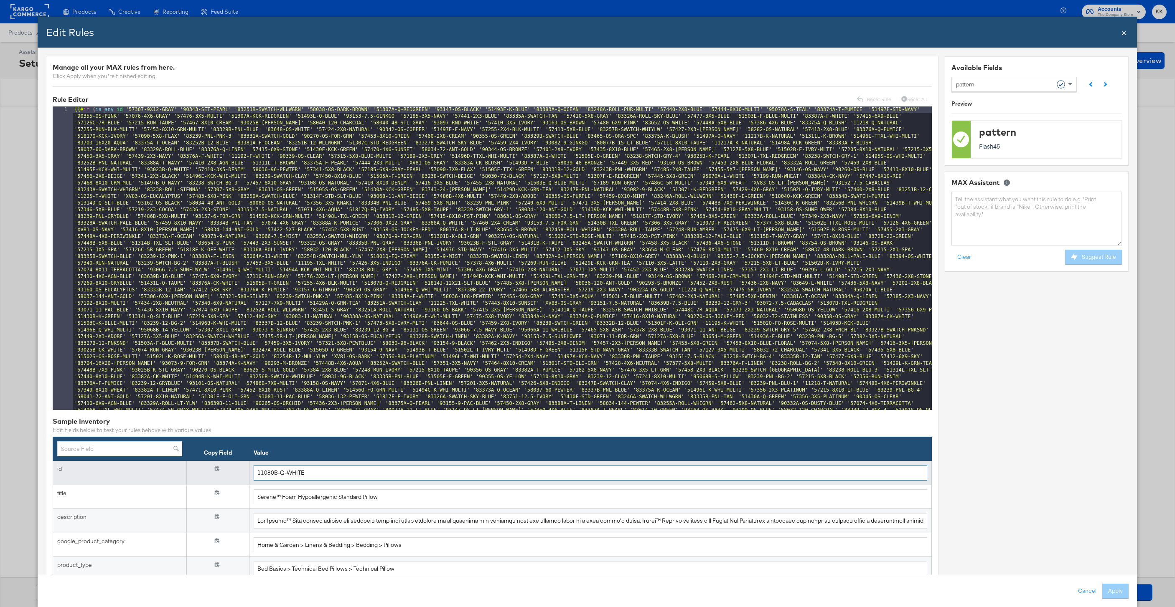
click at [218, 469] on tr "id {{{ id }}} 11080B-Q-WHITE" at bounding box center [492, 473] width 878 height 24
drag, startPoint x: 310, startPoint y: 477, endPoint x: 213, endPoint y: 476, distance: 96.9
click at [213, 476] on tr "id {{{ id }}} 11080B-Q-WHITE" at bounding box center [492, 473] width 878 height 24
paste input "50385A-T-SKY-BLU"
drag, startPoint x: 327, startPoint y: 468, endPoint x: 250, endPoint y: 467, distance: 76.9
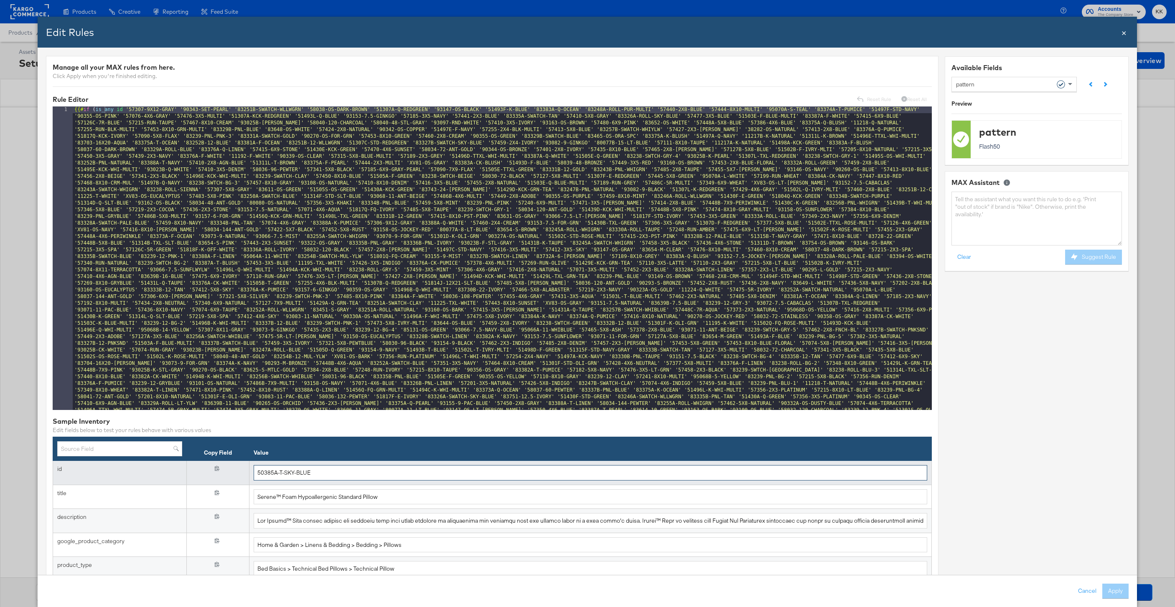
click at [250, 467] on td "50385A-T-SKY-BLUE" at bounding box center [590, 473] width 682 height 24
drag, startPoint x: 316, startPoint y: 477, endPoint x: 221, endPoint y: 477, distance: 95.2
click at [221, 477] on tr "id {{{ id }}} 50385A-T-SKY-BLUE" at bounding box center [492, 473] width 878 height 24
paste input "1227F-K-MULTI"
drag, startPoint x: 309, startPoint y: 473, endPoint x: 215, endPoint y: 473, distance: 93.6
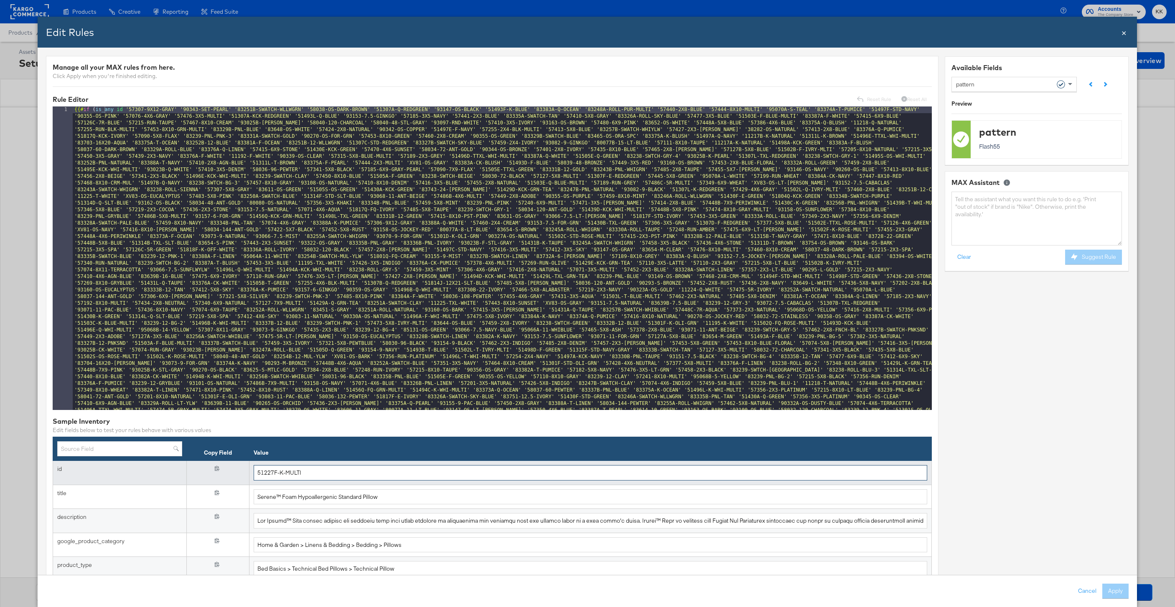
click at [215, 473] on tr "id {{{ id }}} 51227F-K-MULTI" at bounding box center [492, 473] width 878 height 24
paste input "344F-E-PCH-BLSSM"
drag, startPoint x: 322, startPoint y: 472, endPoint x: 220, endPoint y: 472, distance: 101.9
click at [220, 472] on tr "id {{{ id }}} 51344F-E-PCH-BLSSM" at bounding box center [492, 473] width 878 height 24
paste input "83383A-Q-OCEAN"
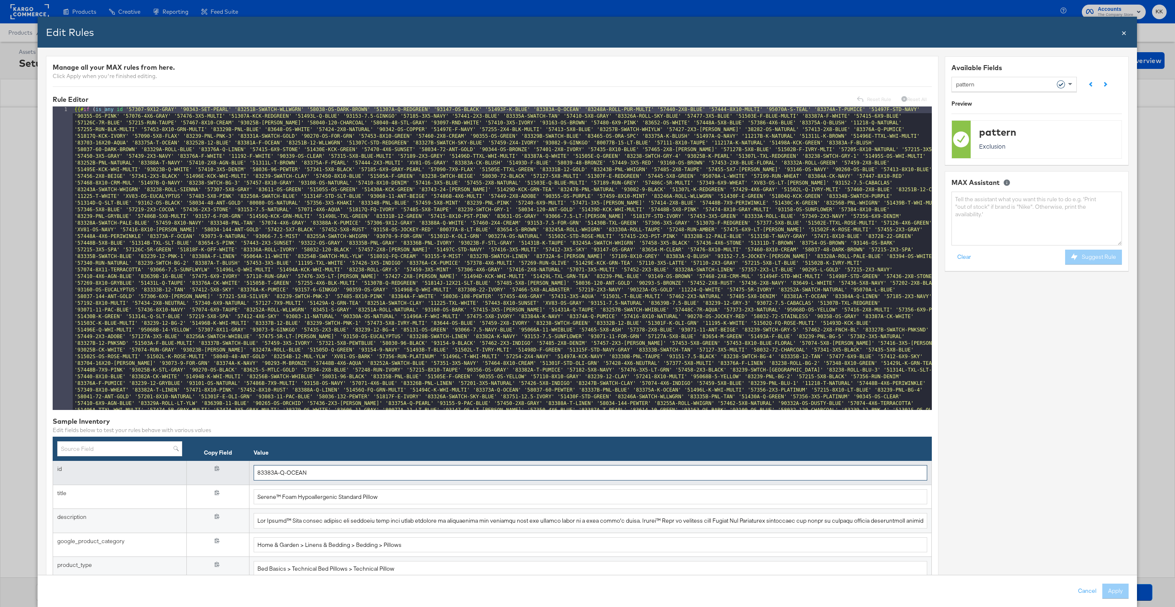
drag, startPoint x: 314, startPoint y: 472, endPoint x: 228, endPoint y: 472, distance: 86.0
click at [228, 472] on tr "id {{{ id }}} 83383A-Q-OCEAN" at bounding box center [492, 473] width 878 height 24
paste input "51178E-TTXL-BLK-MULTI"
drag, startPoint x: 337, startPoint y: 474, endPoint x: 218, endPoint y: 474, distance: 118.6
click at [218, 474] on tr "id {{{ id }}} 51178E-TTXL-BLK-MULTI" at bounding box center [492, 473] width 878 height 24
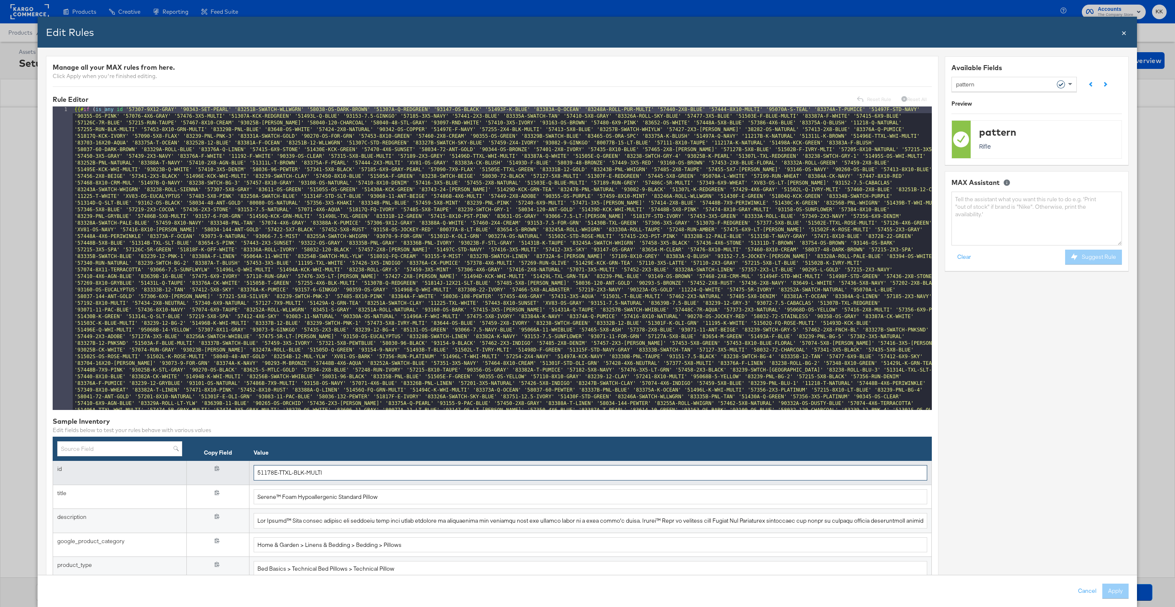
paste input "68131A-XS-WHI"
drag, startPoint x: 326, startPoint y: 476, endPoint x: 229, endPoint y: 474, distance: 97.3
click at [229, 474] on tr "id {{{ id }}} 68131A-XS-WHI-MULTI" at bounding box center [492, 473] width 878 height 24
paste input "80098C-OS-RED"
type input "80098C-OS-RED"
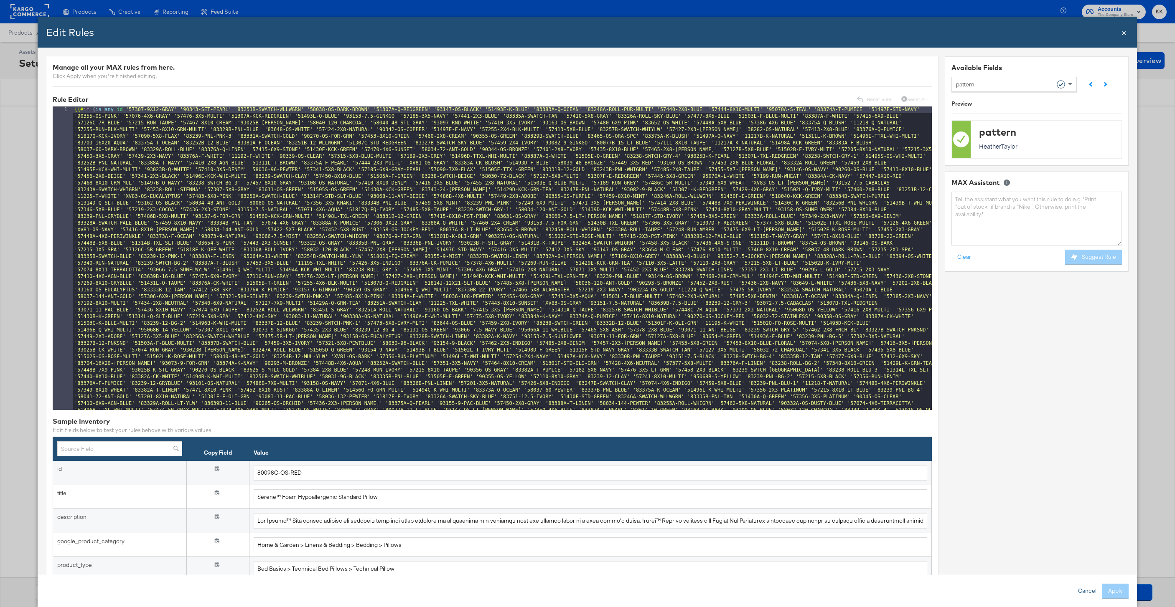
click at [1083, 590] on button "Cancel" at bounding box center [1087, 591] width 30 height 15
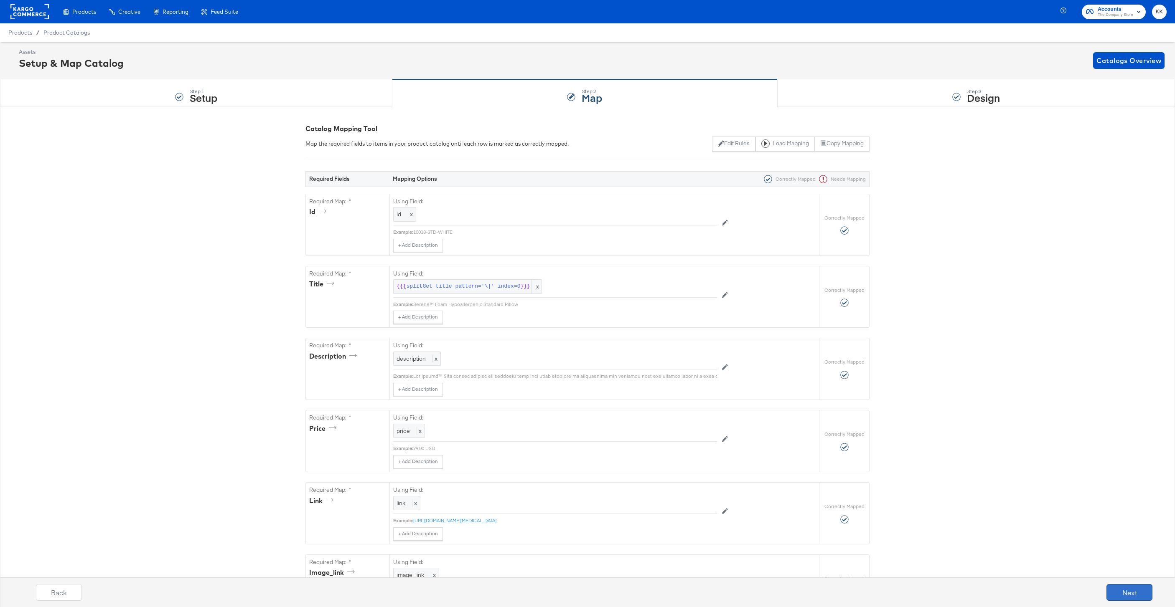
click at [1120, 591] on button "Next" at bounding box center [1129, 592] width 46 height 17
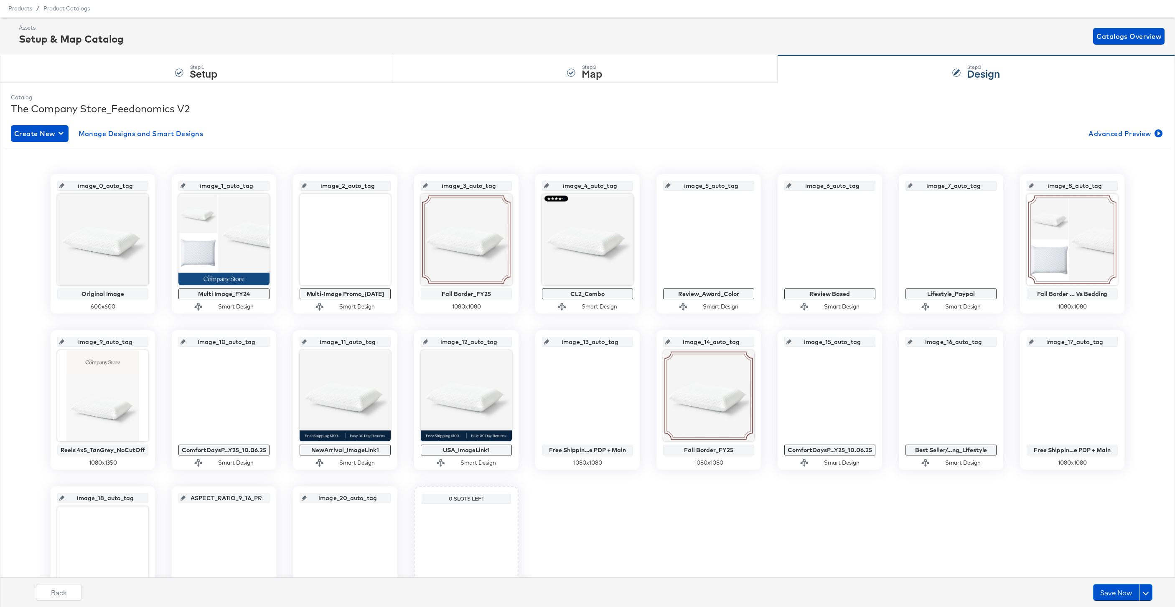
scroll to position [33, 0]
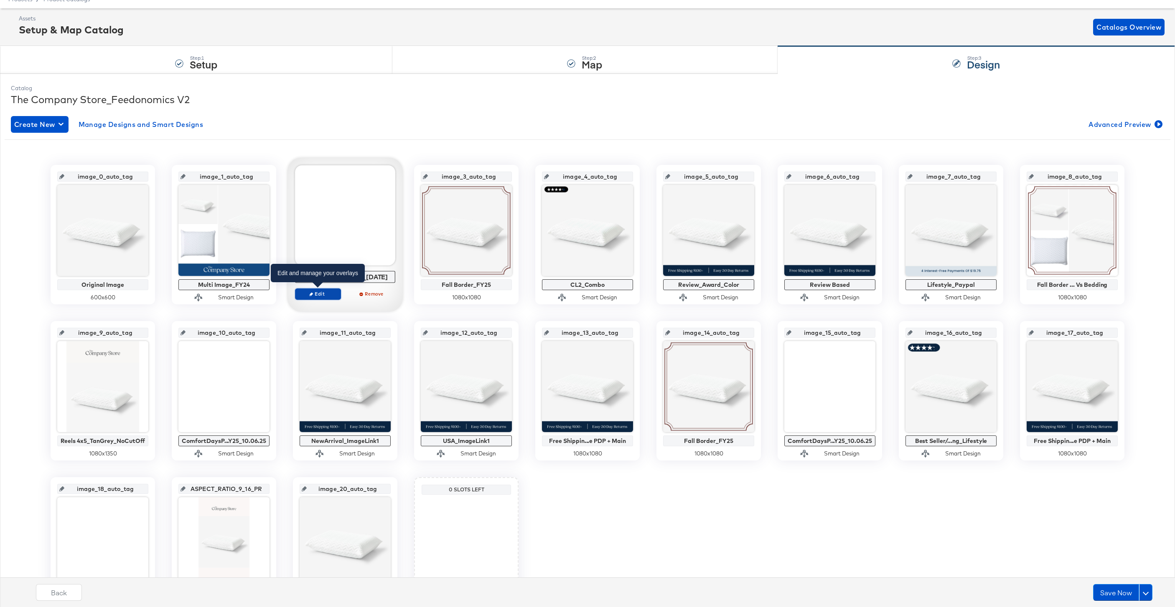
click at [320, 291] on span "Edit" at bounding box center [318, 294] width 38 height 6
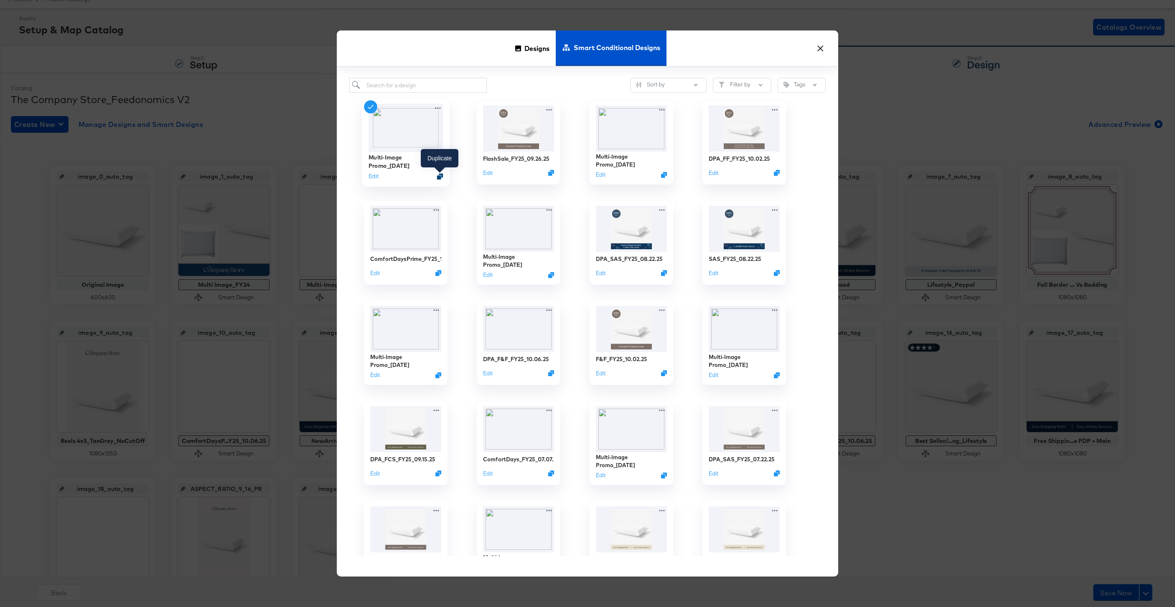
click at [440, 177] on icon "Duplicate" at bounding box center [440, 176] width 6 height 6
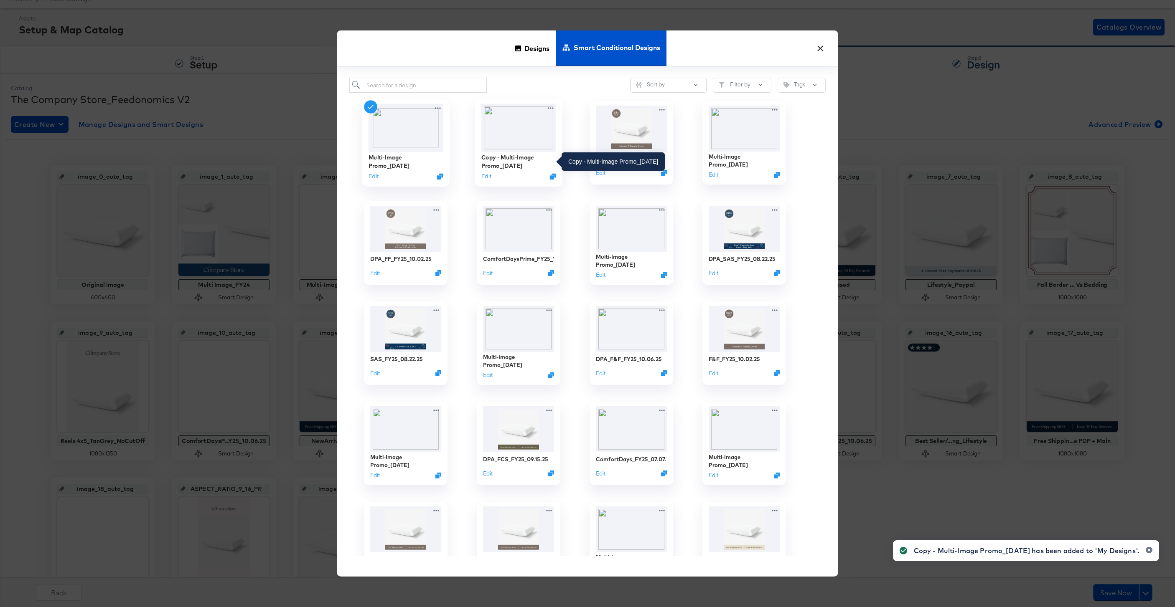
click at [500, 159] on div "Copy - Multi-Image Promo_[DATE]" at bounding box center [518, 162] width 75 height 16
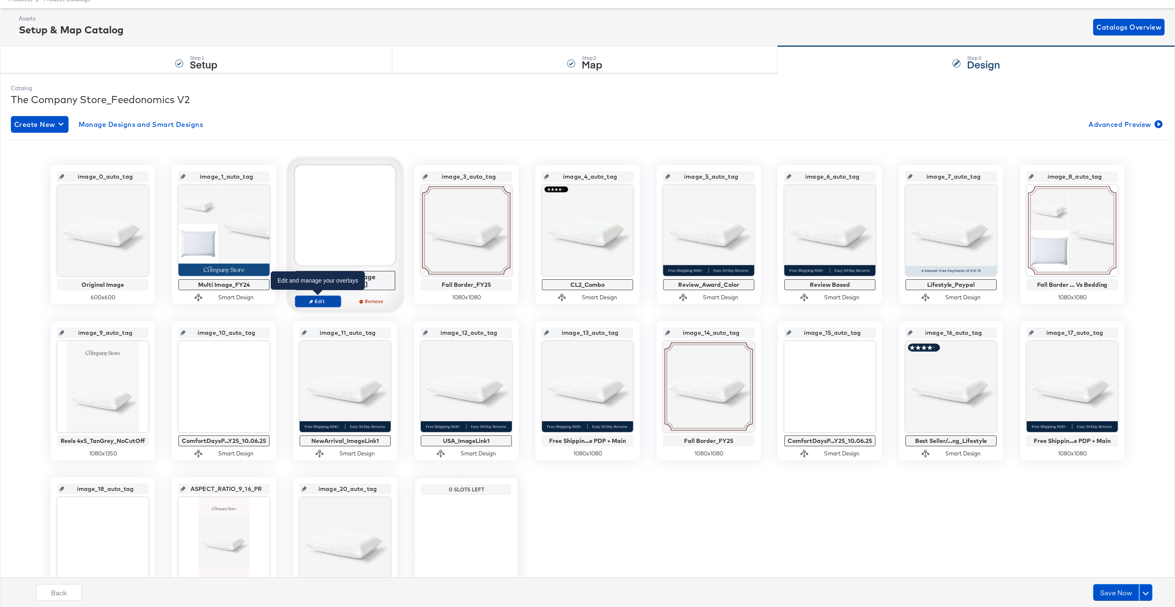
click at [320, 299] on span "Edit" at bounding box center [318, 301] width 38 height 6
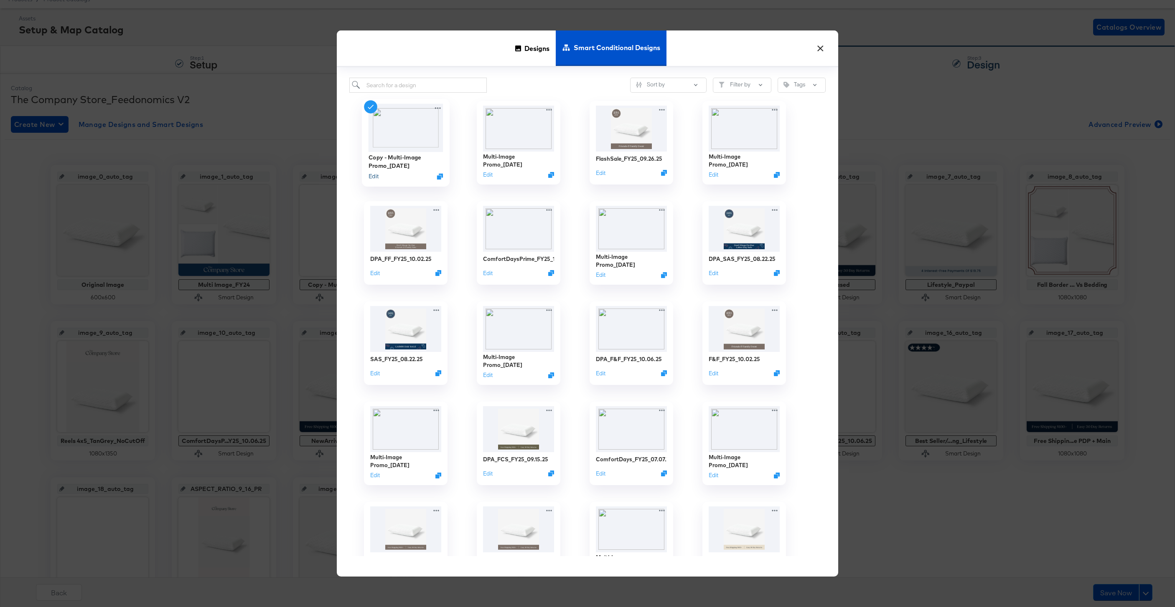
click at [376, 175] on button "Edit" at bounding box center [373, 177] width 10 height 8
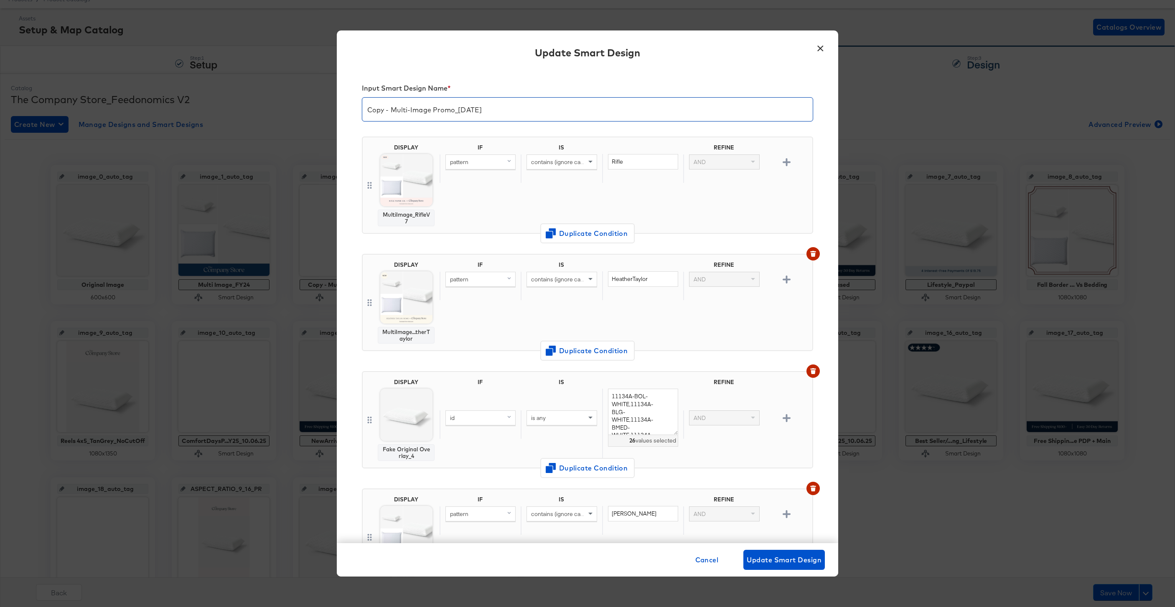
drag, startPoint x: 393, startPoint y: 112, endPoint x: 362, endPoint y: 112, distance: 30.5
click at [362, 112] on input "Copy - Multi-Image Promo_[DATE]" at bounding box center [587, 105] width 450 height 23
click at [449, 111] on input "Multi-Image Promo_[DATE]" at bounding box center [587, 105] width 450 height 23
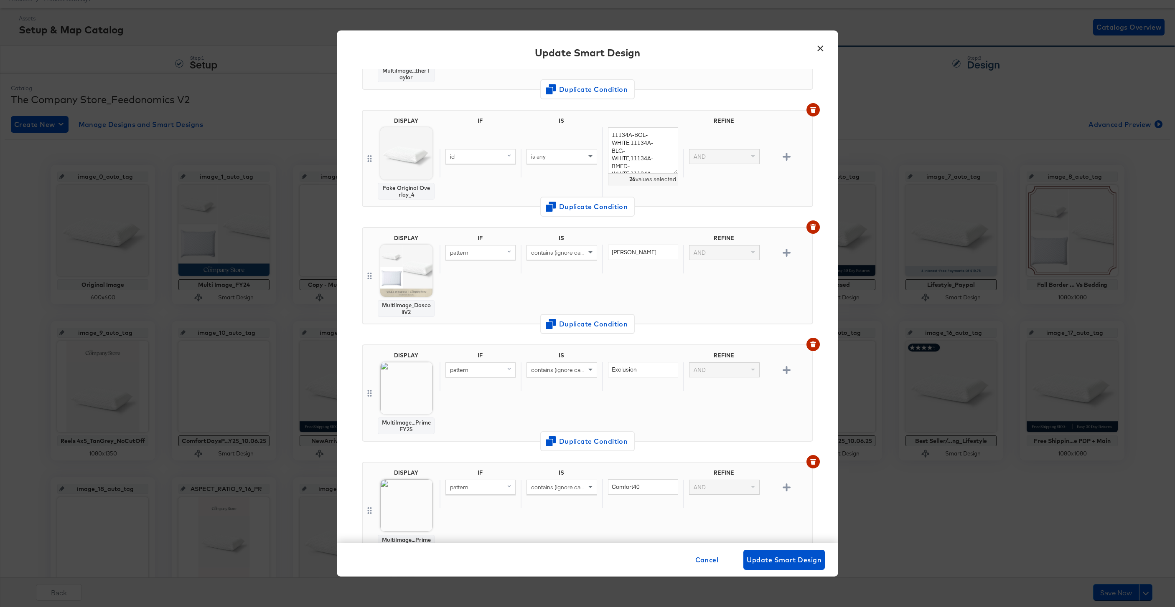
scroll to position [278, 0]
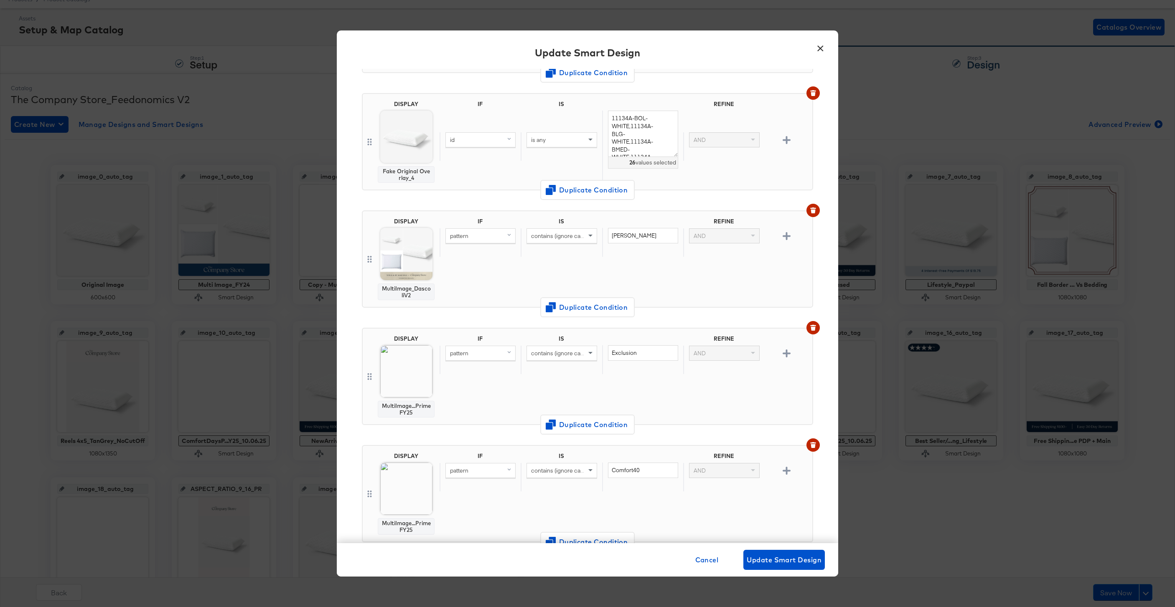
type input "Multi-Image Promo_[DATE]"
click at [392, 436] on span "Change Design" at bounding box center [406, 434] width 89 height 10
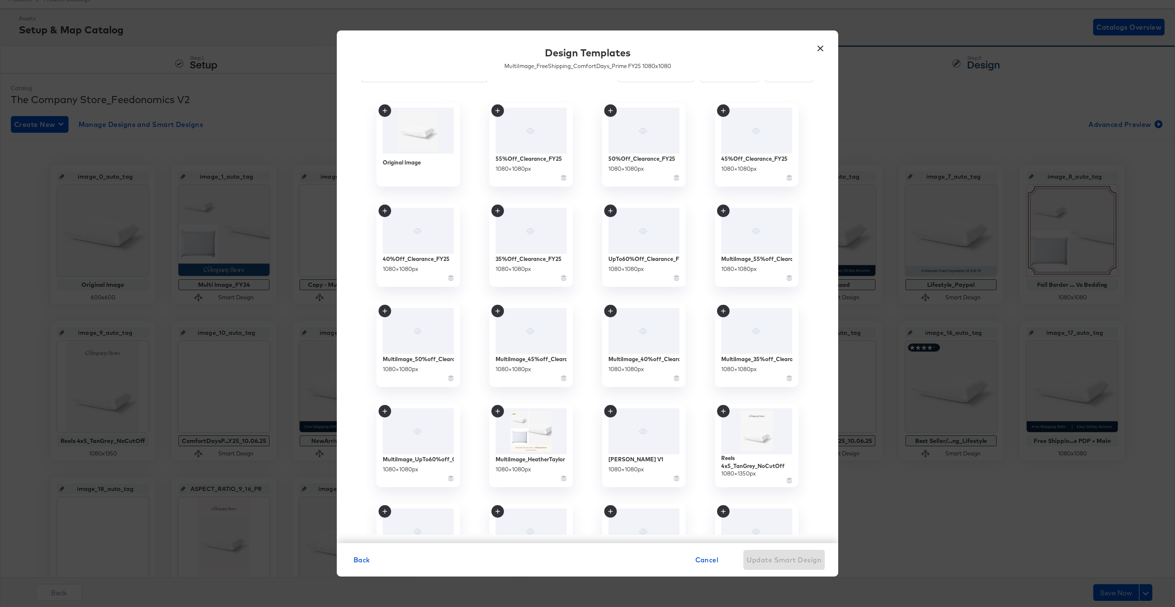
scroll to position [0, 0]
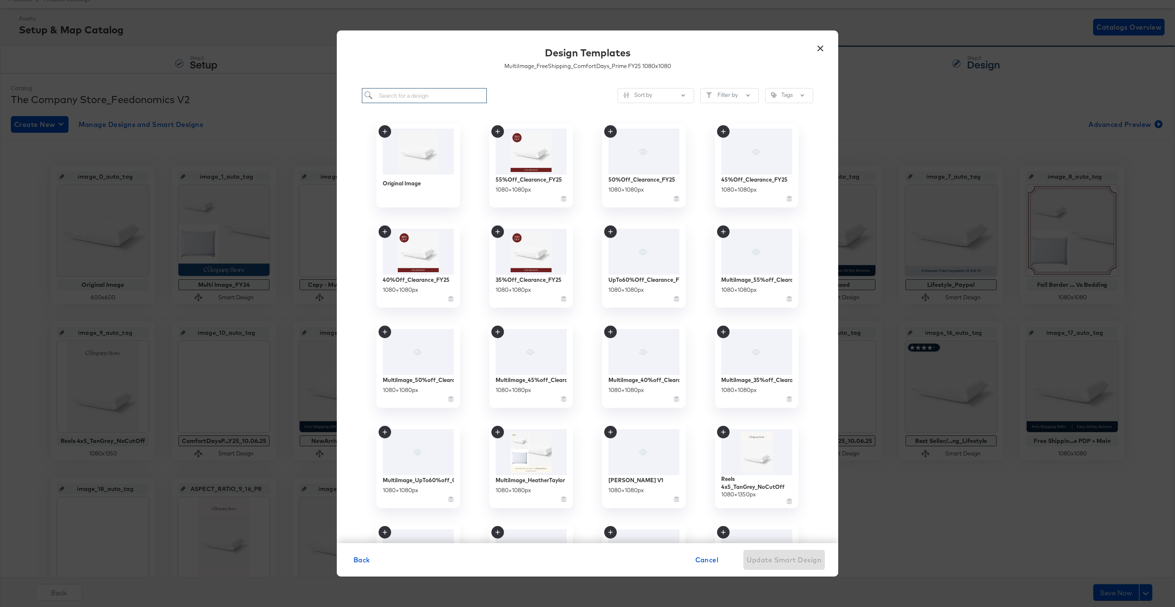
click at [419, 96] on input "search" at bounding box center [424, 95] width 125 height 15
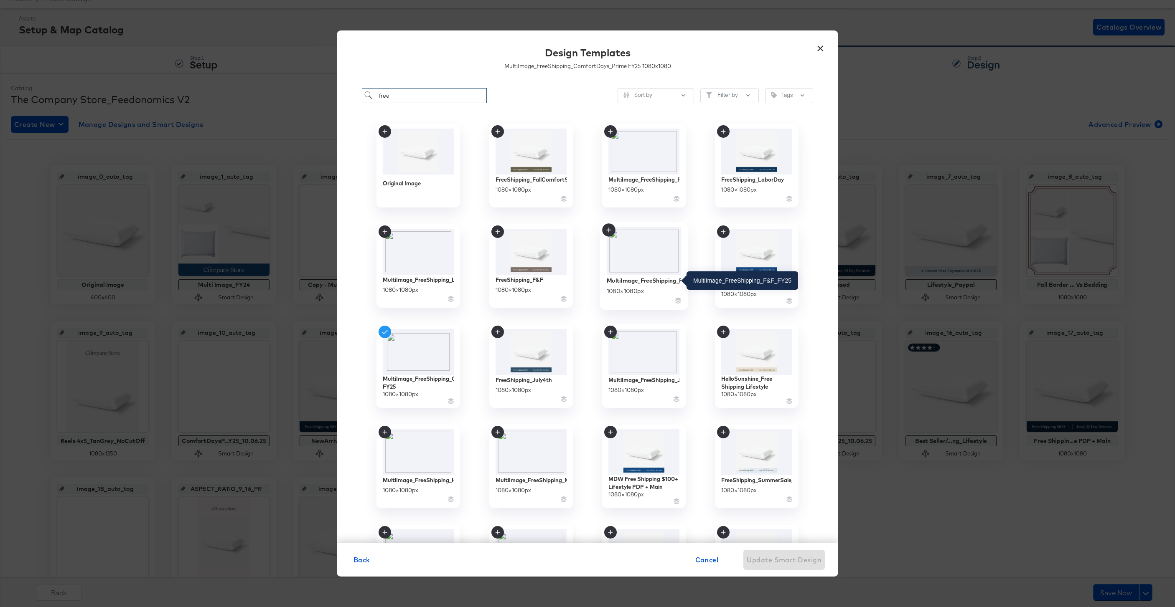
type input "free"
click at [632, 279] on div "MultiImage_FreeShipping_F&F_FY25" at bounding box center [643, 281] width 75 height 8
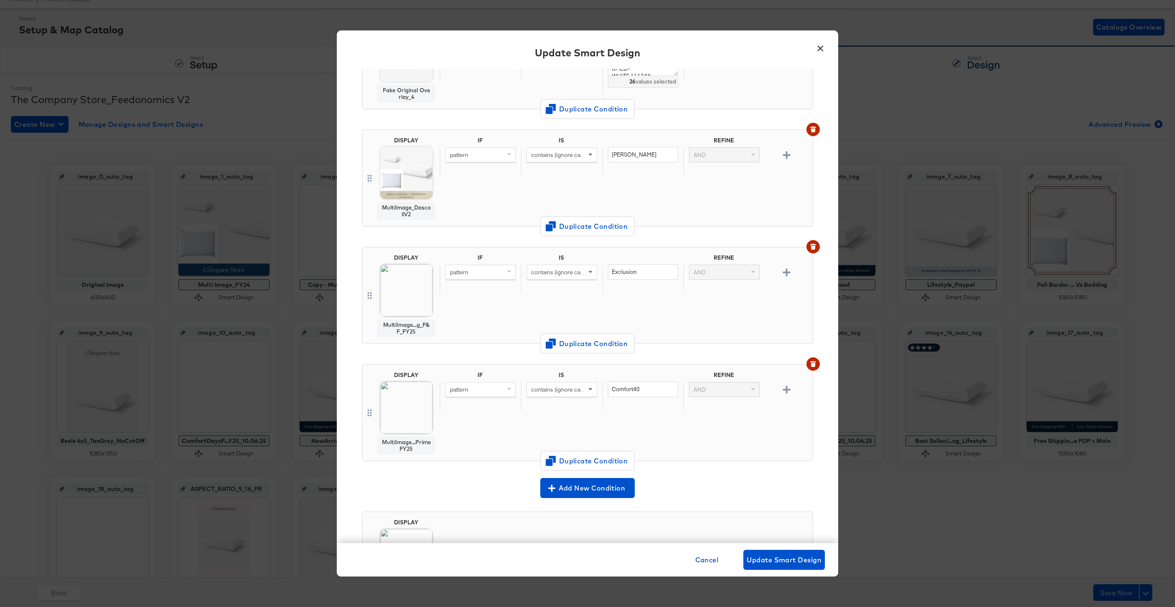
scroll to position [367, 0]
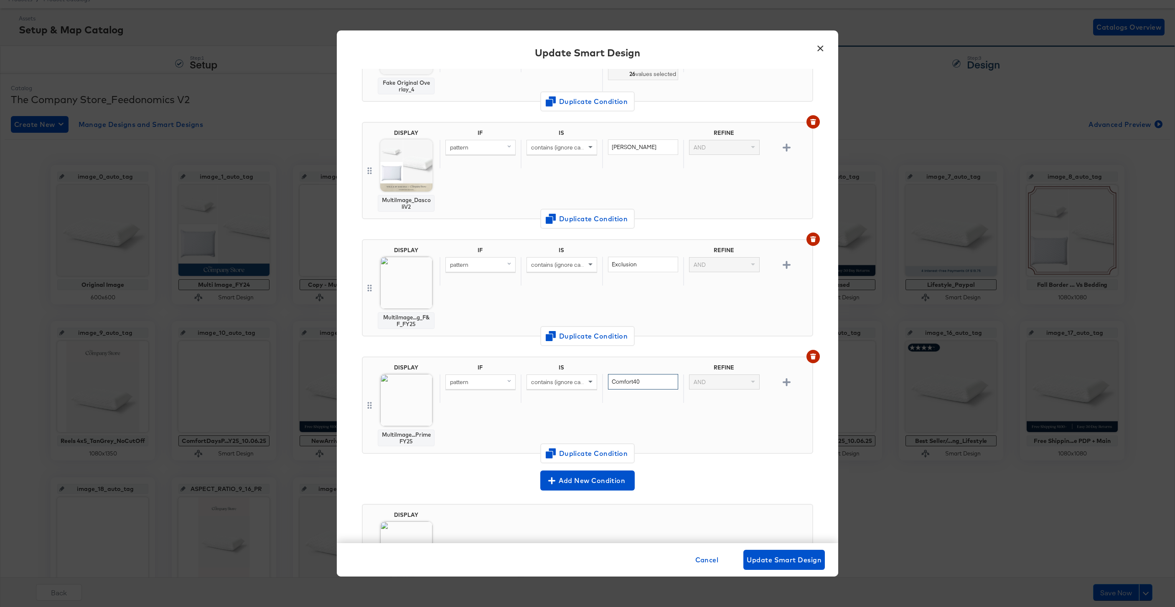
drag, startPoint x: 648, startPoint y: 383, endPoint x: 599, endPoint y: 380, distance: 49.4
click at [599, 381] on div "pattern contains (ignore case) Comfort40 AND" at bounding box center [623, 388] width 369 height 29
type input "FF30"
click at [411, 464] on span "Change Design" at bounding box center [406, 462] width 89 height 10
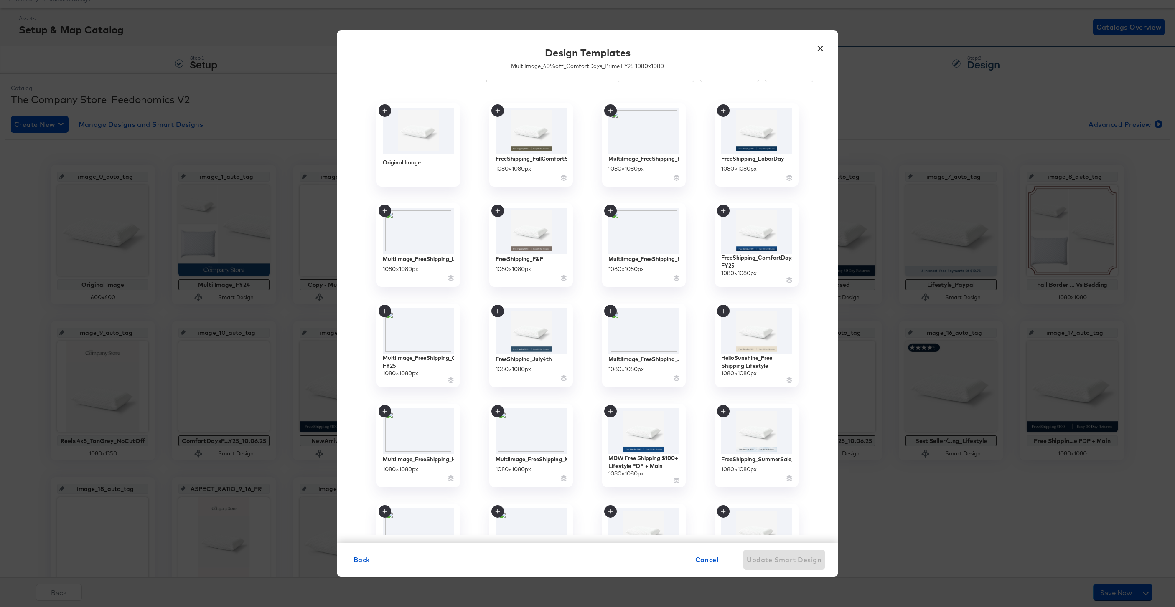
scroll to position [0, 0]
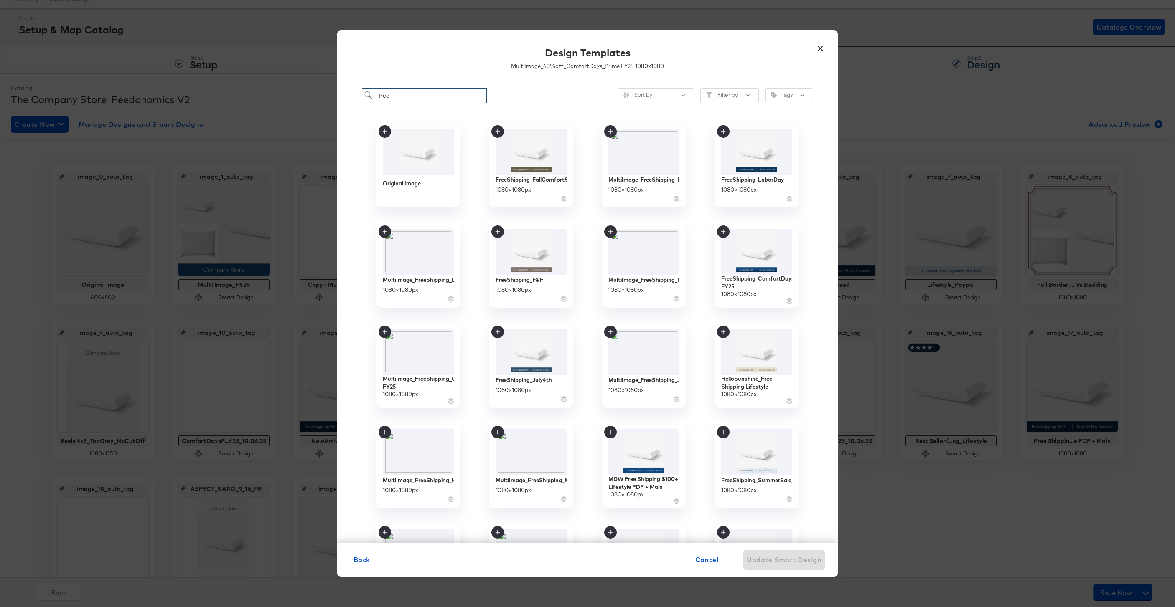
click at [415, 102] on input "free" at bounding box center [424, 95] width 125 height 15
type input "f"
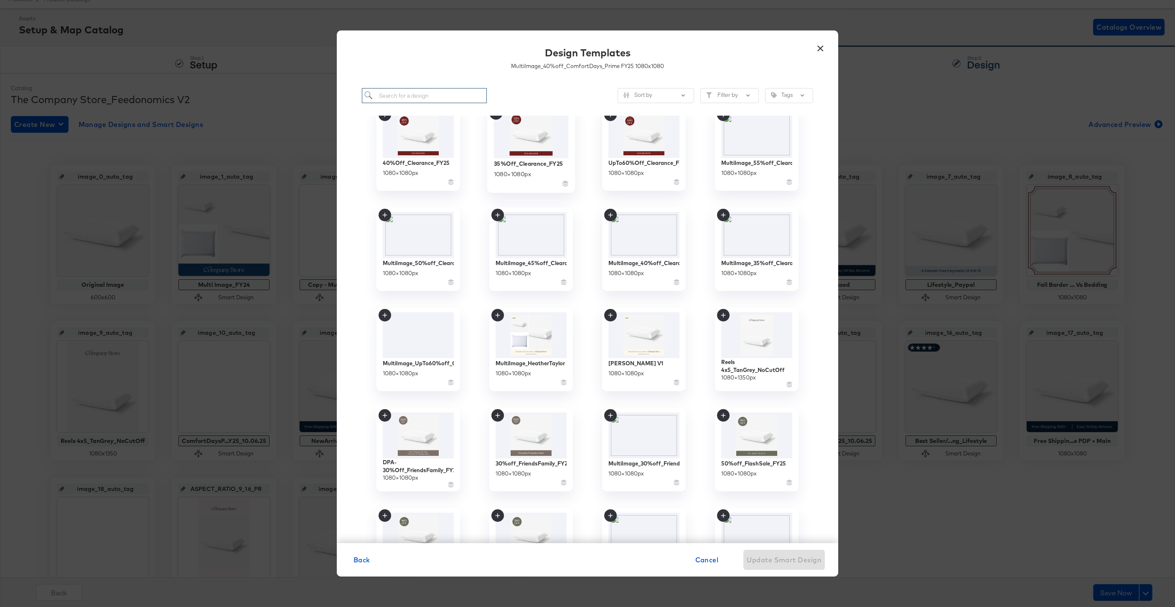
scroll to position [142, 0]
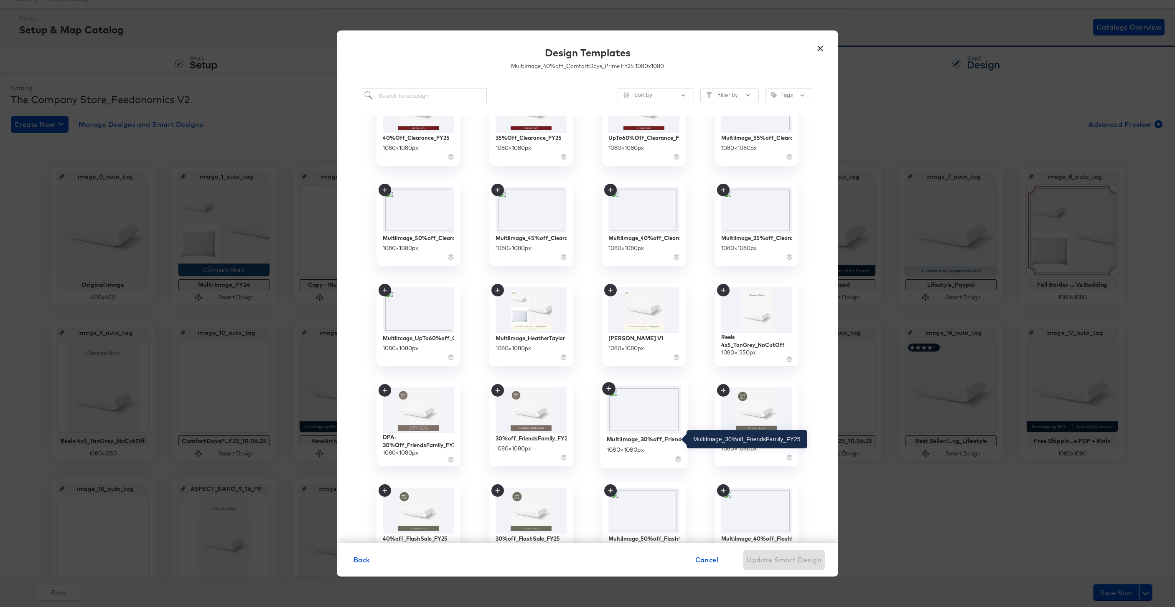
click at [634, 440] on div "MultiImage_30%off_FriendsFamily_FY25" at bounding box center [643, 439] width 75 height 8
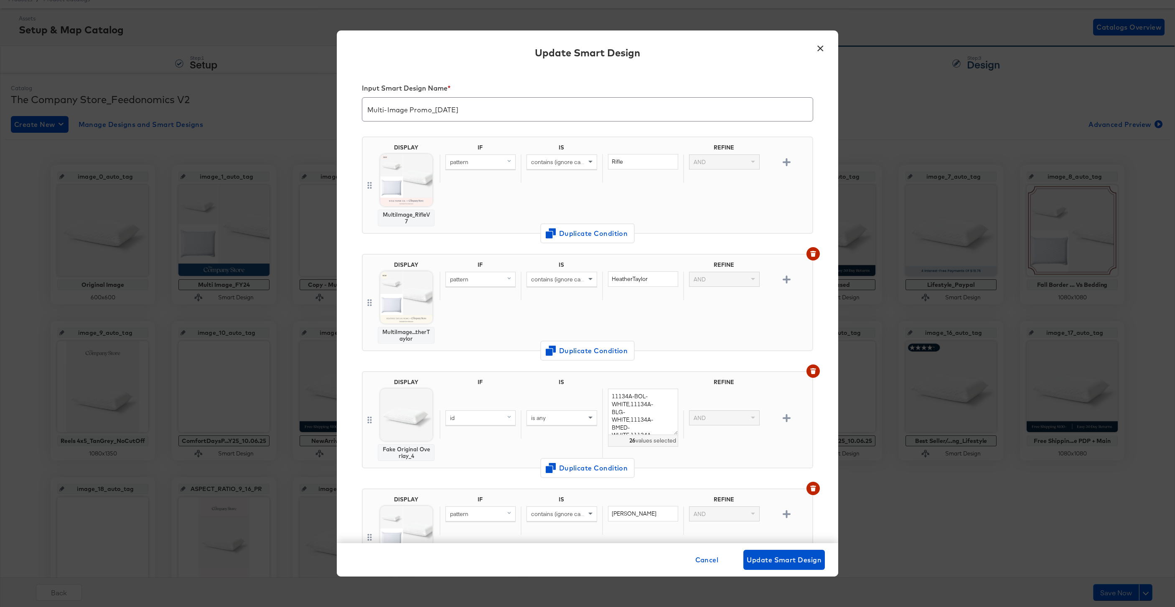
scroll to position [367, 0]
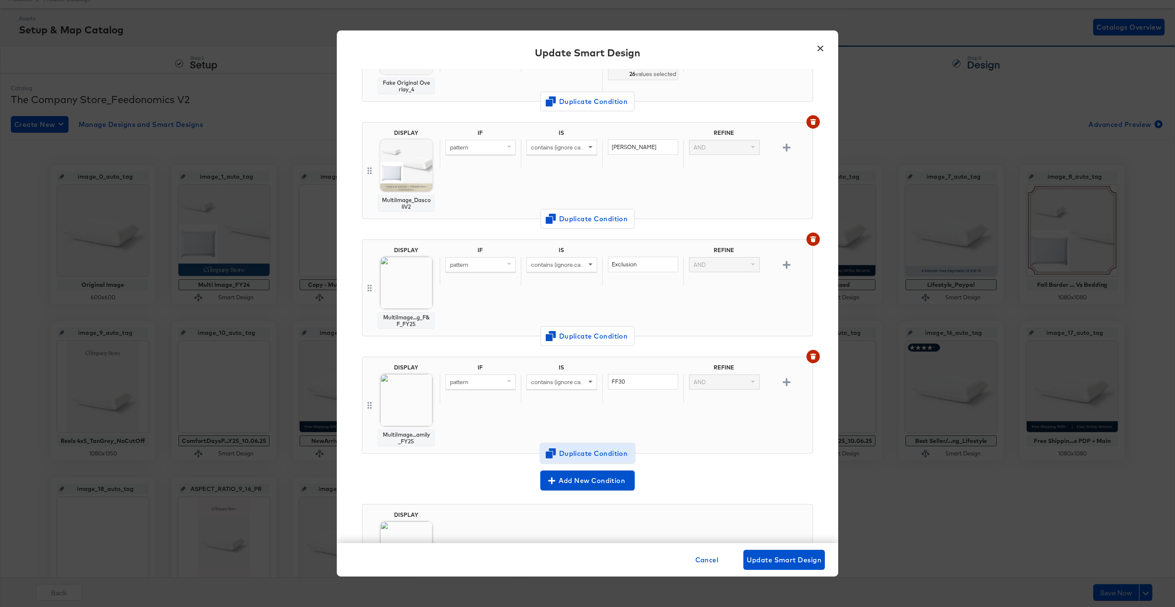
click at [582, 455] on span "Duplicate Condition" at bounding box center [587, 454] width 81 height 12
click at [629, 381] on input "FF30" at bounding box center [643, 381] width 70 height 15
type input "Flash35"
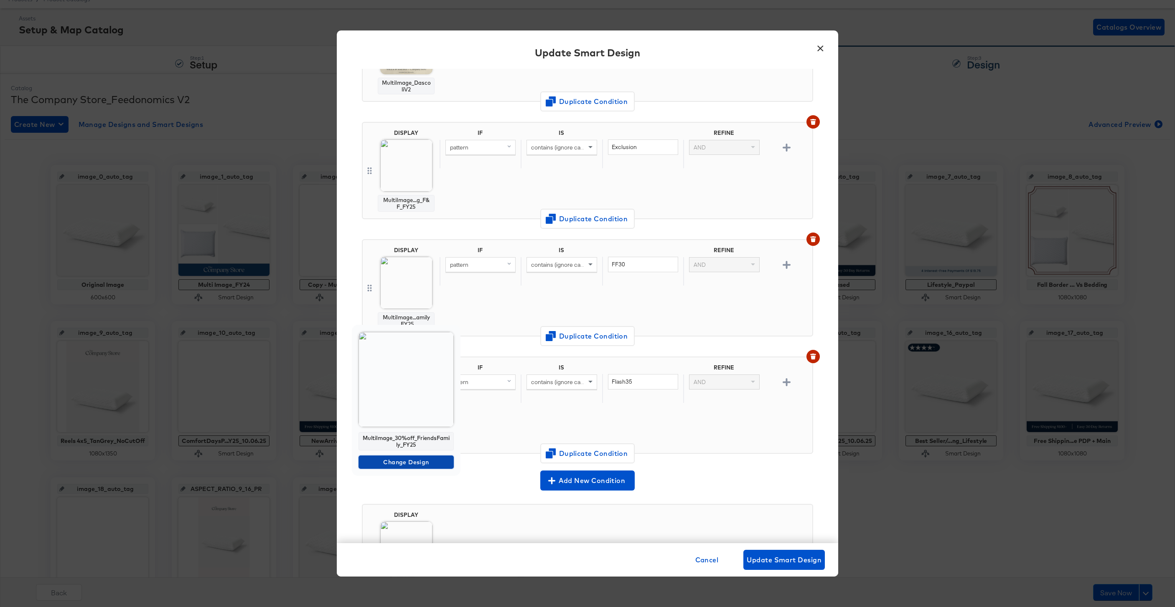
click at [410, 457] on span "Change Design" at bounding box center [406, 462] width 89 height 10
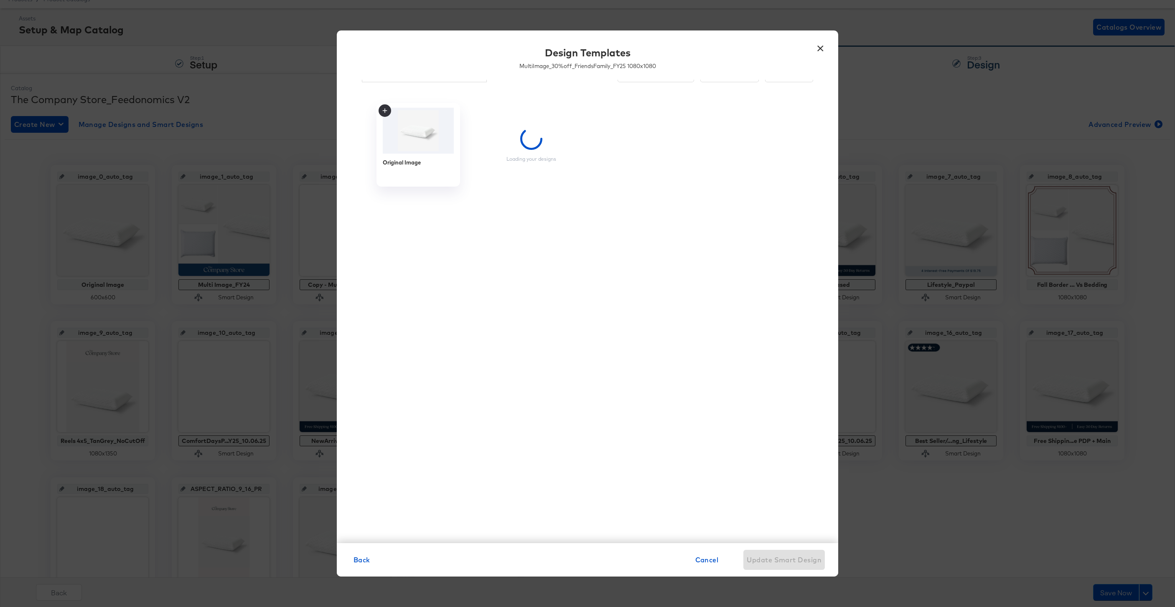
scroll to position [21, 0]
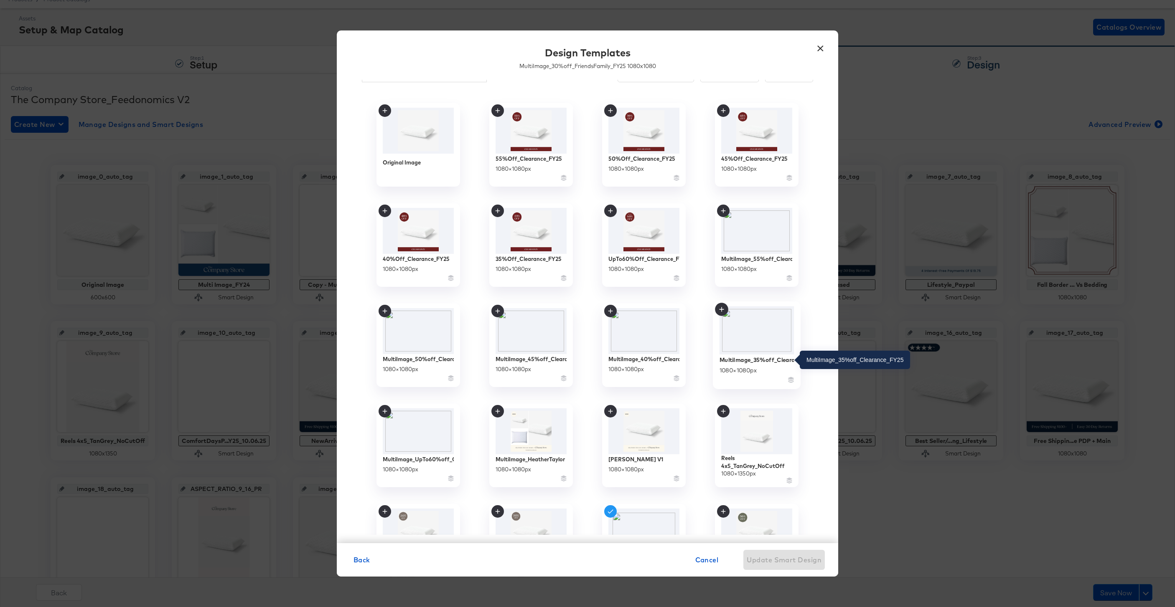
click at [779, 357] on div "MultiImage_35%off_Clearance_FY25" at bounding box center [756, 360] width 75 height 8
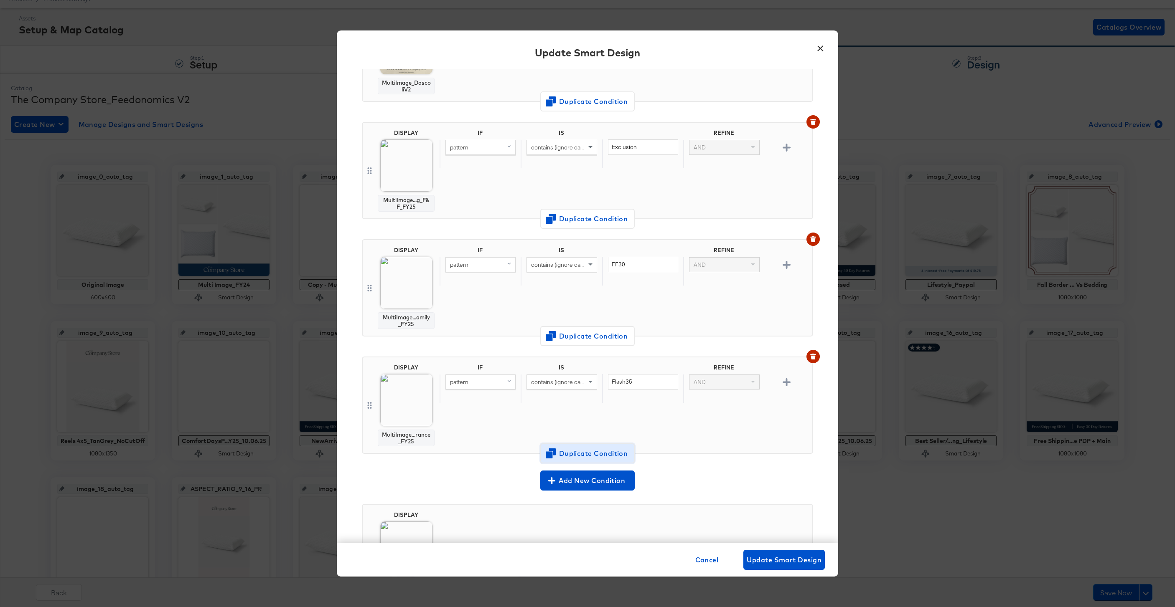
click at [602, 449] on span "Duplicate Condition" at bounding box center [587, 454] width 81 height 12
drag, startPoint x: 642, startPoint y: 382, endPoint x: 629, endPoint y: 383, distance: 13.4
click at [629, 383] on input "Flash35" at bounding box center [643, 381] width 70 height 15
type input "Flash40"
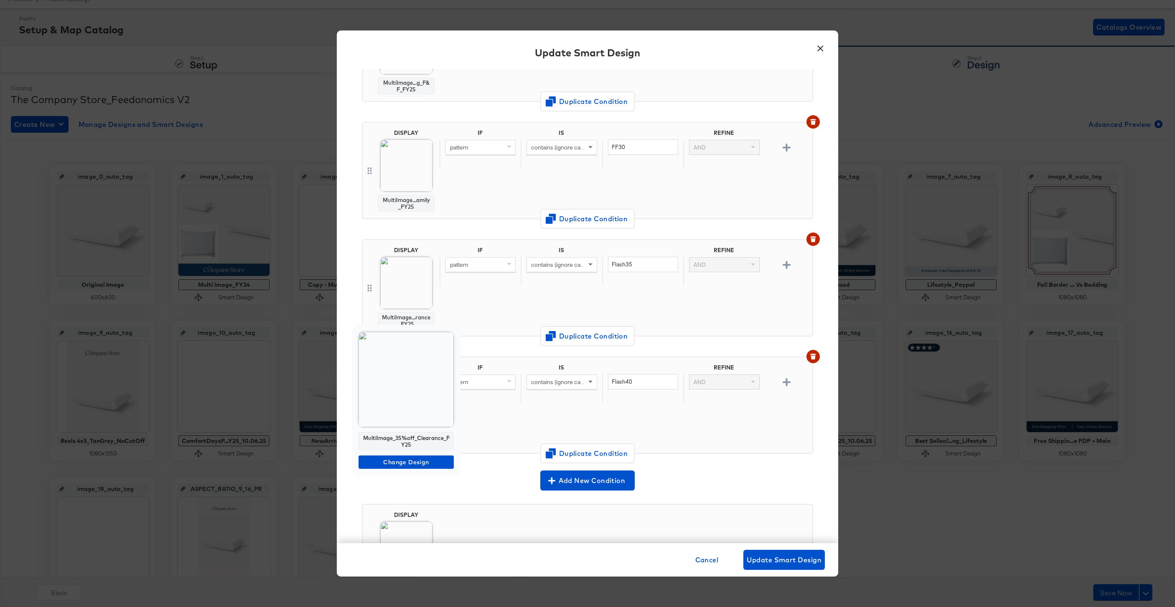
click at [399, 469] on div "MultiImage_35%off_Clearance_FY25 Change Design" at bounding box center [406, 400] width 109 height 151
click at [399, 468] on button "Change Design" at bounding box center [405, 462] width 95 height 13
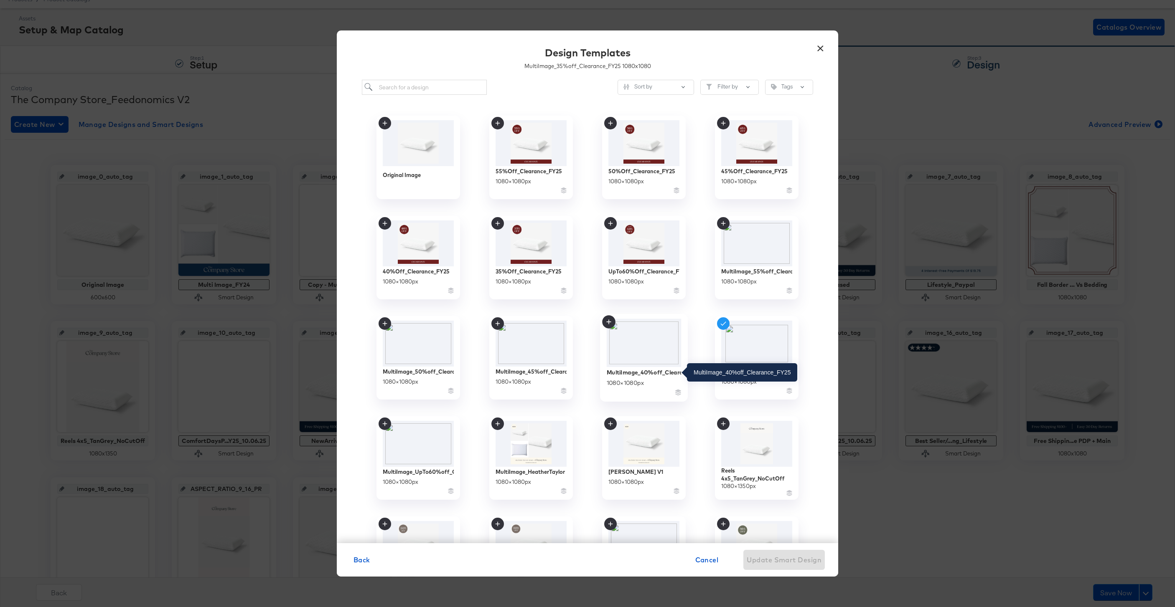
click at [626, 372] on div "MultiImage_40%off_Clearance_FY25" at bounding box center [643, 372] width 75 height 8
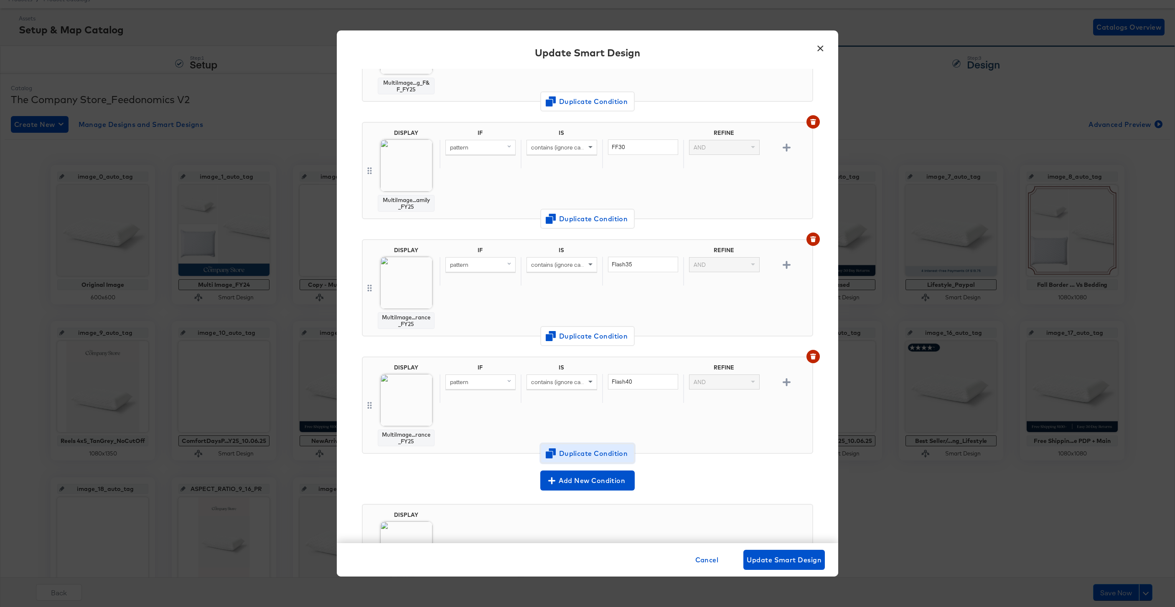
click at [581, 449] on span "Duplicate Condition" at bounding box center [587, 454] width 81 height 12
click at [646, 379] on input "Flash40" at bounding box center [643, 381] width 70 height 15
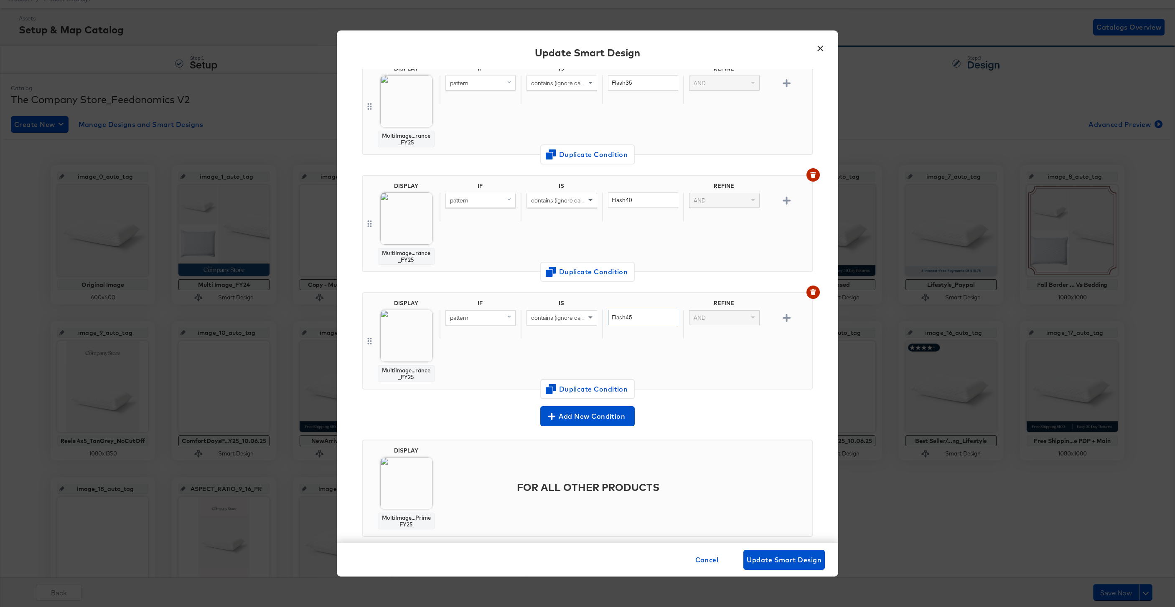
scroll to position [799, 0]
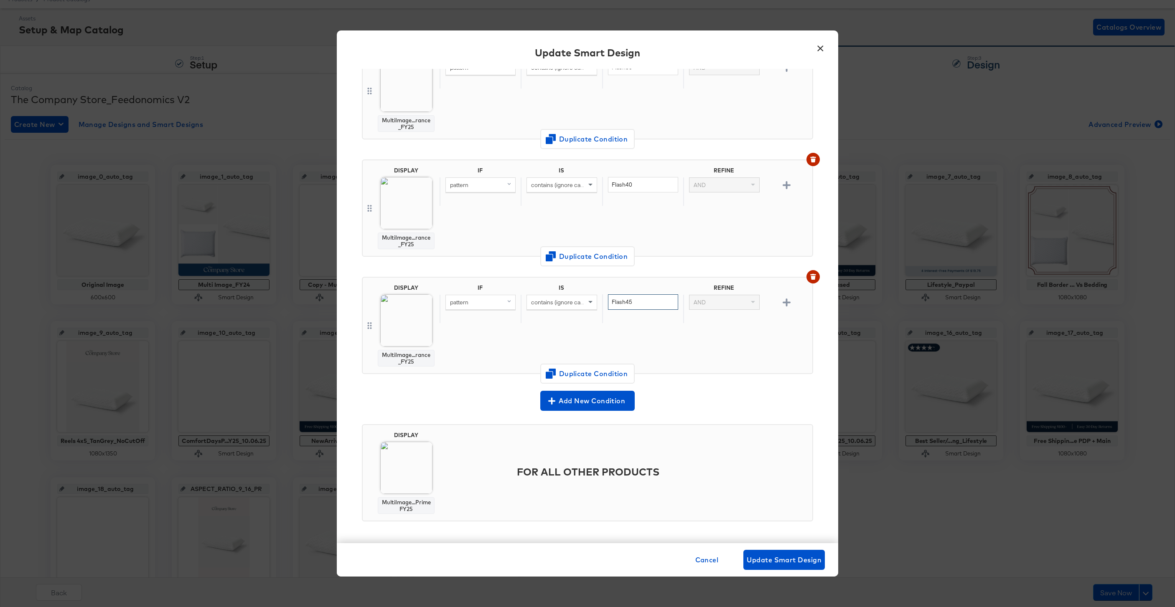
type input "Flash45"
click at [404, 381] on span "Change Design" at bounding box center [406, 383] width 89 height 10
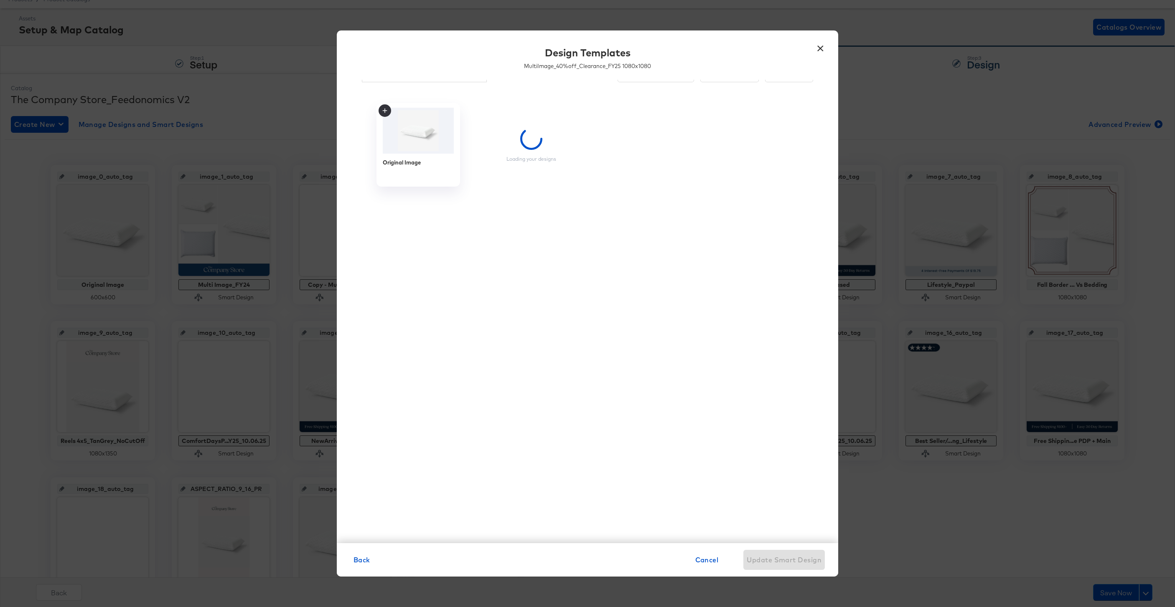
scroll to position [8, 0]
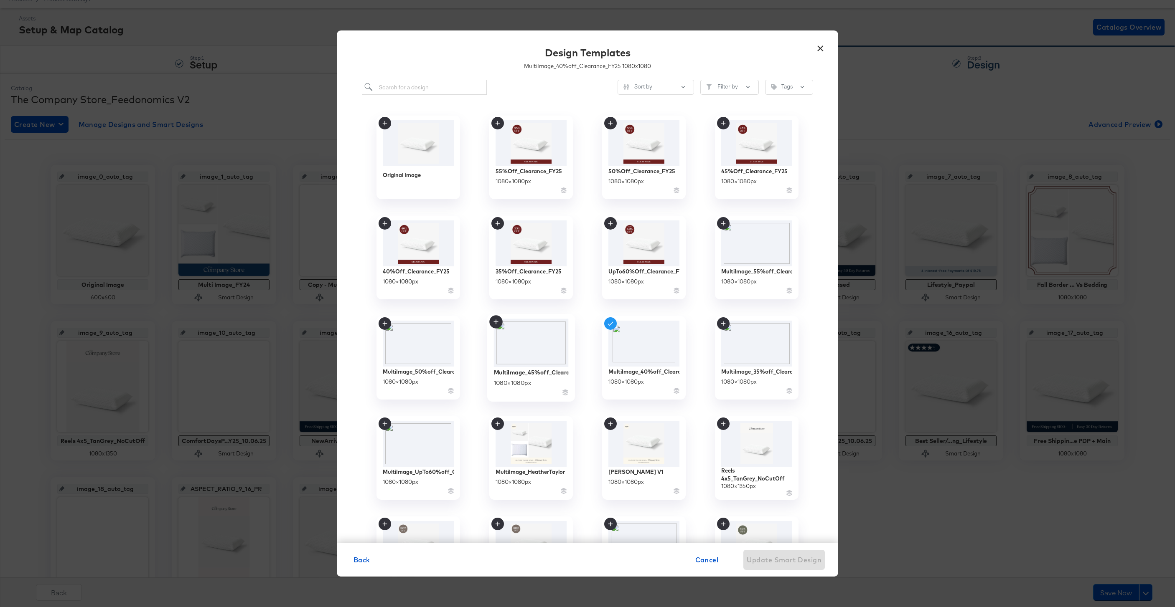
click at [544, 338] on img at bounding box center [531, 343] width 75 height 48
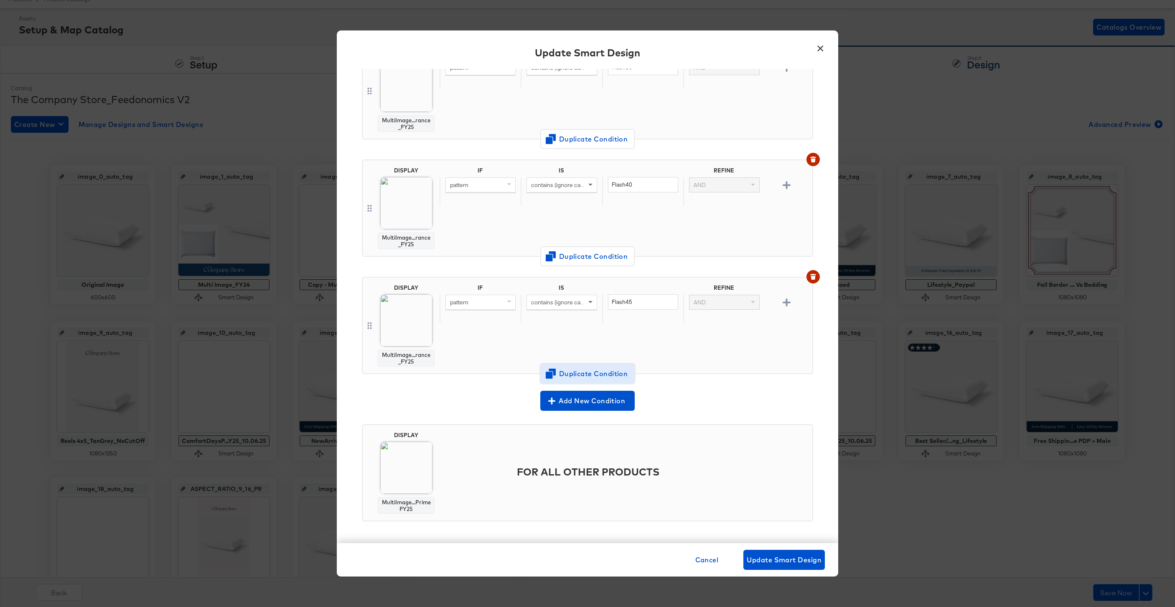
click at [607, 371] on span "Duplicate Condition" at bounding box center [587, 374] width 81 height 12
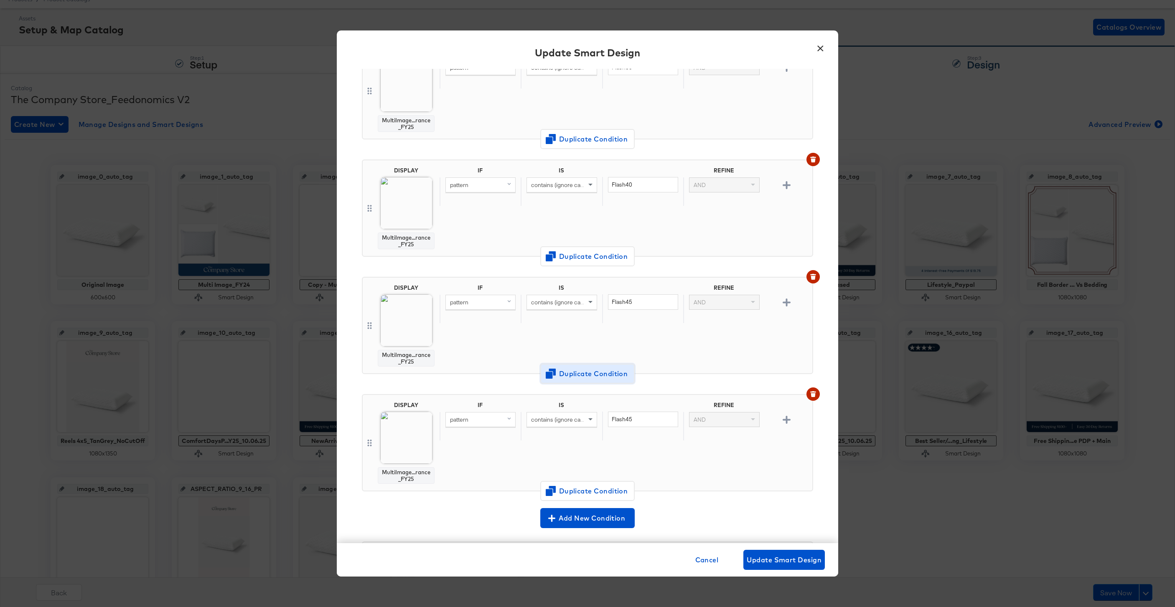
scroll to position [916, 0]
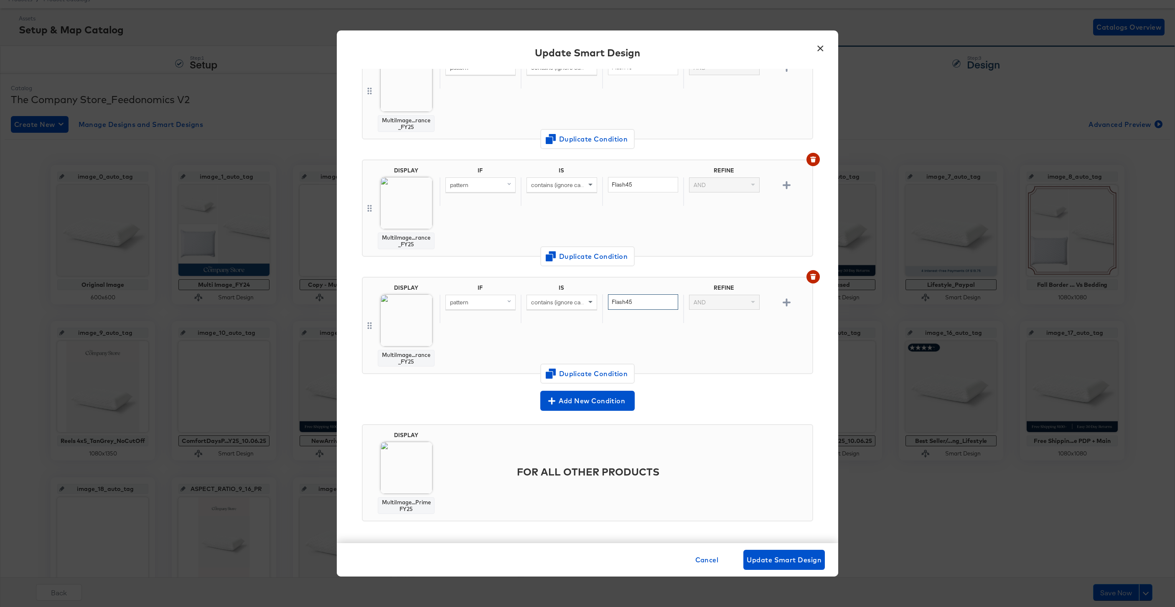
click at [645, 304] on input "Flash45" at bounding box center [643, 301] width 70 height 15
type input "Flash50"
click at [406, 379] on span "Change Design" at bounding box center [406, 383] width 89 height 10
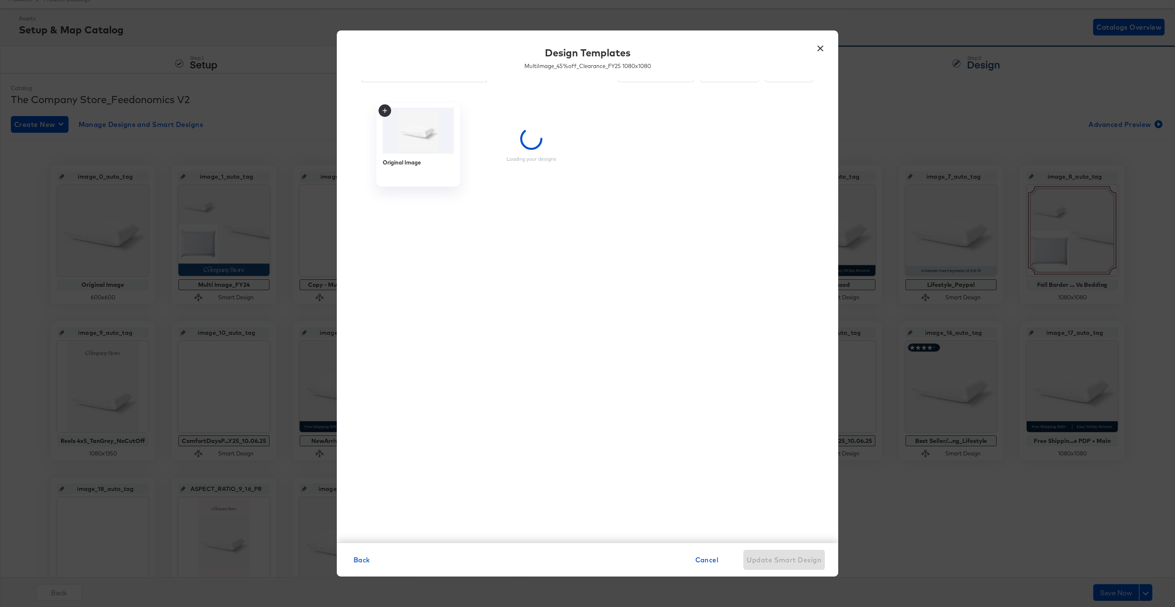
scroll to position [8, 0]
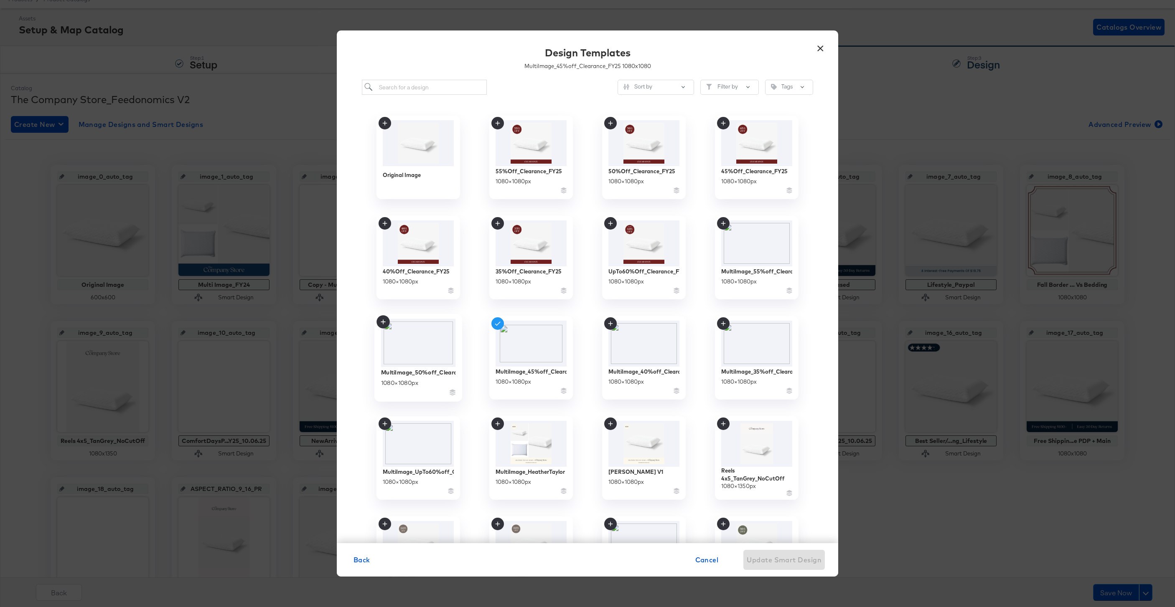
click at [436, 349] on img at bounding box center [418, 343] width 75 height 48
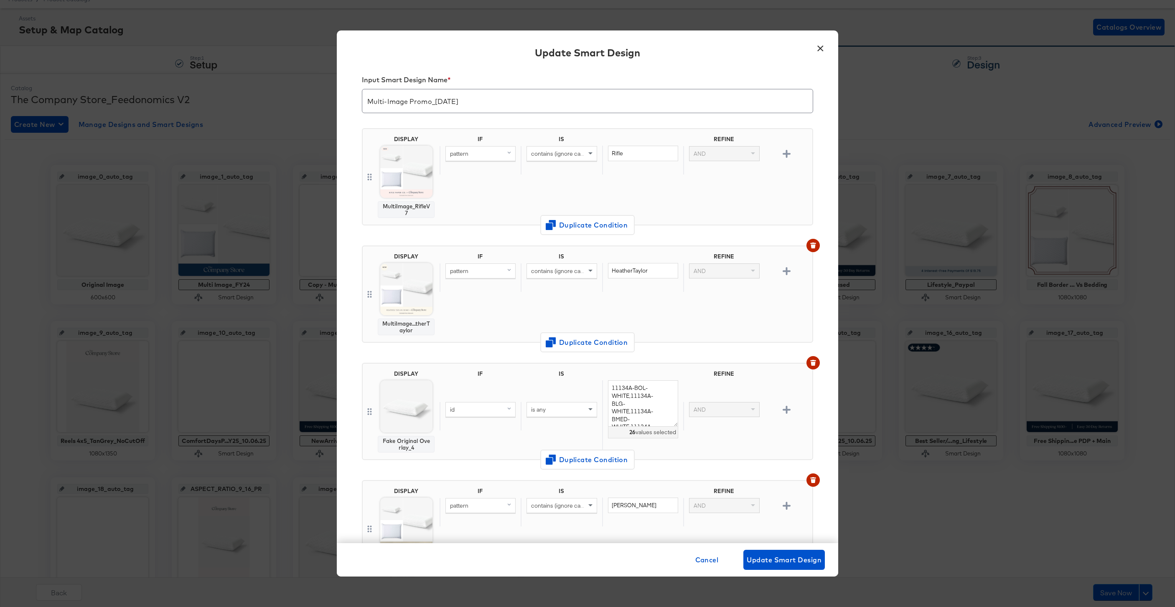
scroll to position [916, 0]
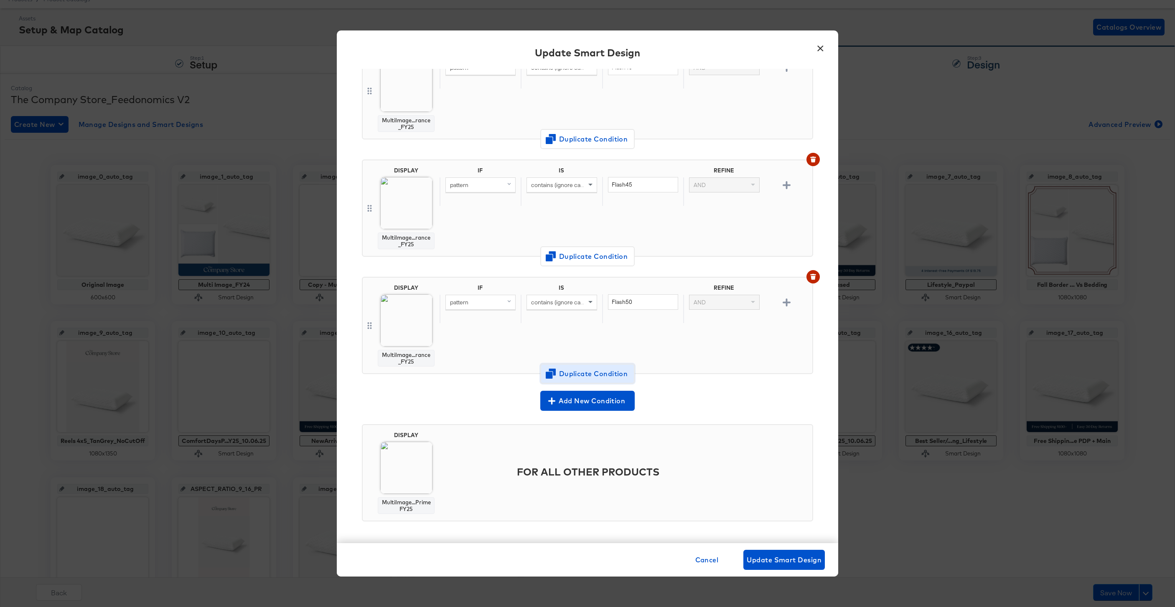
click at [589, 367] on button "Duplicate Condition" at bounding box center [587, 374] width 94 height 20
click at [655, 302] on input "Flash50" at bounding box center [643, 301] width 70 height 15
type input "Flash55"
click at [411, 375] on div "MultiImage_50%off_Clearance_FY25 Change Design" at bounding box center [406, 320] width 109 height 151
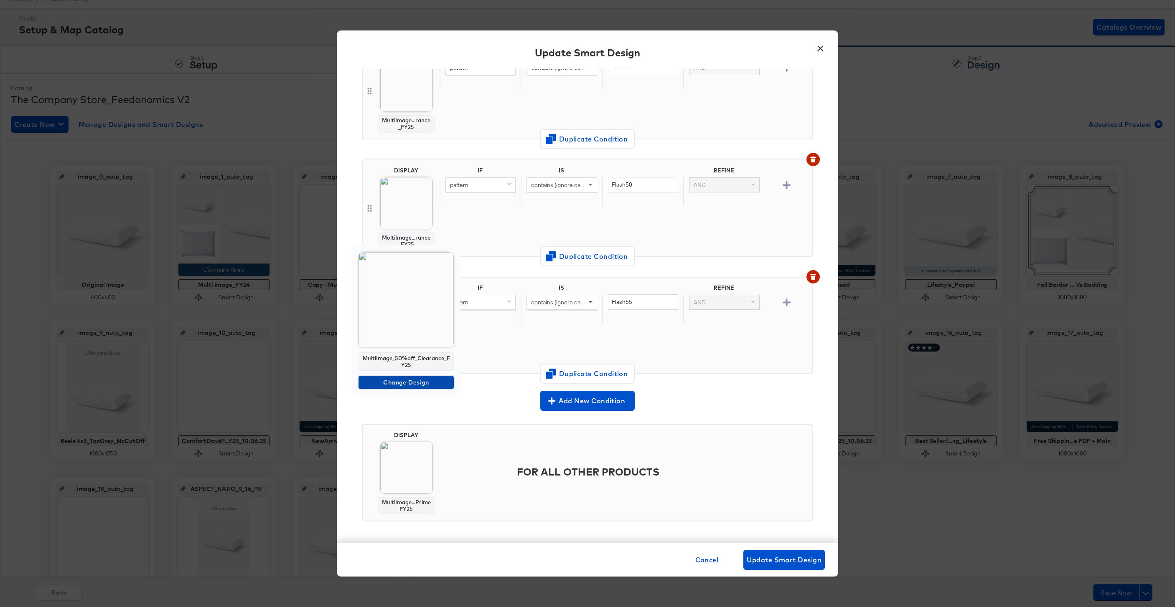
click at [411, 380] on span "Change Design" at bounding box center [406, 383] width 89 height 10
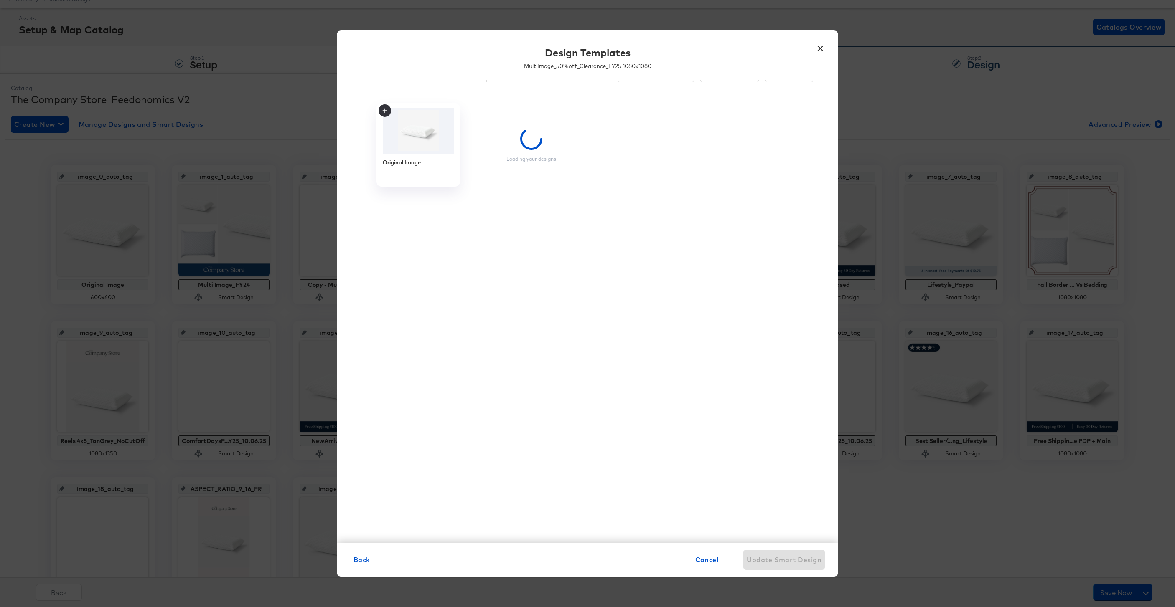
scroll to position [8, 0]
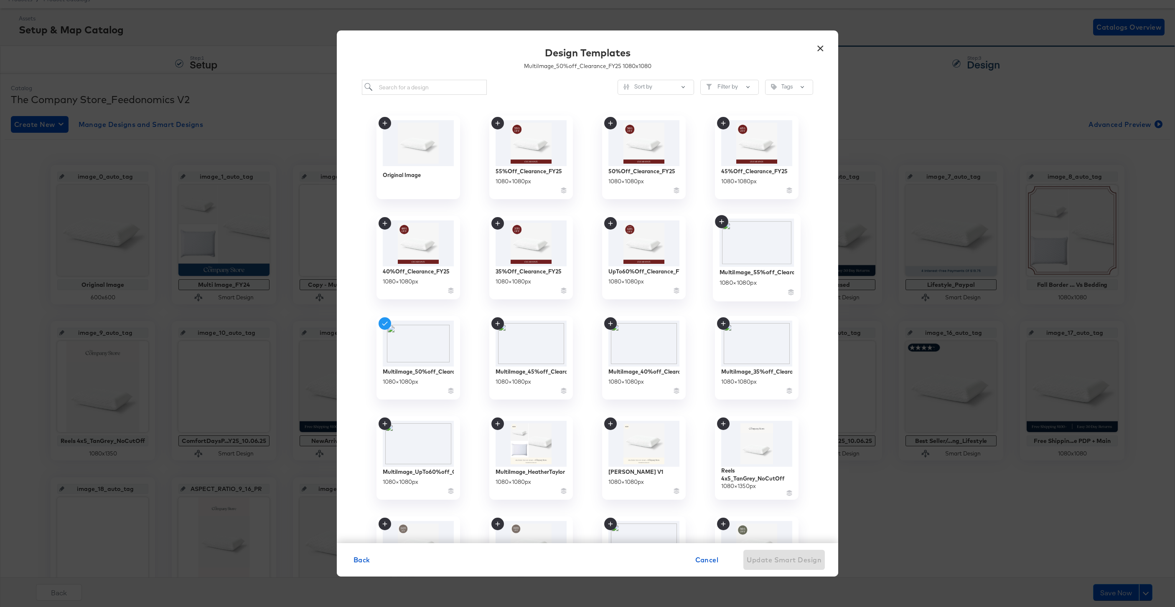
click at [746, 254] on img at bounding box center [756, 243] width 75 height 48
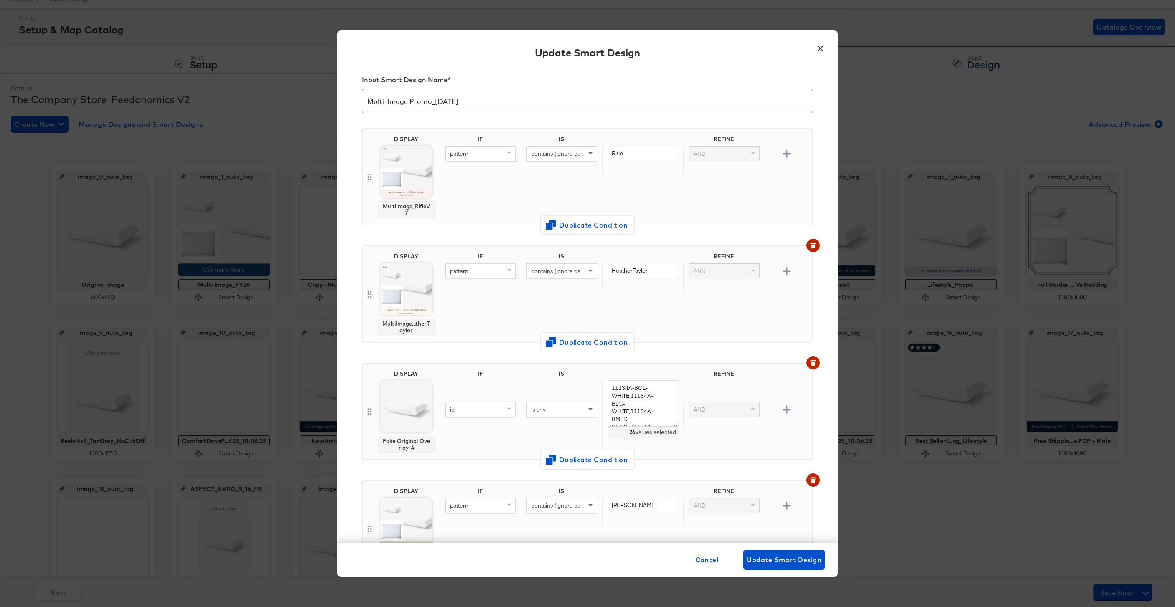
scroll to position [1033, 0]
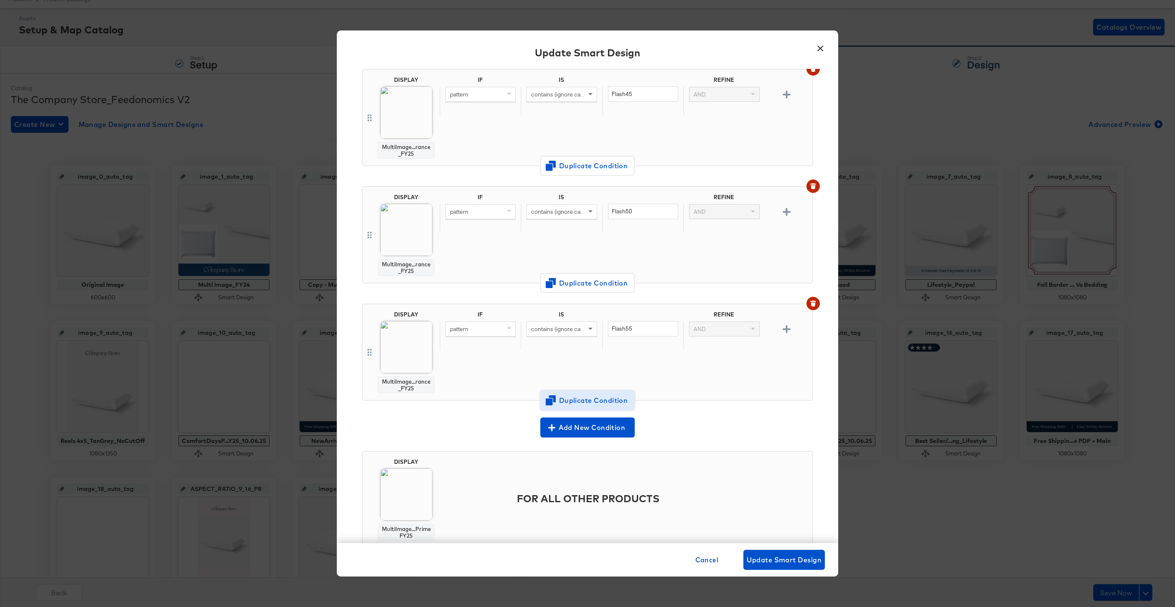
click at [596, 398] on span "Duplicate Condition" at bounding box center [587, 401] width 81 height 12
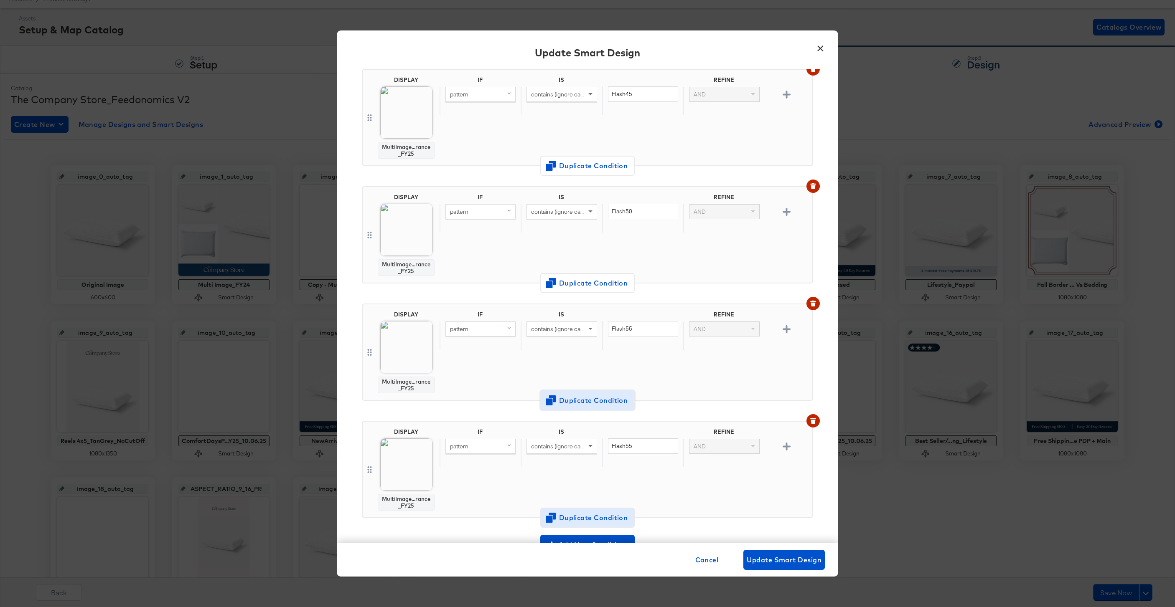
scroll to position [1124, 0]
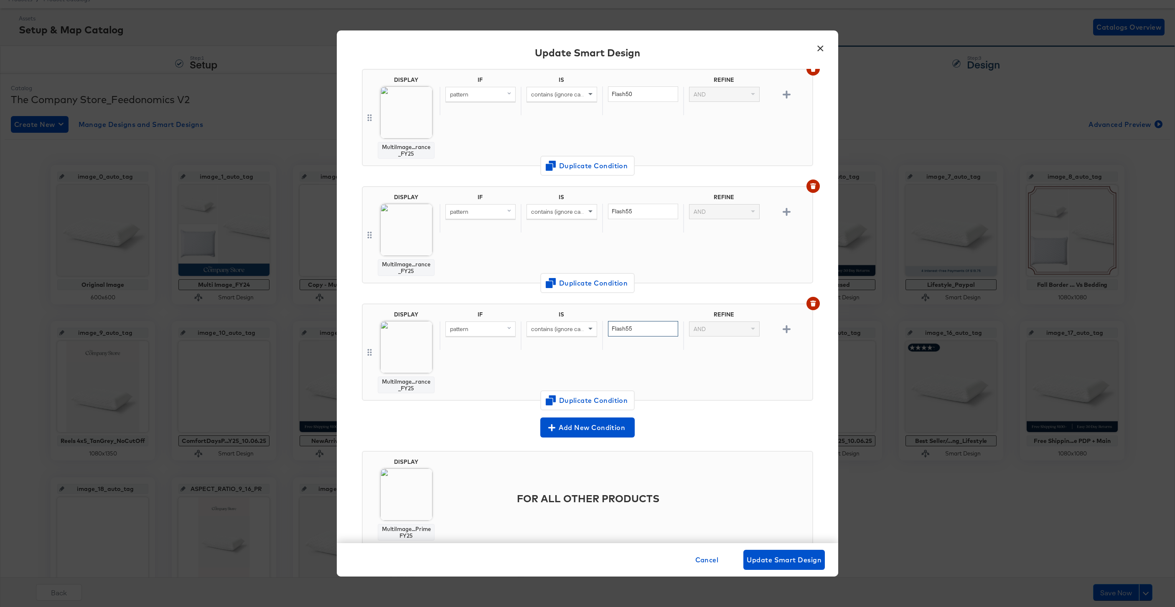
click at [653, 334] on input "Flash55" at bounding box center [643, 328] width 70 height 15
type input "Flash60"
click at [410, 411] on span "Change Design" at bounding box center [406, 409] width 89 height 10
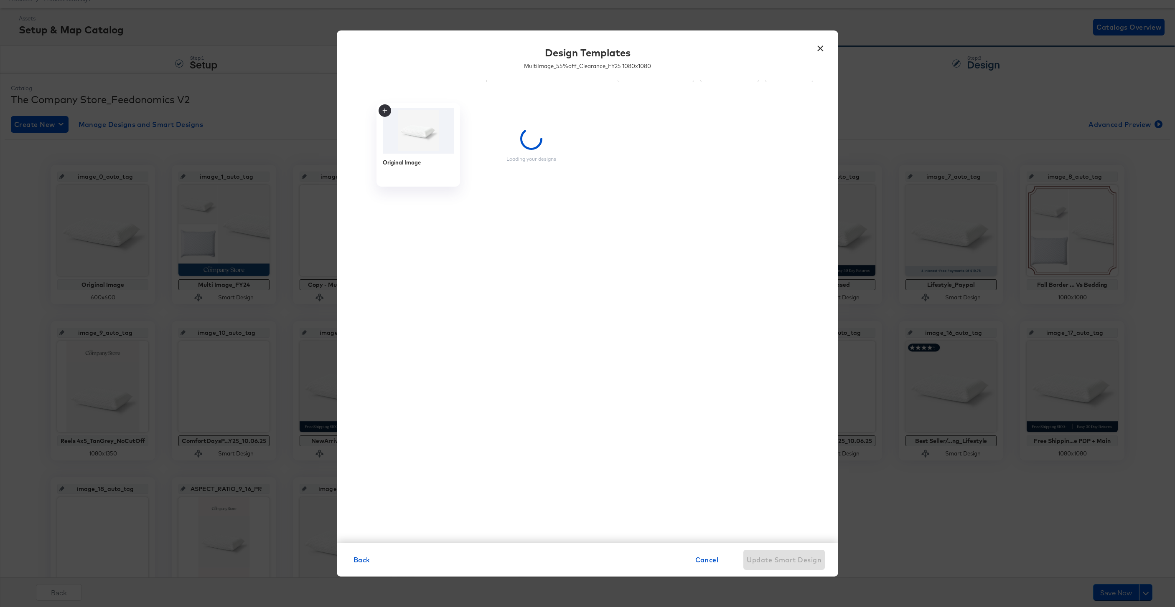
scroll to position [8, 0]
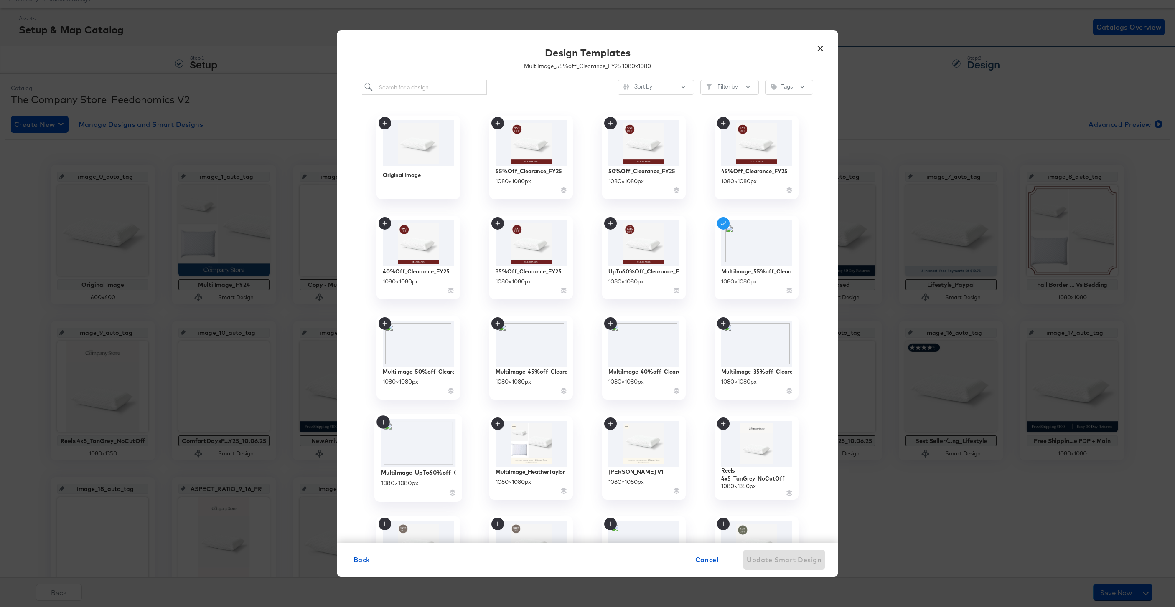
click at [429, 455] on img at bounding box center [418, 443] width 75 height 48
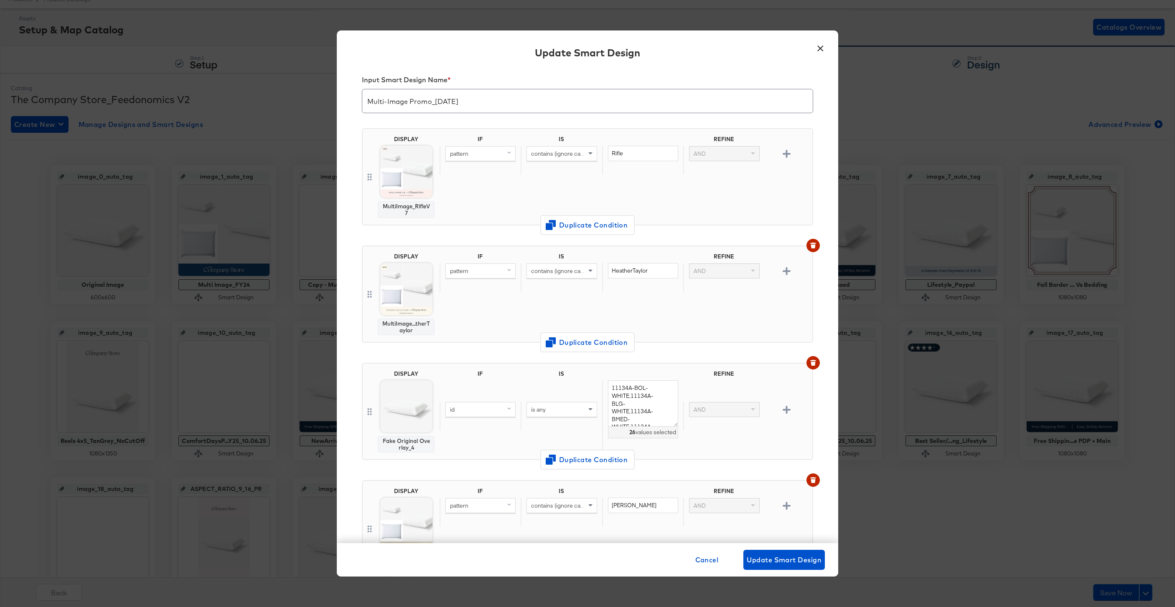
scroll to position [1124, 0]
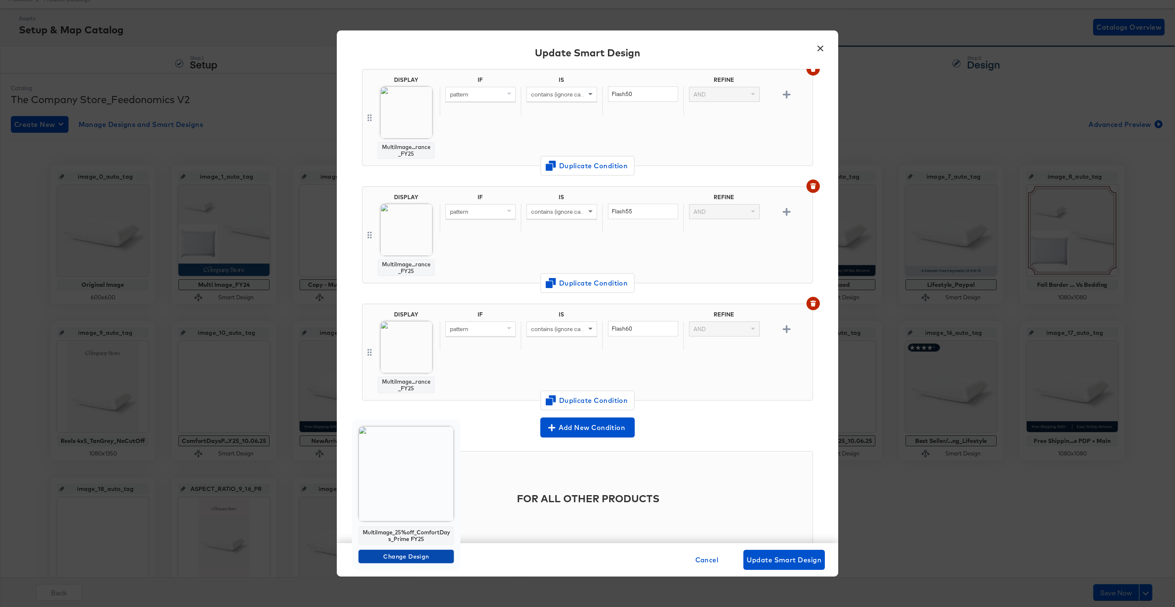
click at [405, 556] on span "Change Design" at bounding box center [406, 557] width 89 height 10
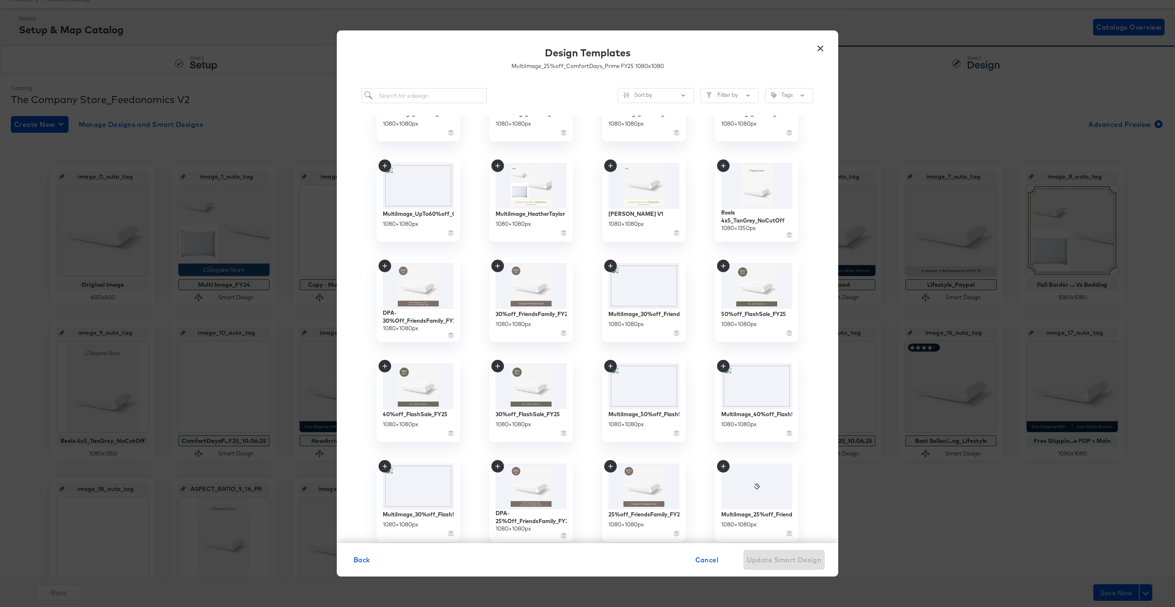
scroll to position [272, 0]
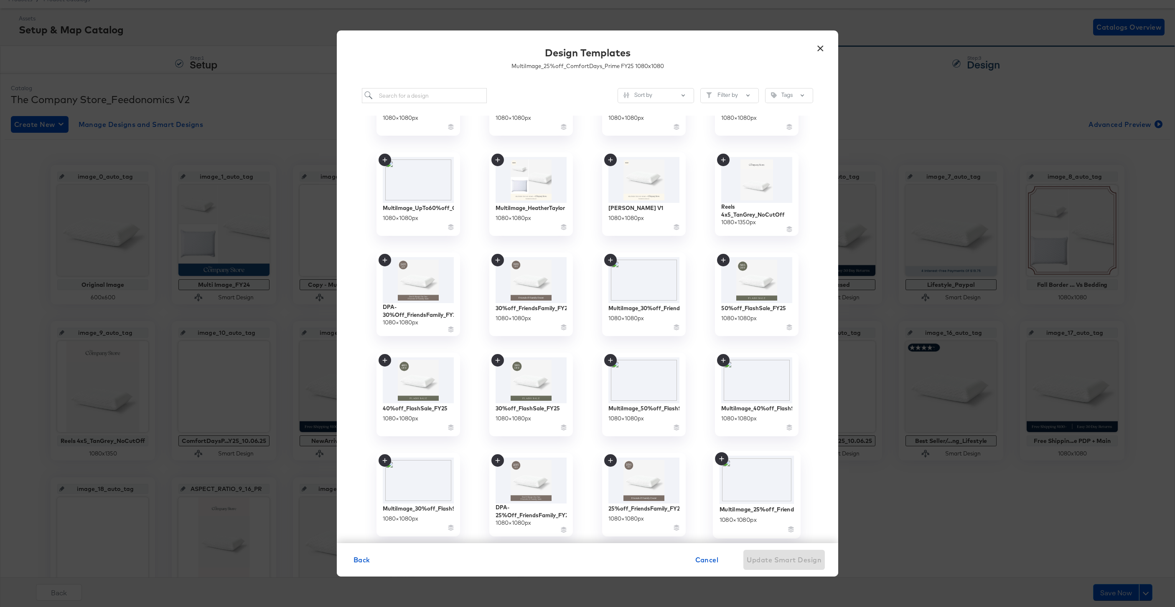
click at [759, 495] on img at bounding box center [756, 480] width 75 height 48
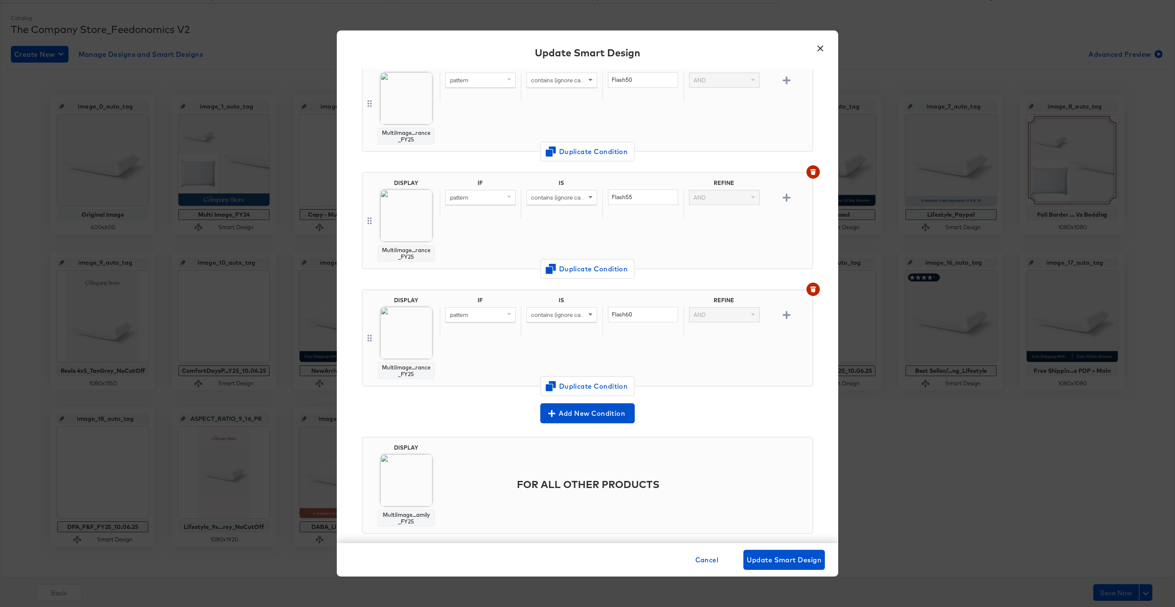
scroll to position [0, 0]
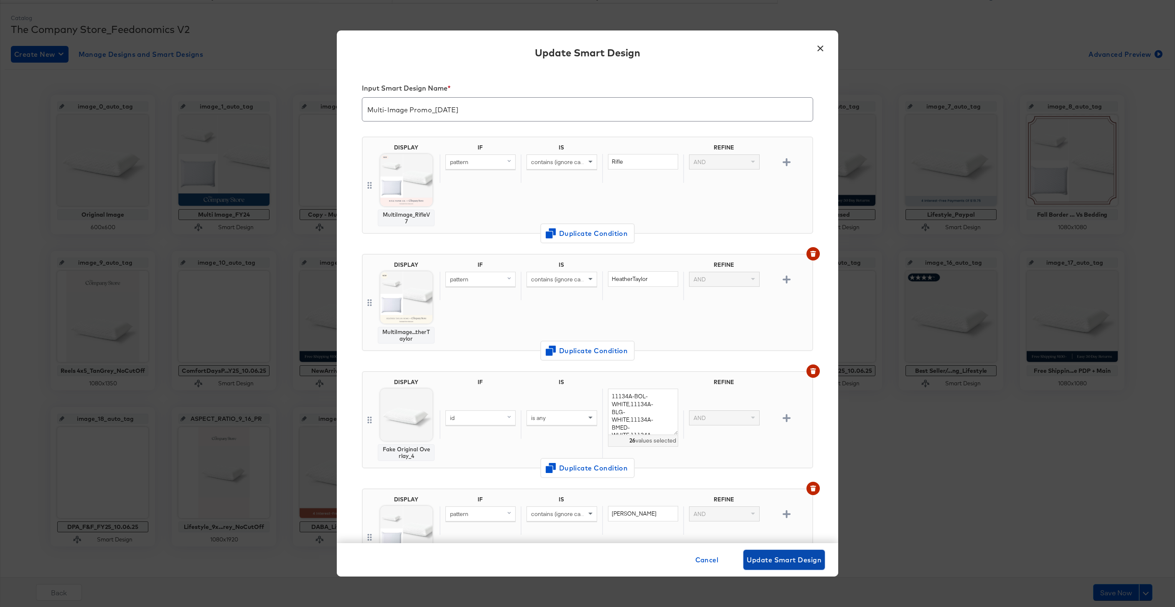
click at [778, 558] on span "Update Smart Design" at bounding box center [783, 560] width 75 height 12
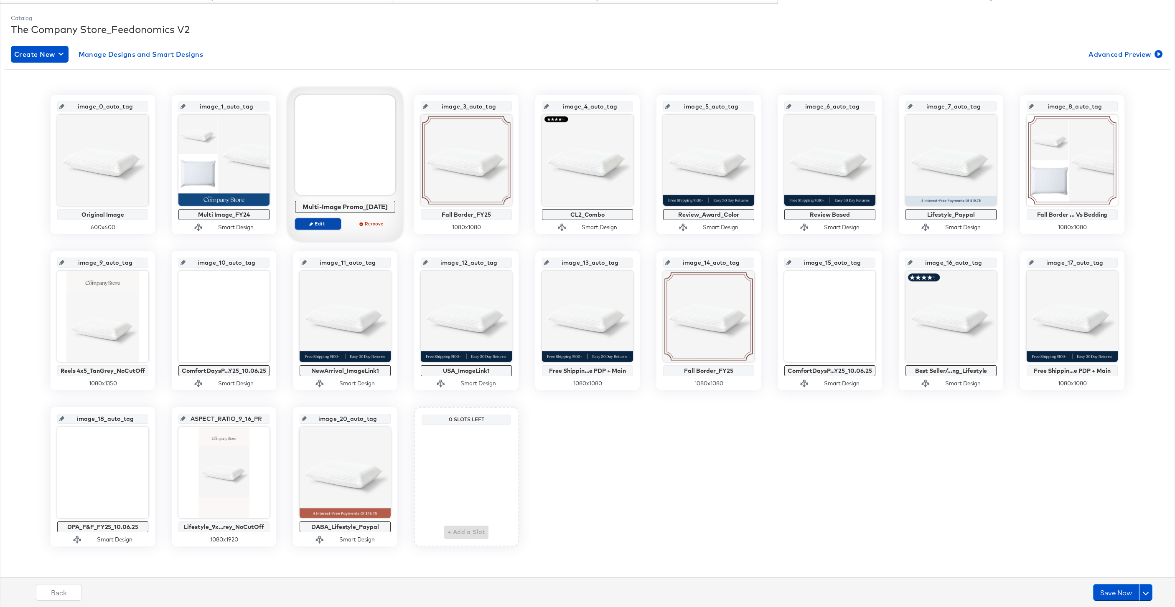
click at [321, 222] on span "Edit" at bounding box center [318, 224] width 38 height 6
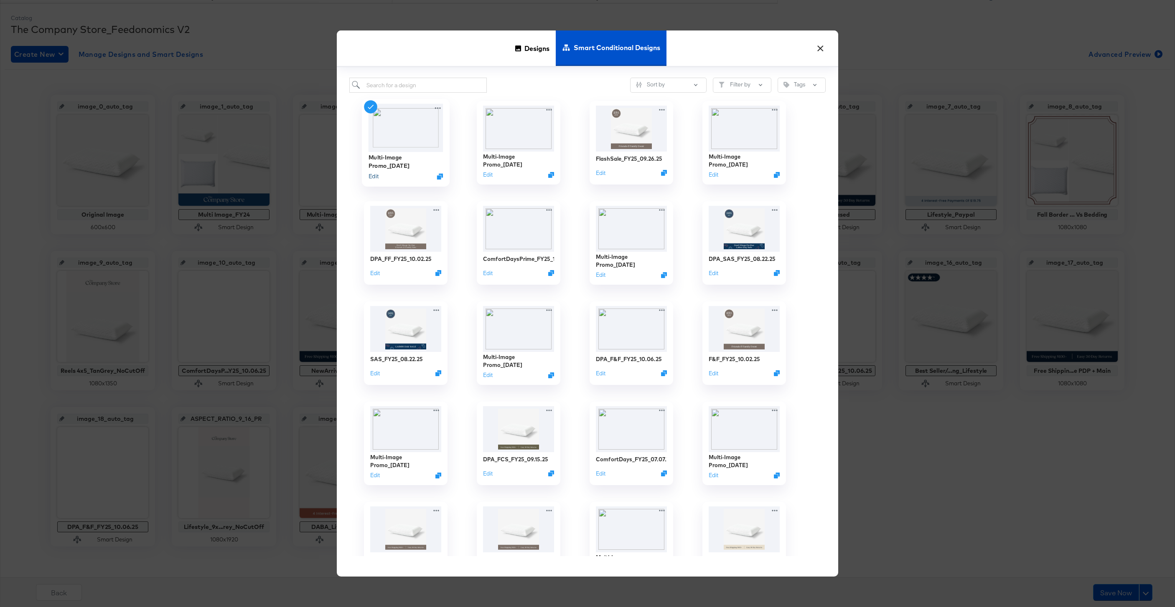
click at [374, 179] on button "Edit" at bounding box center [373, 177] width 10 height 8
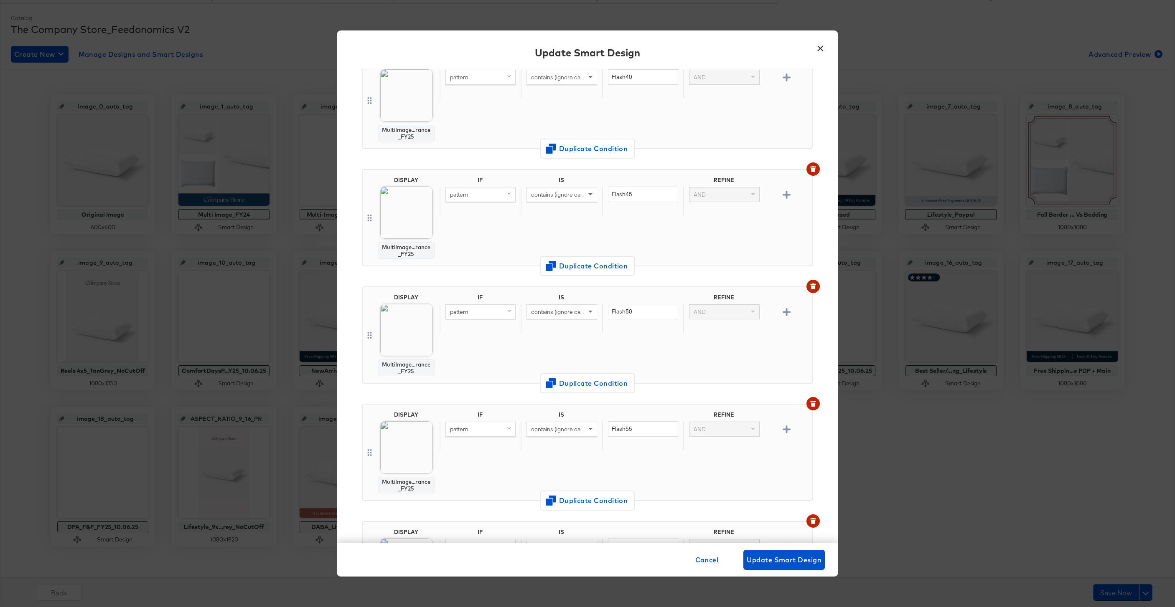
scroll to position [1151, 0]
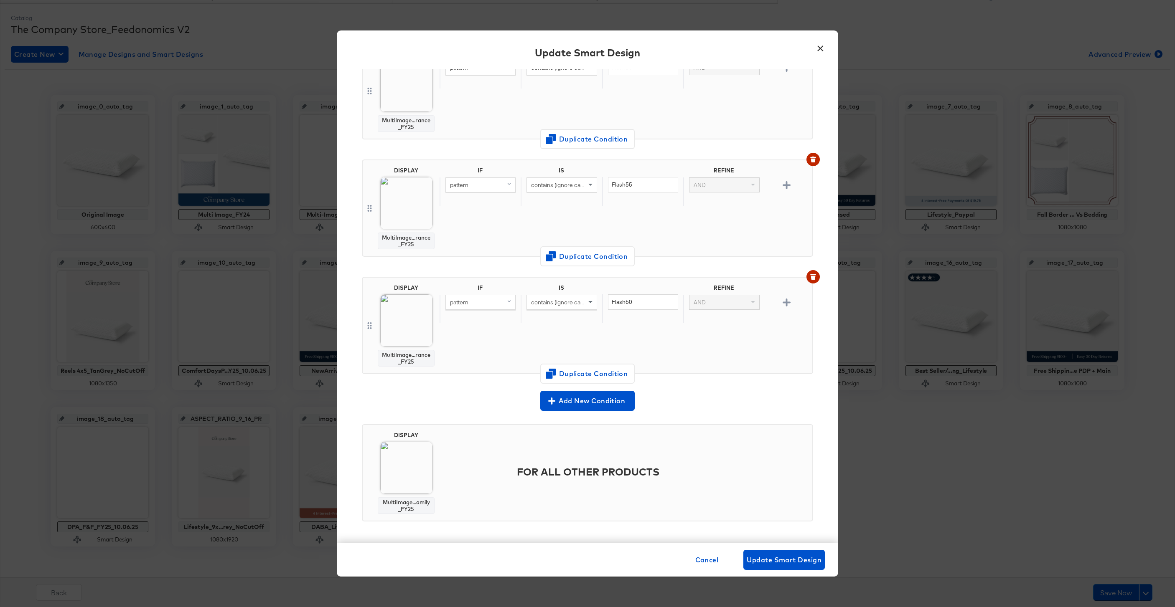
click at [821, 48] on button "×" at bounding box center [819, 46] width 15 height 15
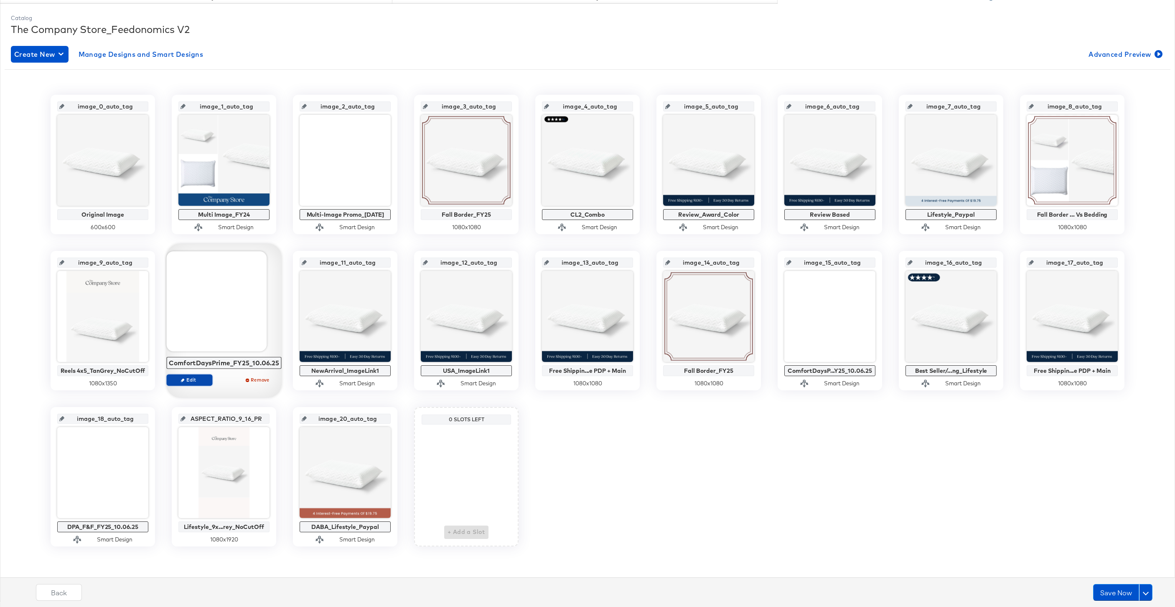
click at [186, 378] on span "Edit" at bounding box center [189, 380] width 38 height 6
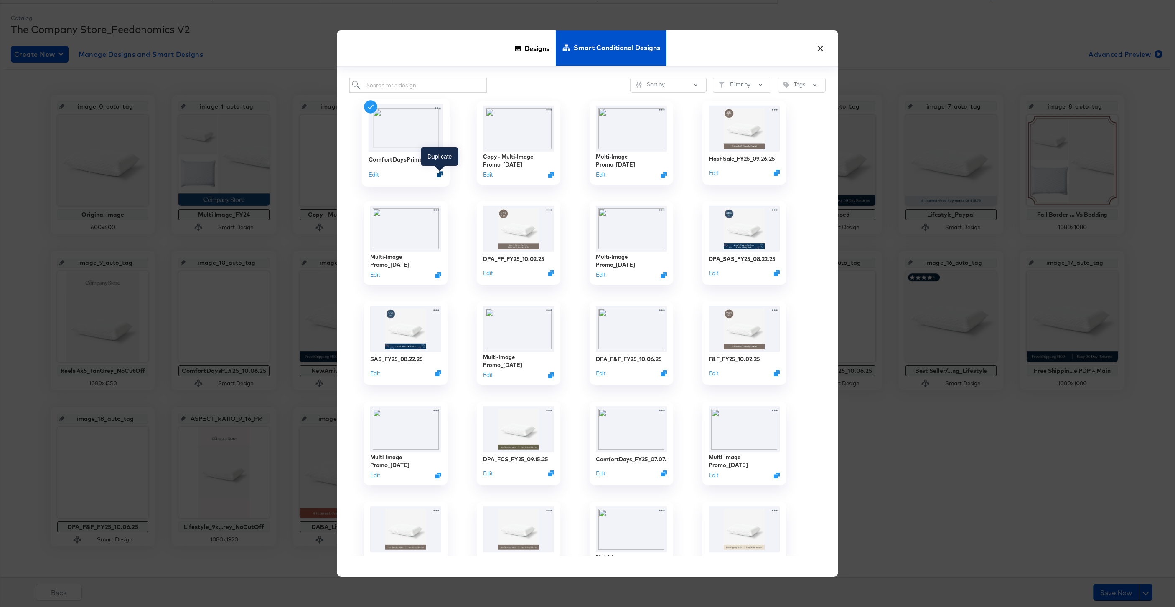
click at [440, 175] on icon "Duplicate" at bounding box center [440, 175] width 6 height 6
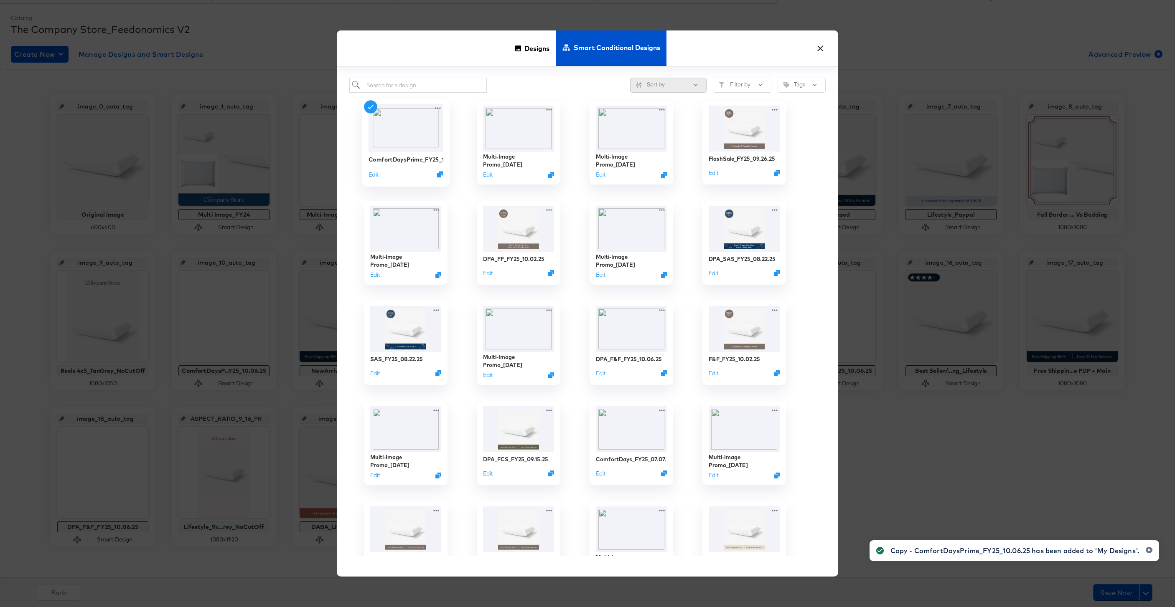
click at [685, 89] on button "Sort by" at bounding box center [668, 85] width 76 height 15
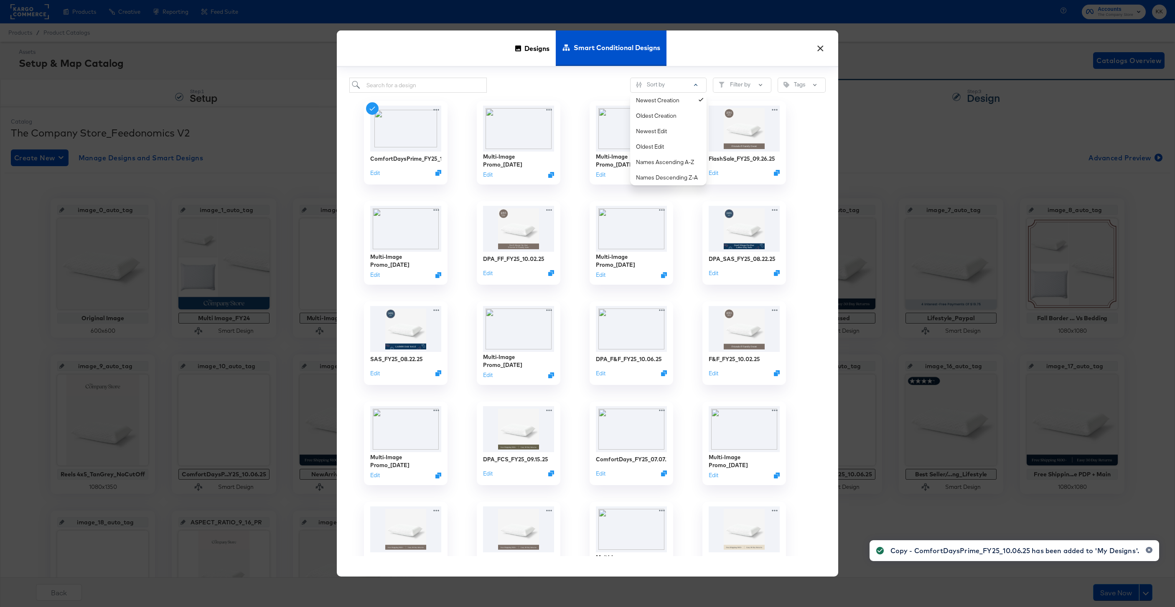
scroll to position [104, 0]
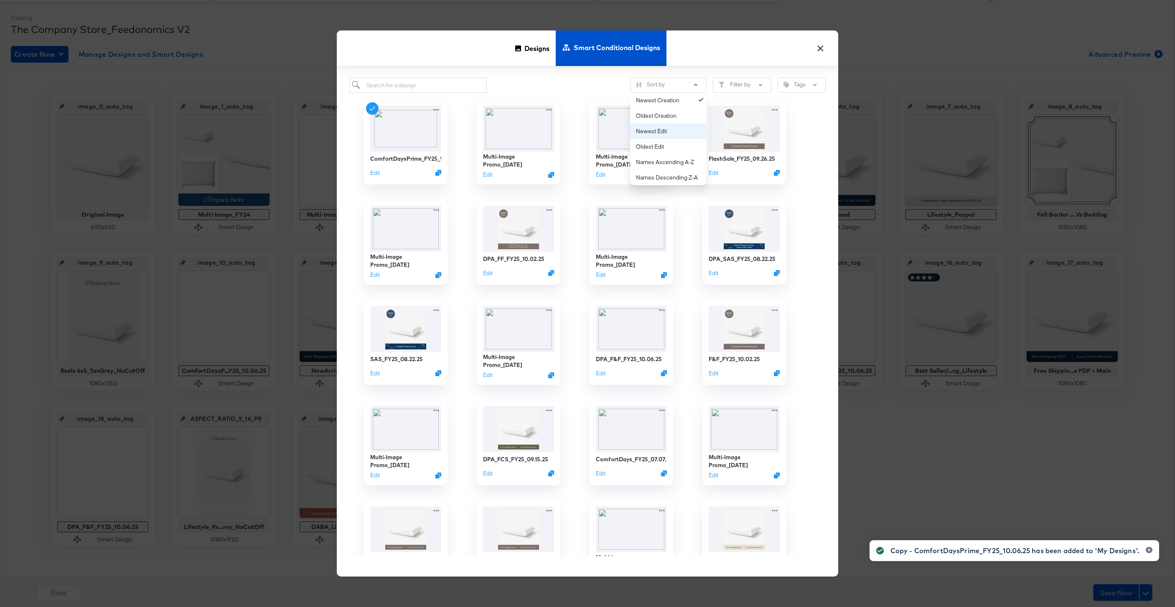
click at [667, 127] on div "Newest Edit" at bounding box center [670, 131] width 68 height 8
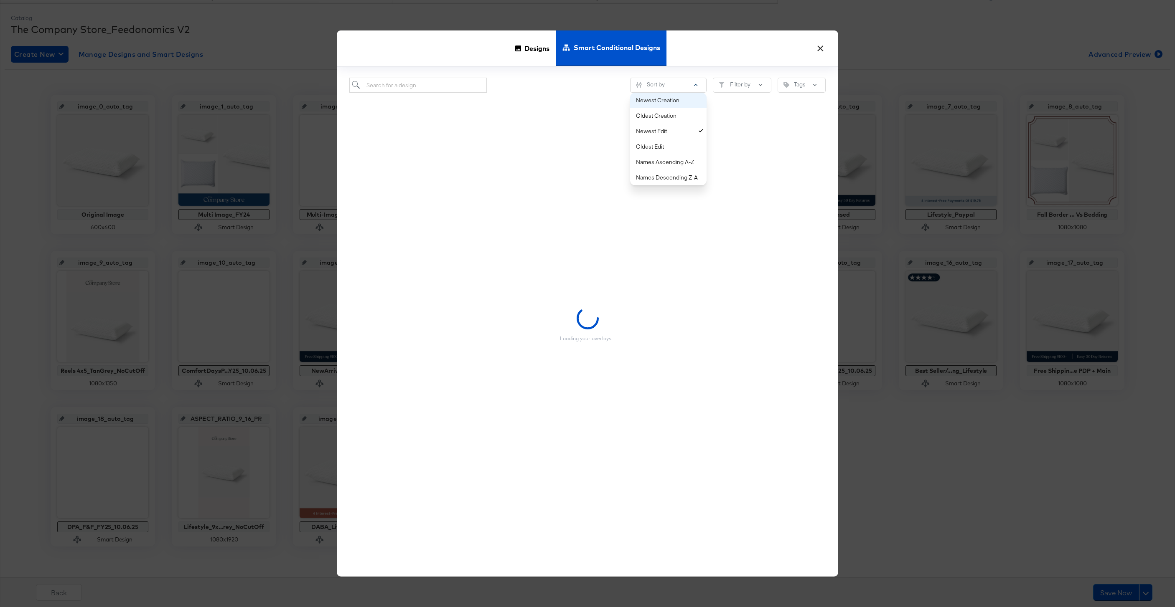
click at [680, 106] on button "Newest Creation" at bounding box center [668, 100] width 76 height 15
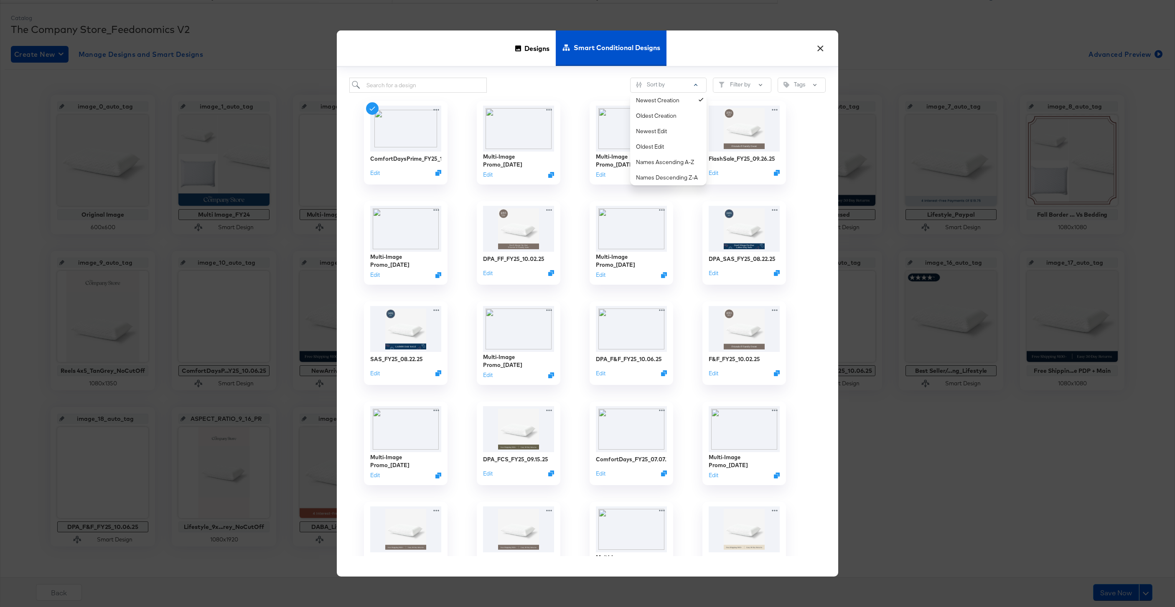
click at [576, 86] on div "Sort by Newest Creation Oldest Creation Newest Edit Oldest Edit Names Ascending…" at bounding box center [587, 85] width 476 height 15
click at [645, 85] on button "Sort by" at bounding box center [668, 85] width 76 height 15
click at [664, 102] on div "Newest Creation" at bounding box center [670, 100] width 68 height 8
click at [572, 81] on div "Sort by Newest Creation Oldest Creation Newest Edit Oldest Edit Names Ascending…" at bounding box center [587, 85] width 476 height 15
click at [649, 81] on button "Sort by" at bounding box center [668, 85] width 76 height 15
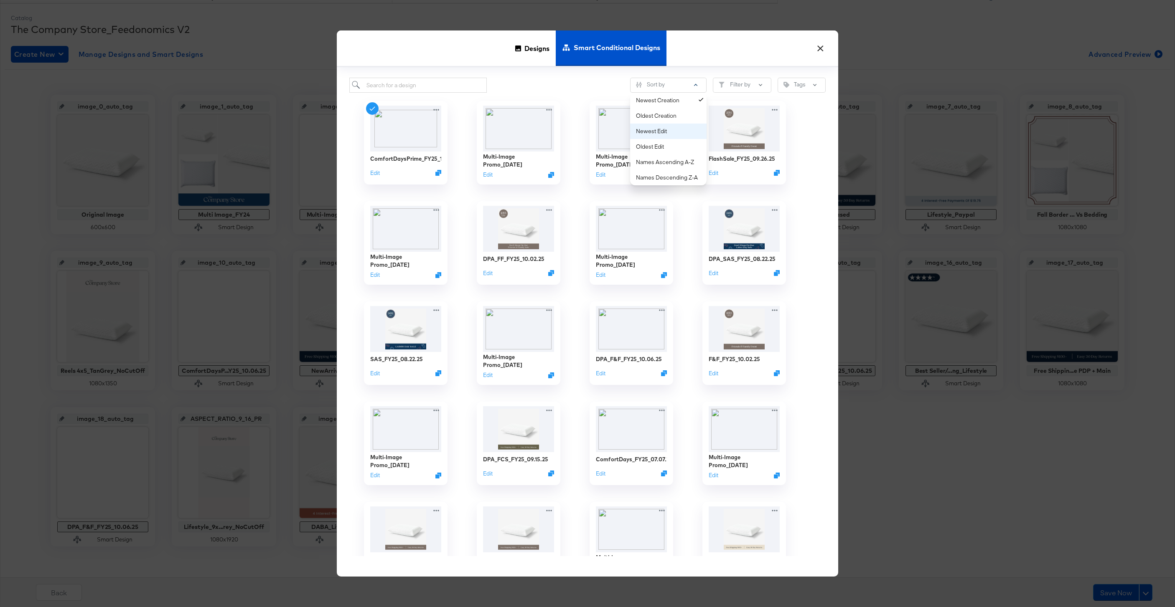
click at [684, 132] on div "Newest Edit" at bounding box center [670, 131] width 68 height 8
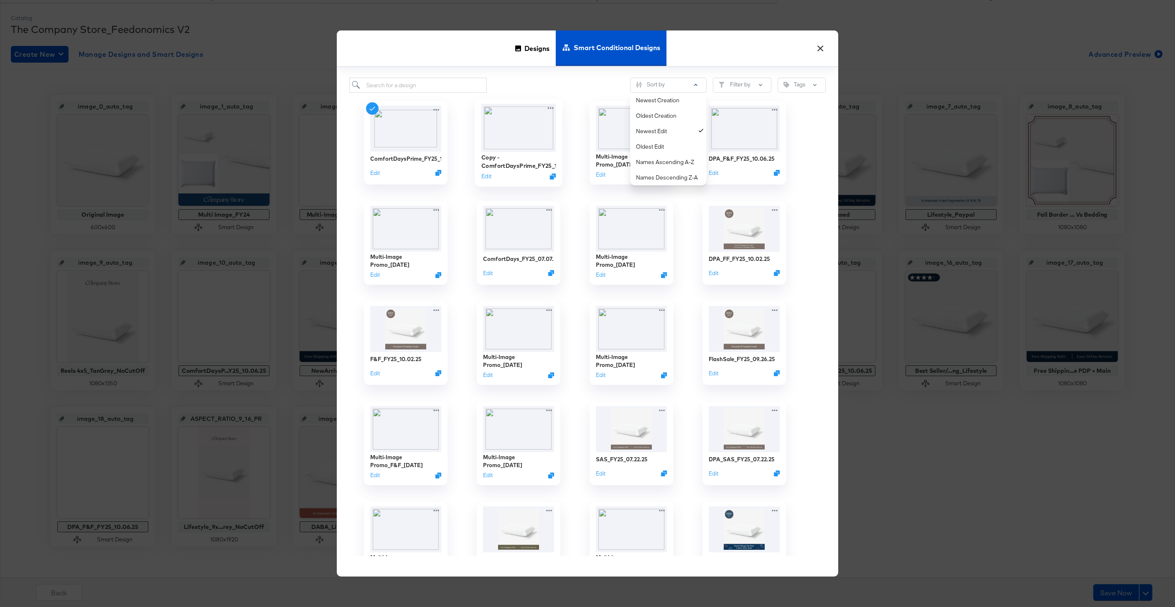
click at [520, 151] on img at bounding box center [518, 128] width 75 height 48
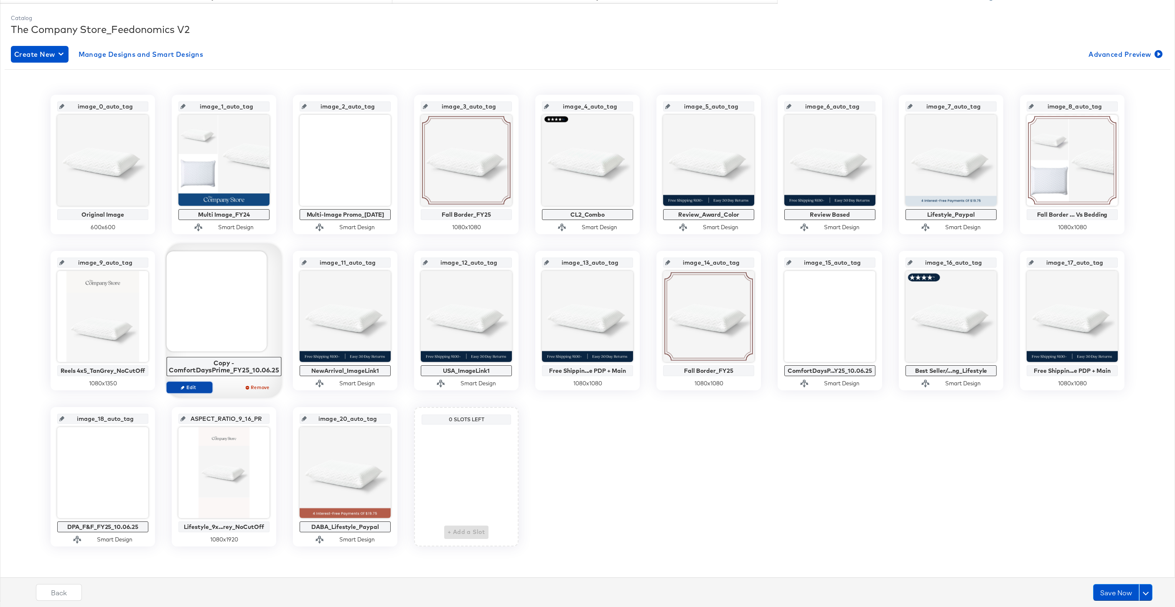
click at [186, 389] on span "Edit" at bounding box center [189, 387] width 38 height 6
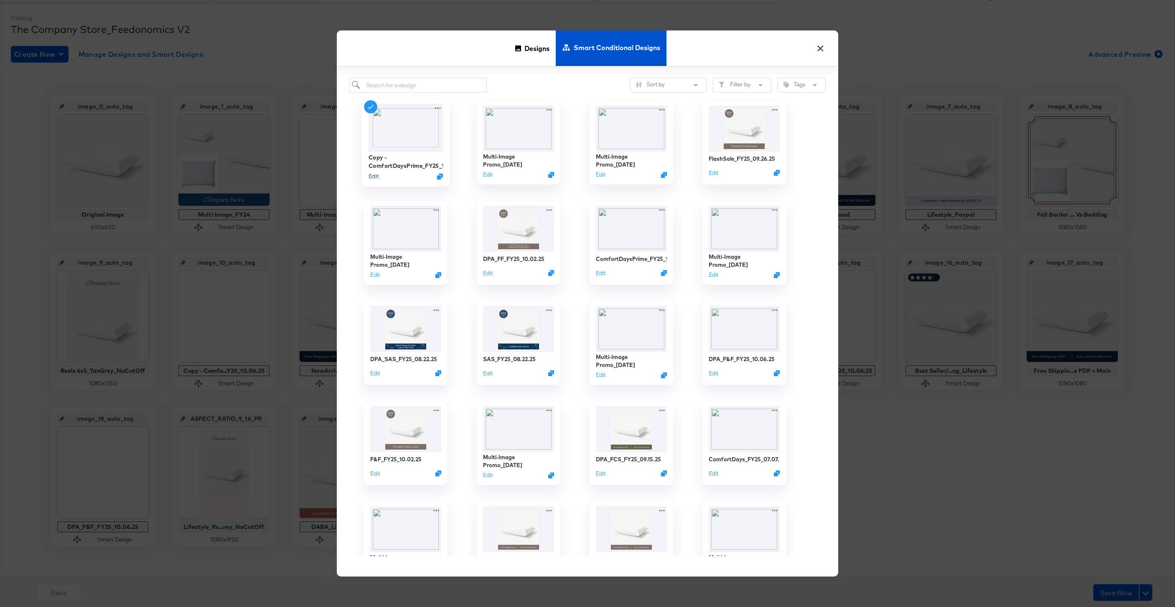
click at [376, 176] on button "Edit" at bounding box center [373, 177] width 10 height 8
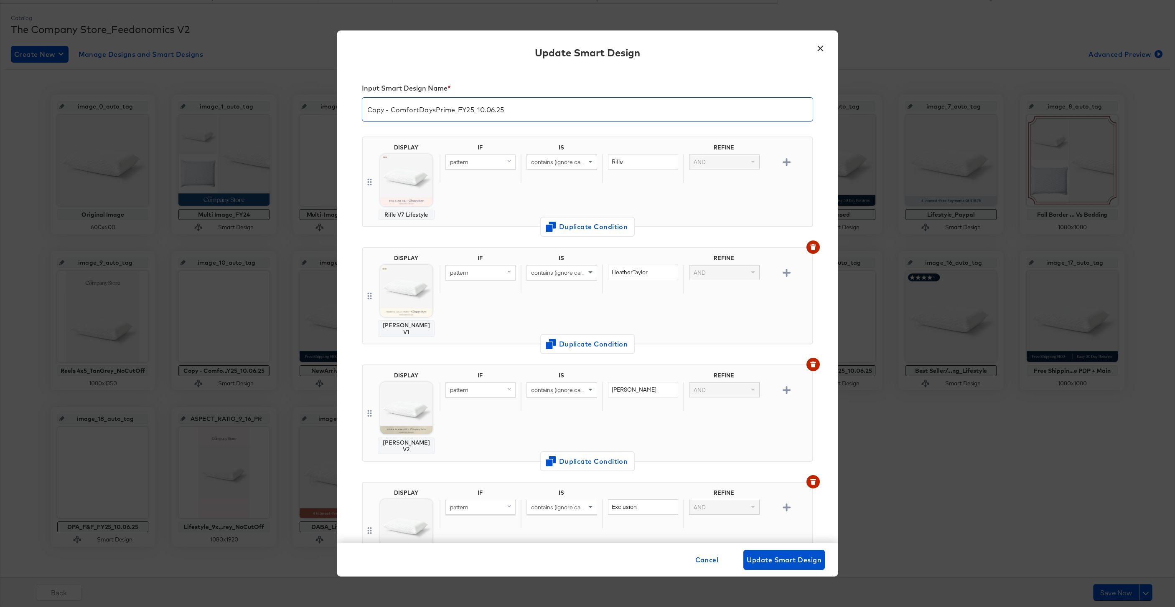
drag, startPoint x: 391, startPoint y: 110, endPoint x: 334, endPoint y: 108, distance: 56.8
click at [334, 108] on div "× Update Smart Design Input Smart Design Name * Copy - ComfortDaysPrime_FY25_10…" at bounding box center [587, 303] width 1175 height 607
drag, startPoint x: 430, startPoint y: 110, endPoint x: 331, endPoint y: 110, distance: 99.0
click at [331, 110] on div "× Update Smart Design Input Smart Design Name * ComfortDaysPrime_FY25_10.06.25 …" at bounding box center [587, 303] width 1175 height 607
click at [439, 110] on input "Clearance_FY25_10.06.25" at bounding box center [587, 105] width 450 height 23
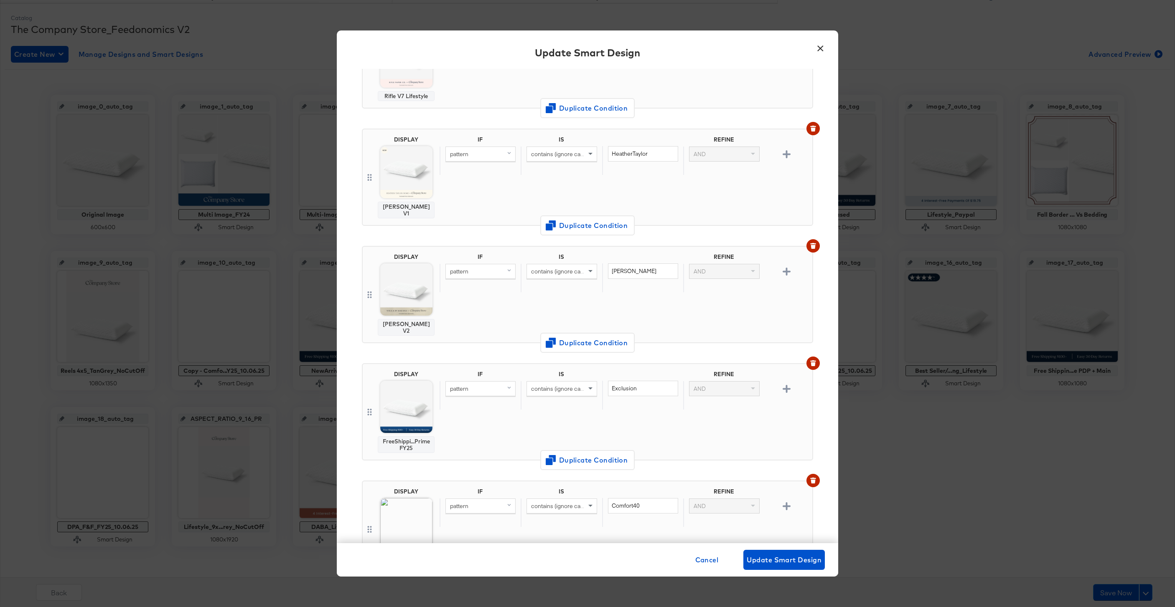
scroll to position [119, 0]
type input "Clearance_FY25_10.09.25"
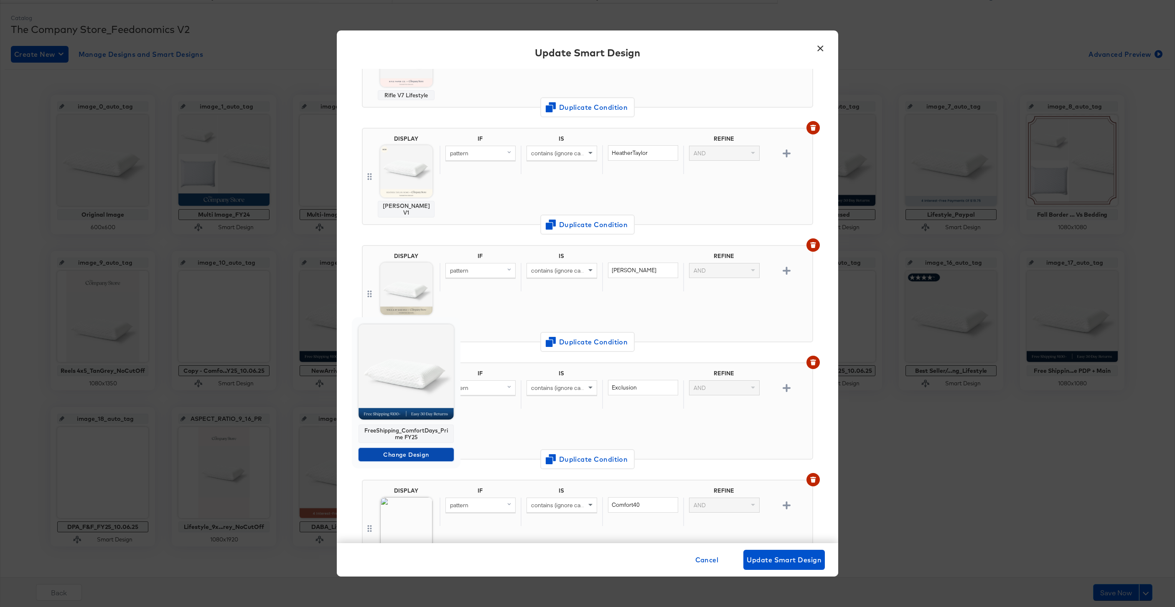
click at [407, 452] on span "Change Design" at bounding box center [406, 455] width 89 height 10
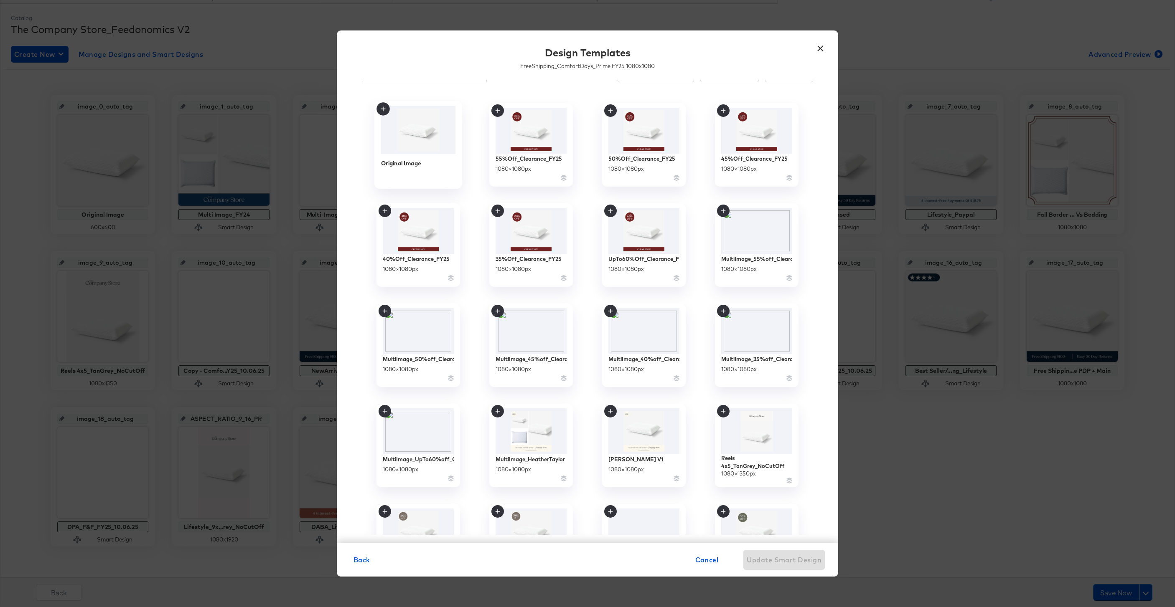
scroll to position [0, 0]
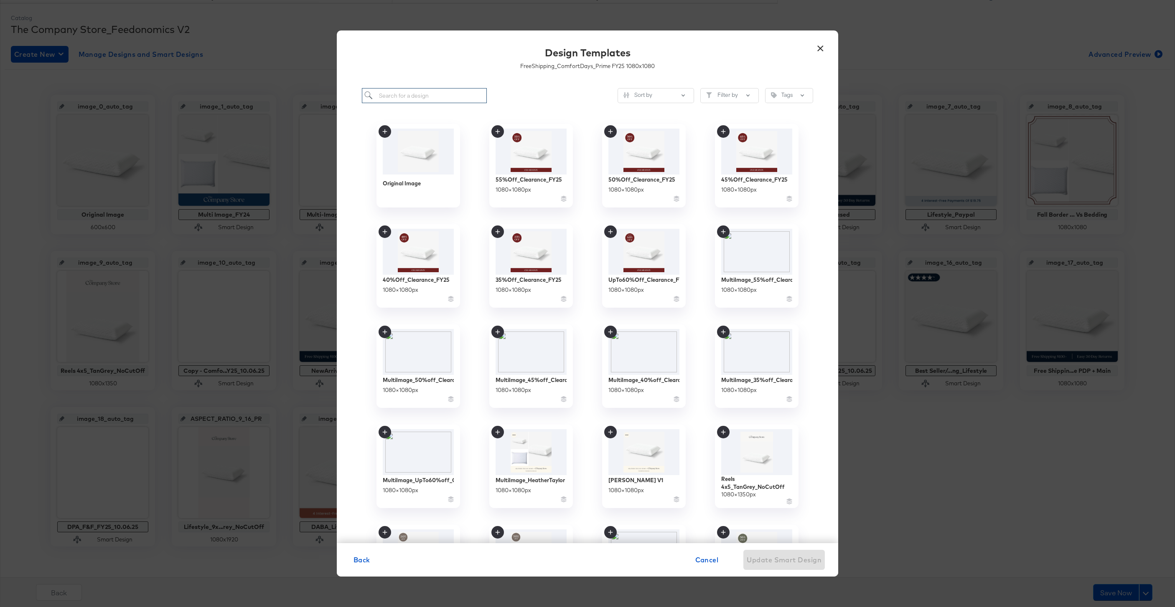
click at [415, 99] on input "search" at bounding box center [424, 95] width 125 height 15
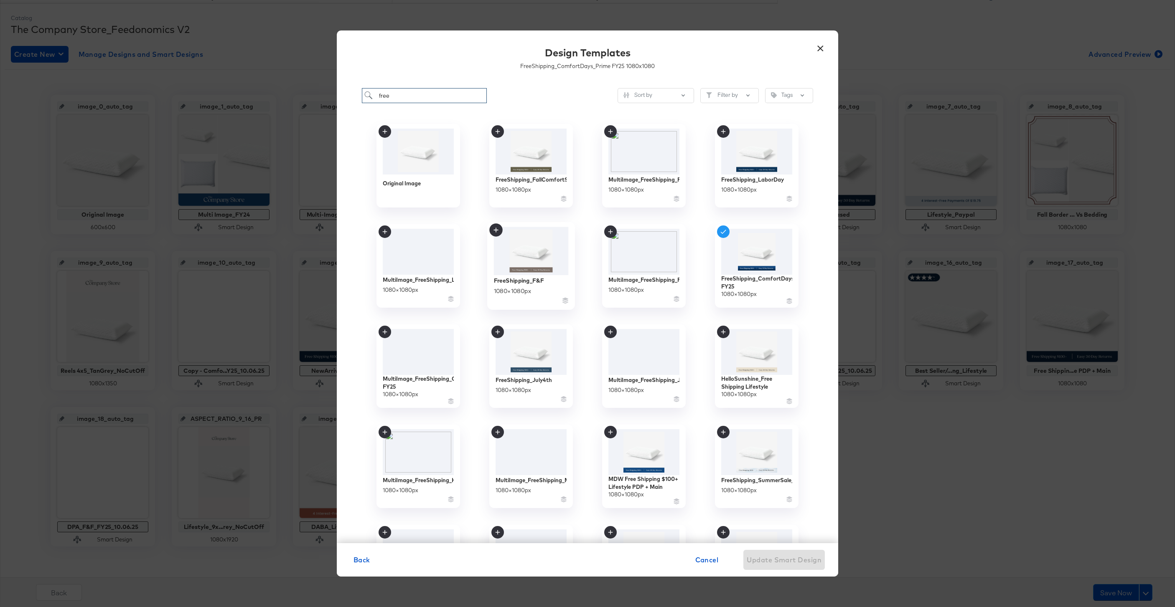
type input "free"
click at [533, 258] on img at bounding box center [531, 251] width 75 height 48
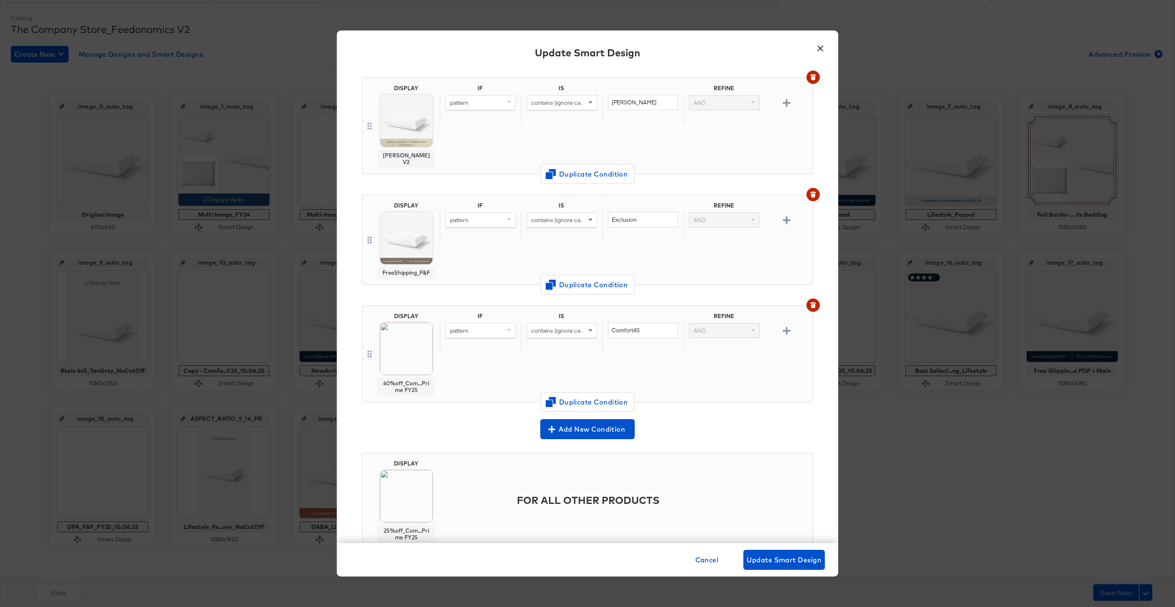
scroll to position [288, 0]
drag, startPoint x: 649, startPoint y: 317, endPoint x: 598, endPoint y: 314, distance: 51.0
click at [598, 322] on div "pattern contains (ignore case) Comfort40 AND" at bounding box center [623, 336] width 369 height 29
type input "FF30"
click at [405, 393] on span "Change Design" at bounding box center [406, 397] width 89 height 10
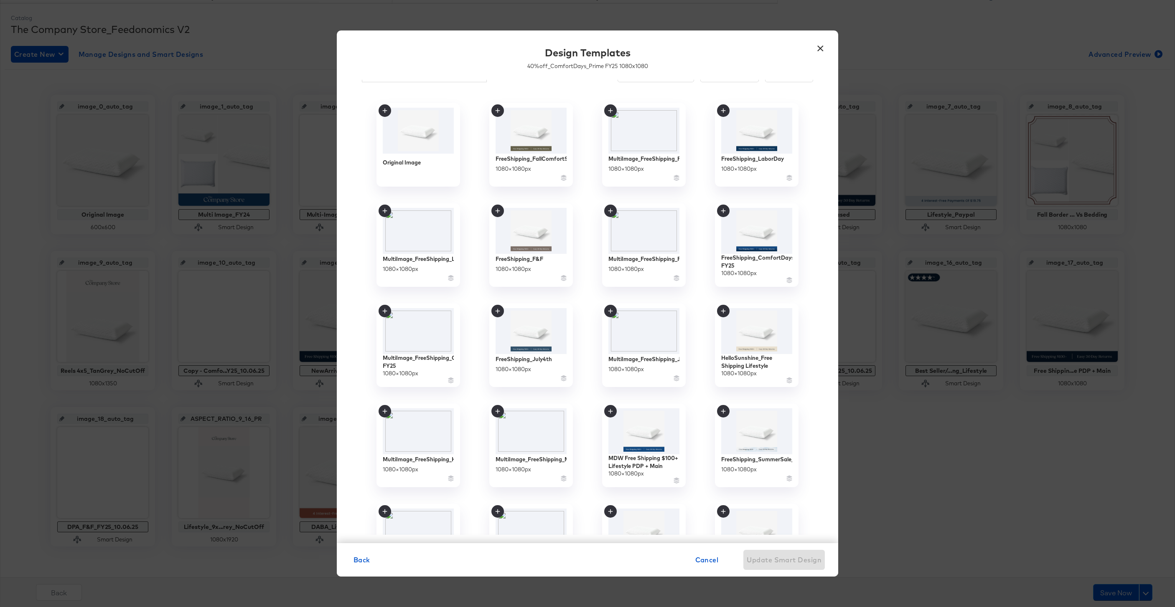
scroll to position [0, 0]
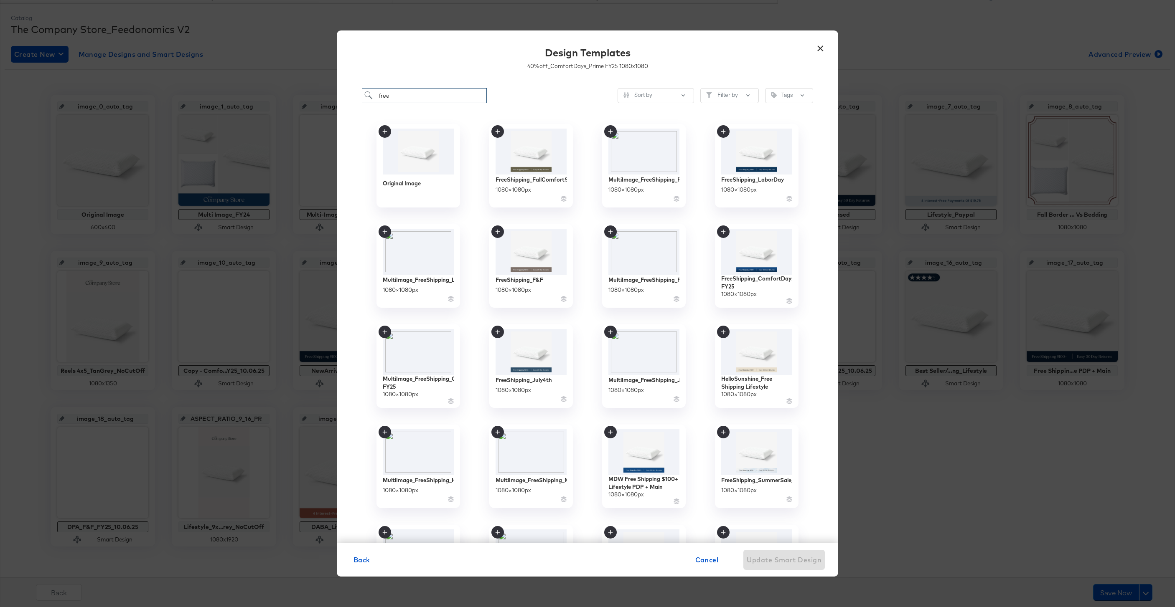
click at [406, 94] on input "free" at bounding box center [424, 95] width 125 height 15
type input "f"
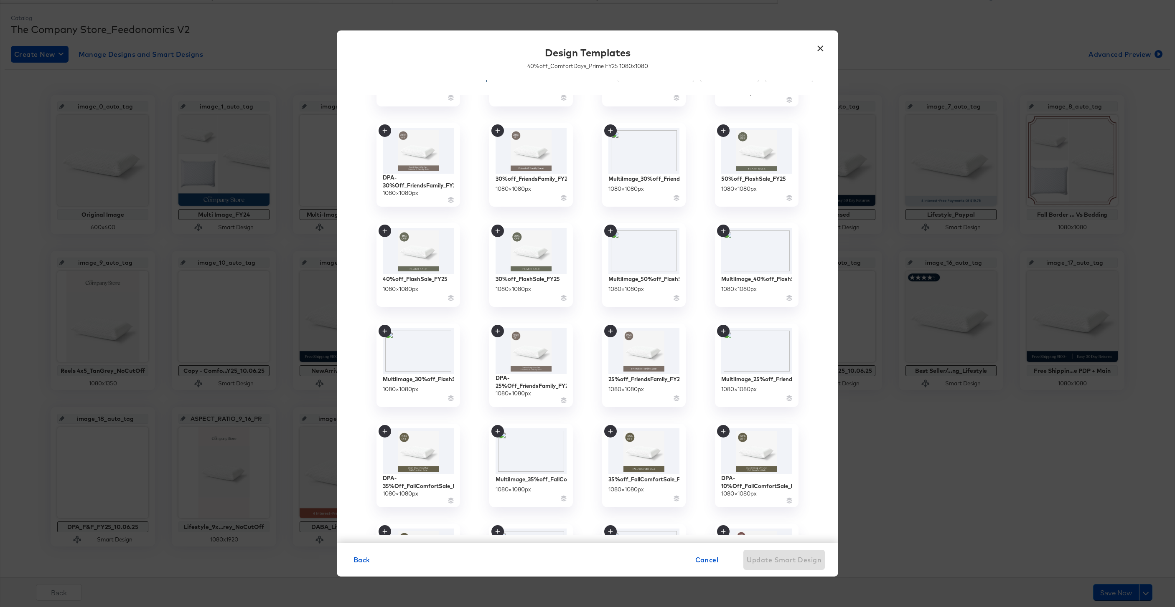
scroll to position [371, 0]
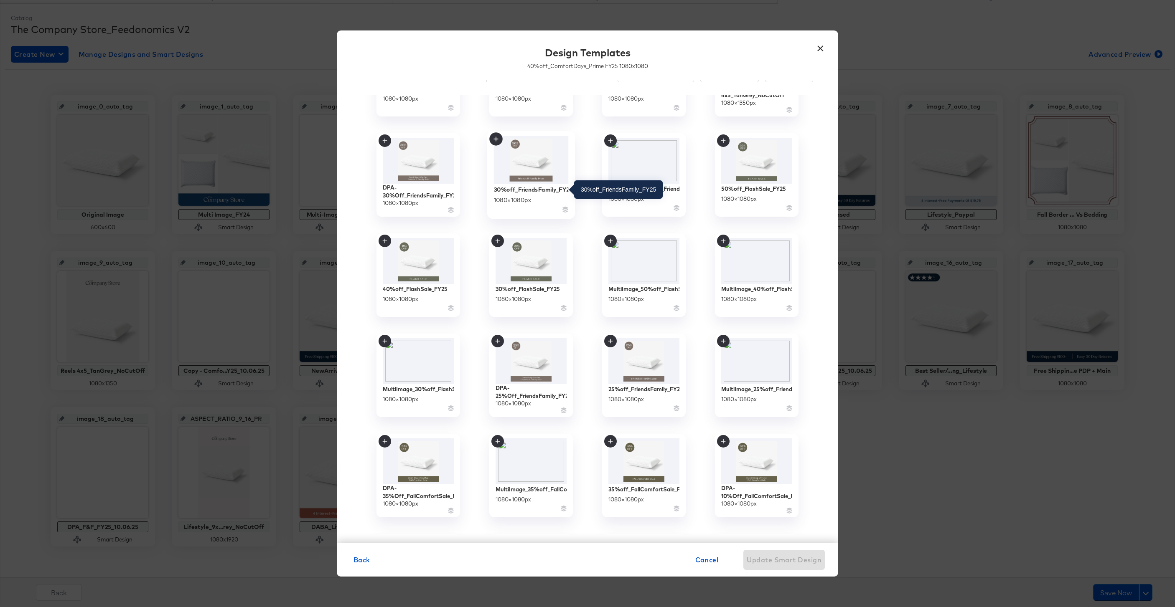
click at [512, 190] on div "30%off_FriendsFamily_FY25" at bounding box center [531, 189] width 75 height 8
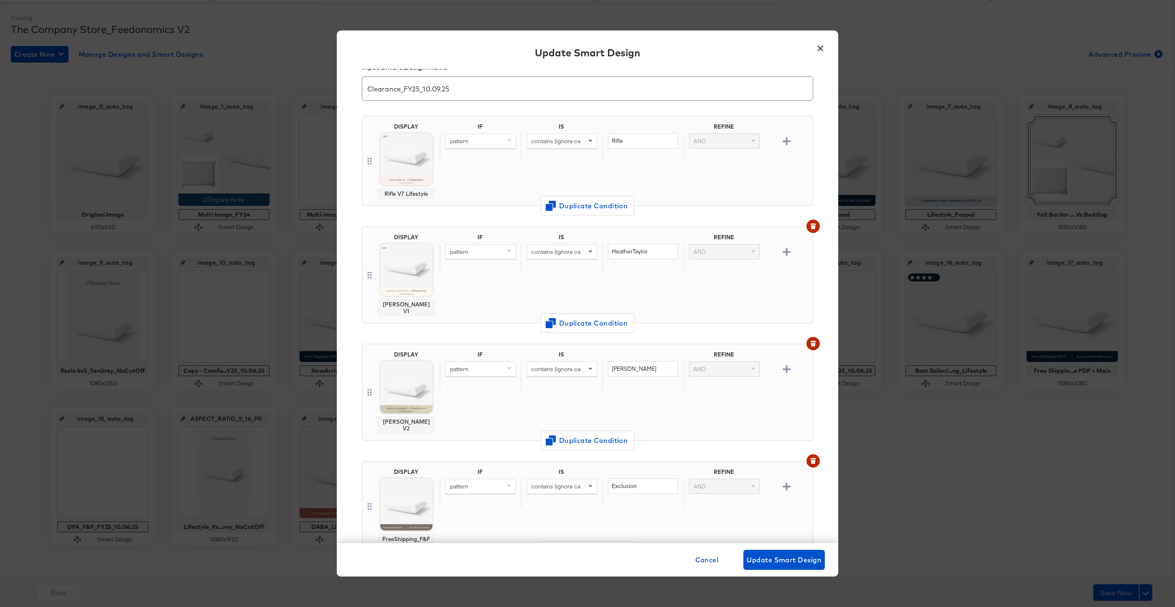
scroll to position [288, 0]
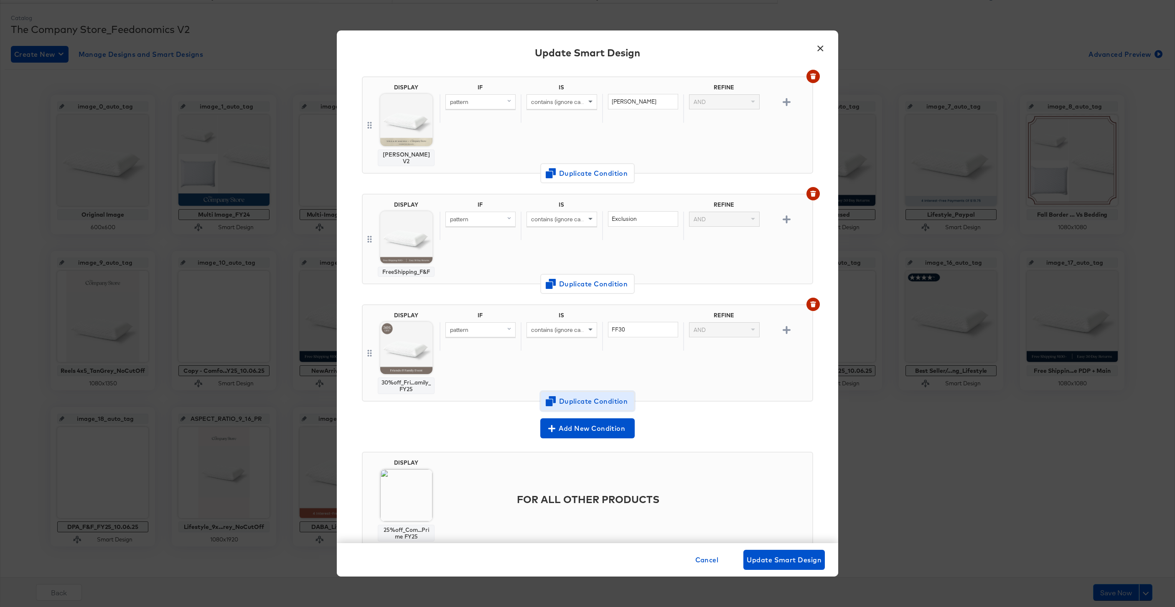
click at [580, 396] on span "Duplicate Condition" at bounding box center [587, 402] width 81 height 12
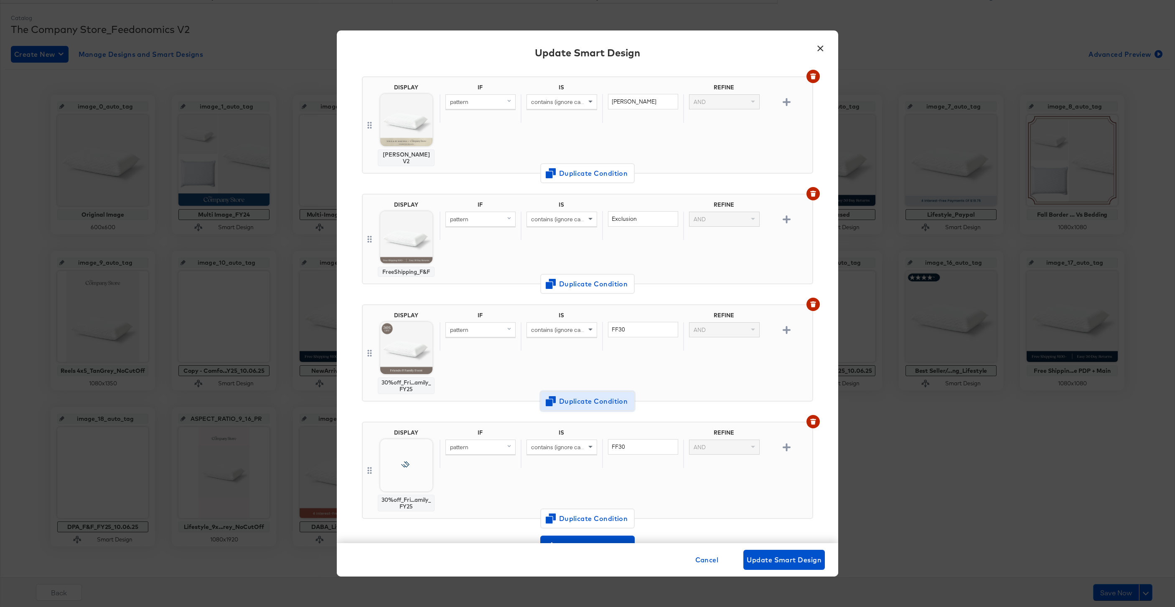
scroll to position [406, 0]
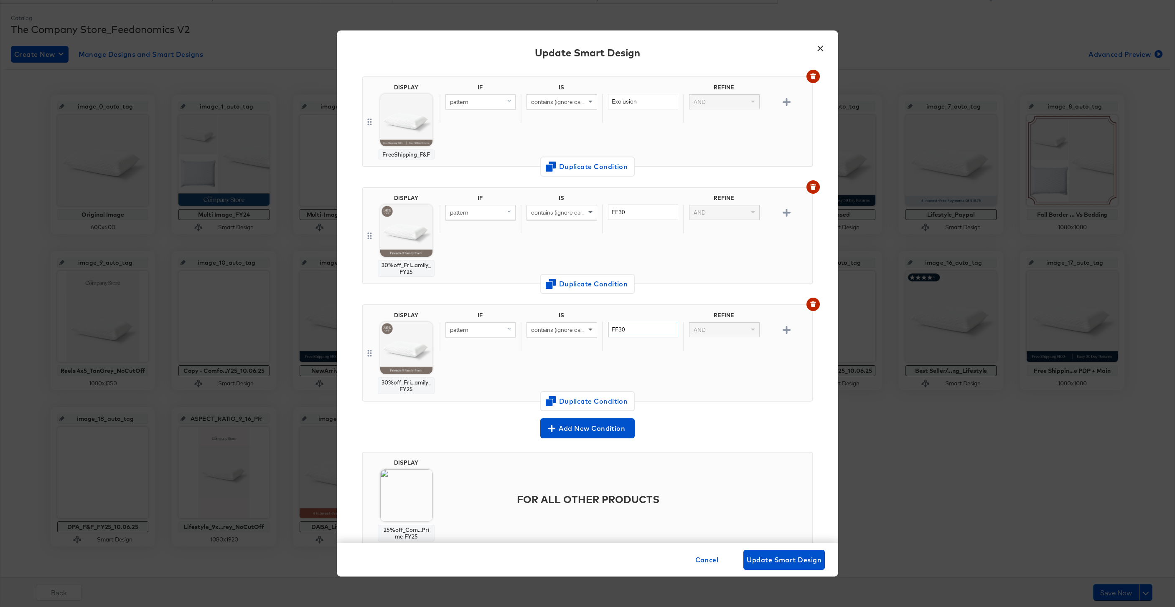
drag, startPoint x: 640, startPoint y: 318, endPoint x: 595, endPoint y: 314, distance: 44.9
click at [595, 322] on div "pattern contains (ignore case) FF30 AND" at bounding box center [623, 336] width 369 height 29
type input "Flash35"
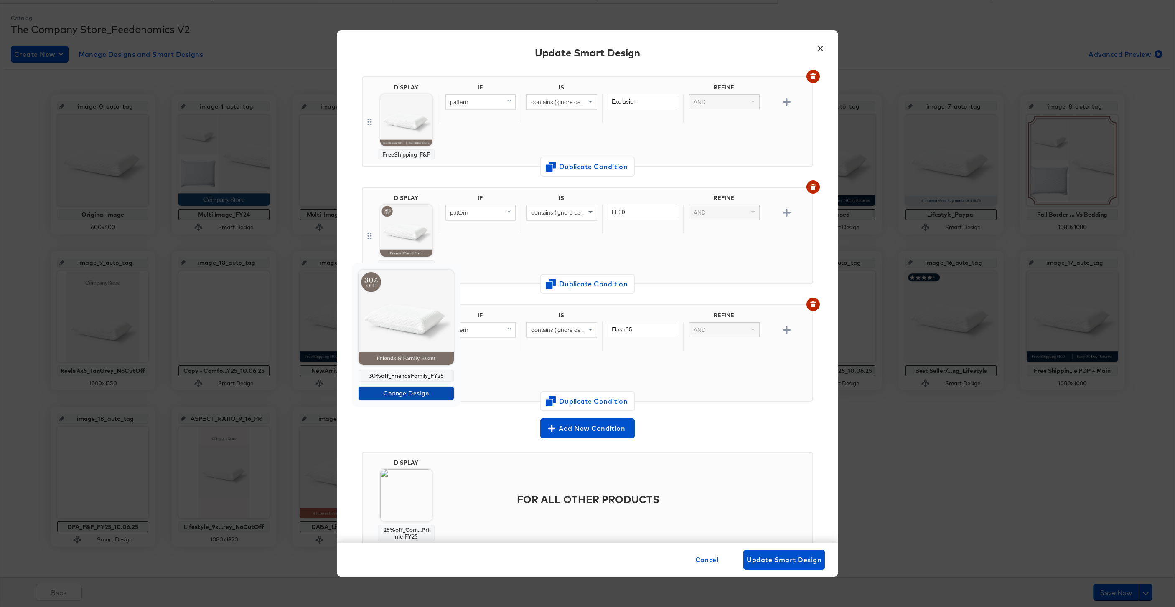
click at [414, 387] on button "Change Design" at bounding box center [405, 393] width 95 height 13
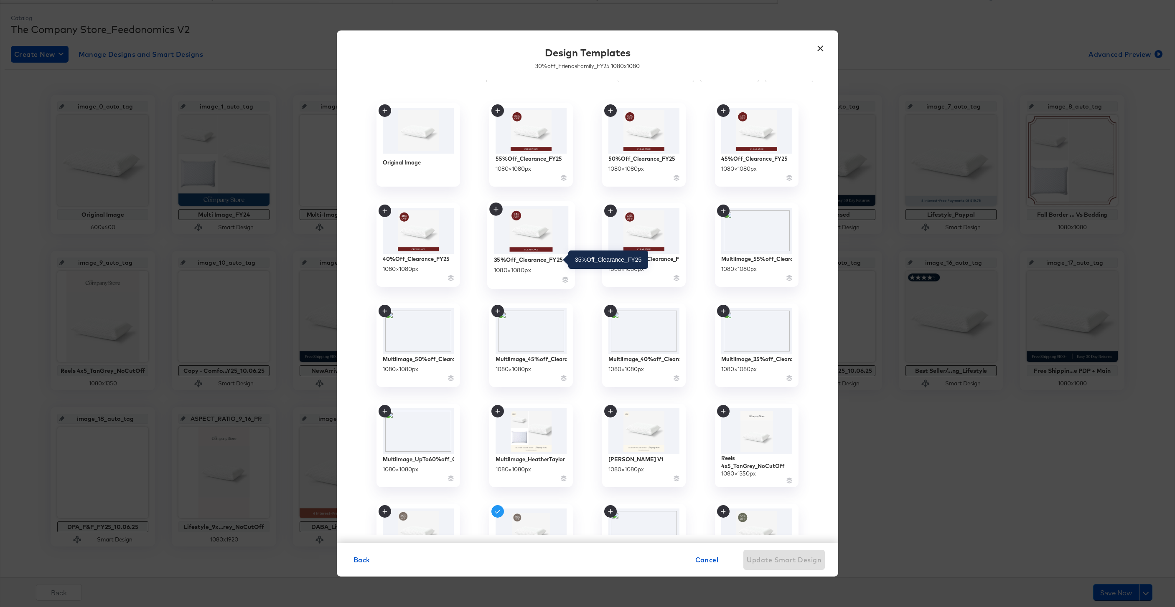
click at [530, 263] on div "35%Off_Clearance_FY25" at bounding box center [528, 260] width 69 height 8
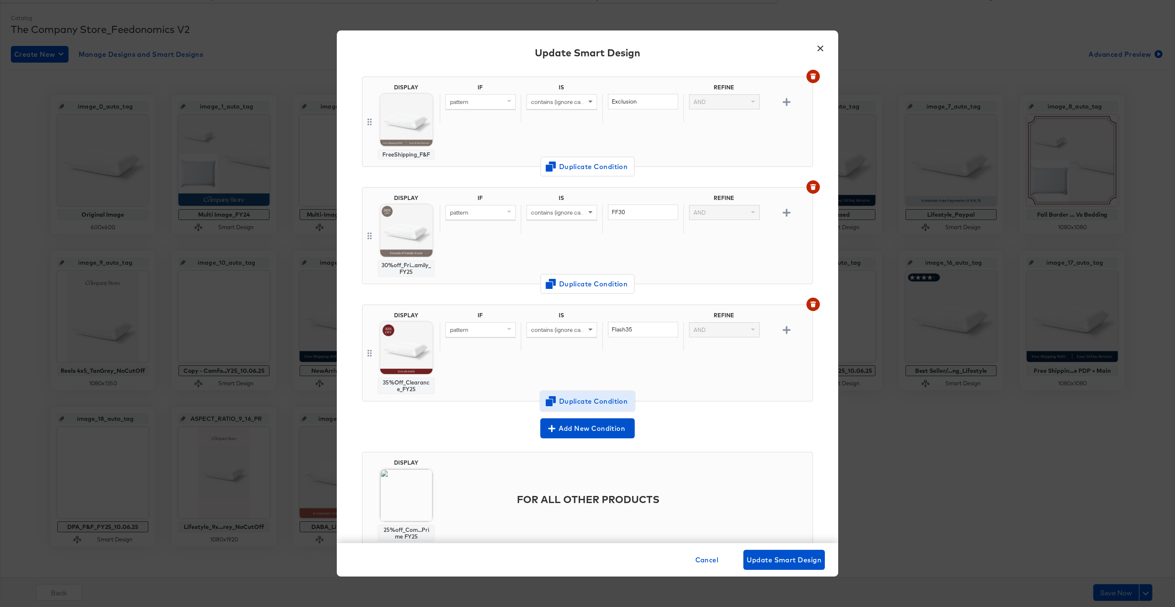
click at [590, 396] on span "Duplicate Condition" at bounding box center [587, 402] width 81 height 12
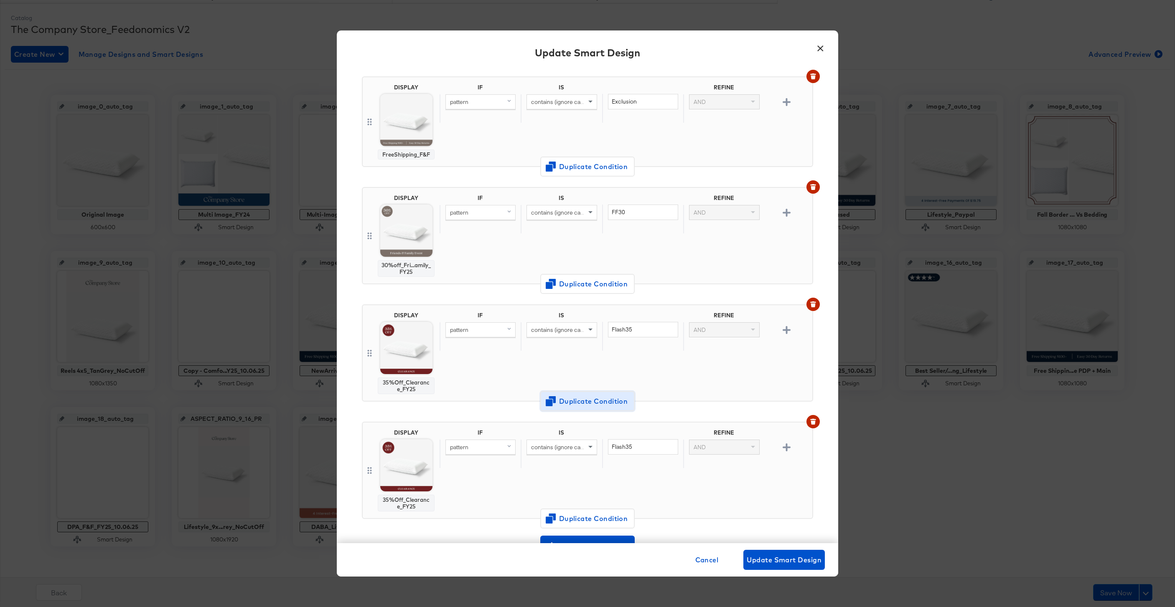
scroll to position [523, 0]
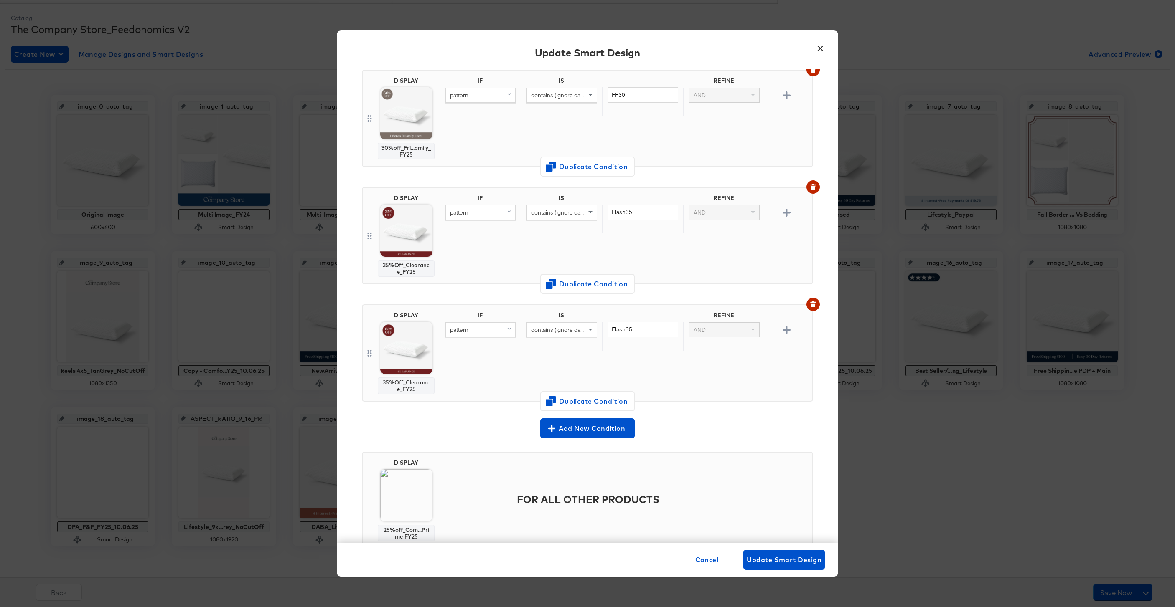
click at [648, 322] on input "Flash35" at bounding box center [643, 329] width 70 height 15
type input "Flash40"
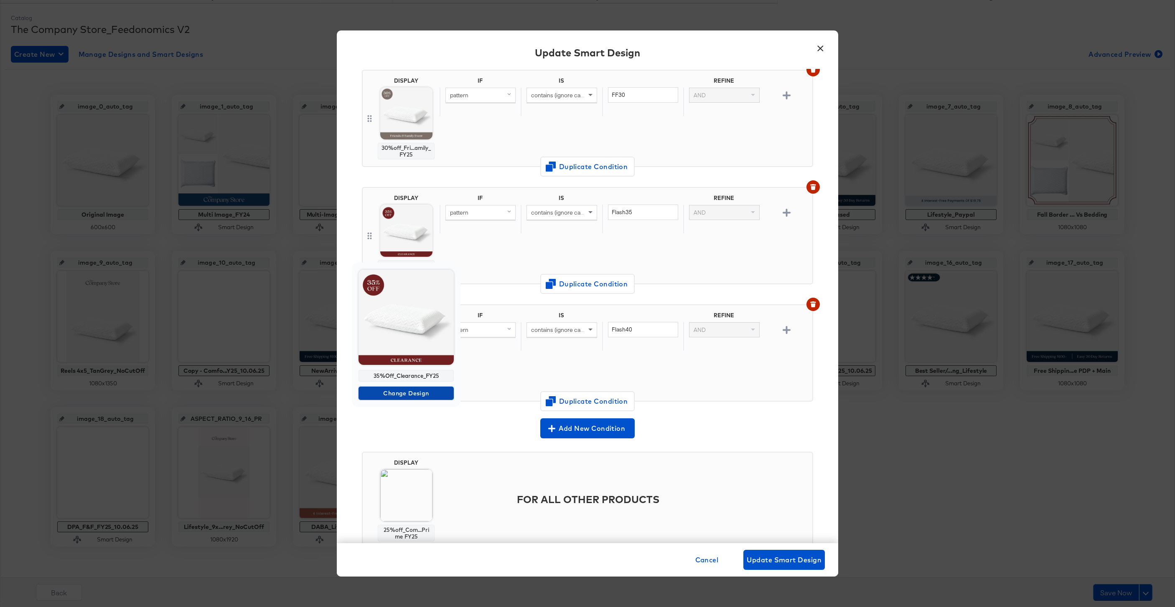
click at [426, 395] on span "Change Design" at bounding box center [406, 393] width 89 height 10
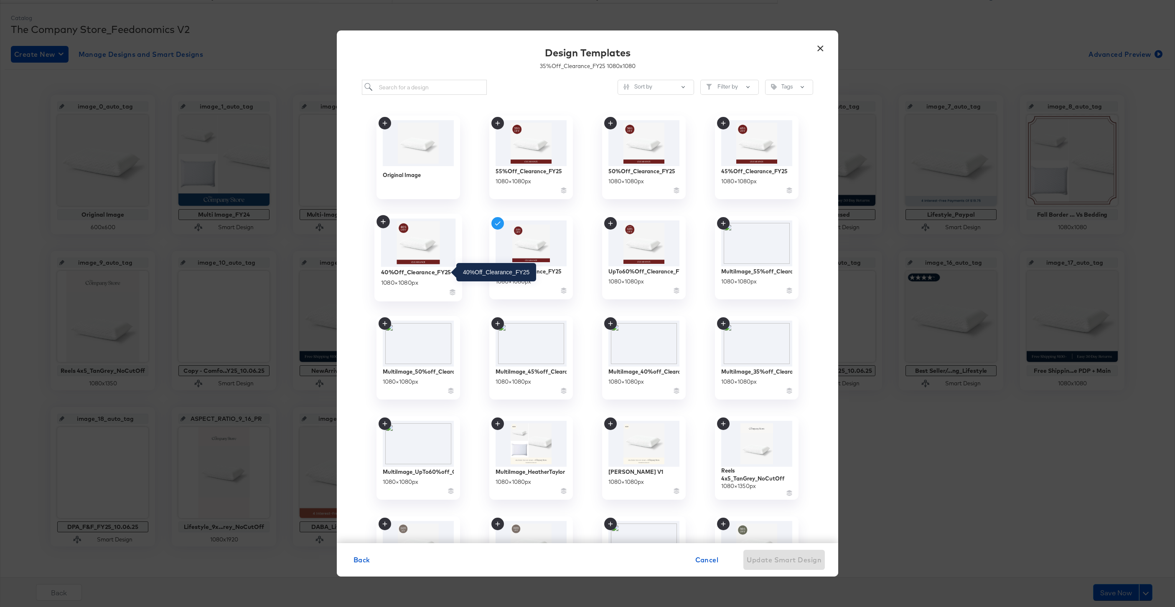
click at [401, 272] on div "40%Off_Clearance_FY25" at bounding box center [416, 272] width 70 height 8
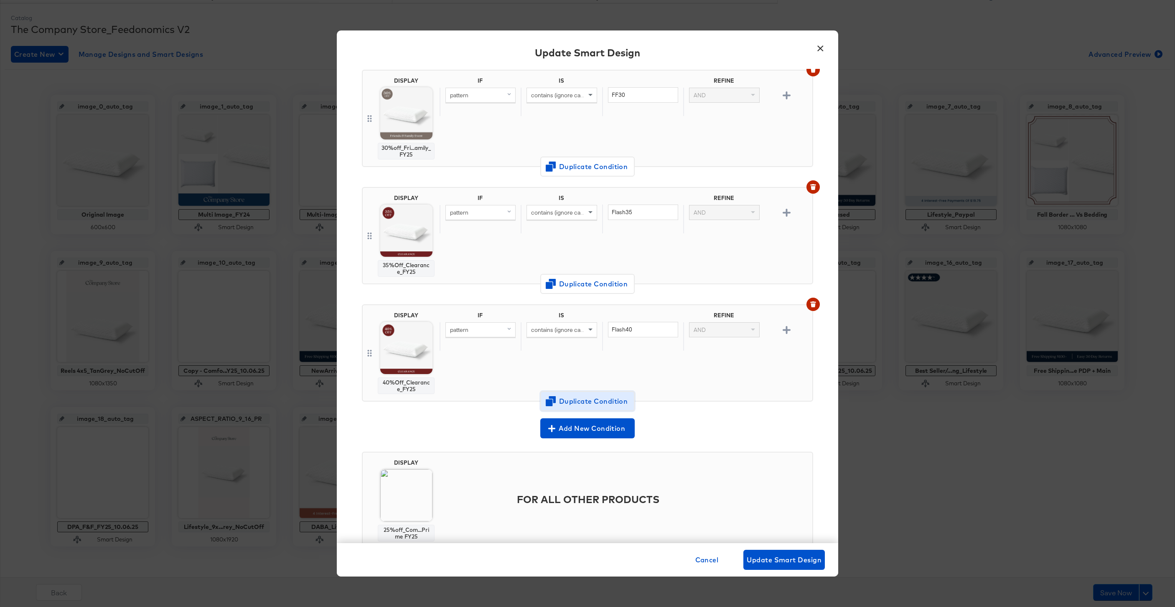
click at [594, 396] on span "Duplicate Condition" at bounding box center [587, 402] width 81 height 12
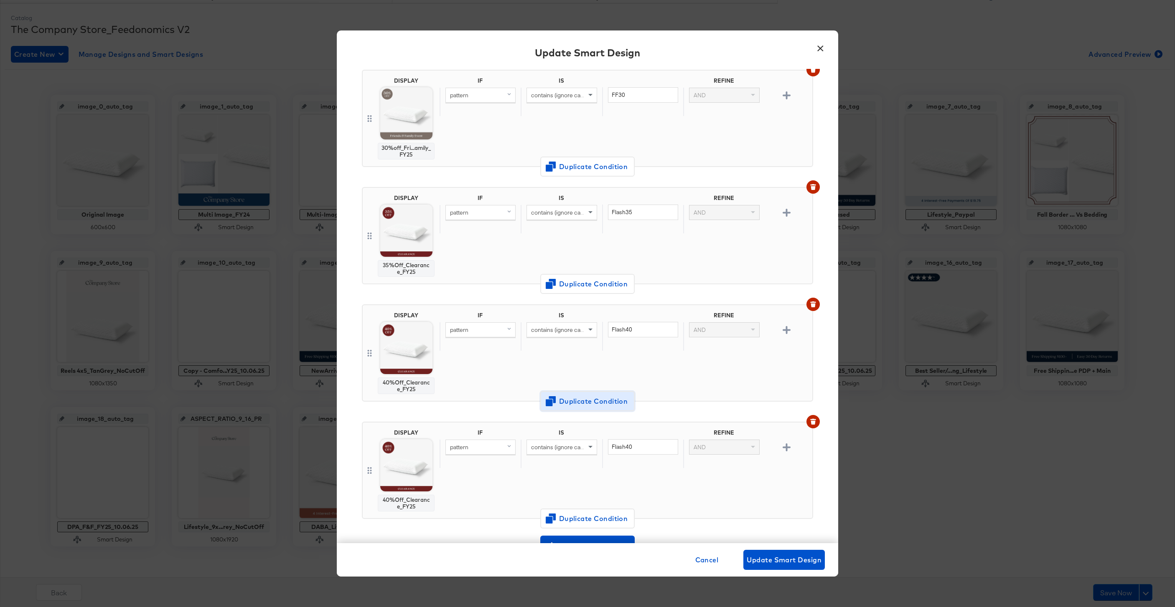
scroll to position [640, 0]
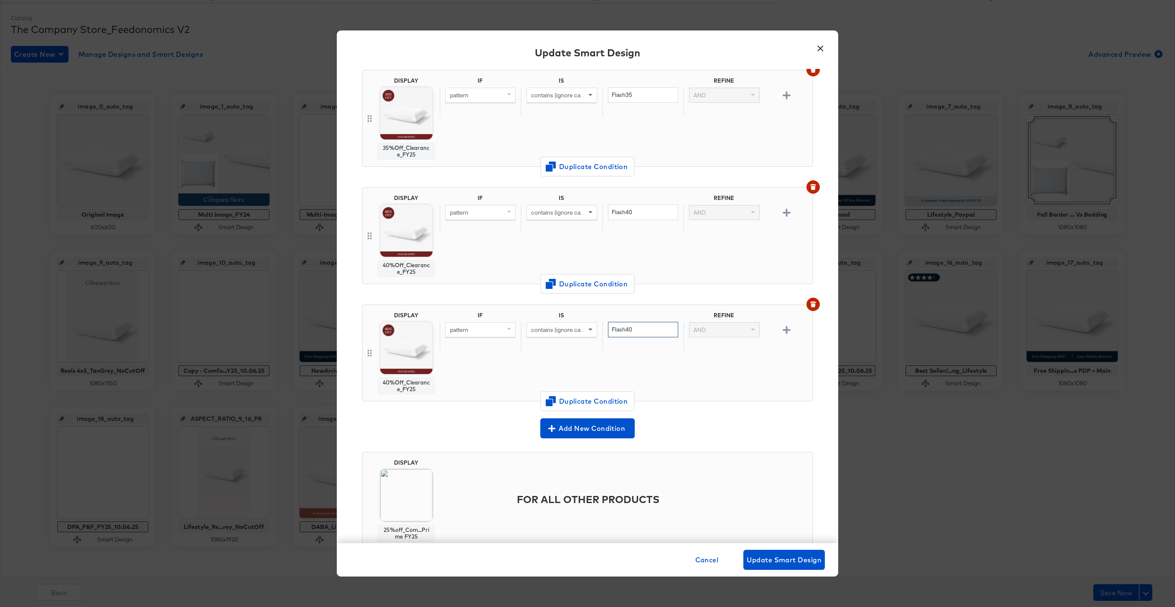
click at [640, 322] on input "Flash40" at bounding box center [643, 329] width 70 height 15
type input "Flash45"
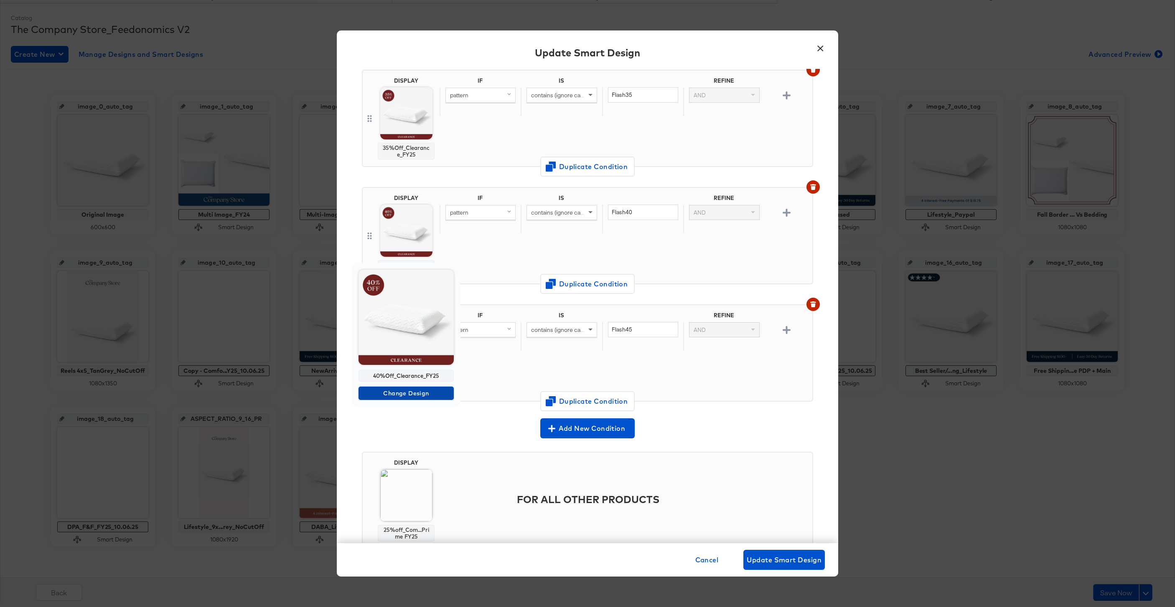
click at [408, 396] on span "Change Design" at bounding box center [406, 393] width 89 height 10
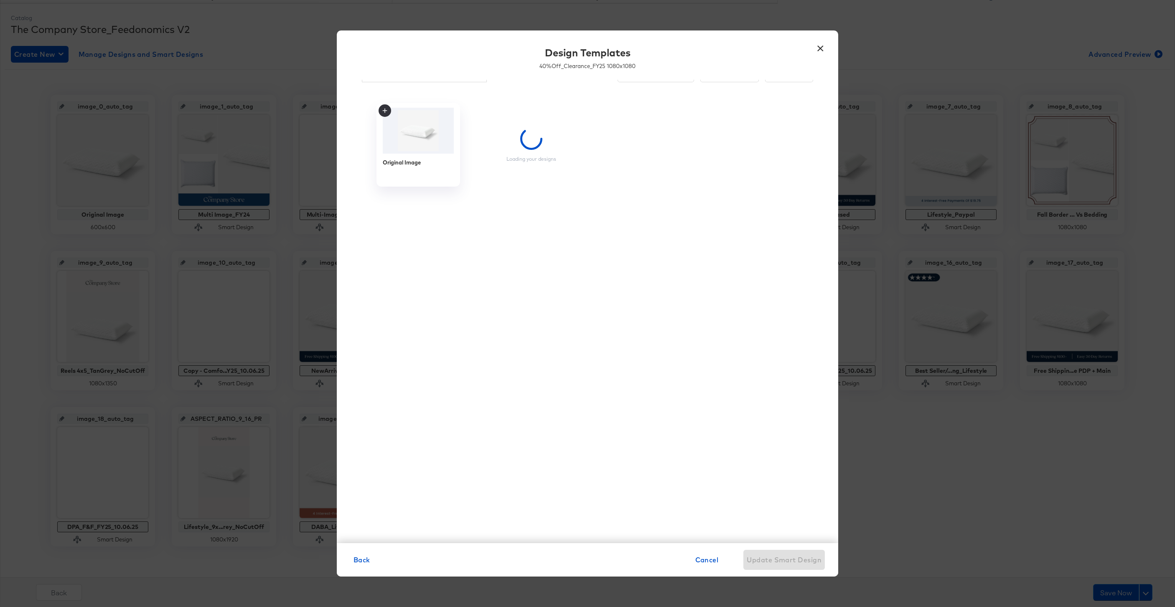
scroll to position [8, 0]
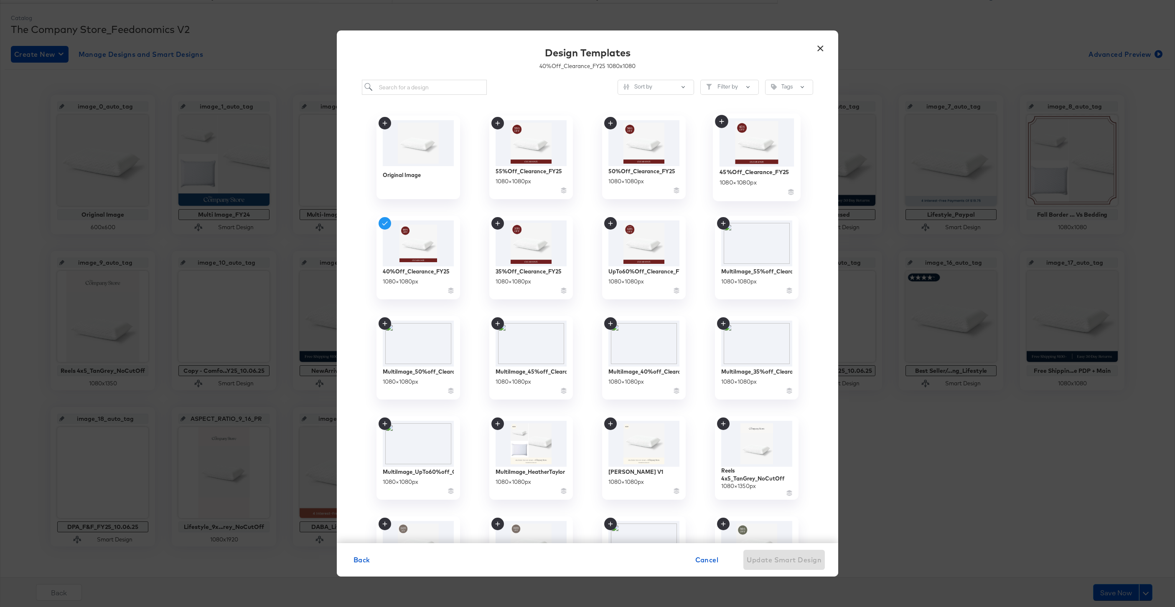
click at [755, 157] on img at bounding box center [756, 143] width 75 height 48
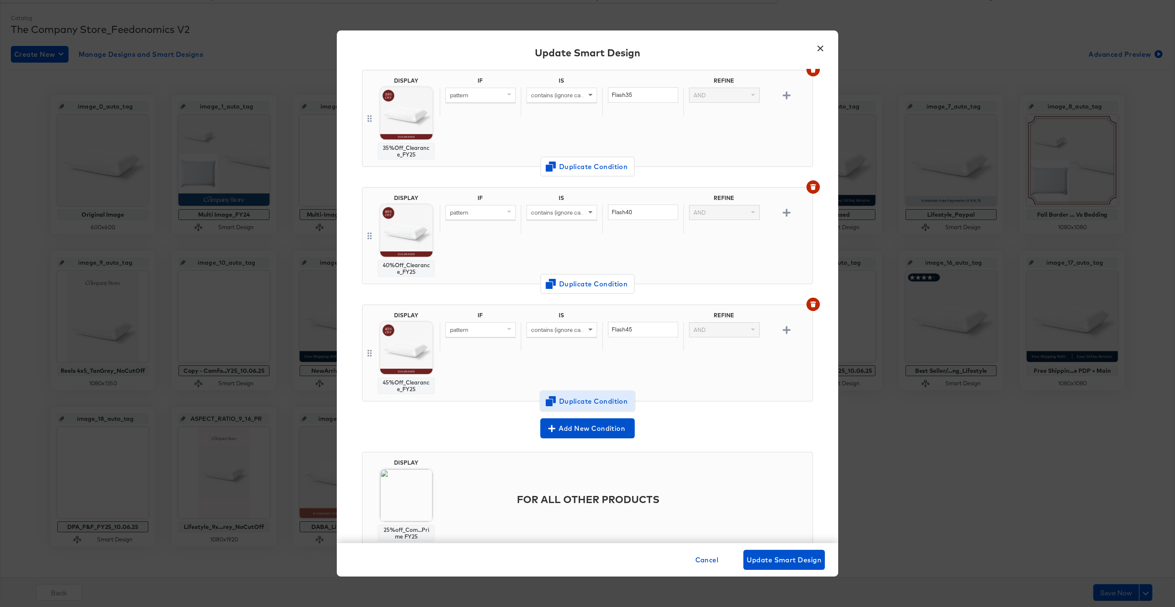
click at [580, 392] on button "Duplicate Condition" at bounding box center [587, 402] width 94 height 20
click at [640, 322] on input "Flash45" at bounding box center [643, 329] width 70 height 15
type input "Flash55"
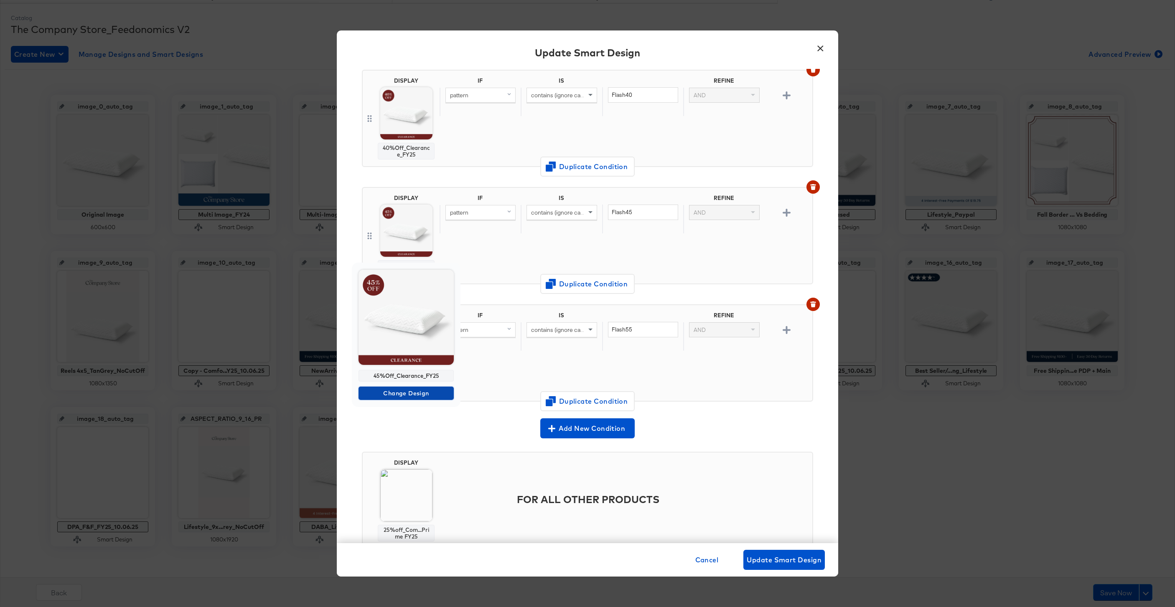
click at [404, 394] on span "Change Design" at bounding box center [406, 393] width 89 height 10
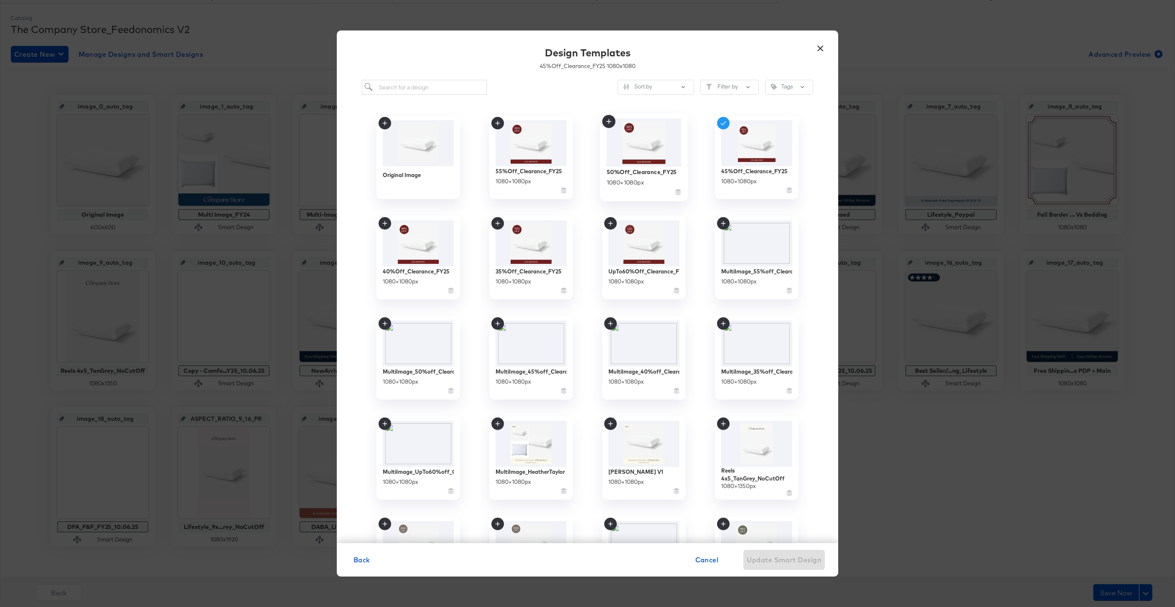
click at [652, 166] on img at bounding box center [643, 143] width 75 height 48
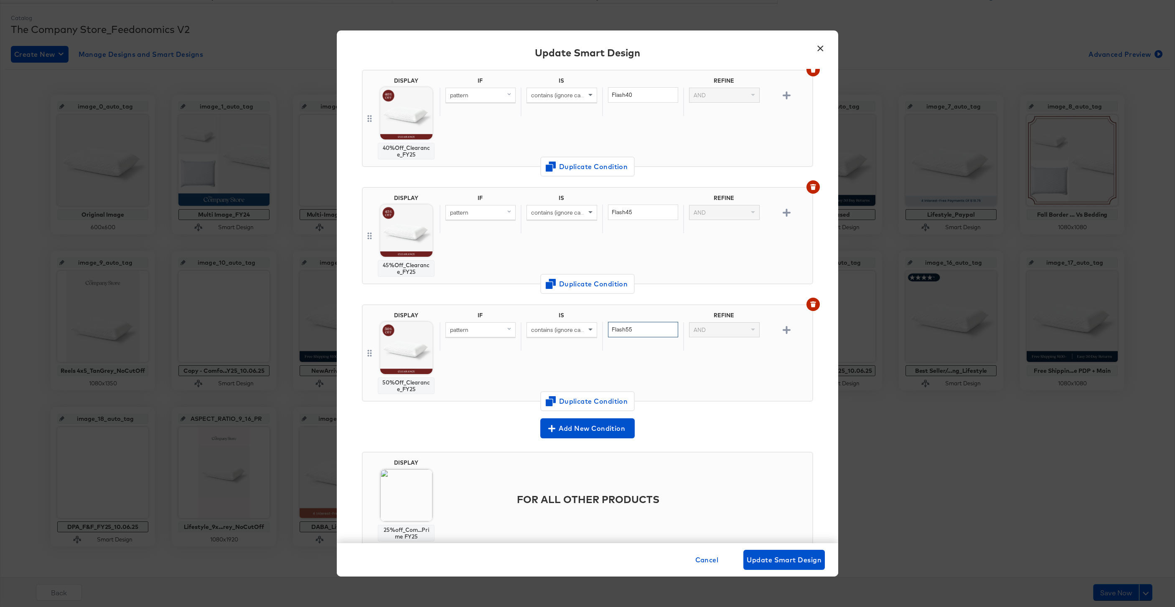
click at [634, 322] on input "Flash55" at bounding box center [643, 329] width 70 height 15
type input "Flash50"
click at [593, 396] on span "Duplicate Condition" at bounding box center [587, 402] width 81 height 12
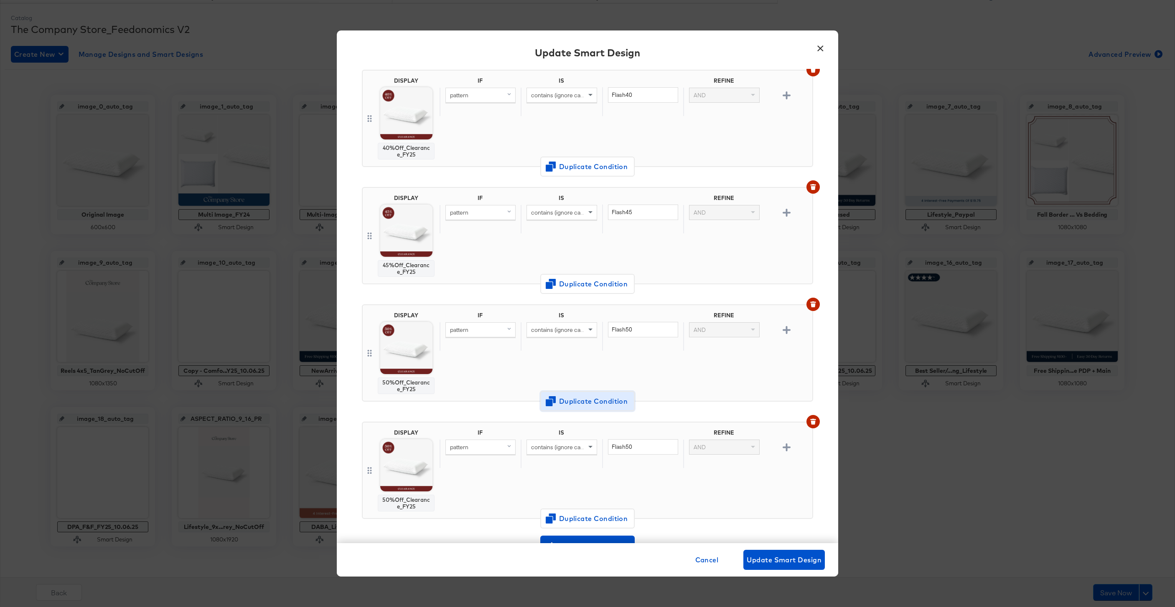
scroll to position [875, 0]
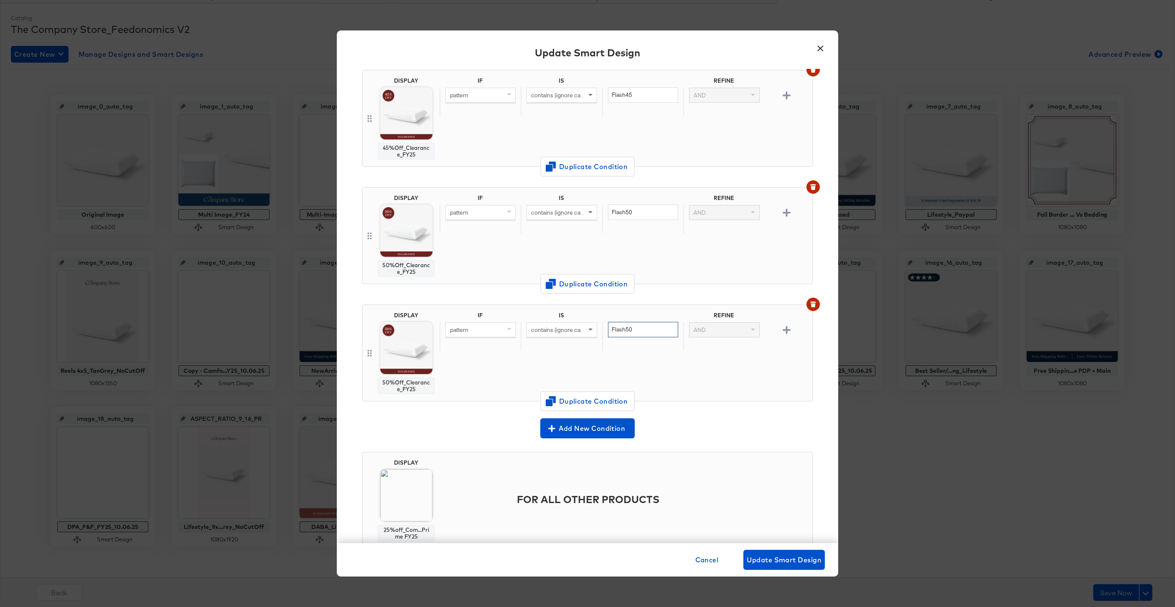
click at [647, 322] on input "Flash50" at bounding box center [643, 329] width 70 height 15
type input "Flash55"
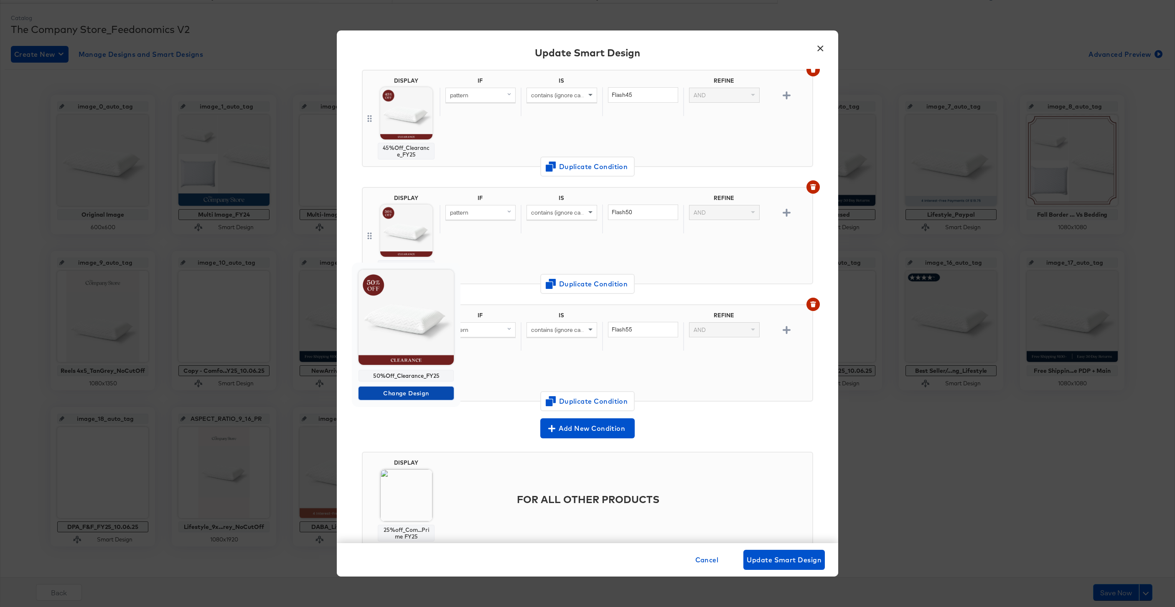
click at [402, 388] on button "Change Design" at bounding box center [405, 393] width 95 height 13
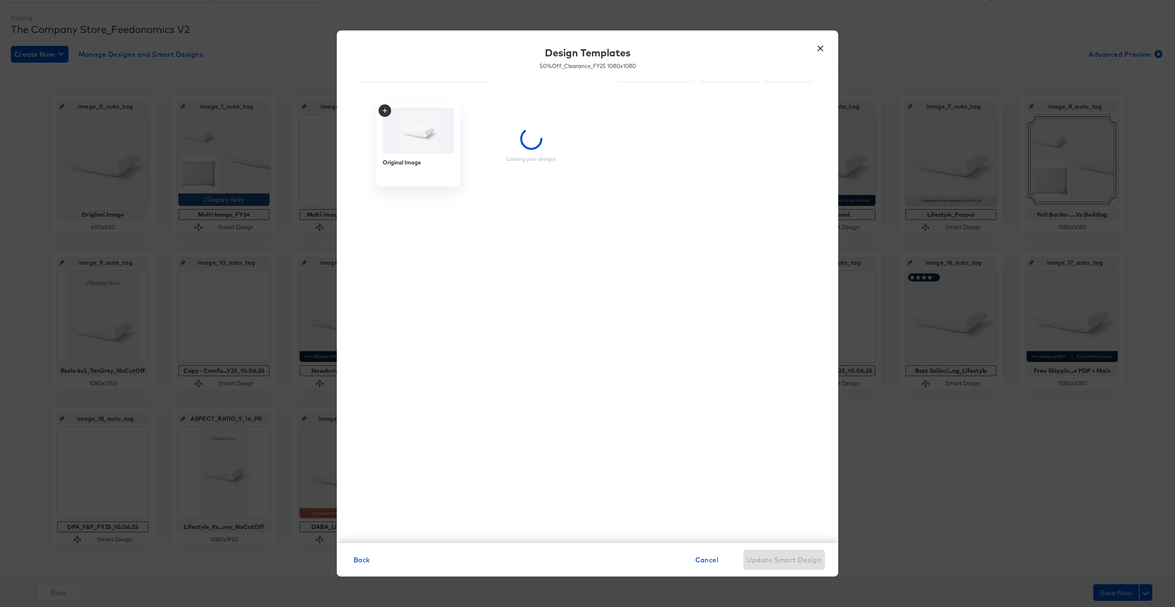
scroll to position [8, 0]
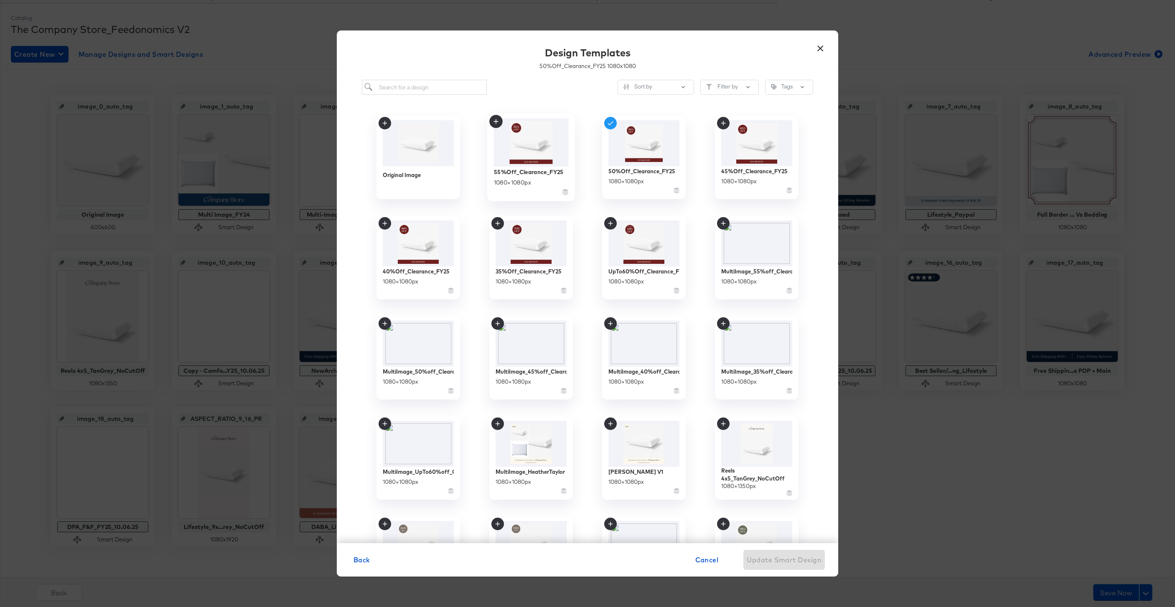
click at [516, 176] on div "55%Off_Clearance_FY25 1080 × 1080 px" at bounding box center [531, 182] width 75 height 30
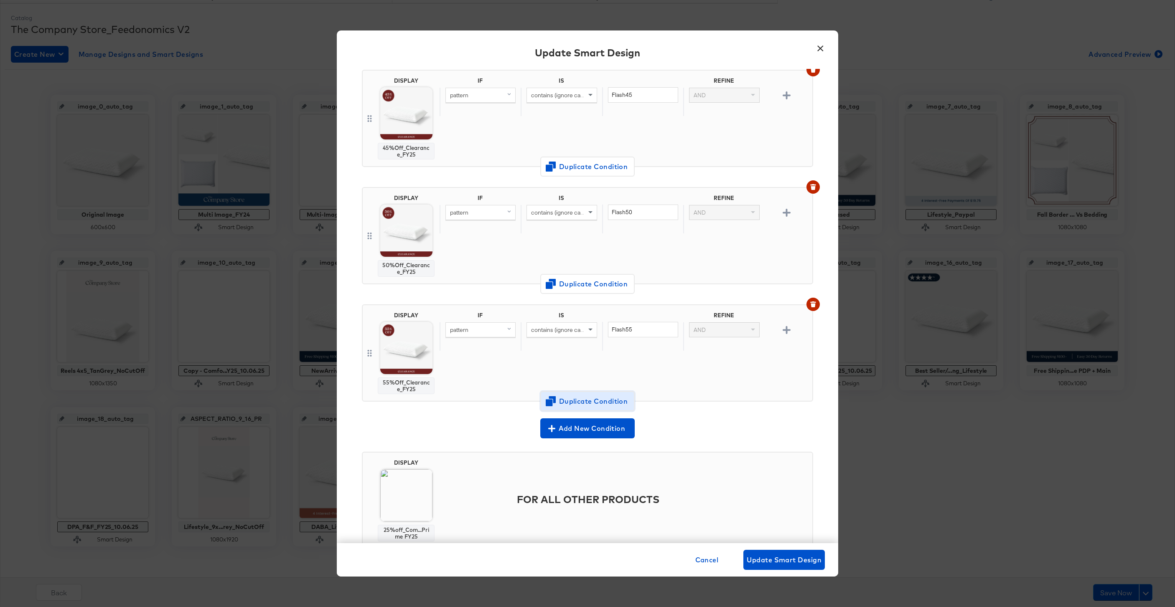
click at [601, 396] on span "Duplicate Condition" at bounding box center [587, 402] width 81 height 12
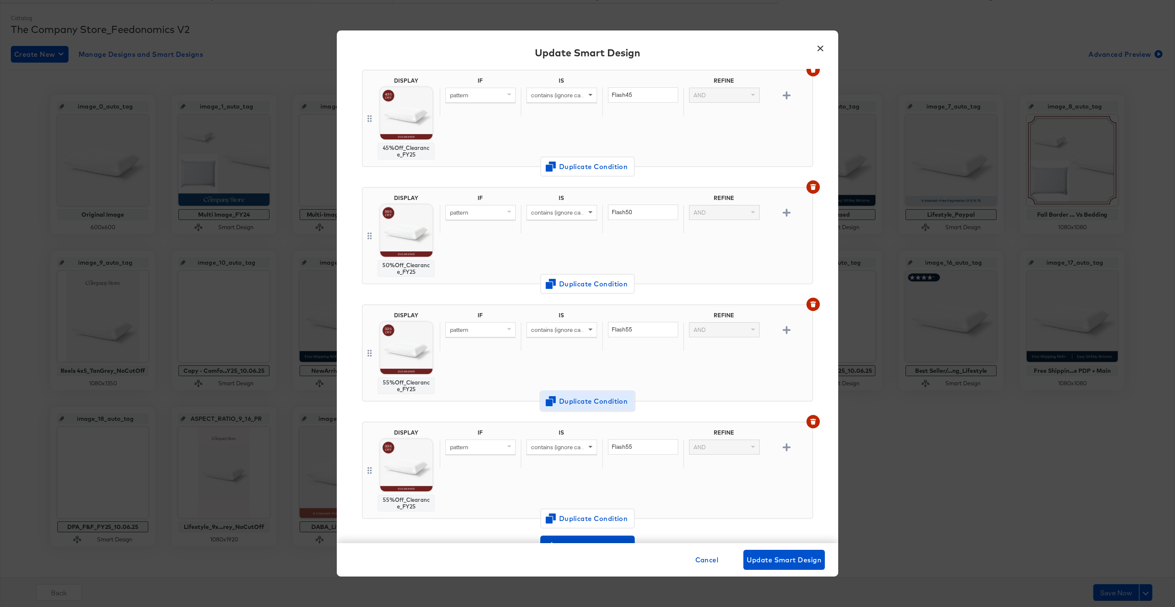
scroll to position [992, 0]
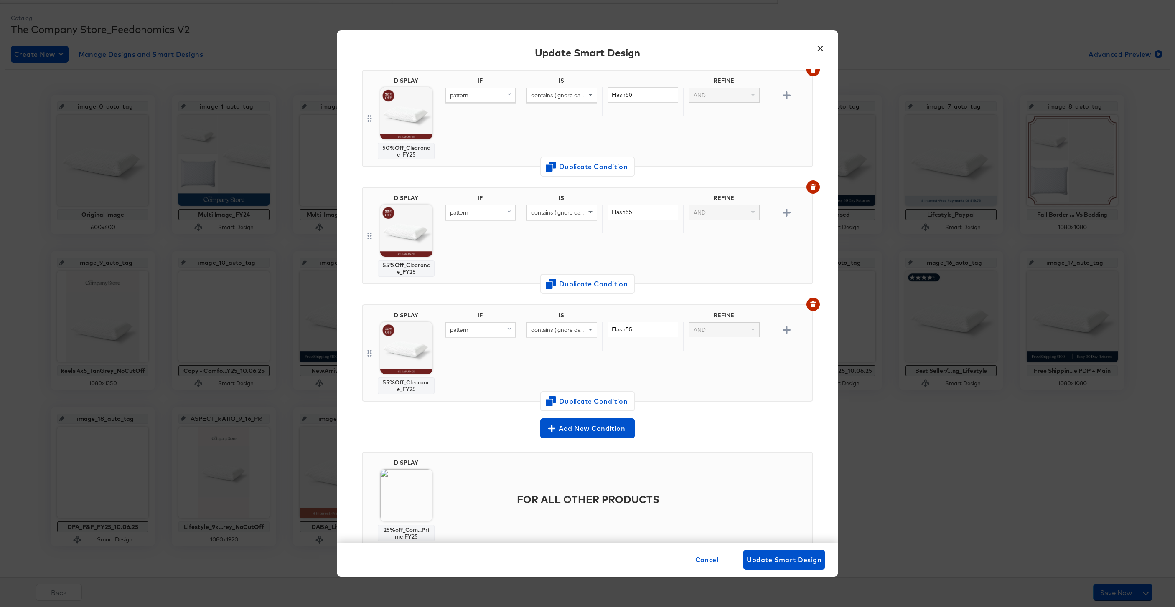
click at [646, 322] on input "Flash55" at bounding box center [643, 329] width 70 height 15
type input "Flash60"
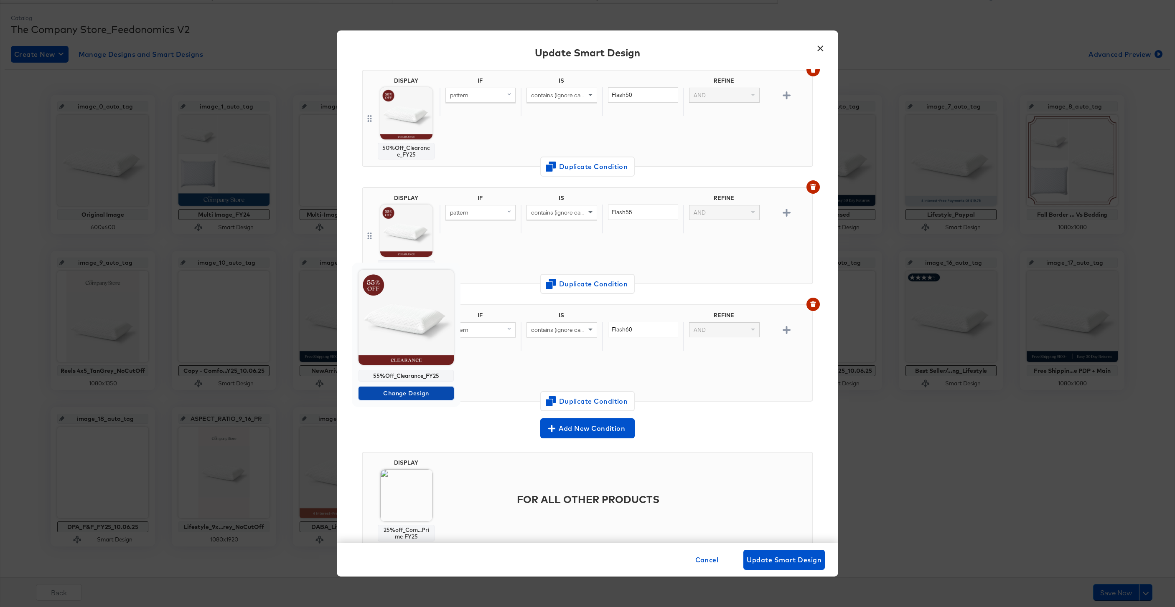
click at [396, 394] on span "Change Design" at bounding box center [406, 393] width 89 height 10
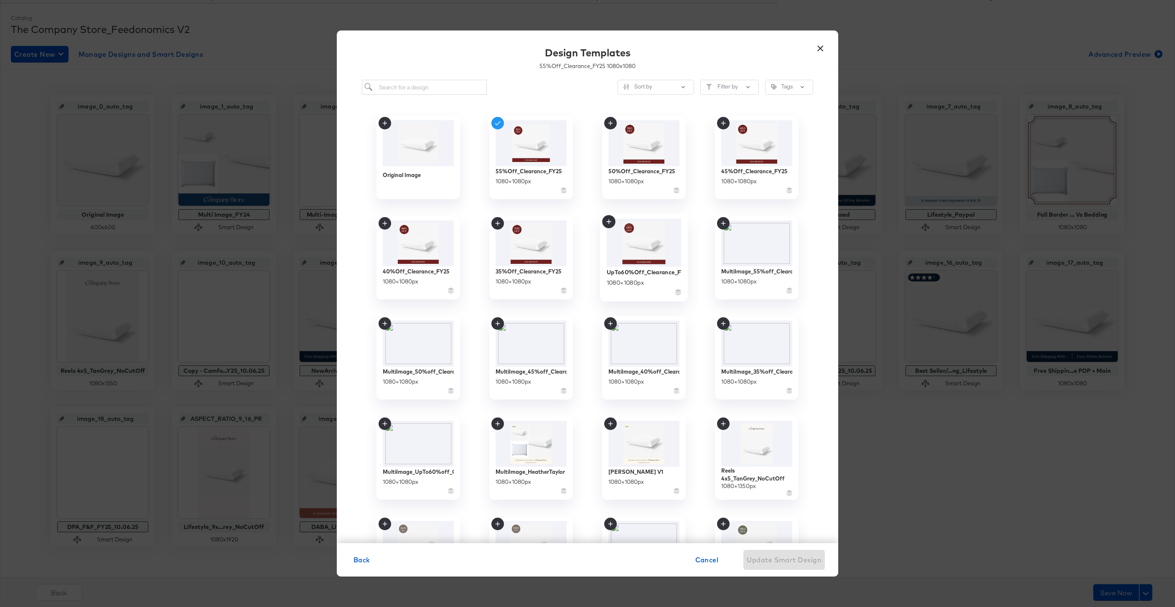
click at [661, 261] on img at bounding box center [643, 243] width 75 height 48
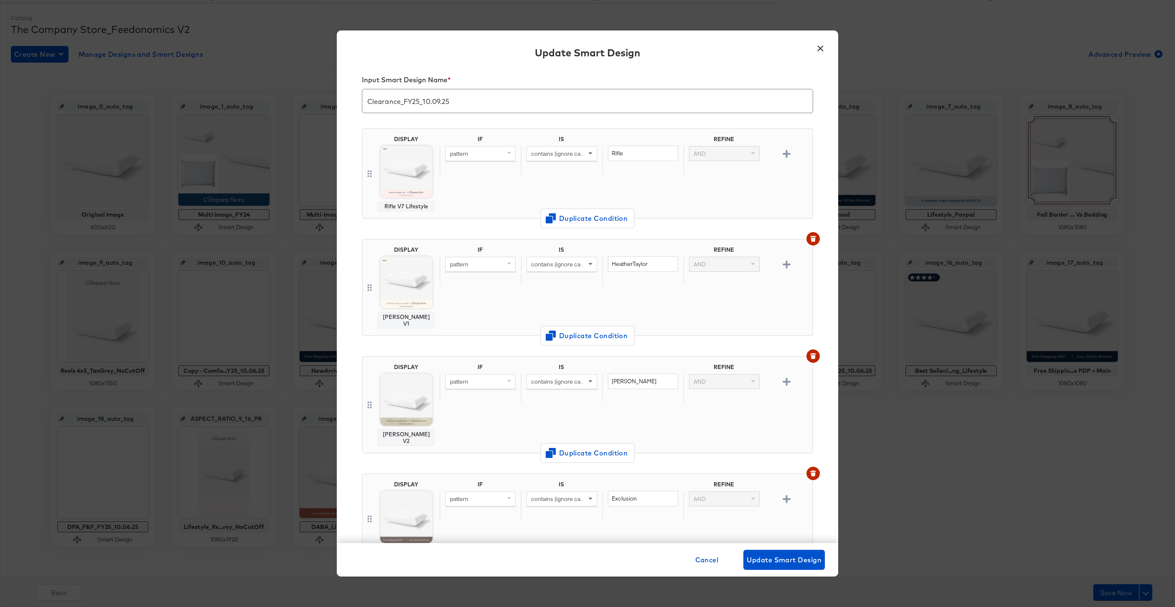
scroll to position [992, 0]
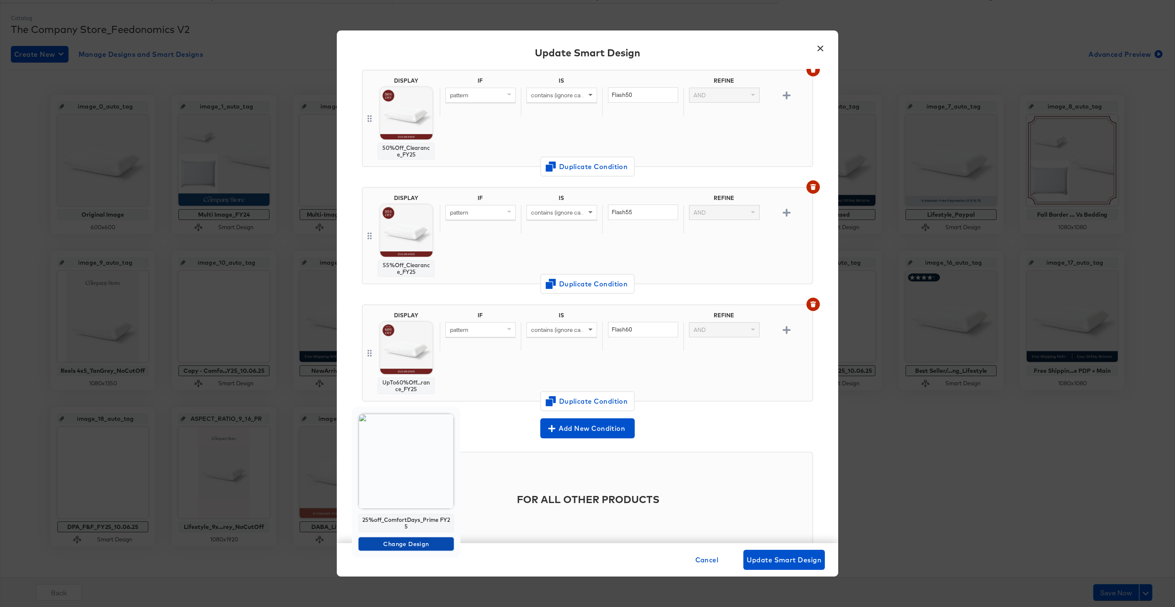
click at [402, 549] on span "Change Design" at bounding box center [406, 544] width 89 height 10
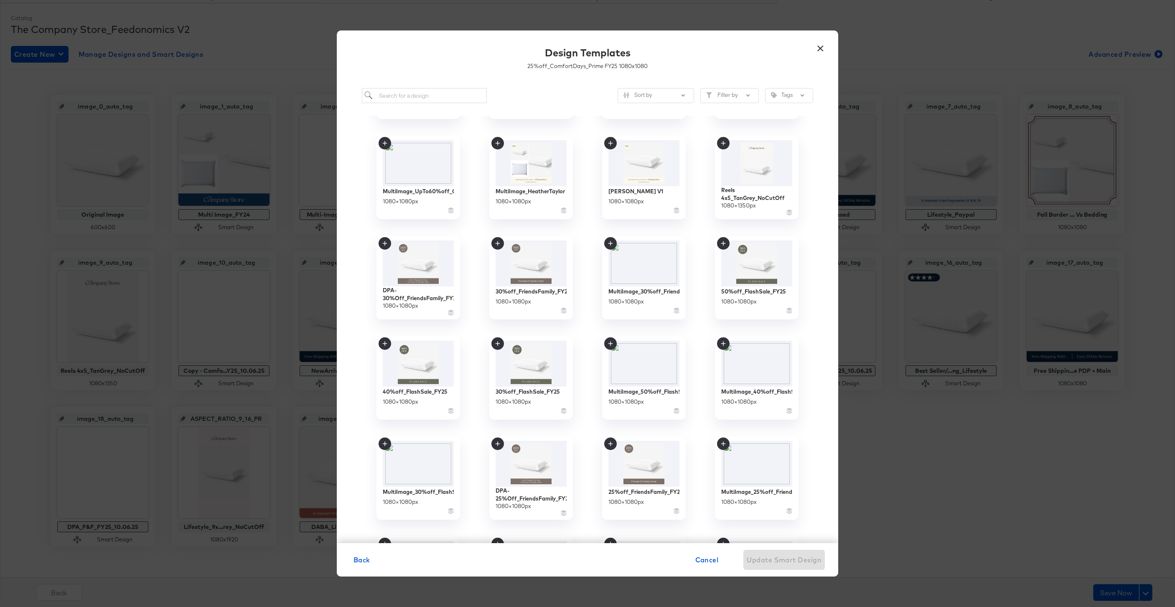
scroll to position [290, 0]
click at [660, 494] on div "25%off_FriendsFamily_FY25" at bounding box center [643, 492] width 75 height 8
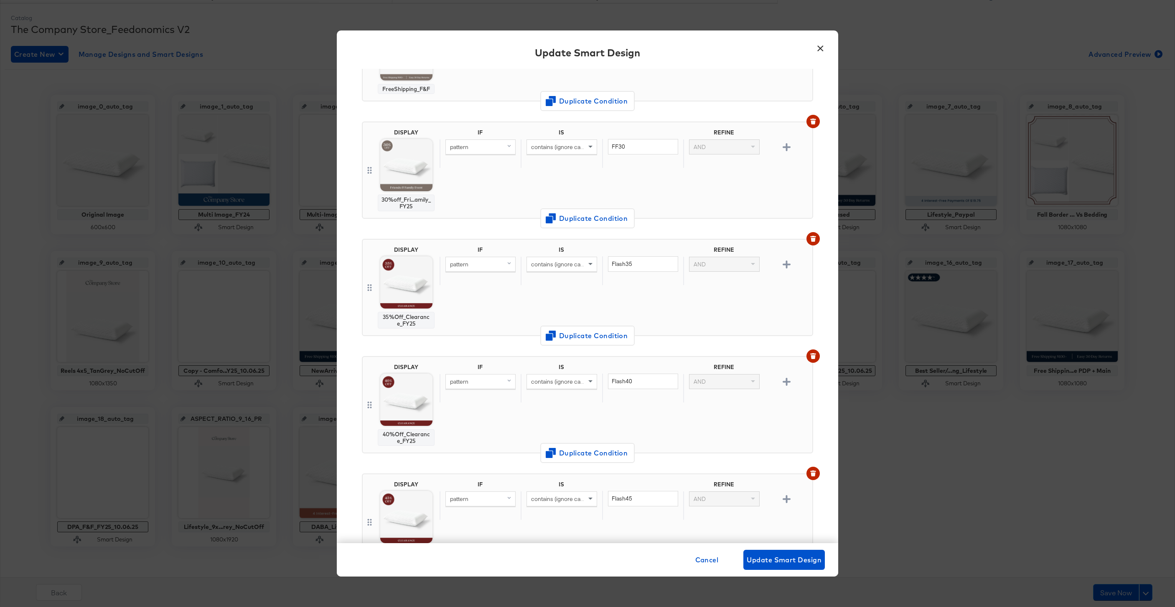
scroll to position [454, 0]
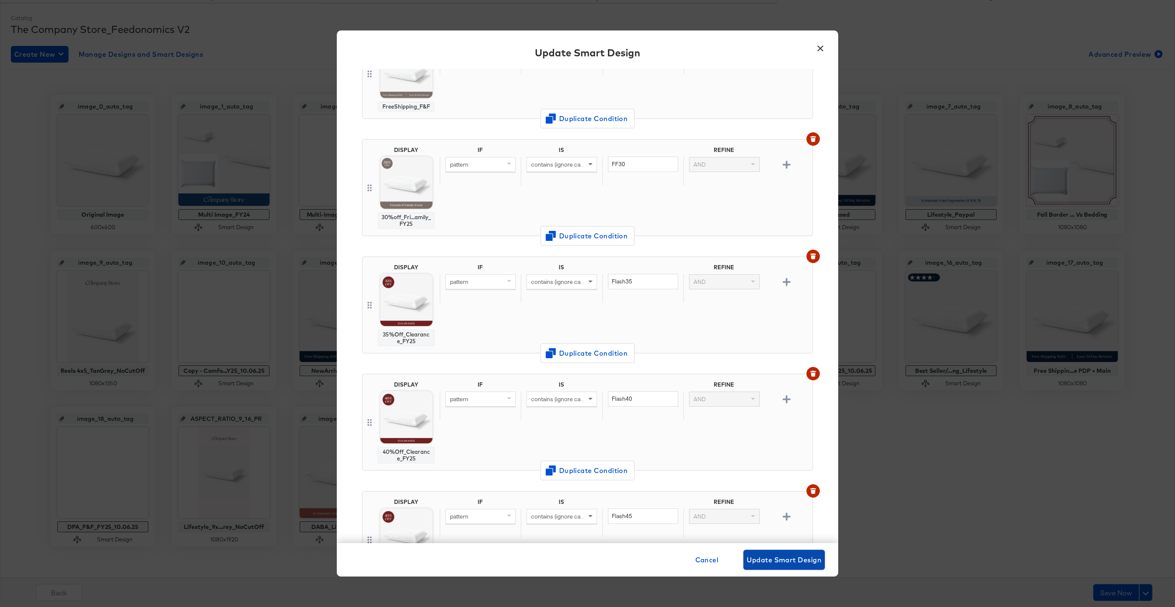
click at [770, 557] on span "Update Smart Design" at bounding box center [783, 560] width 75 height 12
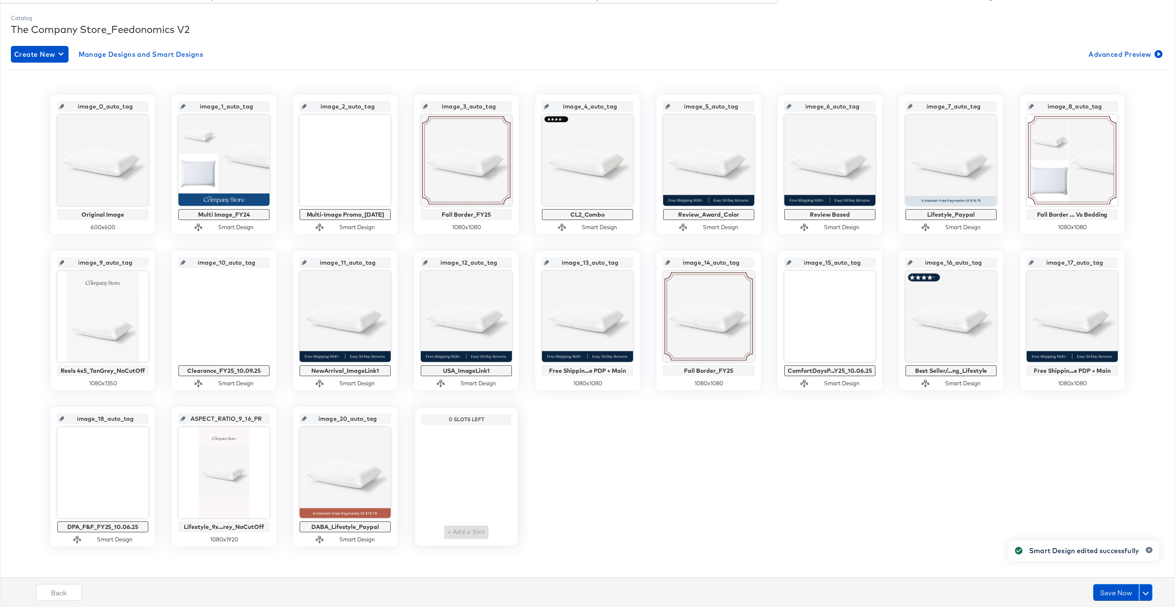
click at [567, 446] on div "image_0_auto_tag Original Image 600 x 600 image_1_auto_tag Multi Image_FY24 Sma…" at bounding box center [587, 321] width 1165 height 452
click at [322, 223] on span "Edit" at bounding box center [318, 224] width 38 height 6
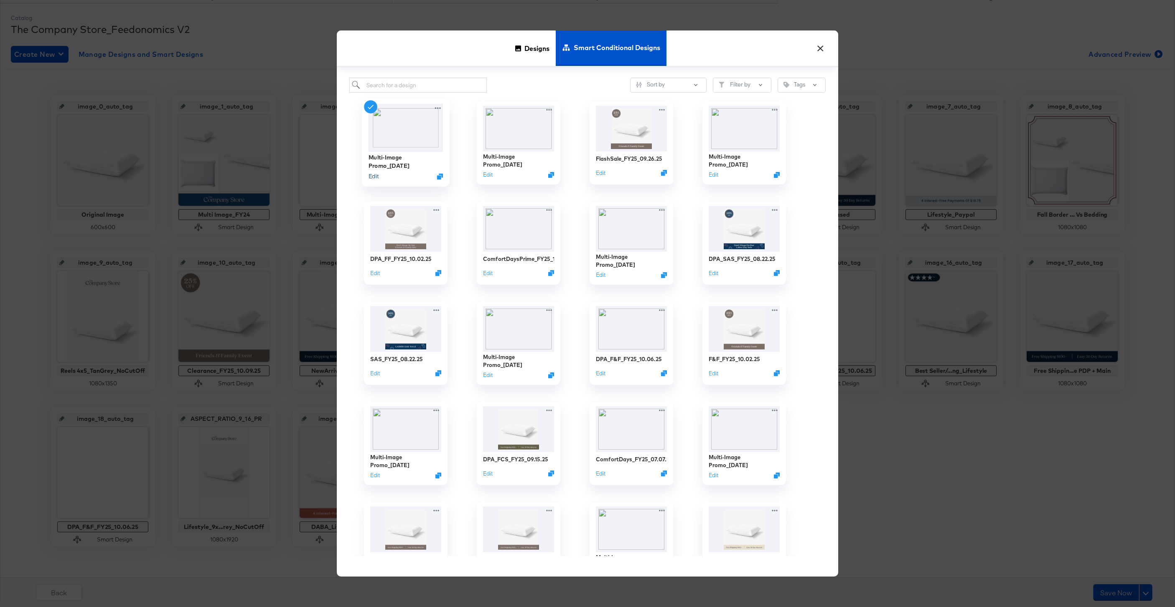
click at [373, 178] on button "Edit" at bounding box center [373, 177] width 10 height 8
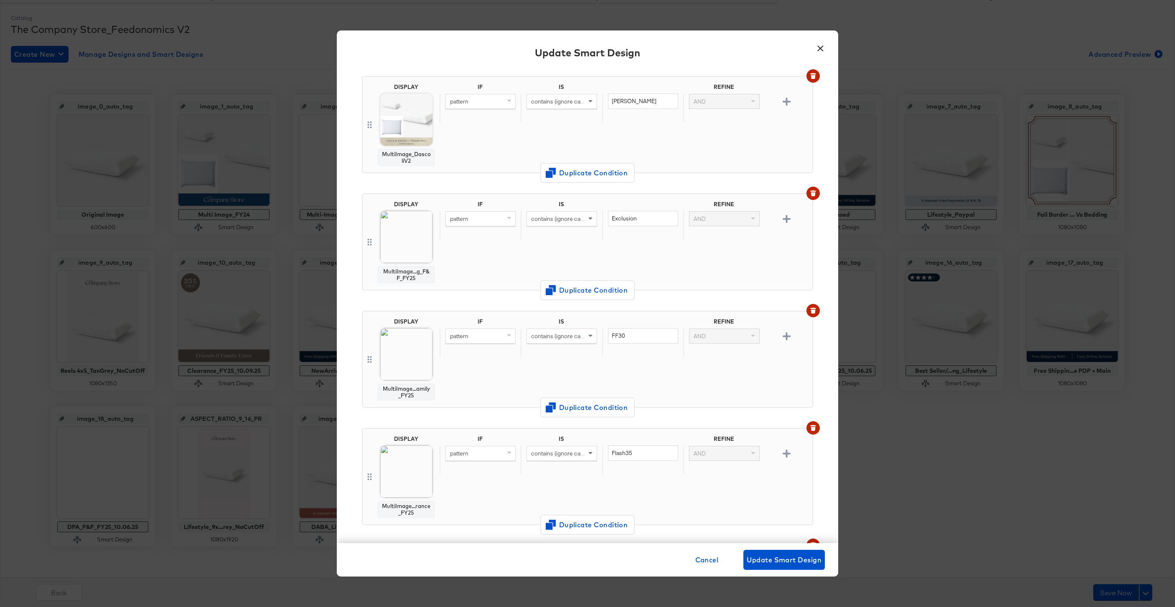
scroll to position [416, 0]
click at [817, 43] on button "×" at bounding box center [819, 46] width 15 height 15
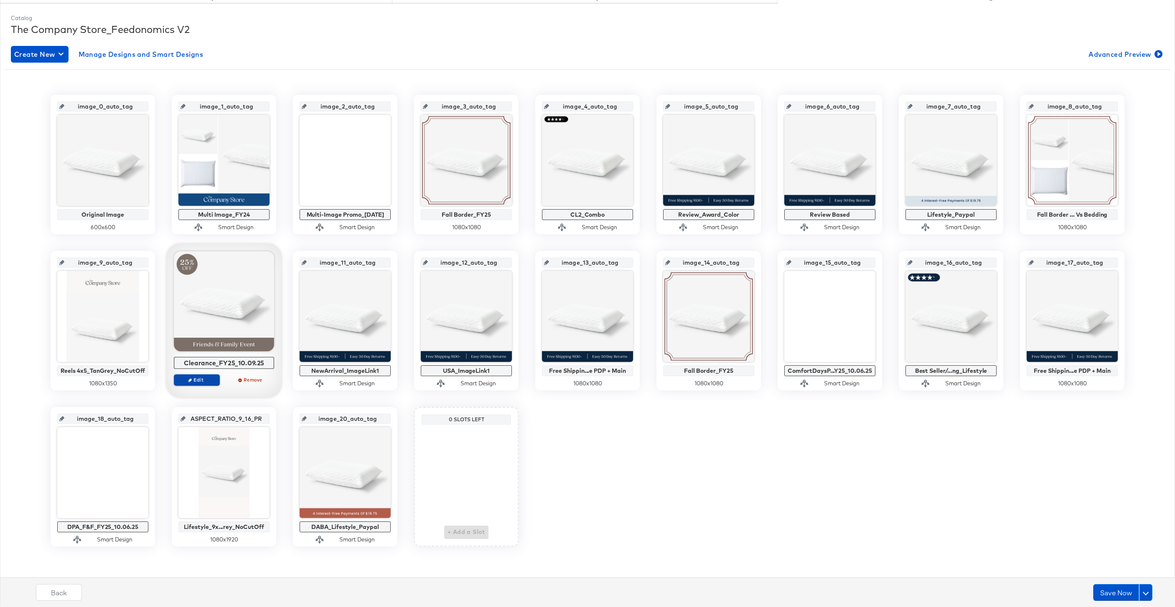
click at [212, 379] on span "Edit" at bounding box center [197, 380] width 38 height 6
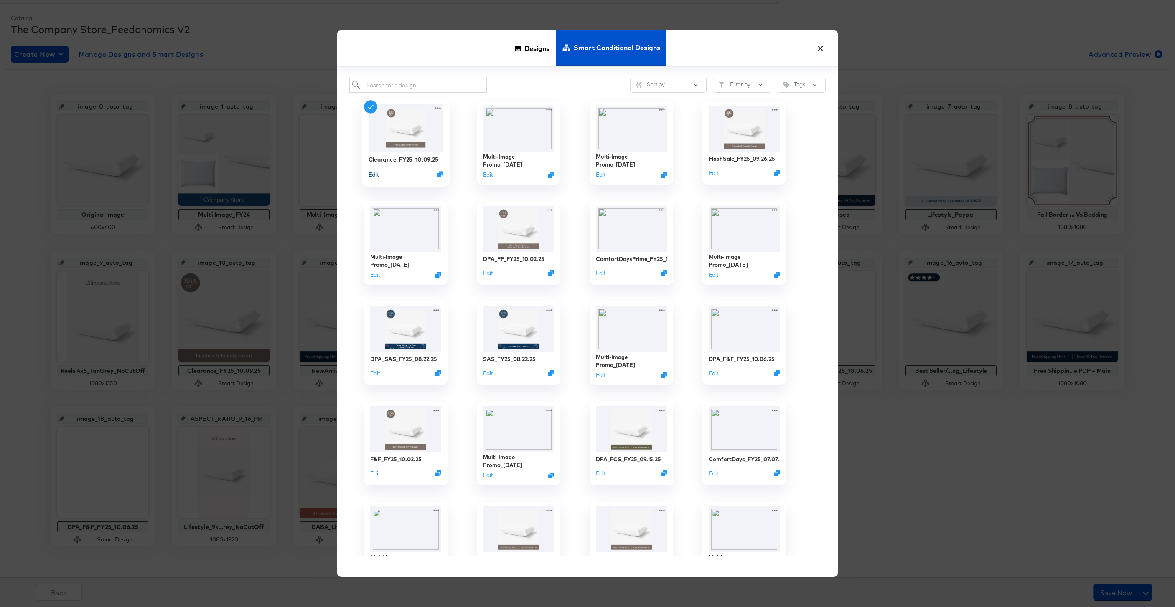
click at [370, 176] on button "Edit" at bounding box center [373, 174] width 10 height 8
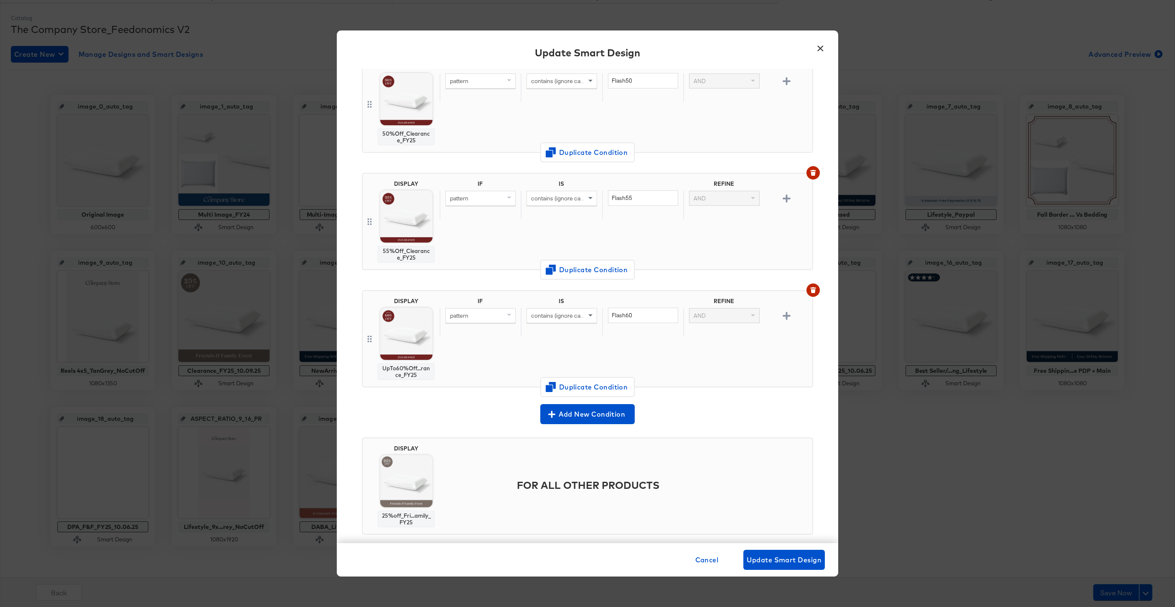
scroll to position [1006, 0]
click at [819, 47] on button "×" at bounding box center [819, 46] width 15 height 15
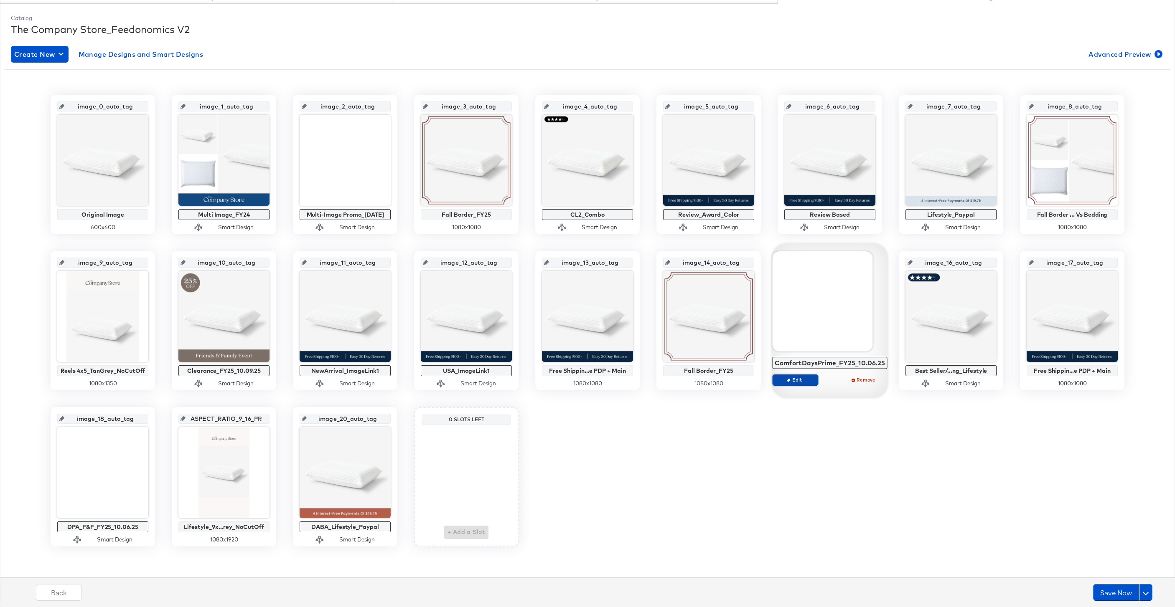
click at [799, 380] on span "Edit" at bounding box center [795, 380] width 38 height 6
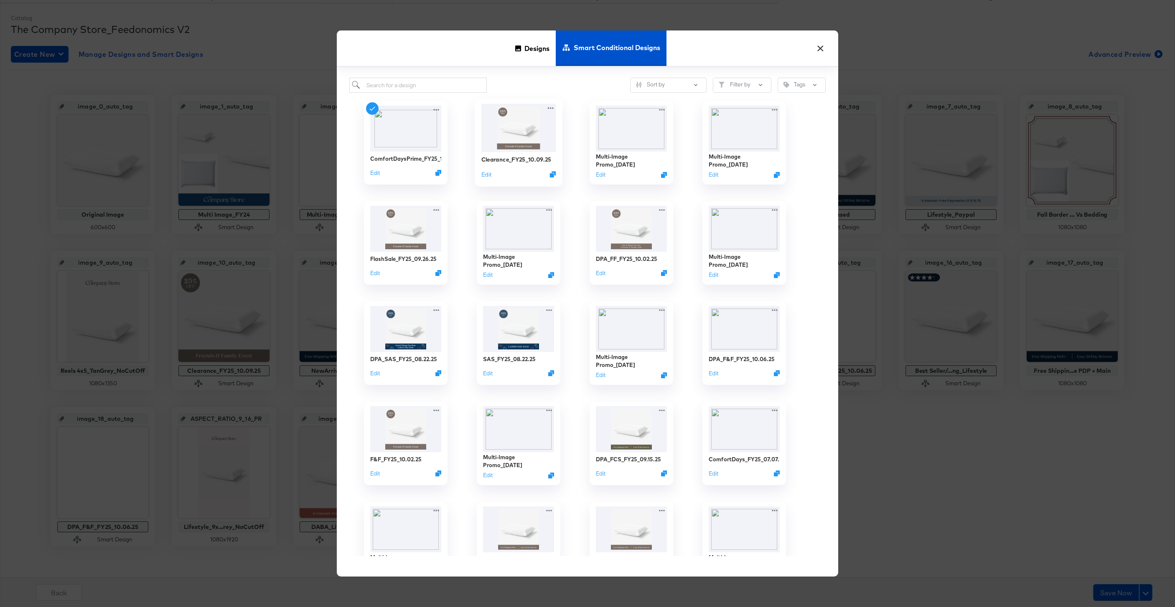
click at [509, 141] on img at bounding box center [518, 128] width 75 height 48
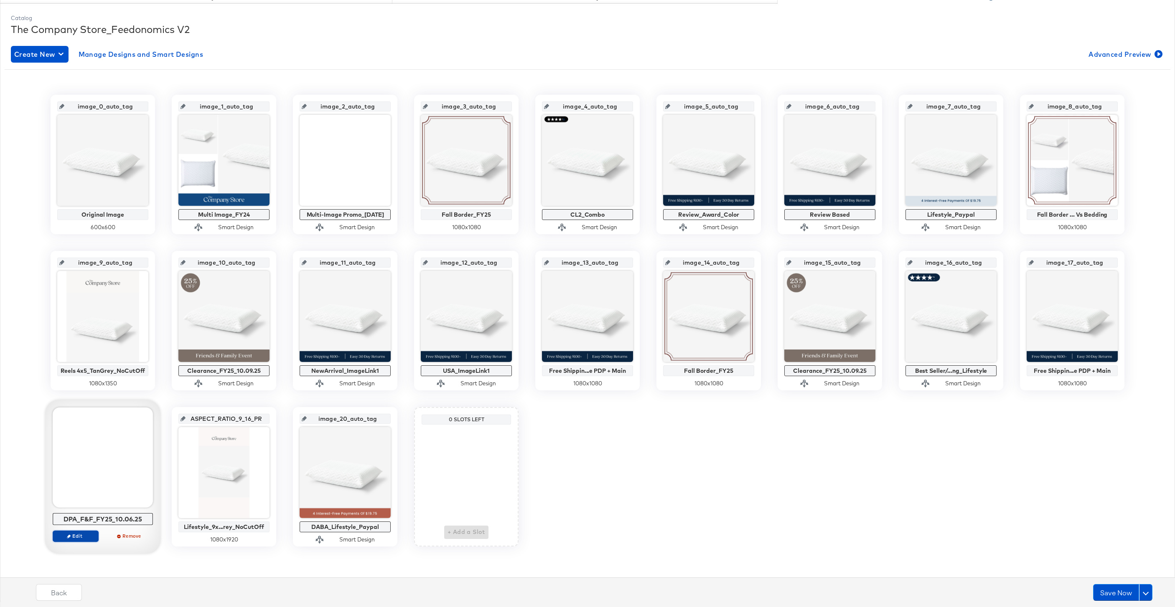
click at [79, 538] on span "Edit" at bounding box center [75, 536] width 38 height 6
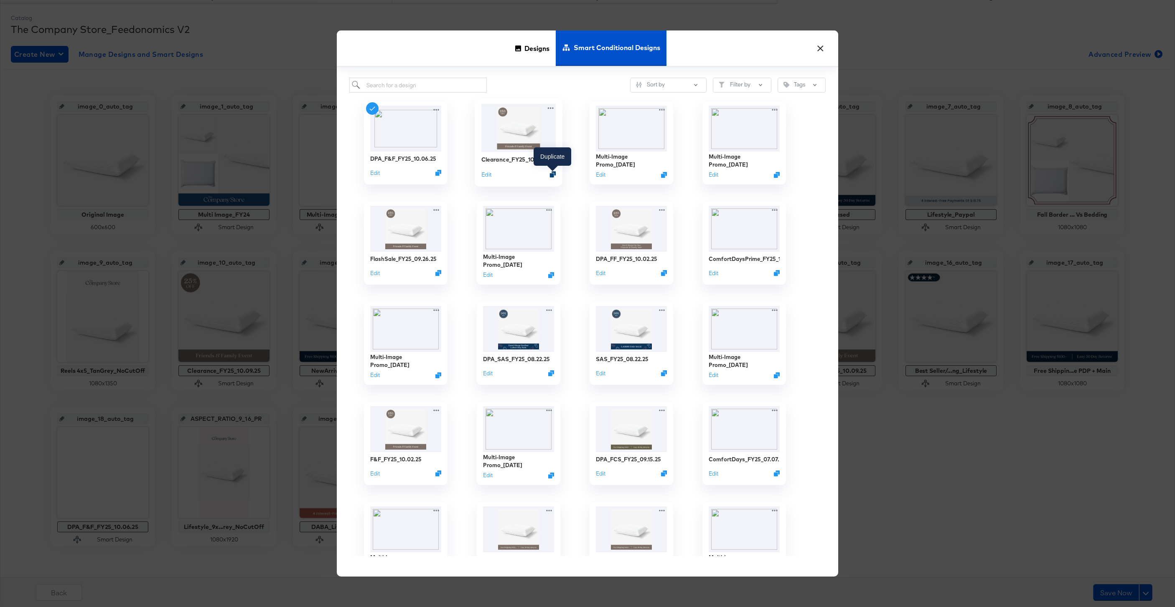
click at [551, 175] on icon "Duplicate" at bounding box center [553, 175] width 6 height 6
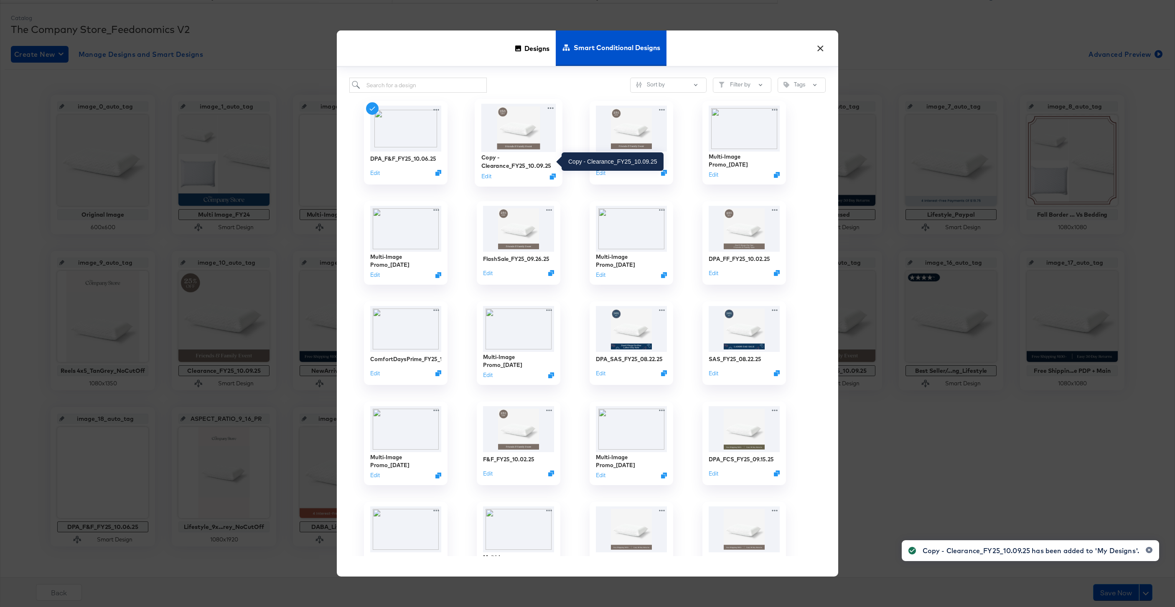
click at [507, 163] on div "Copy - Clearance_FY25_10.09.25" at bounding box center [518, 162] width 75 height 16
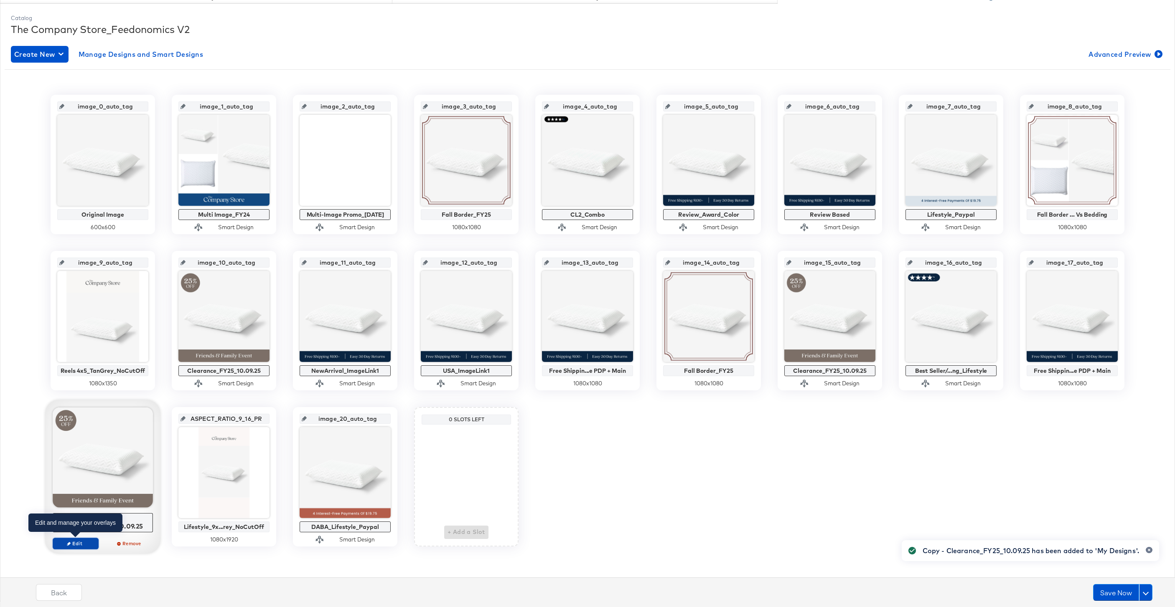
click at [74, 542] on span "Edit" at bounding box center [75, 543] width 38 height 6
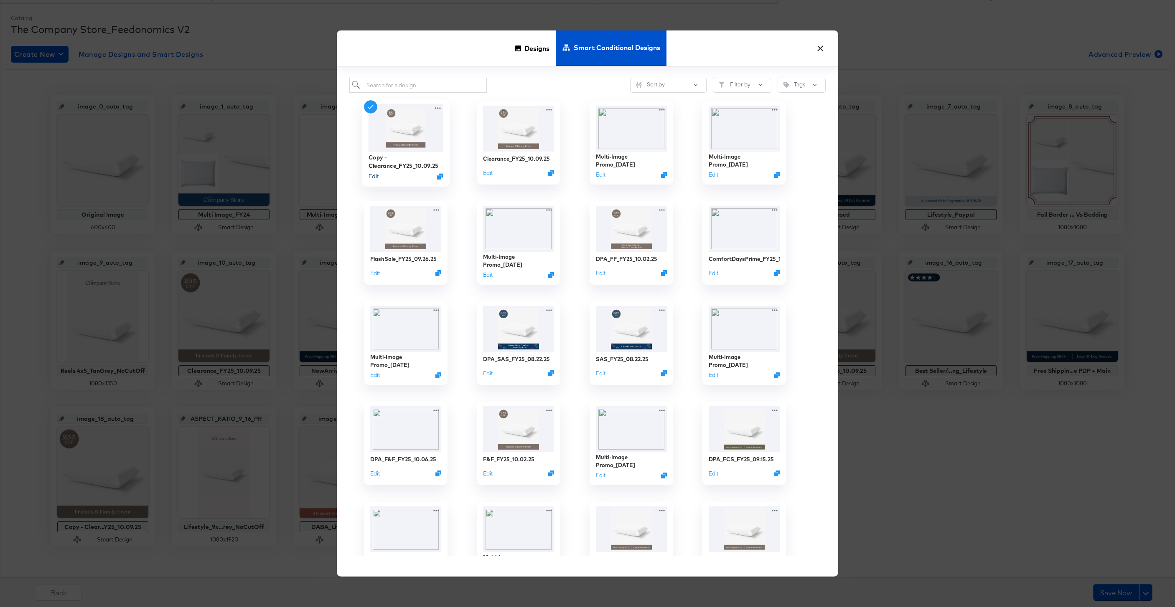
click at [373, 175] on button "Edit" at bounding box center [373, 177] width 10 height 8
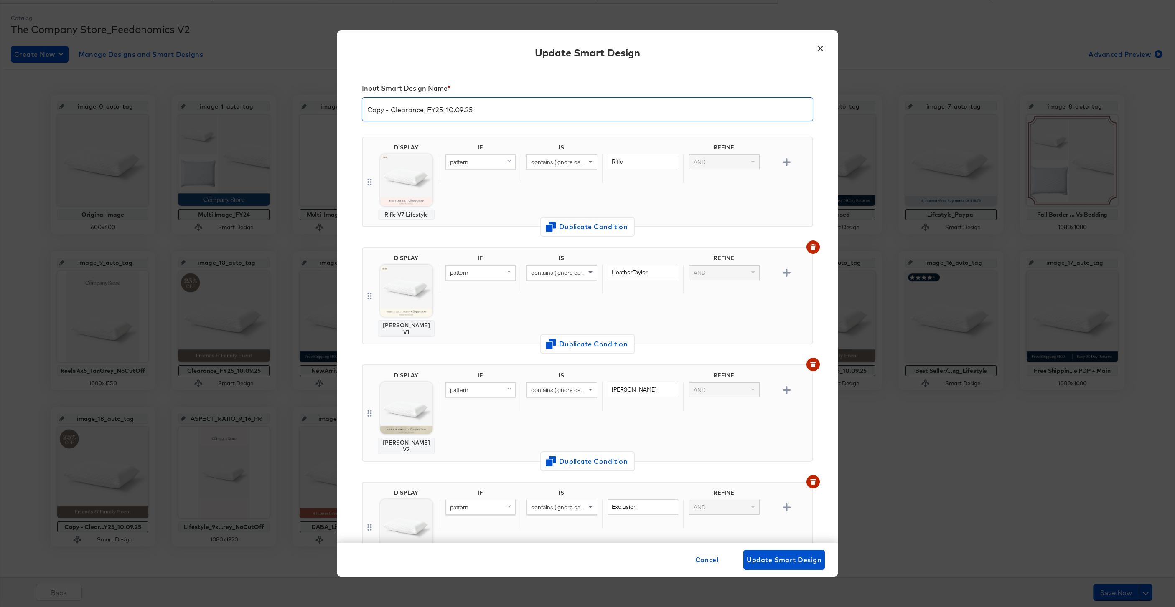
drag, startPoint x: 393, startPoint y: 112, endPoint x: 353, endPoint y: 112, distance: 40.1
click at [353, 112] on div "Input Smart Design Name * Copy - Clearance_FY25_10.09.25 DISPLAY Rifle V7 Lifes…" at bounding box center [587, 306] width 501 height 474
click at [439, 109] on input "Clearance_FY25_10.09.25" at bounding box center [587, 105] width 450 height 23
click at [400, 112] on input "Clearance_FY25_10.09.25" at bounding box center [587, 105] width 450 height 23
type input "ClearanceDPA_FY25_10.09.25"
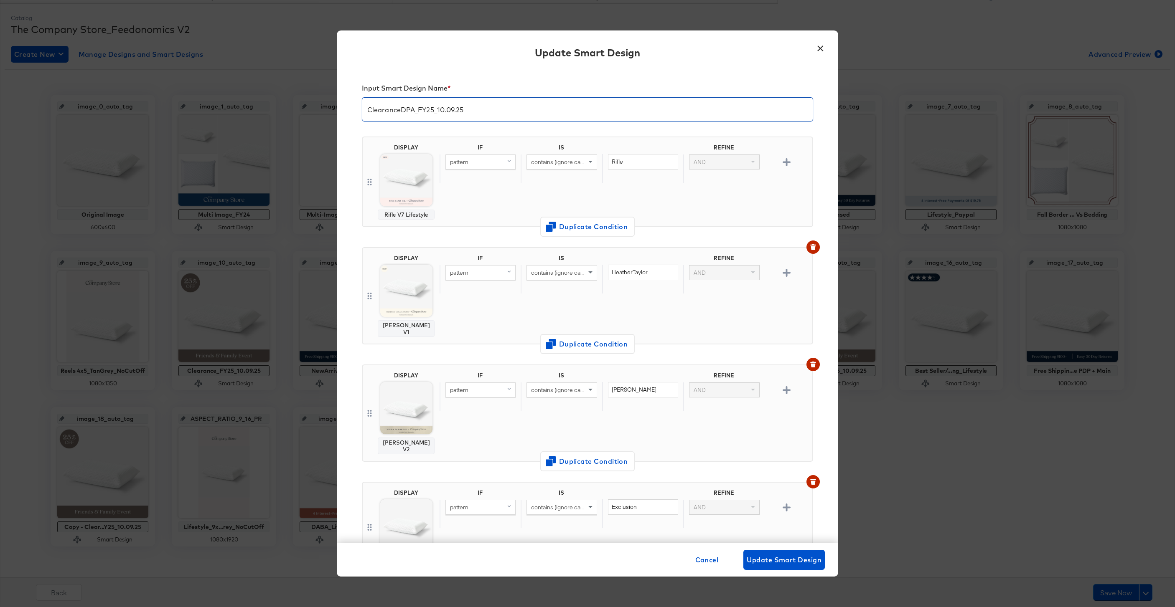
click at [436, 130] on div "DISPLAY Rifle V7 Lifestyle IF IS REFINE pattern contains (ignore case) Rifle AN…" at bounding box center [587, 185] width 451 height 111
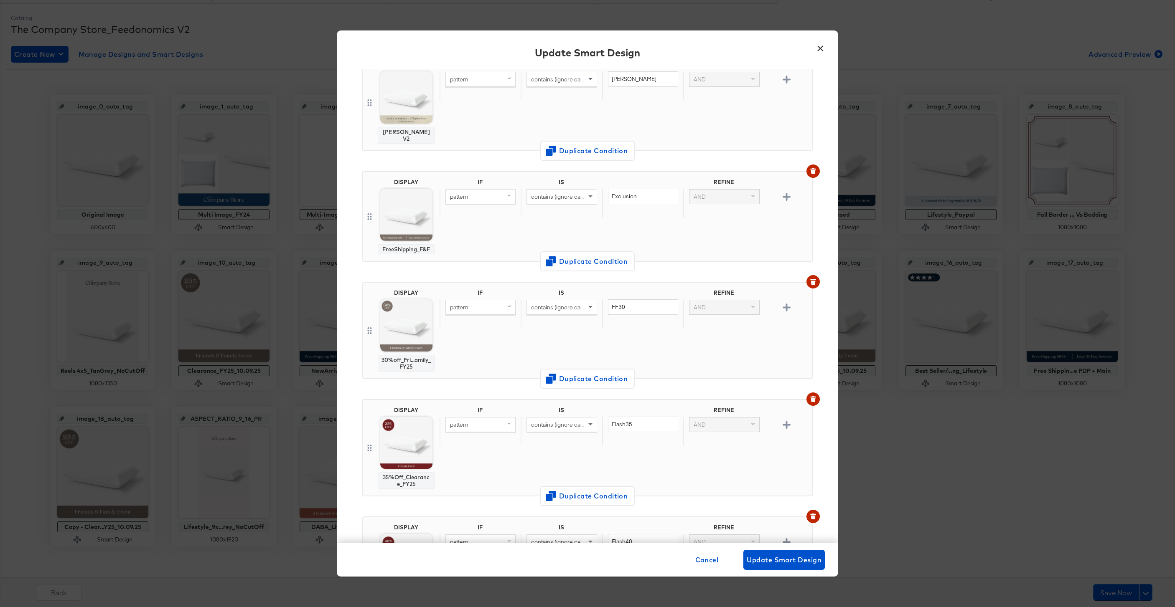
scroll to position [327, 0]
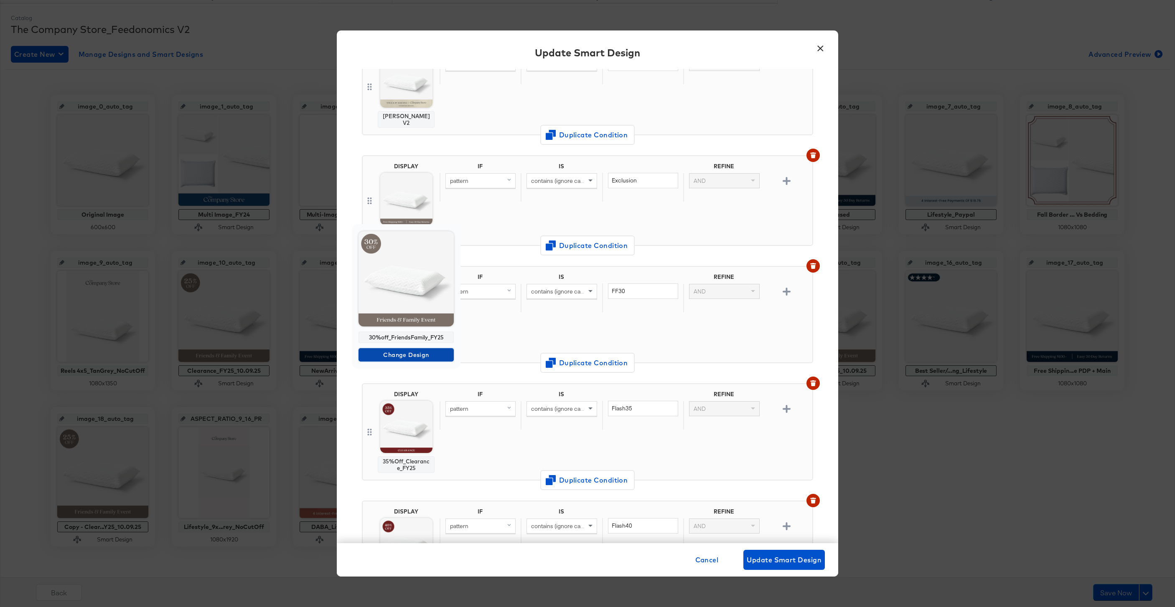
click at [408, 354] on span "Change Design" at bounding box center [406, 355] width 89 height 10
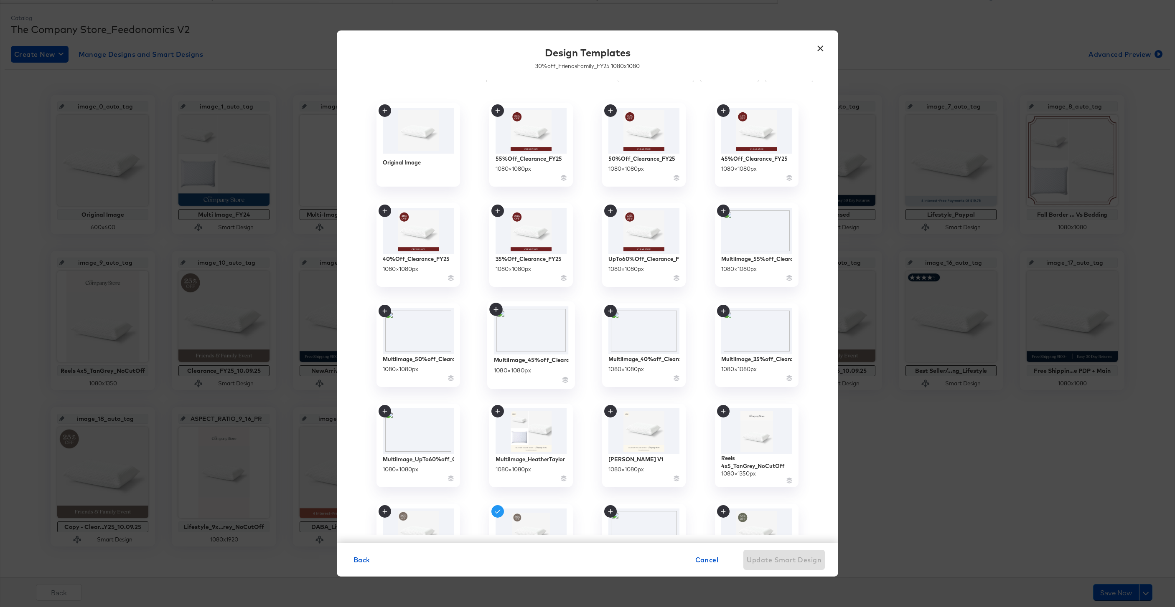
scroll to position [99, 0]
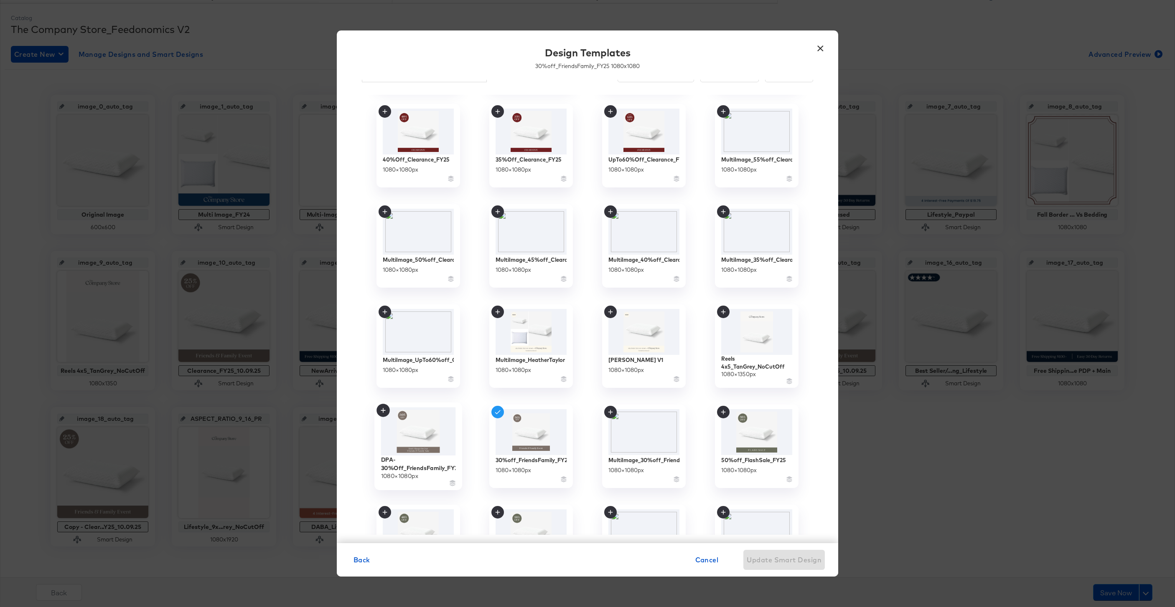
click at [425, 436] on img at bounding box center [418, 432] width 75 height 48
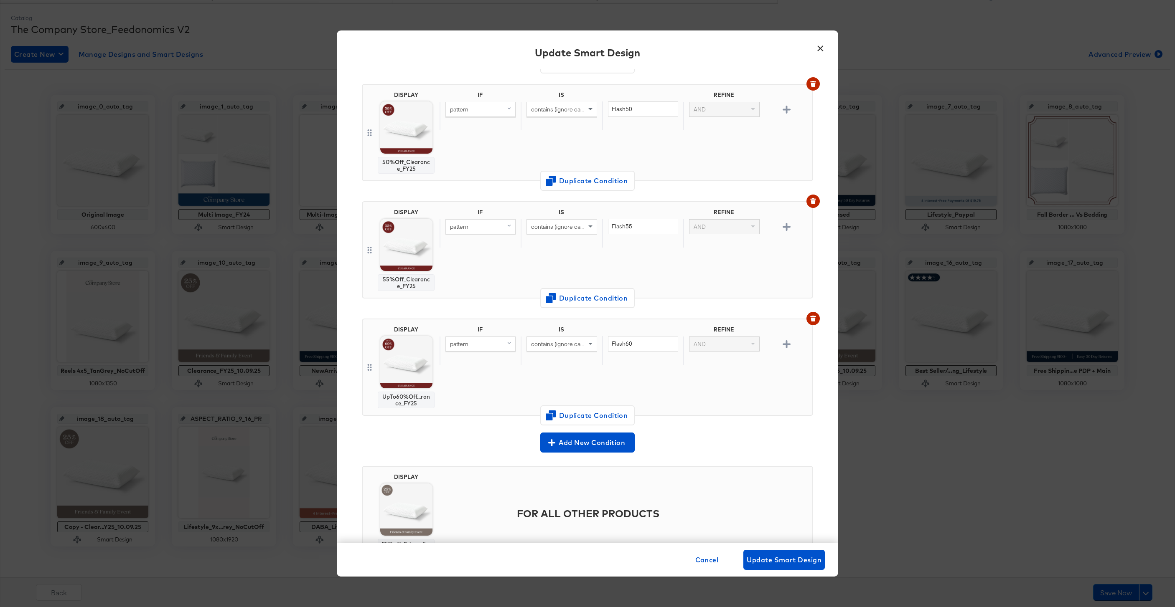
scroll to position [1007, 0]
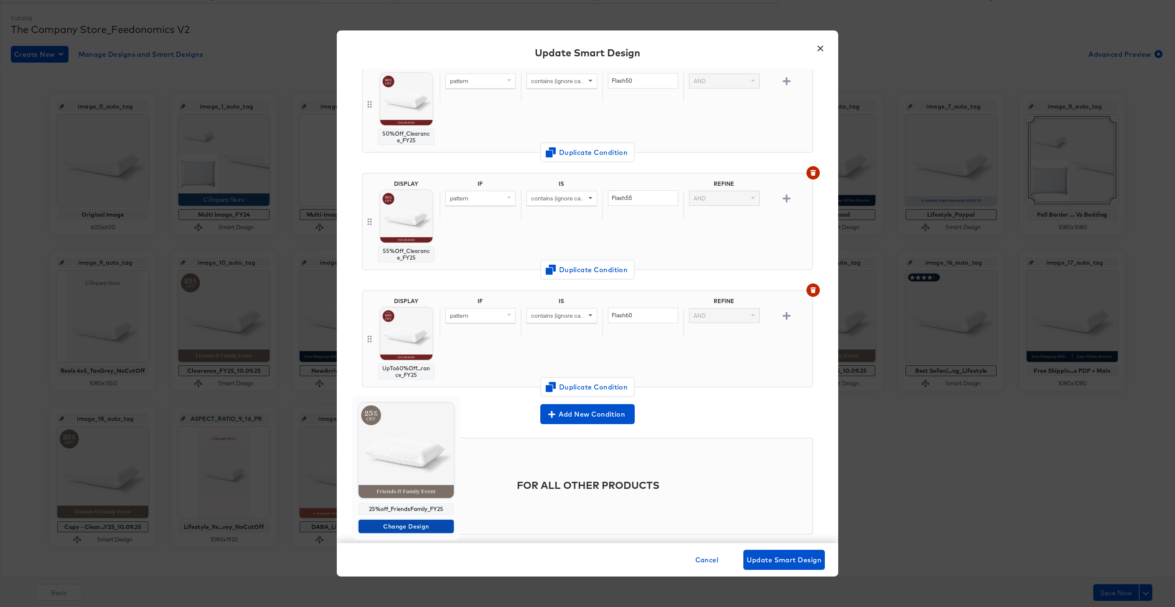
click at [403, 527] on span "Change Design" at bounding box center [406, 527] width 89 height 10
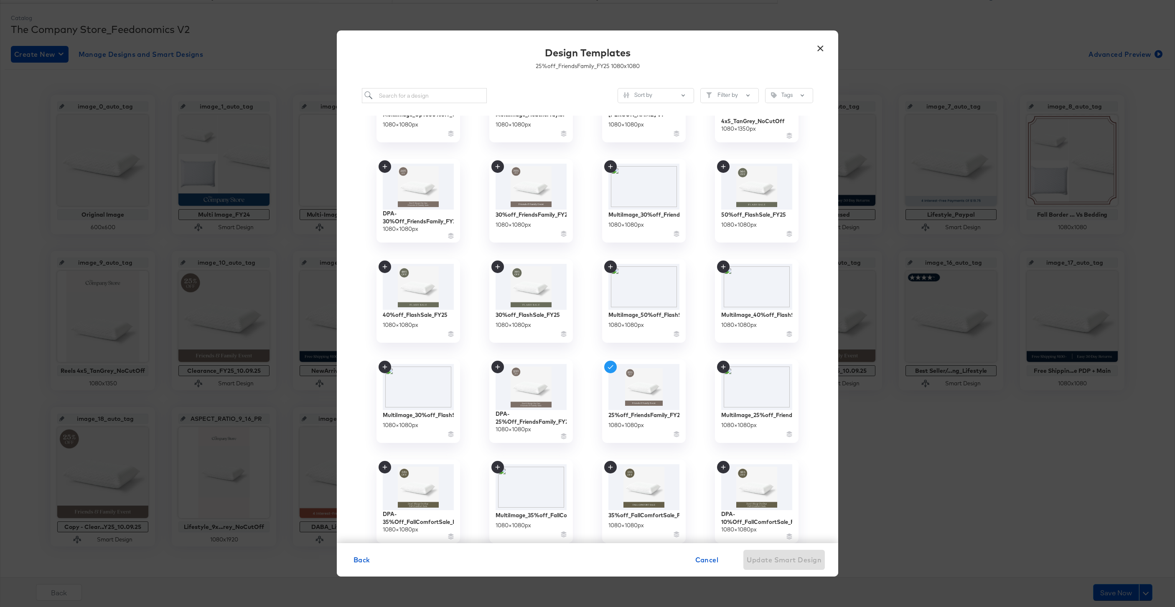
scroll to position [371, 0]
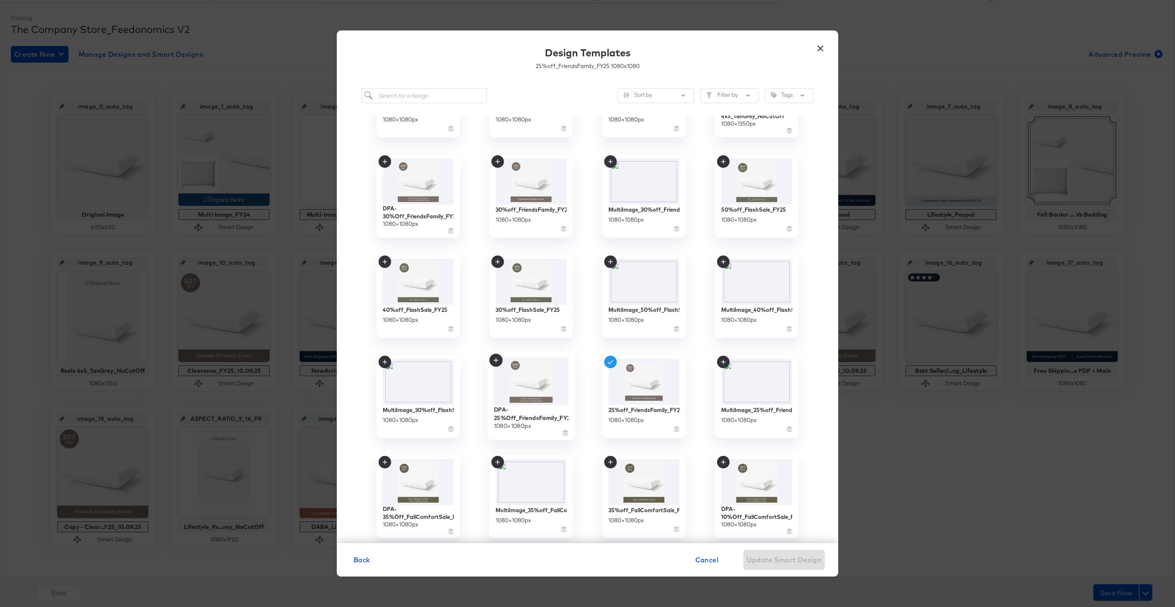
click at [513, 386] on img at bounding box center [531, 382] width 75 height 48
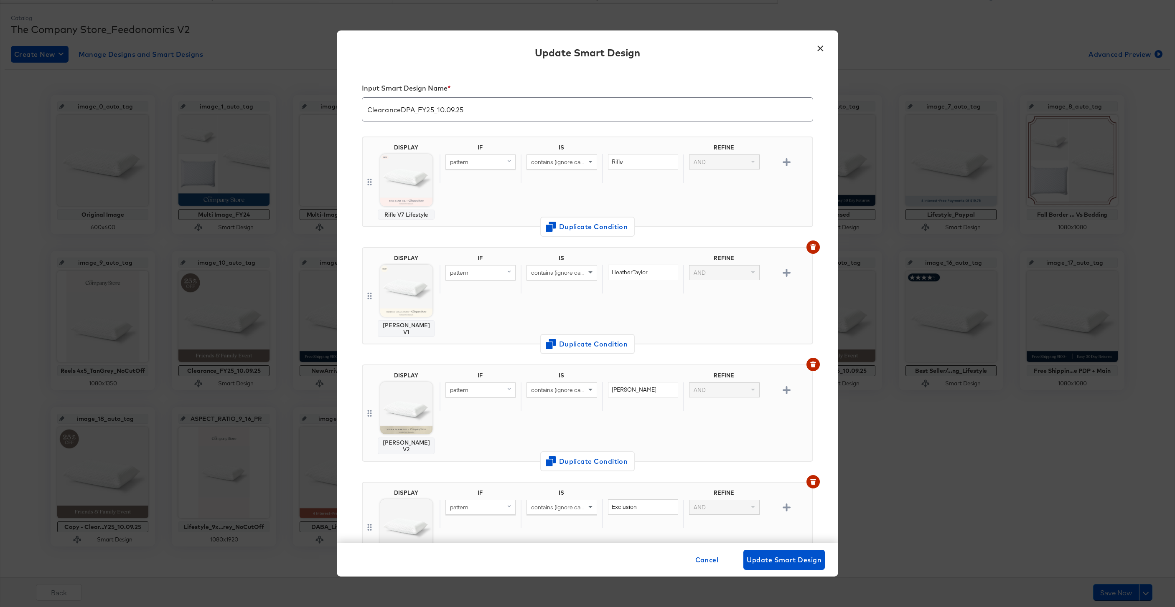
scroll to position [1007, 0]
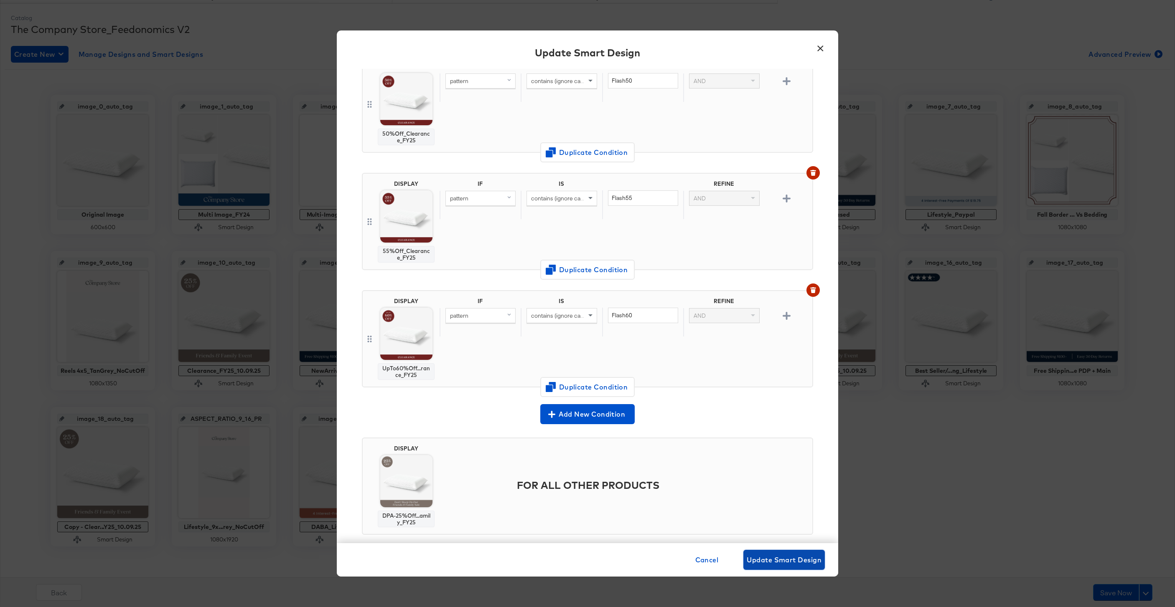
click at [812, 552] on button "Update Smart Design" at bounding box center [783, 560] width 81 height 20
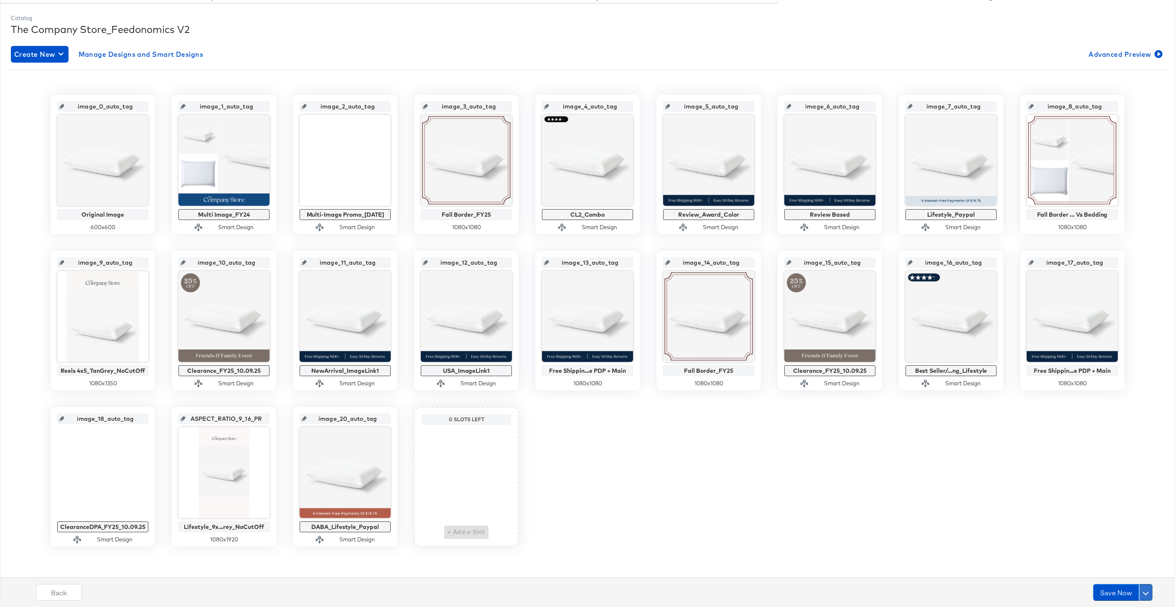
click at [1144, 589] on button at bounding box center [1145, 592] width 13 height 17
click at [1127, 577] on div "Schedule Save" at bounding box center [1125, 577] width 38 height 8
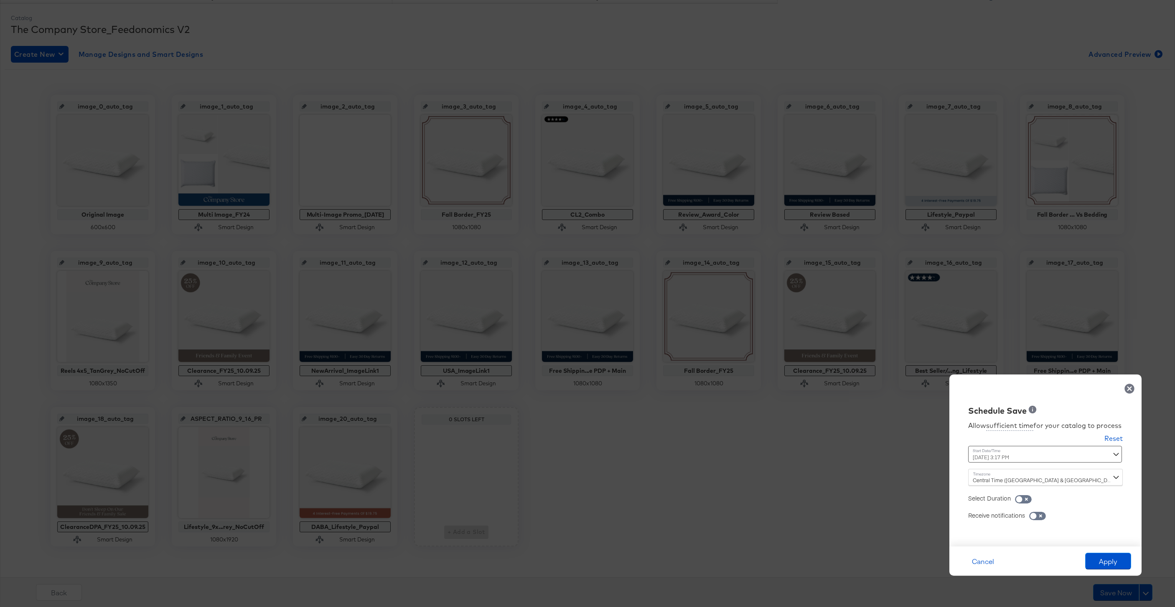
click at [995, 459] on div "October 9th 2025 3:17 PM ‹ October 2025 › Su Mo Tu We Th Fr Sa 28 29 30 1 2 3 4…" at bounding box center [1024, 454] width 113 height 17
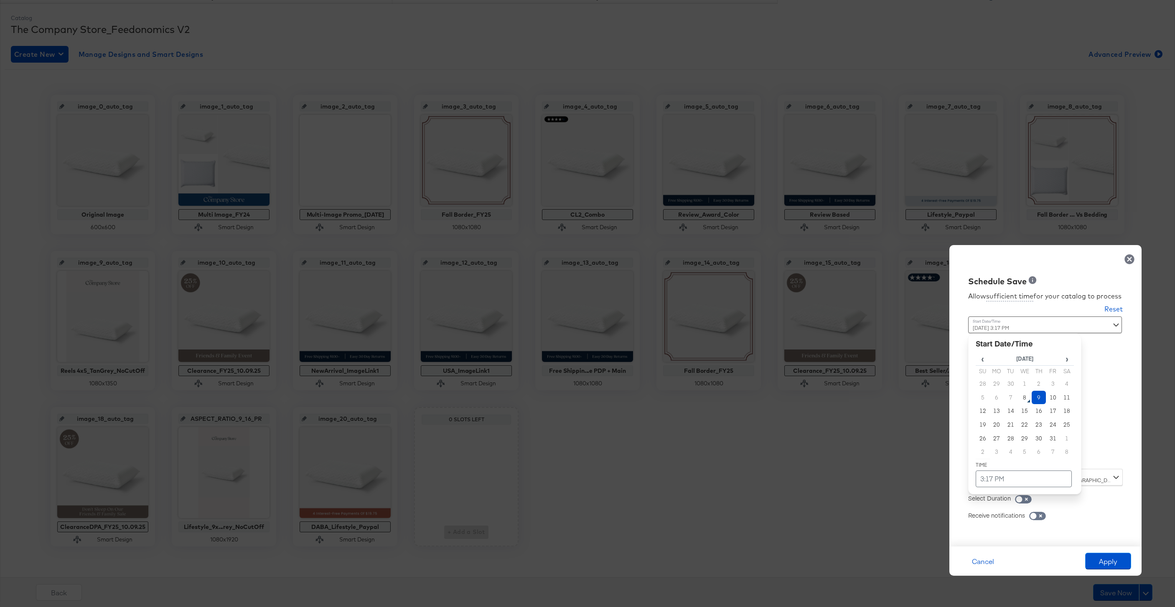
click at [1039, 399] on td "9" at bounding box center [1038, 398] width 14 height 14
click at [1002, 480] on td "3:17 PM" at bounding box center [1023, 479] width 96 height 17
click at [1008, 425] on td "▲ 3 ▼ : ▲ 17 ▼ ▲ PM ▼" at bounding box center [1024, 405] width 52 height 45
click at [1008, 416] on span "▼" at bounding box center [1007, 416] width 17 height 17
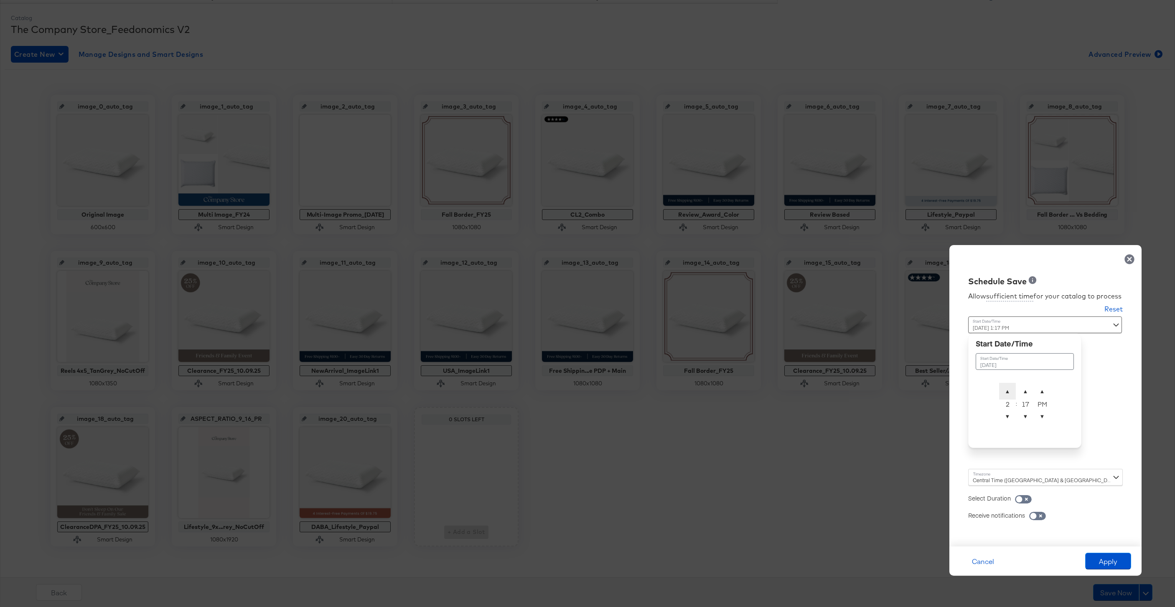
click at [1008, 388] on span "▲" at bounding box center [1007, 391] width 17 height 17
click at [1024, 416] on span "▼" at bounding box center [1025, 416] width 17 height 17
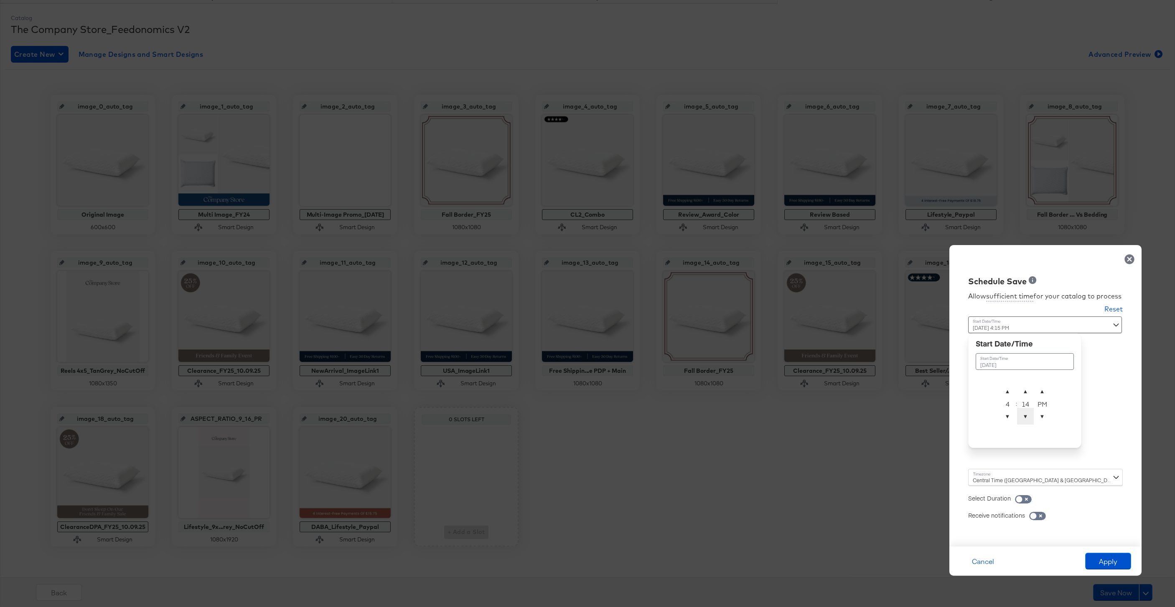
click at [1024, 416] on span "▼" at bounding box center [1025, 416] width 17 height 17
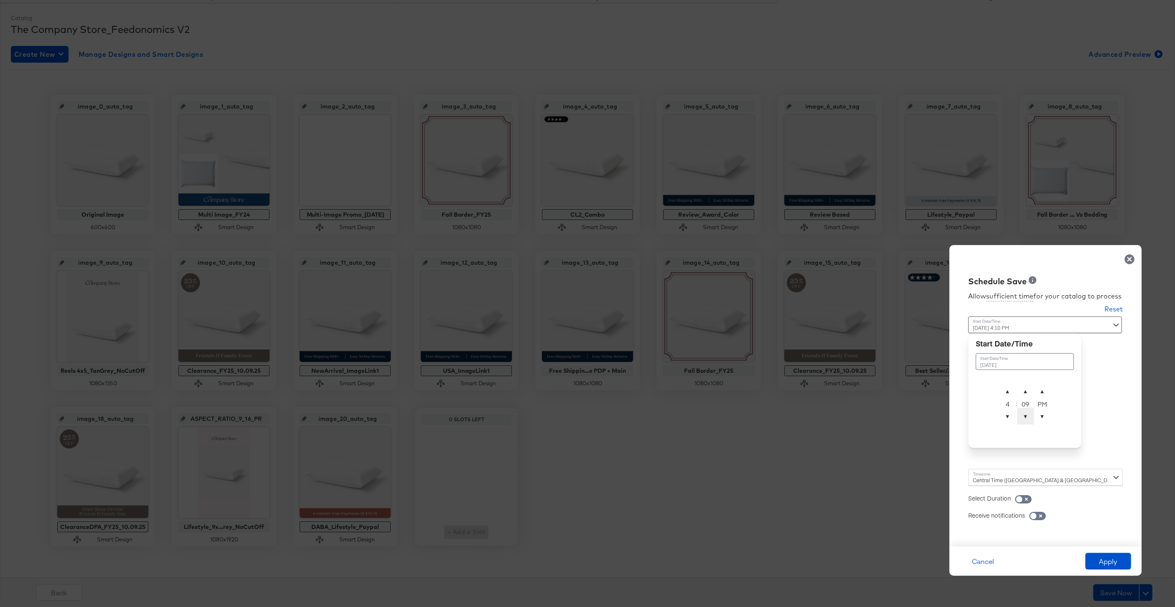
click at [1024, 416] on span "▼" at bounding box center [1025, 416] width 17 height 17
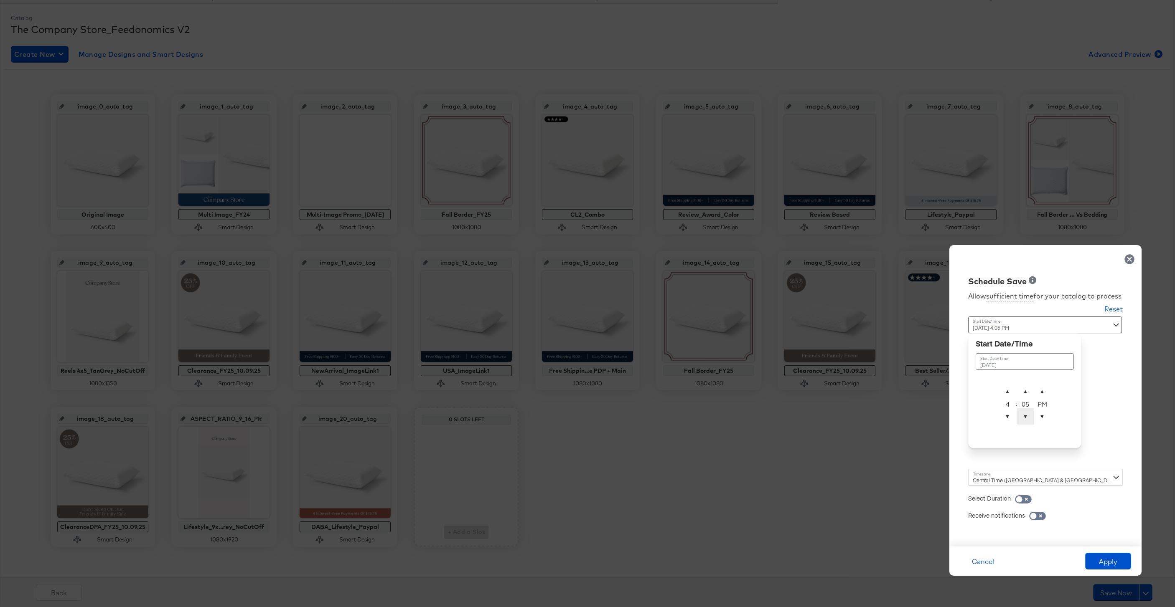
click at [1024, 416] on span "▼" at bounding box center [1025, 416] width 17 height 17
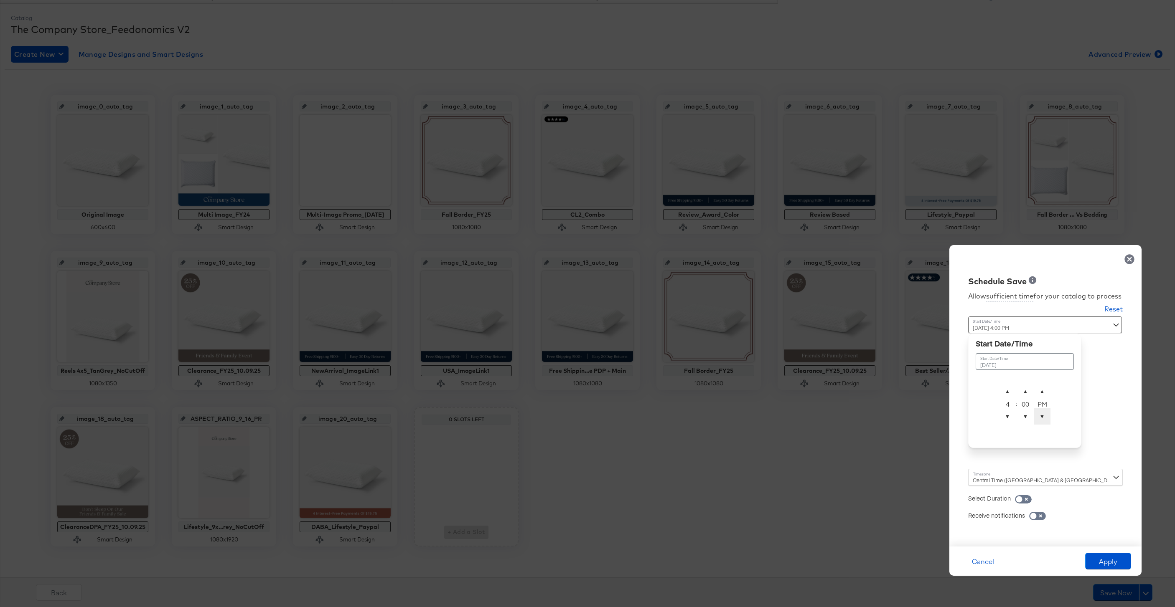
type input "October 9th 2025 4:00 AM"
click at [1040, 393] on span "▲" at bounding box center [1041, 391] width 17 height 17
click at [975, 478] on div "Central Time (US & Canada) (America/Chicago)" at bounding box center [1045, 477] width 155 height 17
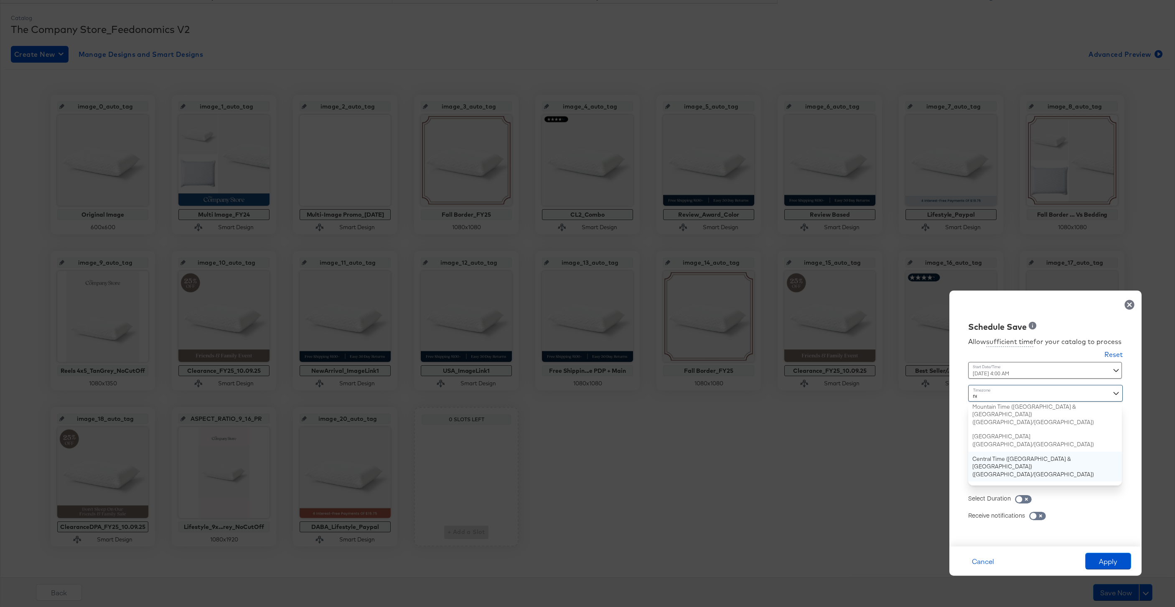
type input "new"
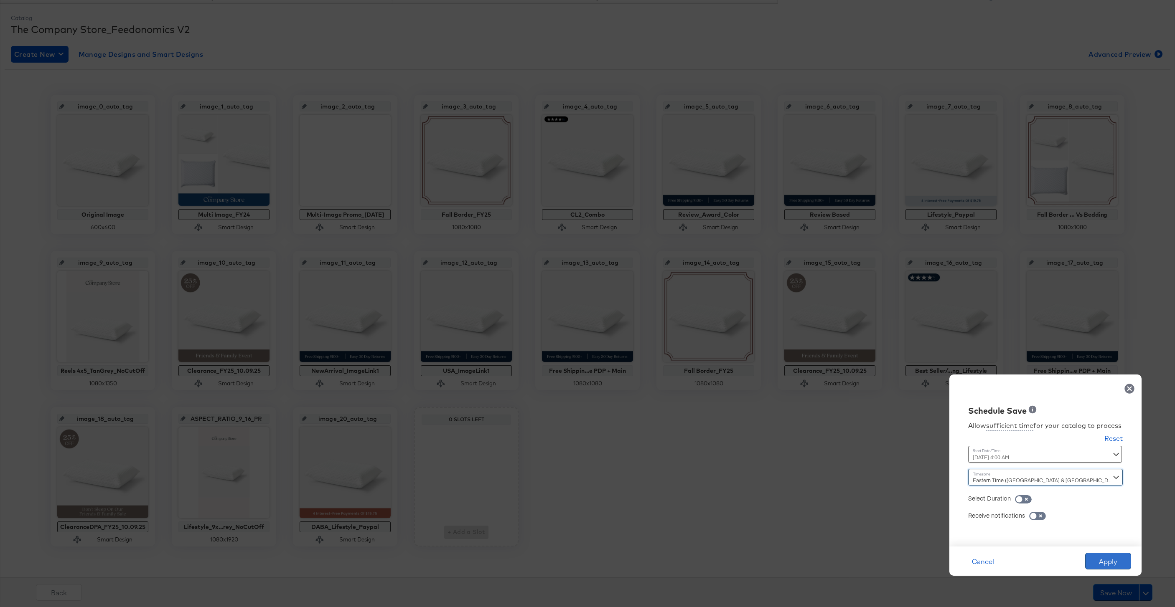
click at [1101, 558] on button "Apply" at bounding box center [1108, 561] width 46 height 17
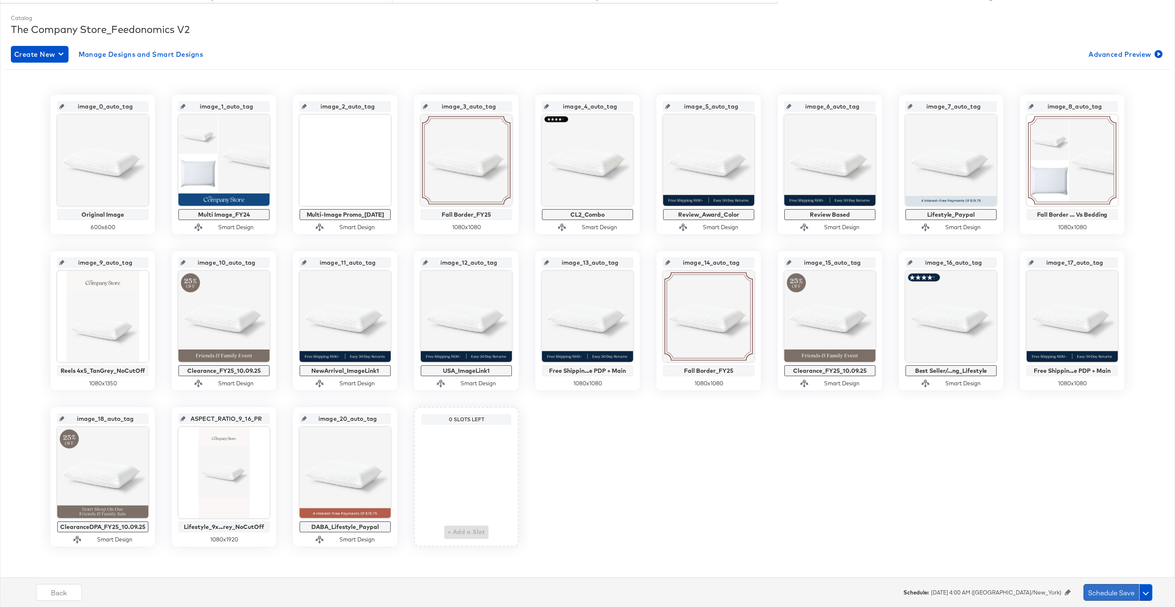
click at [1100, 591] on button "Schedule Save" at bounding box center [1111, 592] width 56 height 17
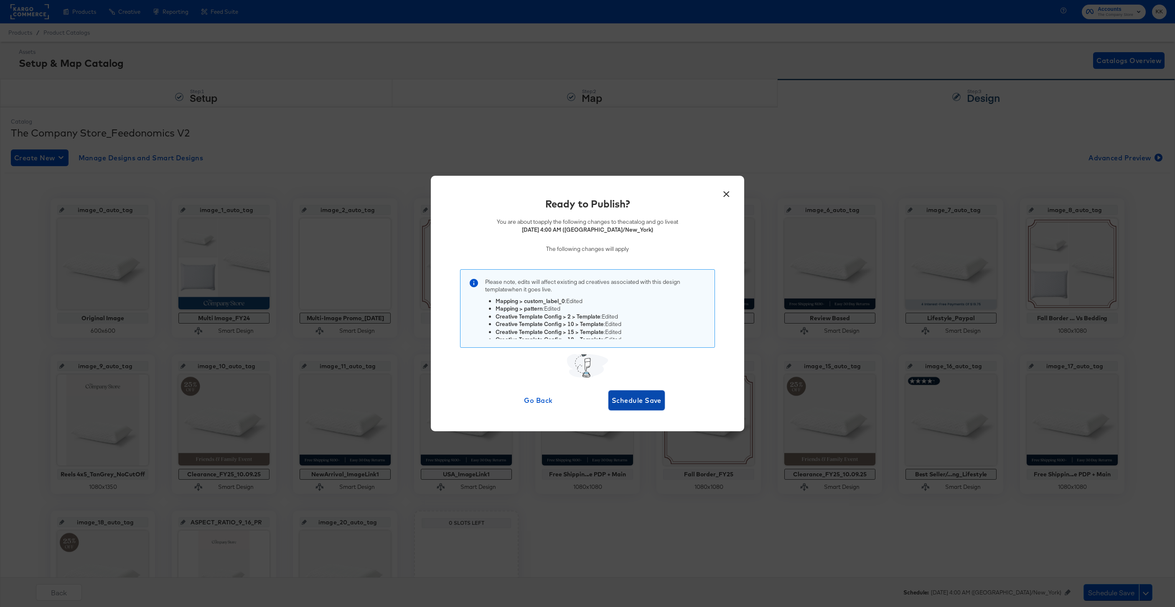
click at [644, 404] on span "Schedule Save" at bounding box center [636, 401] width 50 height 12
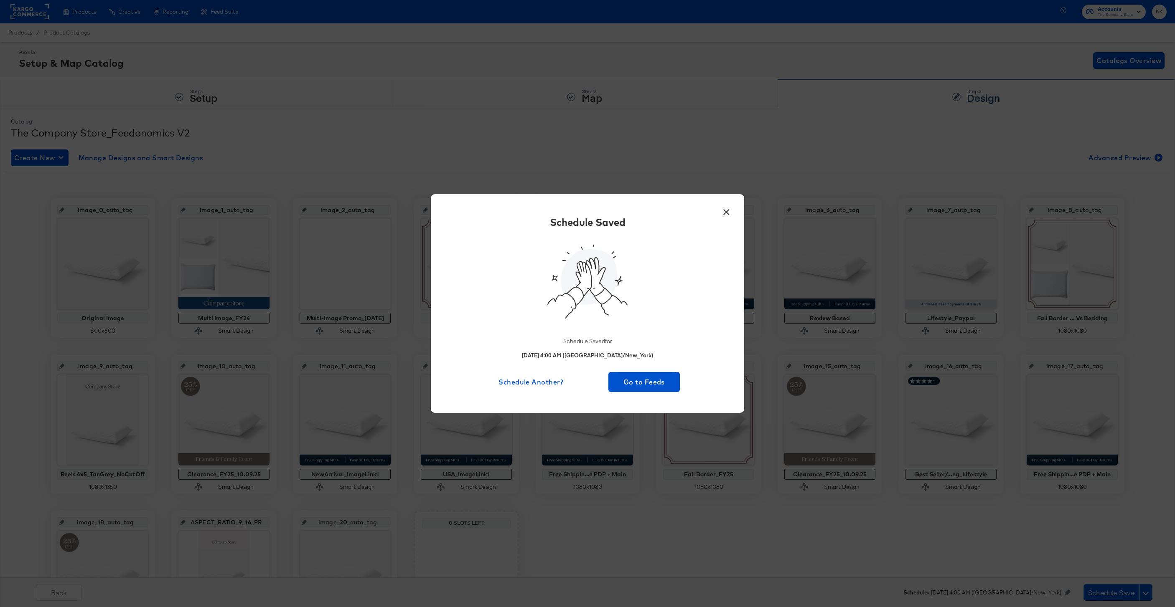
click at [657, 395] on div "× Schedule Saved Schedule Saved for October 9th 2025 4:00 AM (America/New_York)…" at bounding box center [587, 303] width 313 height 218
click at [647, 380] on span "Go to Feeds" at bounding box center [643, 382] width 65 height 12
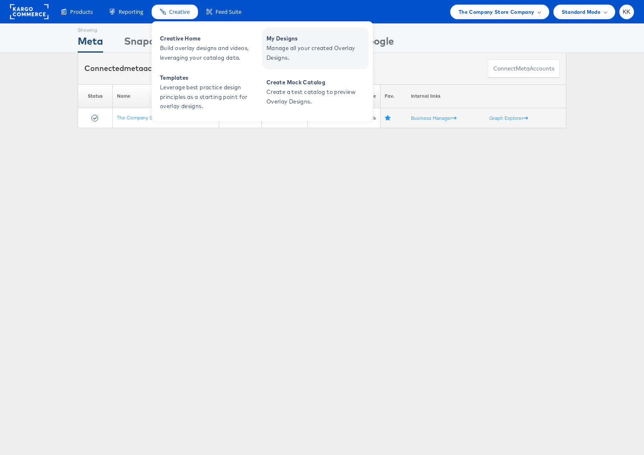
click at [296, 40] on span "My Designs" at bounding box center [316, 39] width 100 height 10
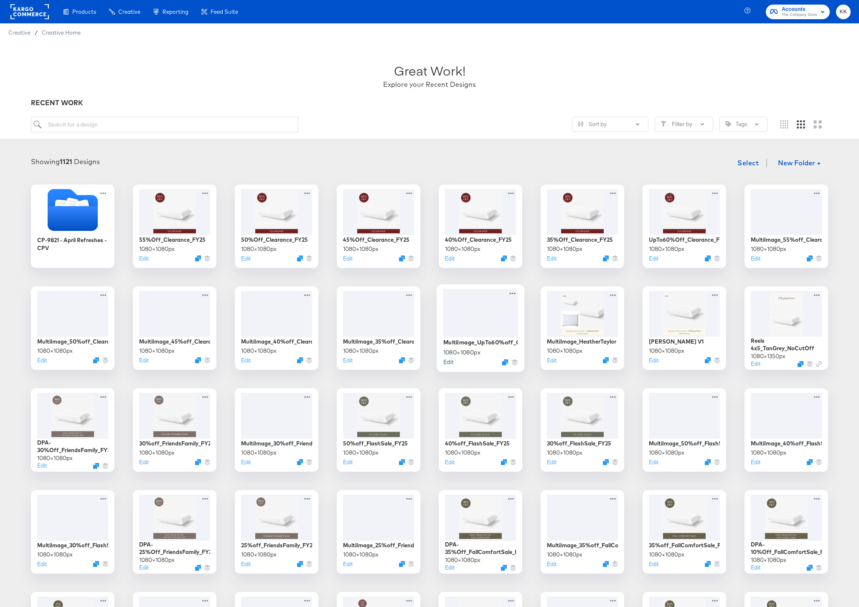
click at [447, 358] on div "Edit" at bounding box center [448, 362] width 10 height 8
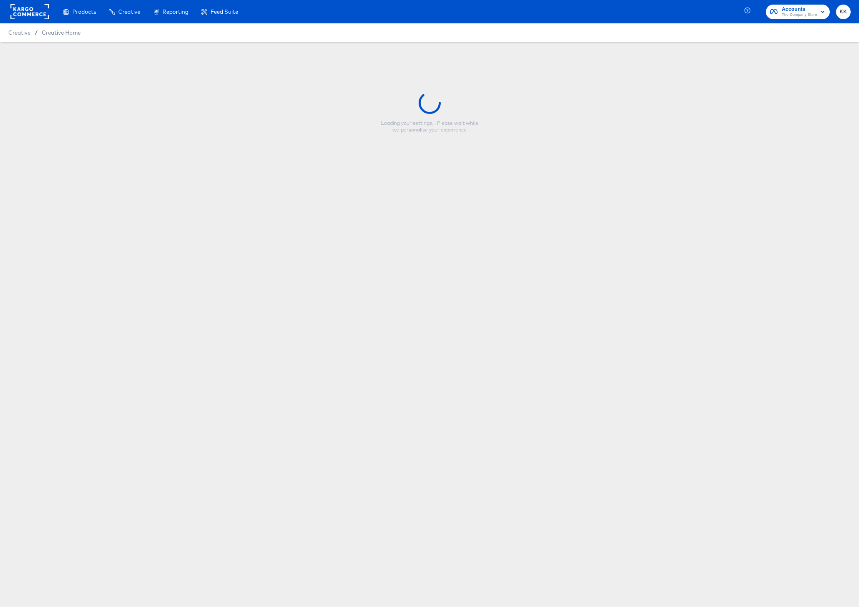
type input "MultiImage_UpTo60%off_Clearance_FY25"
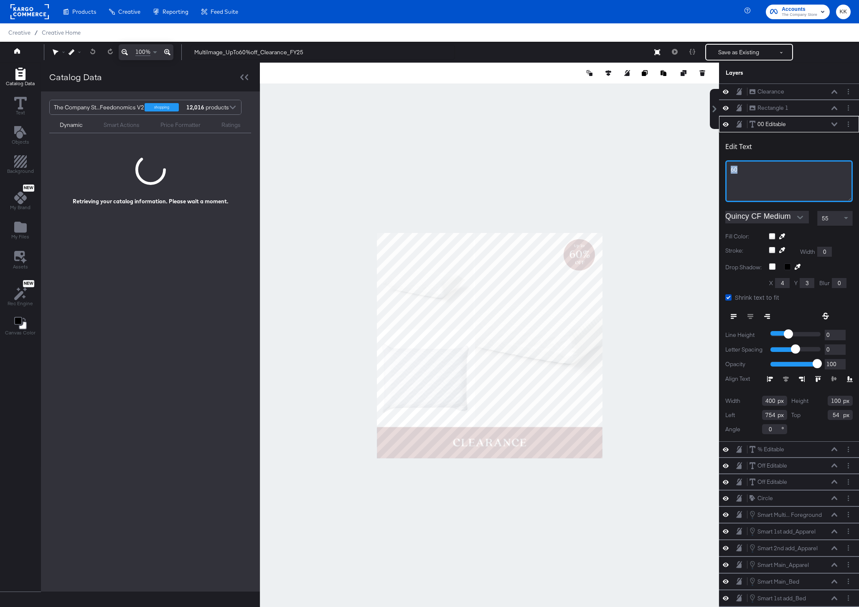
drag, startPoint x: 745, startPoint y: 170, endPoint x: 713, endPoint y: 169, distance: 32.2
click at [713, 169] on div "Clearance Clearance Rectangle 1 Rectangle 1 00 Editable 00 Editable Edit Text 6…" at bounding box center [783, 350] width 150 height 532
